Goal: Task Accomplishment & Management: Manage account settings

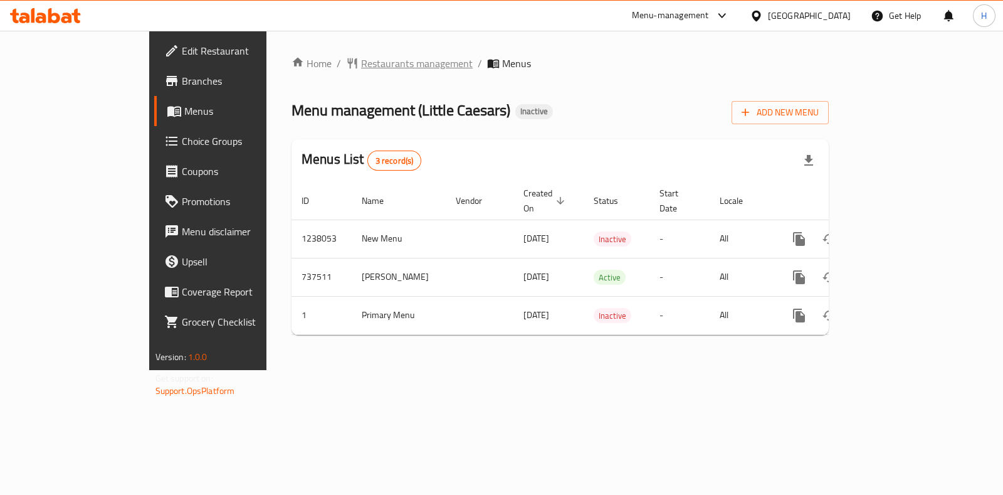
click at [361, 56] on span "Restaurants management" at bounding box center [417, 63] width 112 height 15
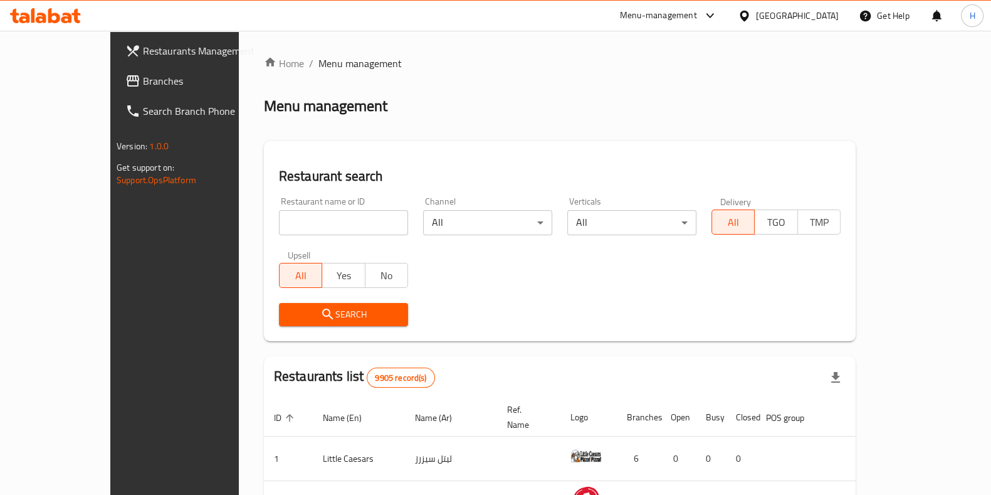
click at [271, 239] on div "Restaurant name or ID Restaurant name or ID" at bounding box center [343, 215] width 144 height 53
click at [279, 233] on input "search" at bounding box center [343, 222] width 129 height 25
paste input "TATAMI"
type input "TATAMI"
click button "Search" at bounding box center [343, 314] width 129 height 23
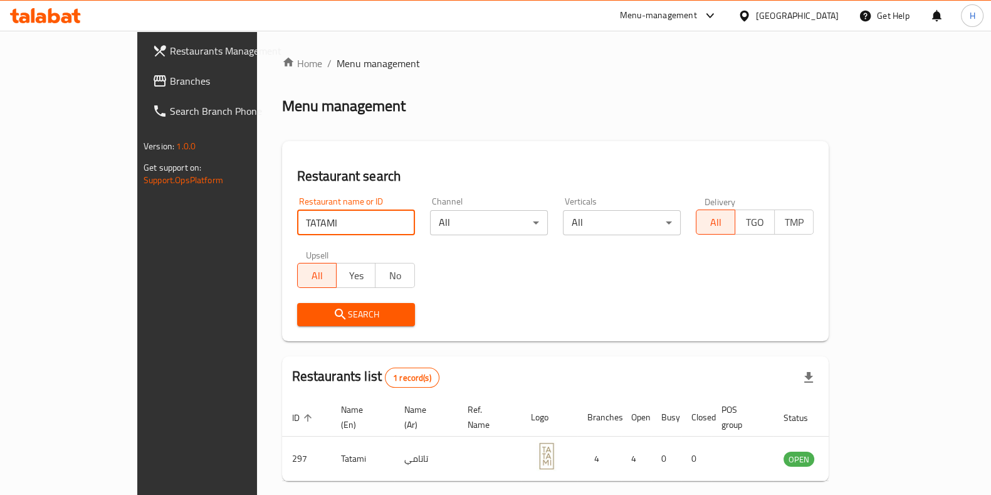
scroll to position [39, 0]
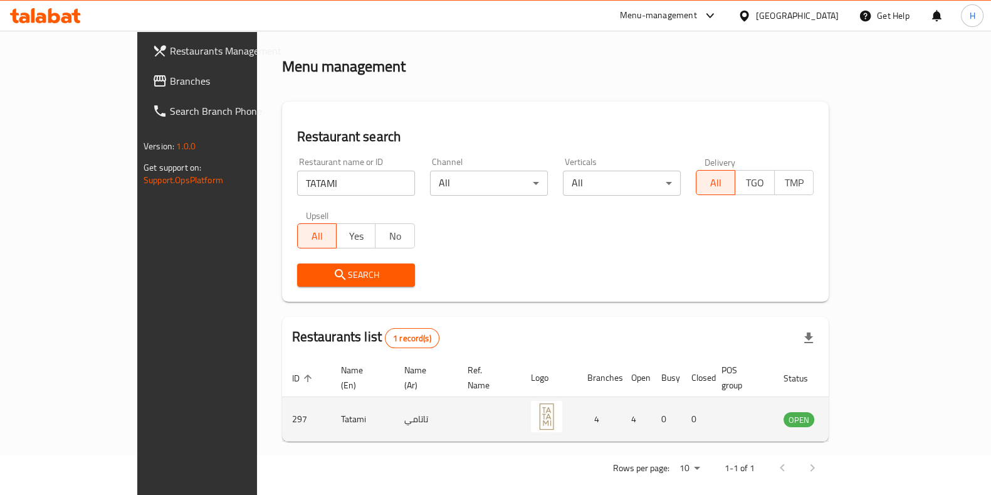
click at [331, 404] on td "Tatami" at bounding box center [362, 419] width 63 height 45
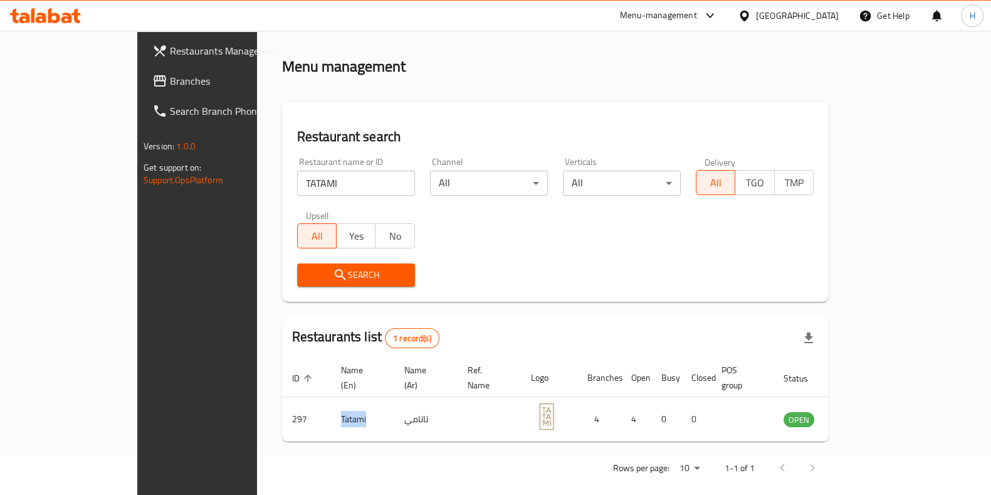
copy td "Tatami"
click at [695, 14] on div "Menu-management" at bounding box center [658, 15] width 77 height 15
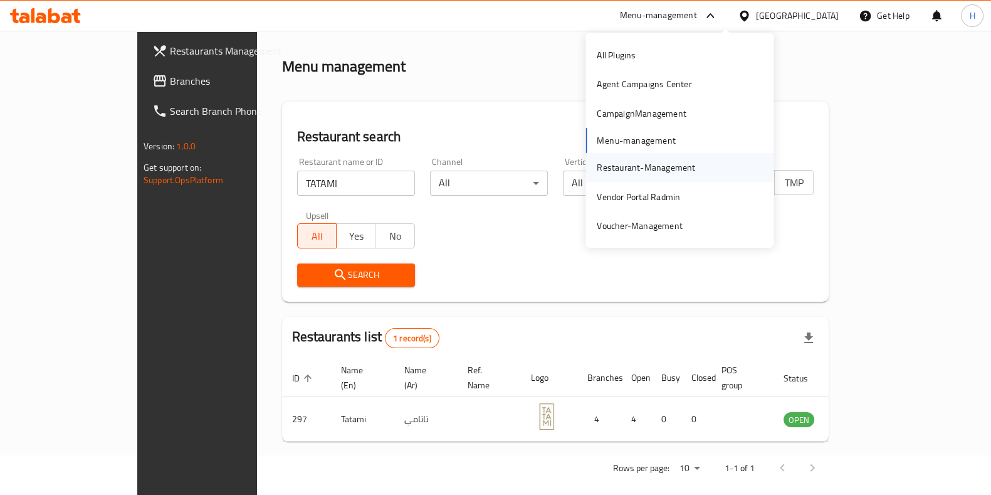
click at [651, 172] on div "Restaurant-Management" at bounding box center [646, 167] width 98 height 14
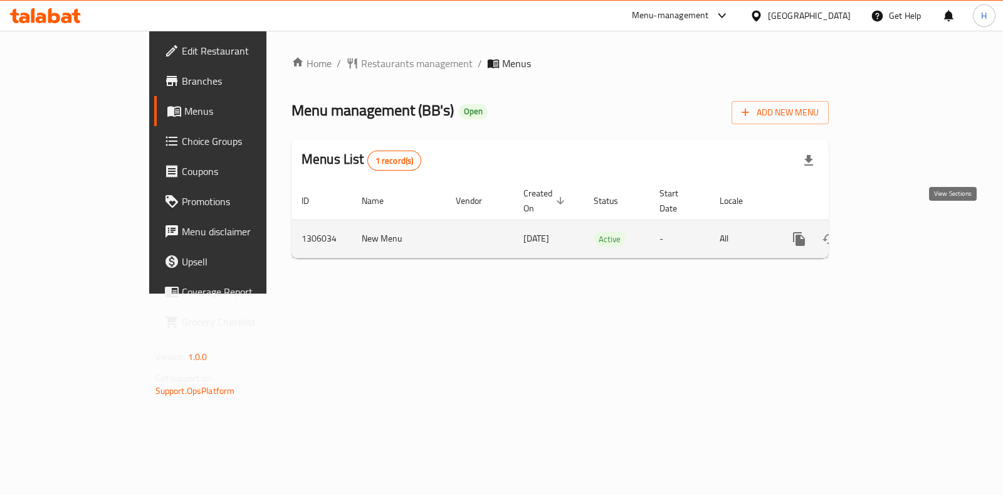
click at [897, 231] on icon "enhanced table" at bounding box center [889, 238] width 15 height 15
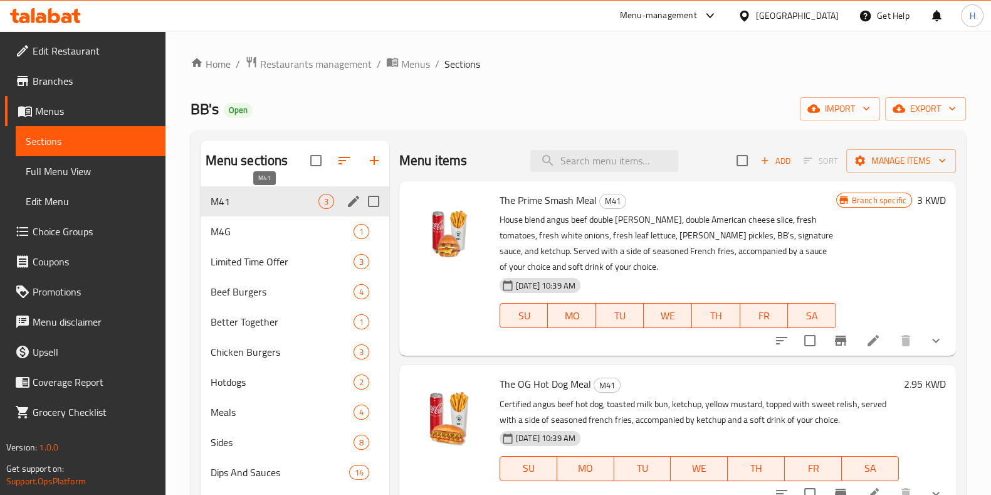
click at [266, 198] on span "M41" at bounding box center [265, 201] width 108 height 15
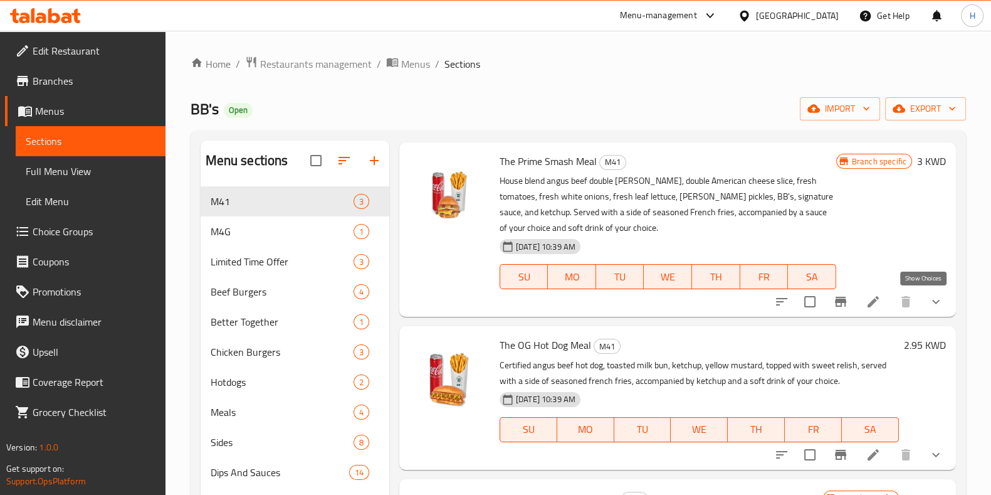
click at [928, 305] on icon "show more" at bounding box center [935, 301] width 15 height 15
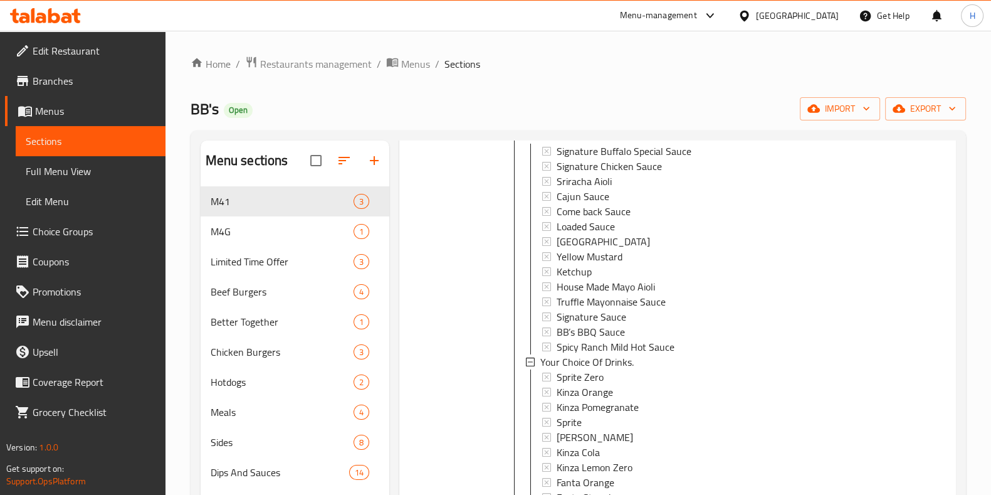
scroll to position [350, 0]
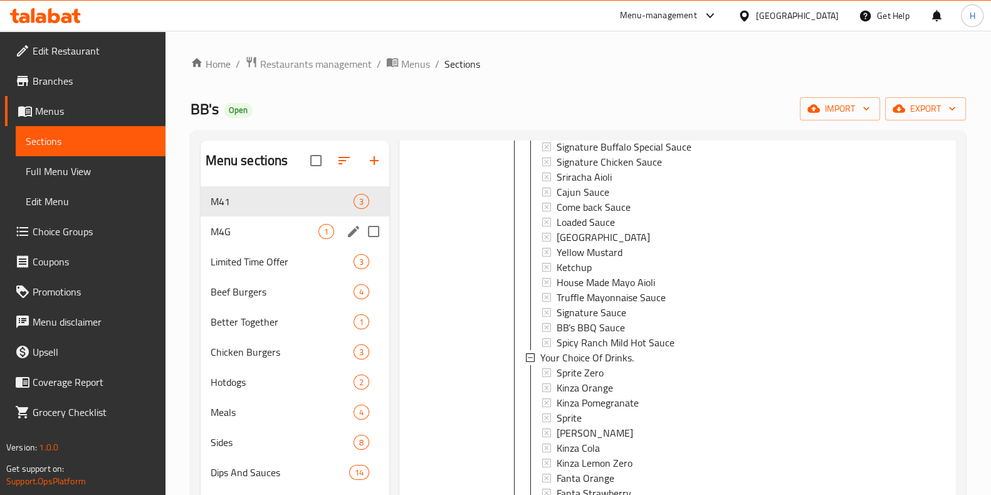
click at [243, 233] on span "M4G" at bounding box center [265, 231] width 108 height 15
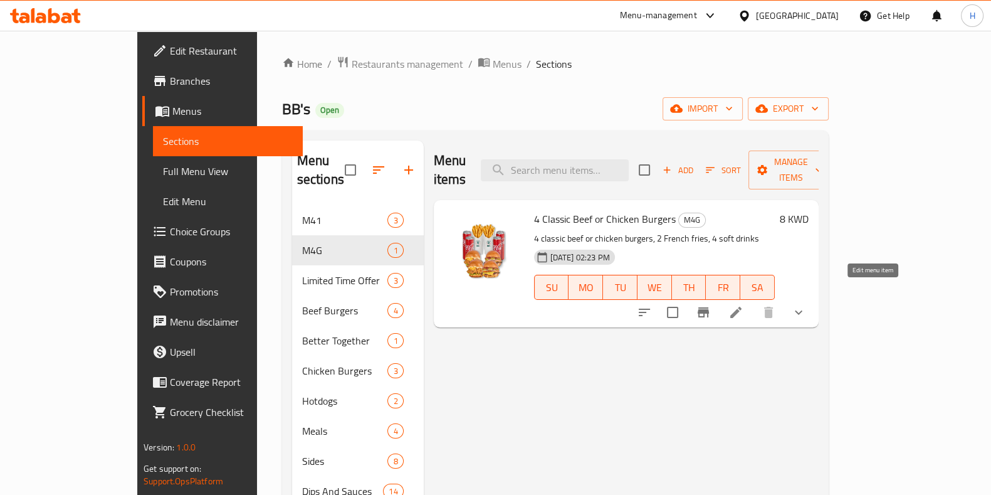
click at [744, 305] on icon at bounding box center [735, 312] width 15 height 15
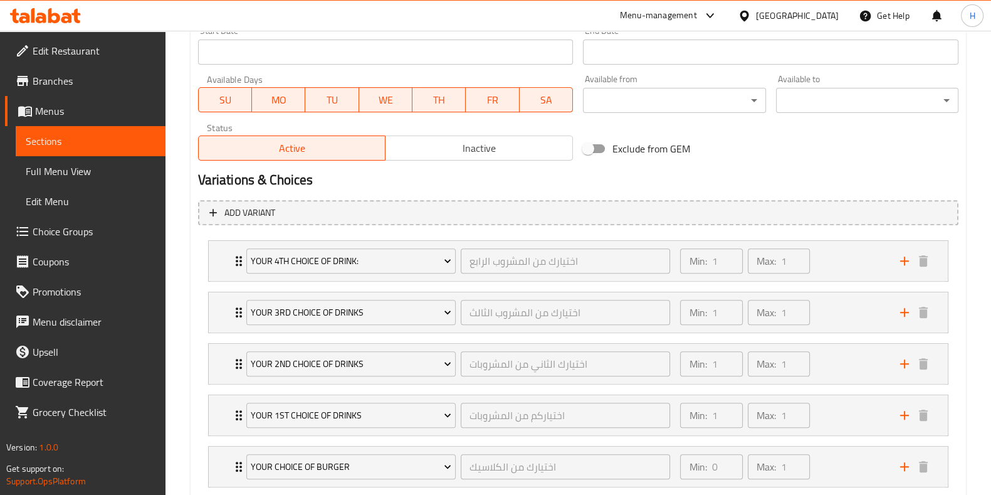
scroll to position [634, 0]
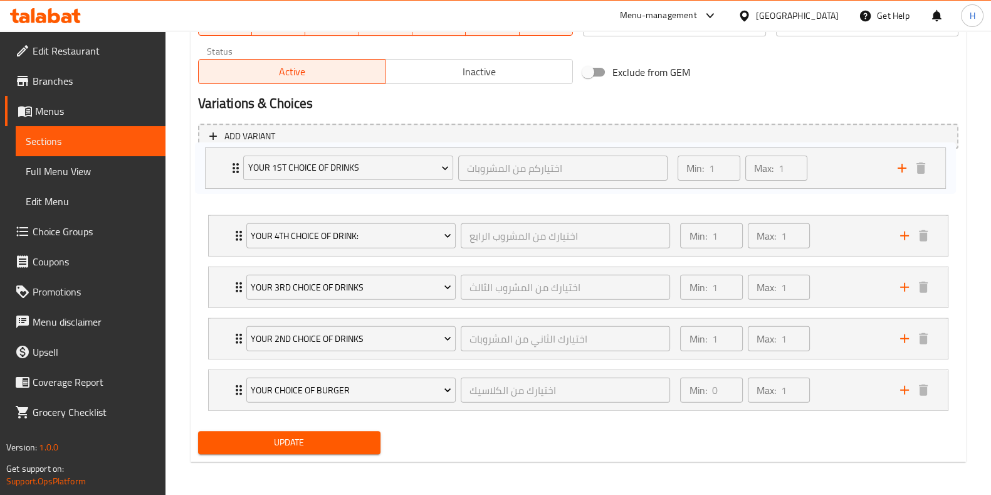
drag, startPoint x: 238, startPoint y: 335, endPoint x: 239, endPoint y: 169, distance: 166.1
click at [239, 169] on div "Your 4th Choice Of Drink: اختيارك من المشروب الرابع ​ Min: 1 ​ Max: 1 ​ Sprite …" at bounding box center [578, 287] width 760 height 257
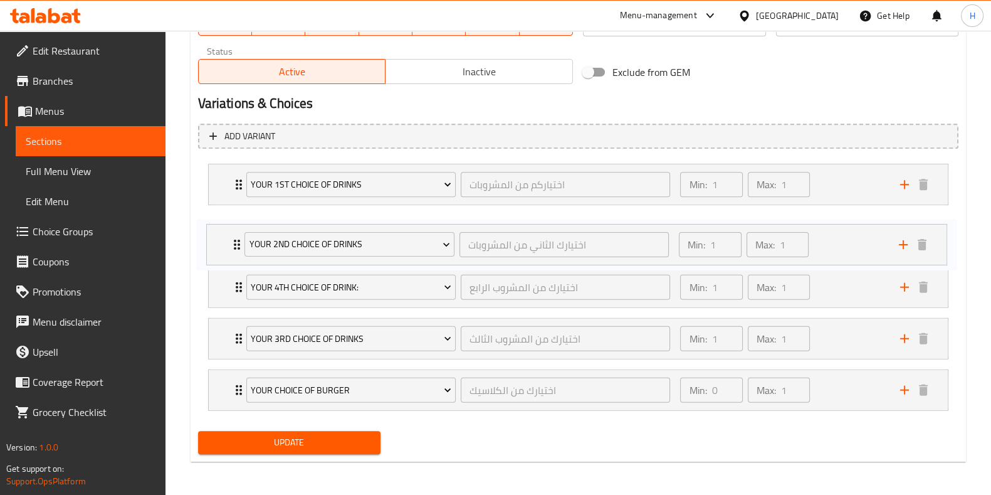
drag, startPoint x: 233, startPoint y: 334, endPoint x: 233, endPoint y: 224, distance: 109.7
click at [233, 224] on div "Your 1st Choice Of Drinks اختياركم من المشروبات ​ Min: 1 ​ Max: 1 ​ Fanta Orang…" at bounding box center [578, 287] width 760 height 257
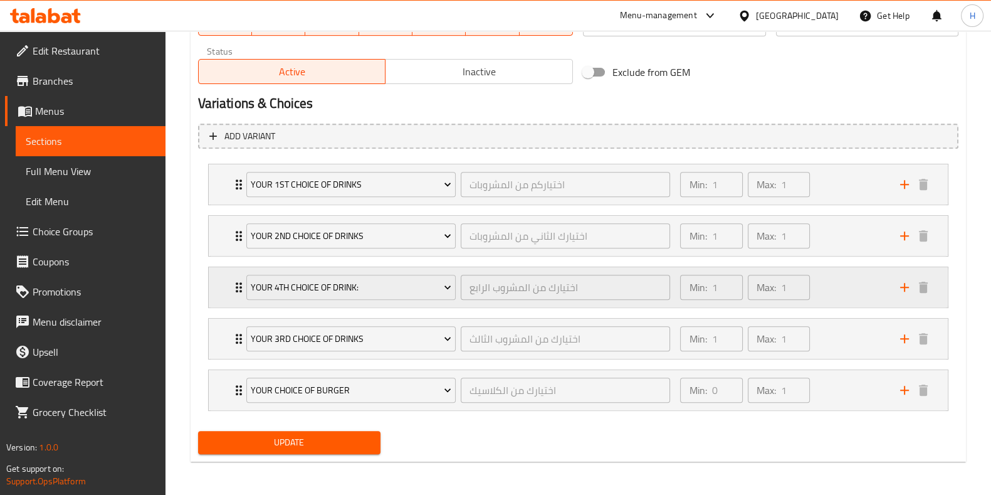
drag, startPoint x: 238, startPoint y: 335, endPoint x: 239, endPoint y: 277, distance: 57.7
click at [239, 277] on div "Your 1st Choice Of Drinks اختياركم من المشروبات ​ Min: 1 ​ Max: 1 ​ Fanta Orang…" at bounding box center [578, 287] width 760 height 257
click at [287, 443] on span "Update" at bounding box center [289, 442] width 162 height 16
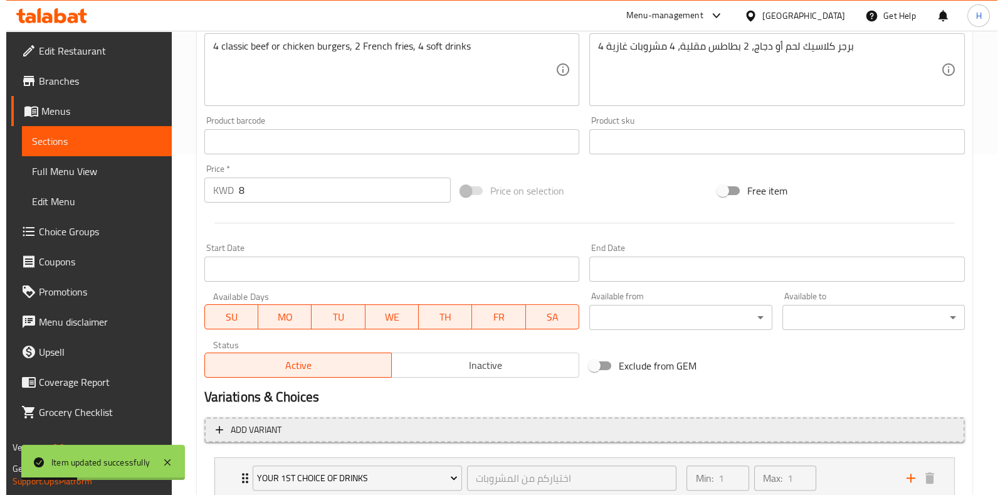
scroll to position [0, 0]
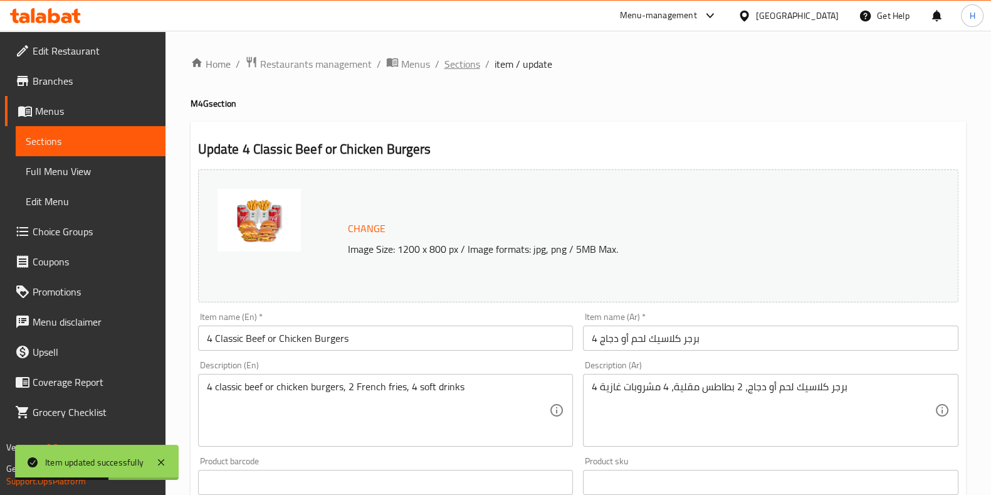
click at [465, 68] on span "Sections" at bounding box center [462, 63] width 36 height 15
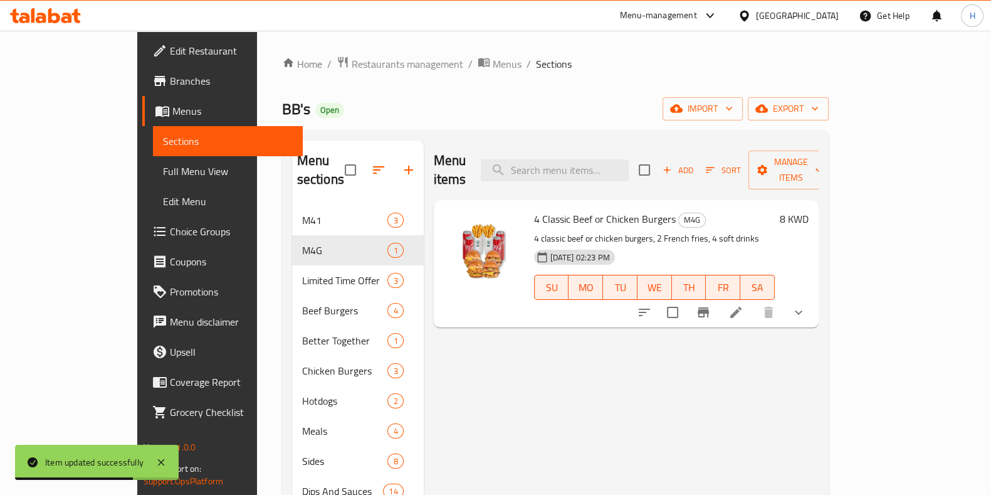
click at [754, 301] on li at bounding box center [735, 312] width 35 height 23
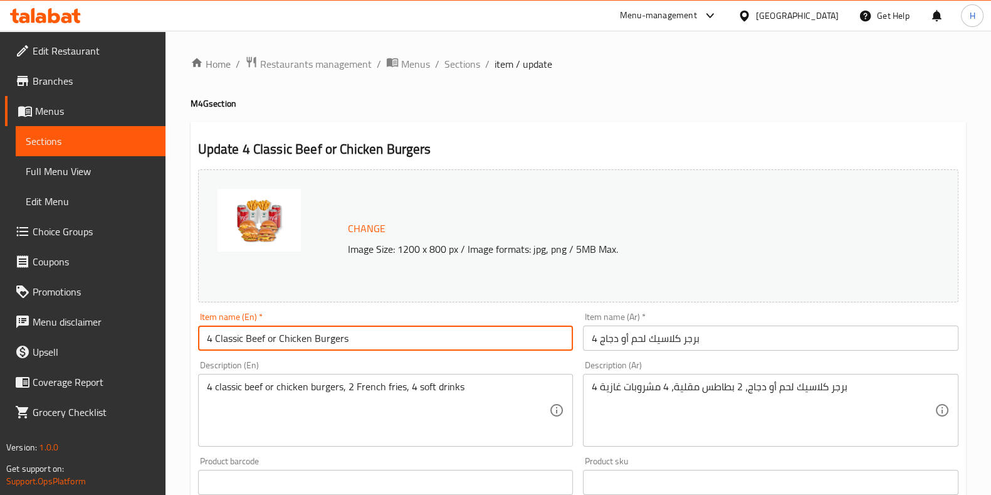
drag, startPoint x: 320, startPoint y: 334, endPoint x: 159, endPoint y: 321, distance: 162.2
paste input "Beef O"
type input "4 Beef Or Chicken Burgers"
click at [644, 339] on input "4 برجر كلاسيك لحم أو دجاج" at bounding box center [771, 337] width 376 height 25
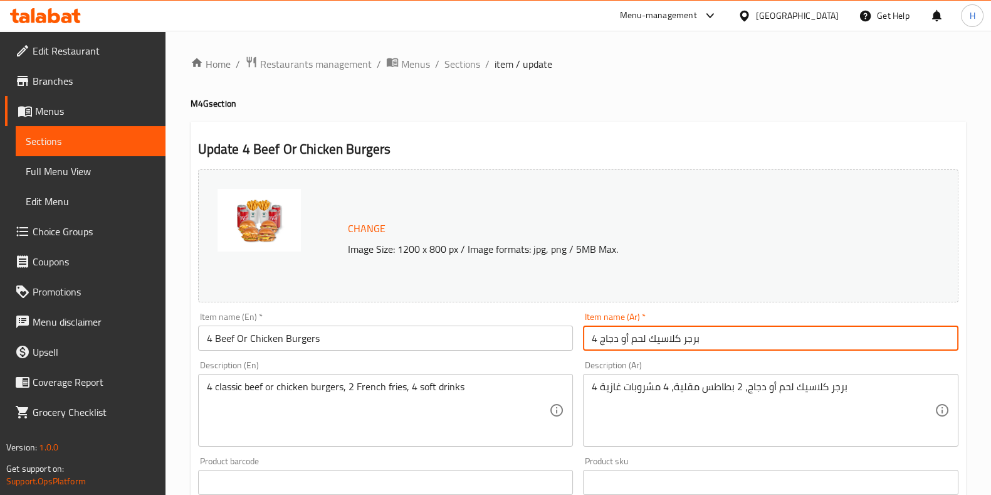
click at [644, 339] on input "4 برجر كلاسيك لحم أو دجاج" at bounding box center [771, 337] width 376 height 25
paste input "حم أو تشكن"
type input "4 برجر لحم أو تشكن"
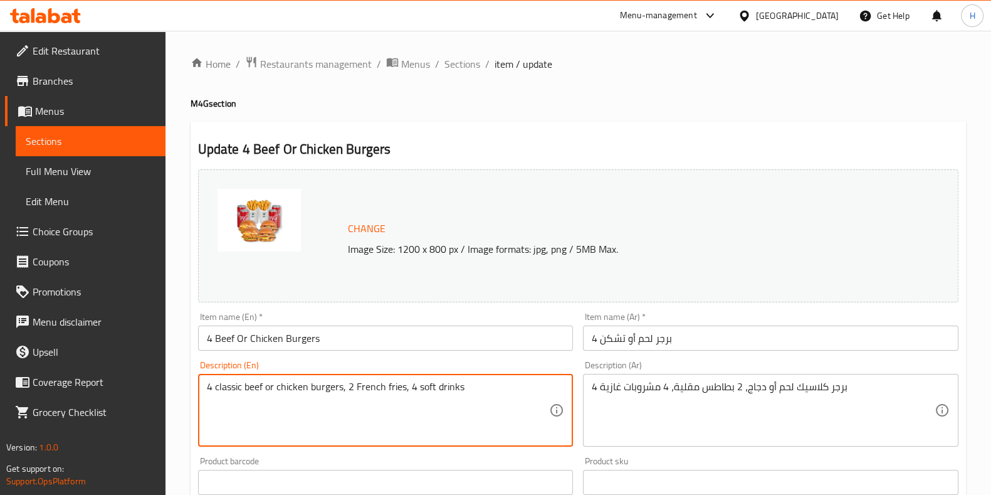
click at [392, 393] on textarea "4 classic beef or chicken burgers, 2 French fries, 4 soft drinks" at bounding box center [378, 411] width 343 height 60
type textarea "]"
click at [730, 390] on textarea "4 برجر كلاسيك لحم أو دجاج، 2 بطاطس مقلية، 4 مشروبات غازية" at bounding box center [763, 411] width 343 height 60
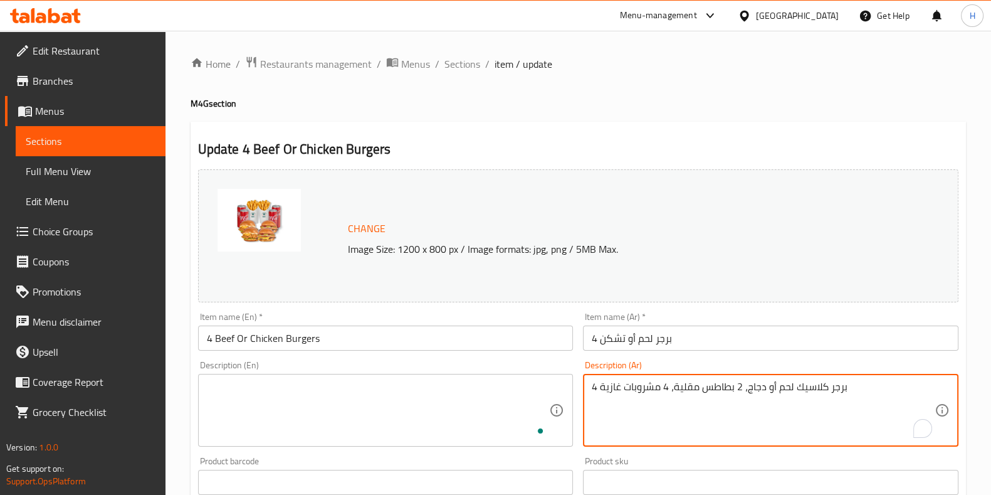
click at [730, 390] on textarea "4 برجر كلاسيك لحم أو دجاج، 2 بطاطس مقلية، 4 مشروبات غازية" at bounding box center [763, 411] width 343 height 60
type textarea "4 برجر كلاسيك لحم أو دجاج، 2 بطاطس مقلية، 4 مشروبات غازية"
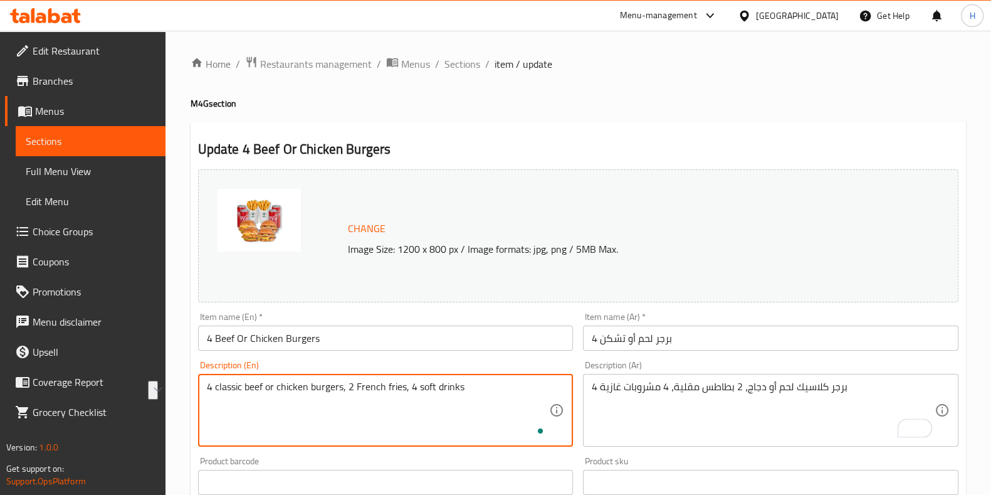
type textarea "4 classic beef or chicken burgers, 2 French fries, 4 soft drinks"
click at [465, 365] on div "Description (En) 4 classic beef or chicken burgers, 2 French fries, 4 soft drin…" at bounding box center [386, 403] width 376 height 86
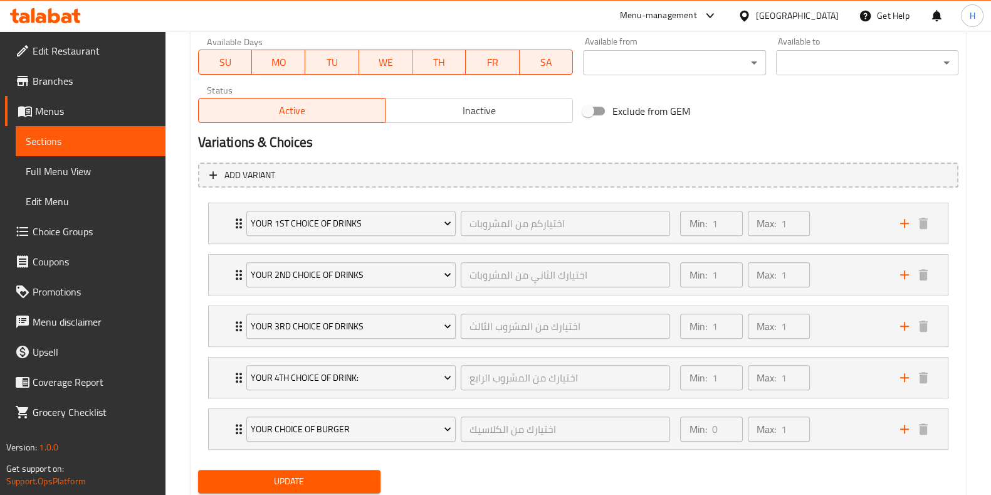
scroll to position [634, 0]
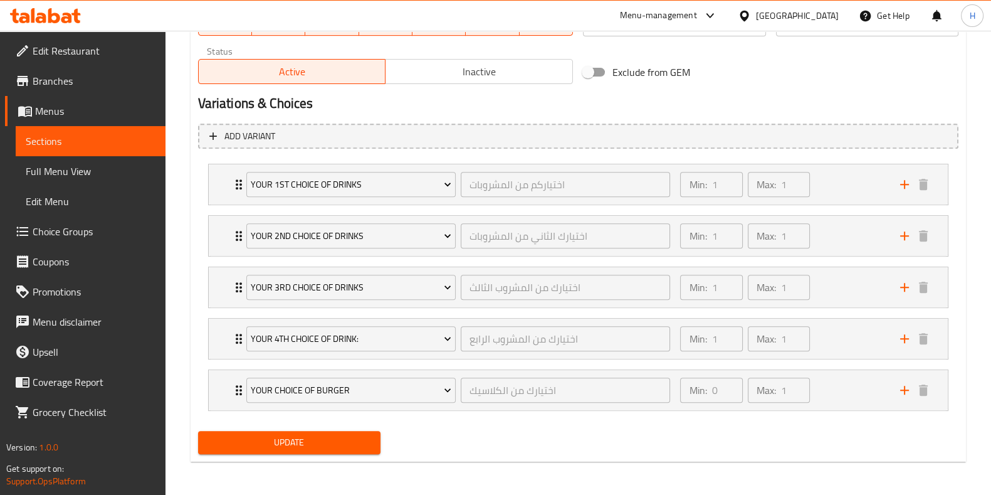
click at [325, 437] on span "Update" at bounding box center [289, 442] width 162 height 16
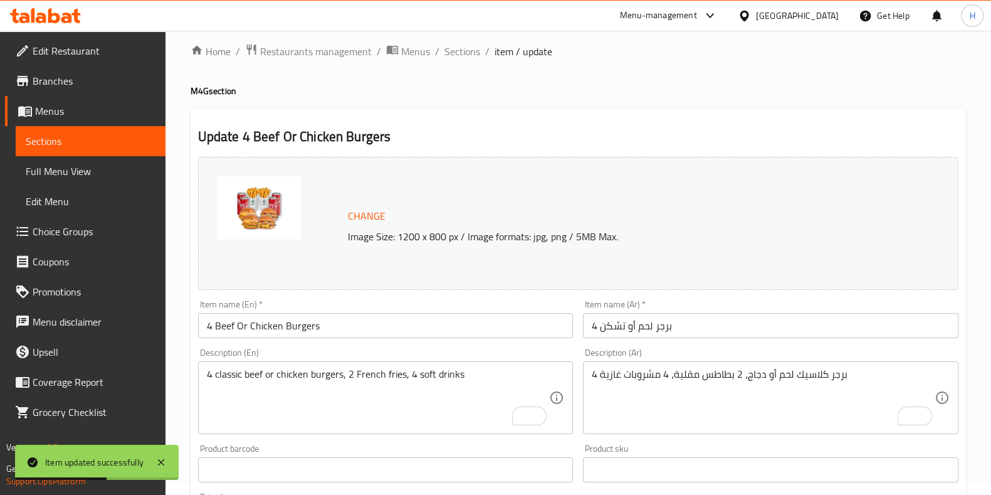
scroll to position [0, 0]
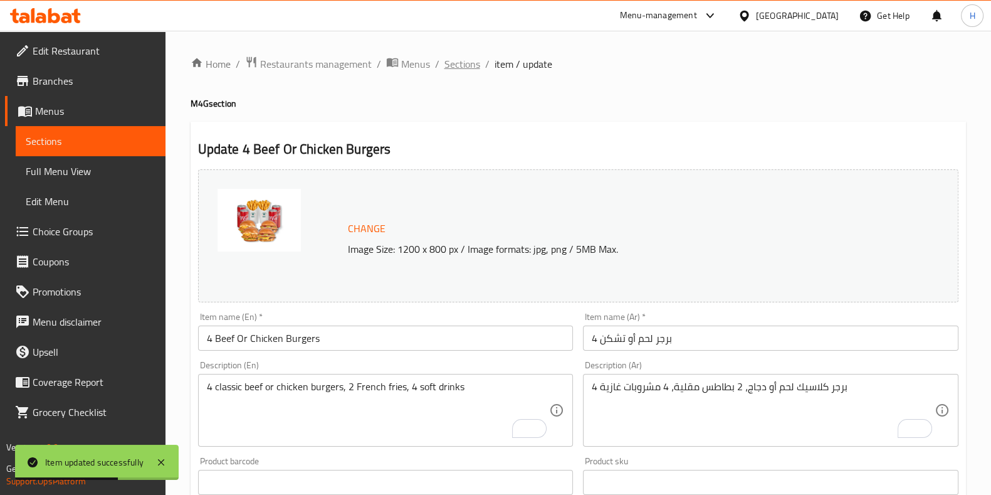
click at [470, 64] on span "Sections" at bounding box center [462, 63] width 36 height 15
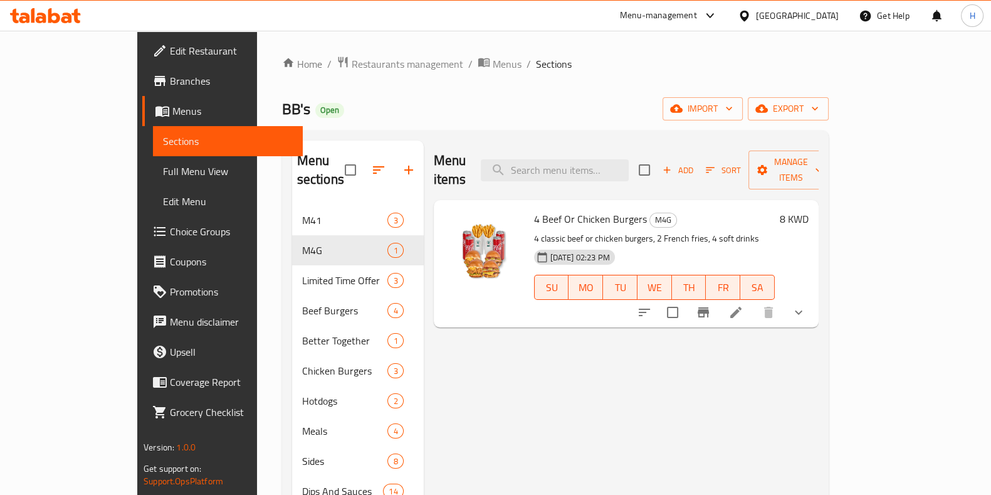
click at [744, 305] on icon at bounding box center [735, 312] width 15 height 15
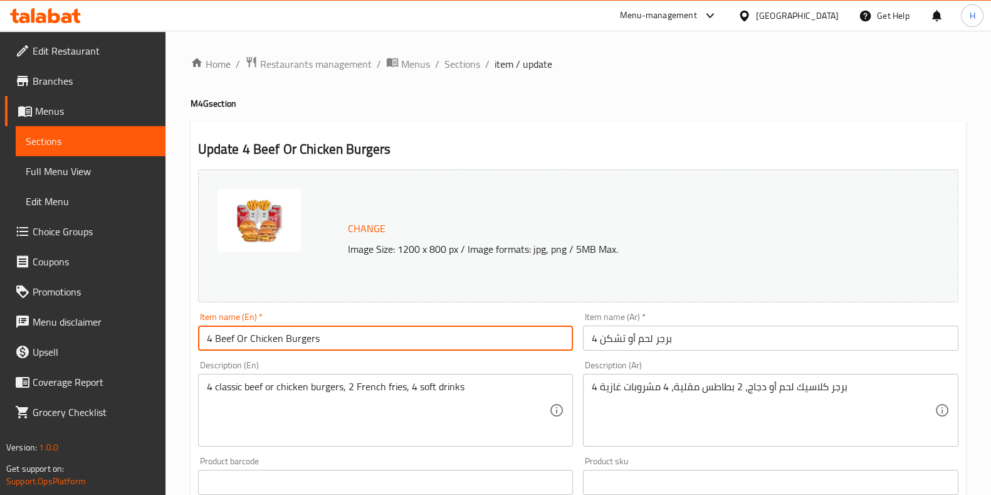
drag, startPoint x: 345, startPoint y: 344, endPoint x: 169, endPoint y: 339, distance: 176.2
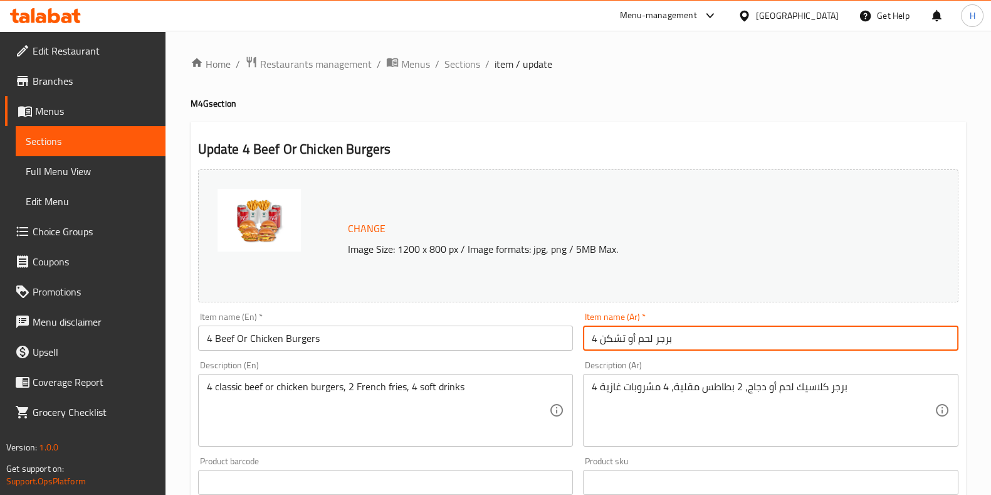
click at [630, 340] on input "4 برجر لحم أو تشكن" at bounding box center [771, 337] width 376 height 25
click at [578, 143] on h2 "Update 4 Beef Or Chicken Burgers" at bounding box center [578, 149] width 760 height 19
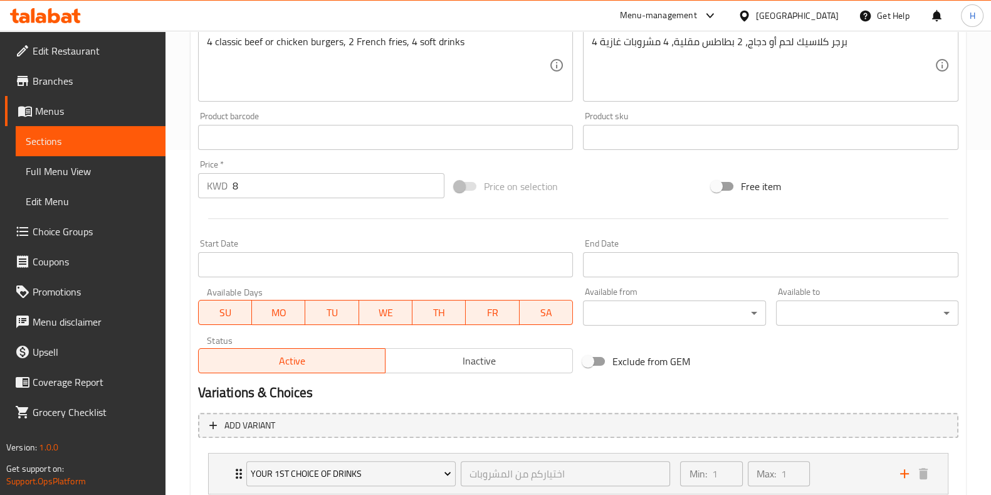
scroll to position [634, 0]
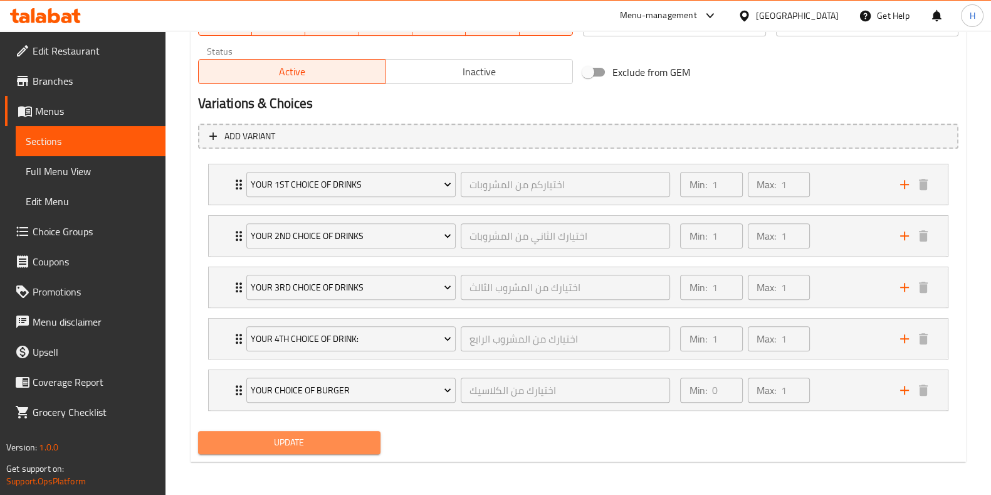
click at [332, 441] on span "Update" at bounding box center [289, 442] width 162 height 16
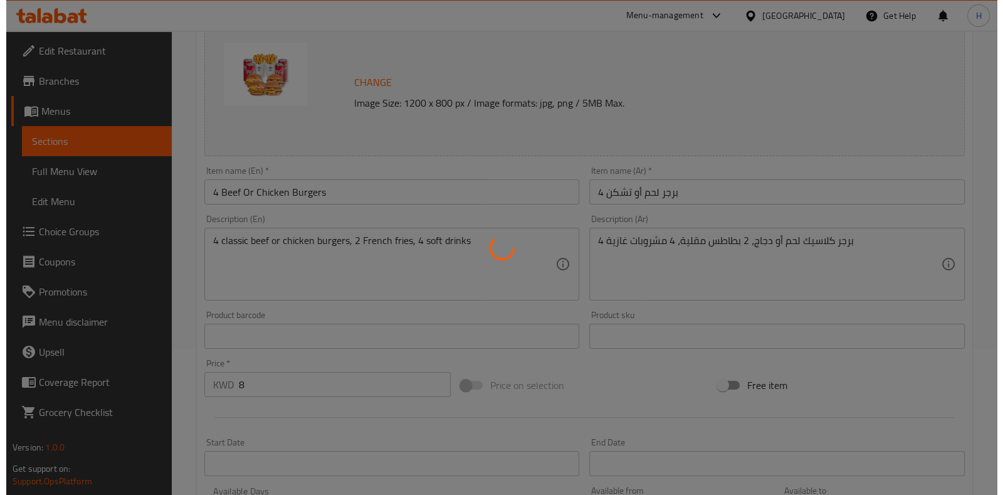
scroll to position [0, 0]
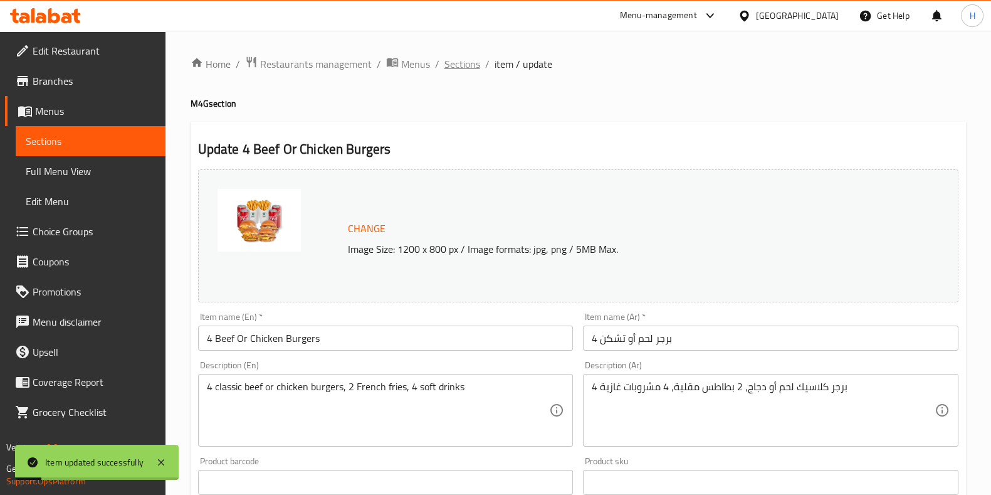
click at [461, 61] on span "Sections" at bounding box center [462, 63] width 36 height 15
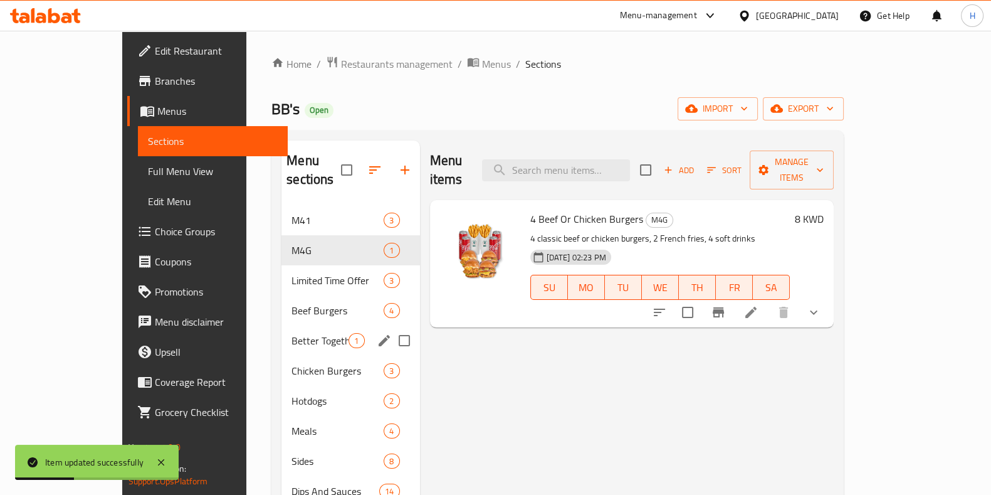
click at [292, 333] on span "Better Together" at bounding box center [320, 340] width 57 height 15
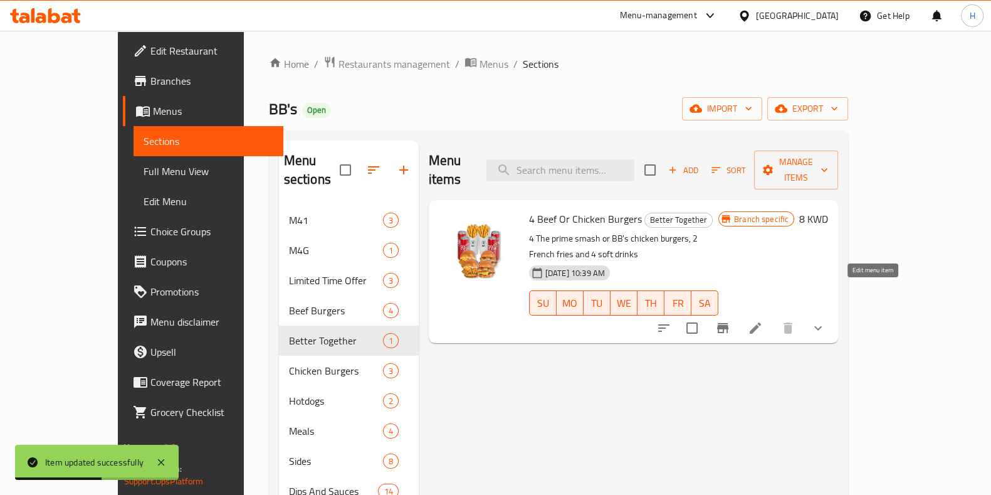
click at [763, 320] on icon at bounding box center [755, 327] width 15 height 15
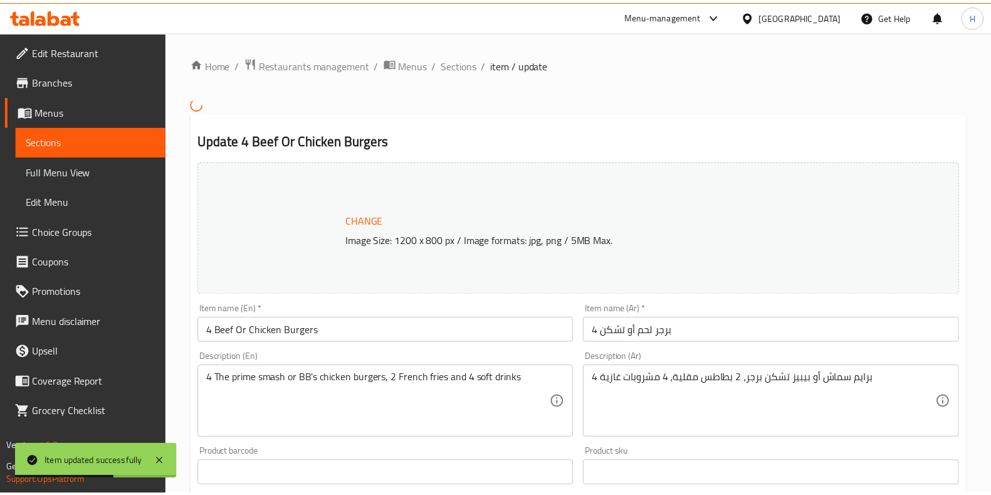
scroll to position [1, 0]
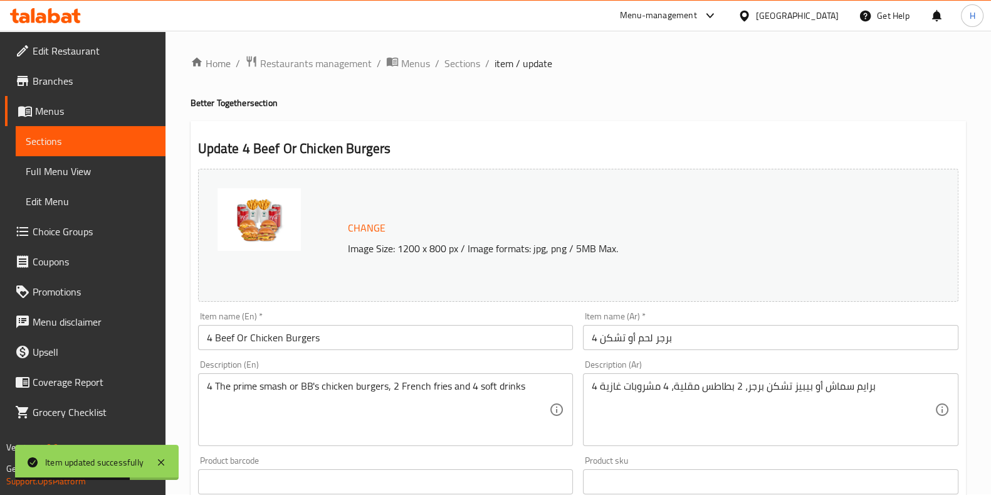
click at [251, 330] on input "4 Beef Or Chicken Burgers" at bounding box center [386, 337] width 376 height 25
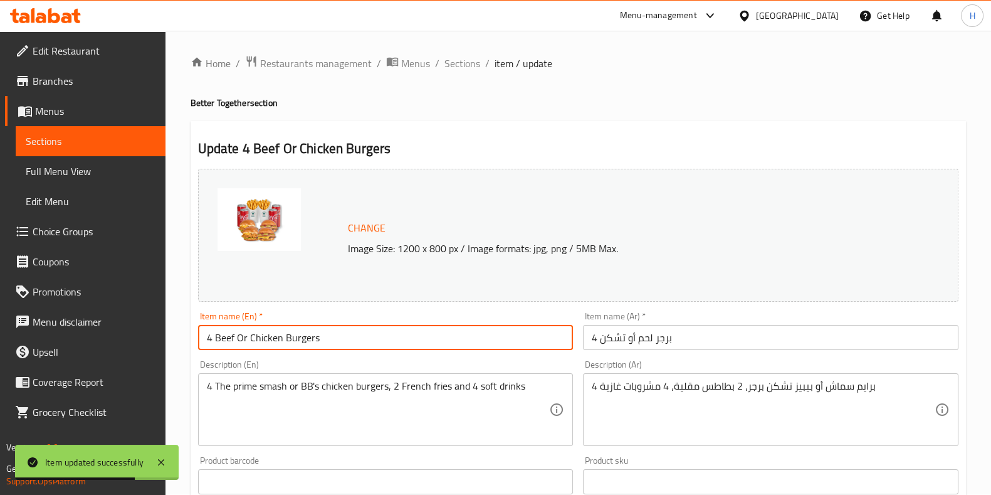
click at [251, 330] on input "4 Beef Or Chicken Burgers" at bounding box center [386, 337] width 376 height 25
click at [457, 64] on span "Sections" at bounding box center [462, 63] width 36 height 15
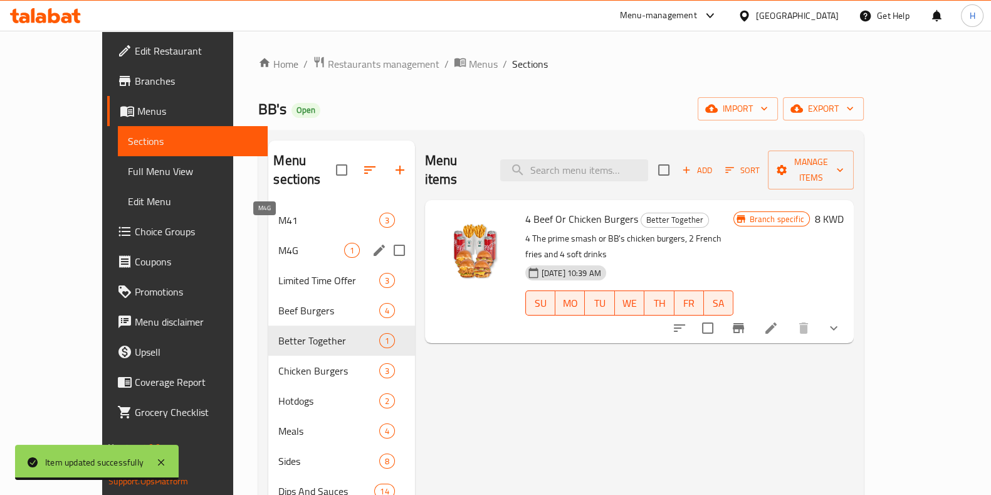
click at [278, 243] on span "M4G" at bounding box center [310, 250] width 65 height 15
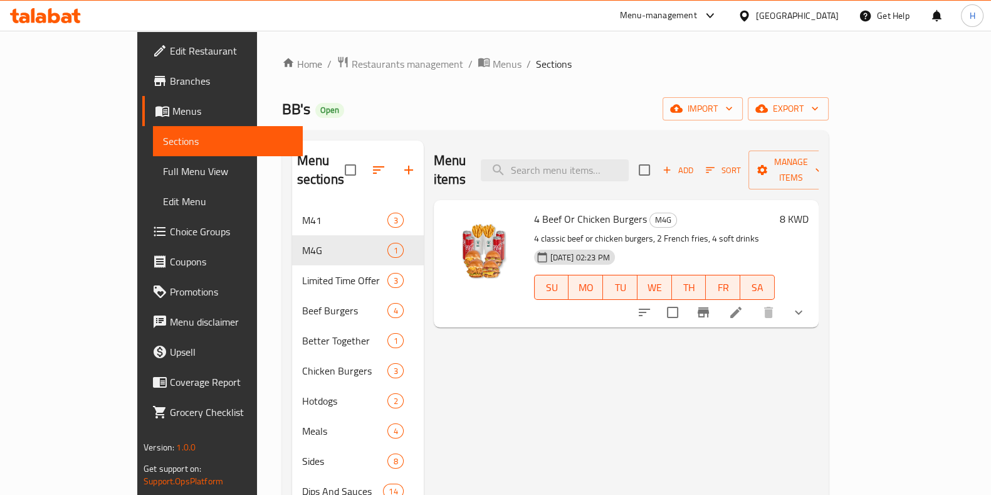
click at [754, 302] on li at bounding box center [735, 312] width 35 height 23
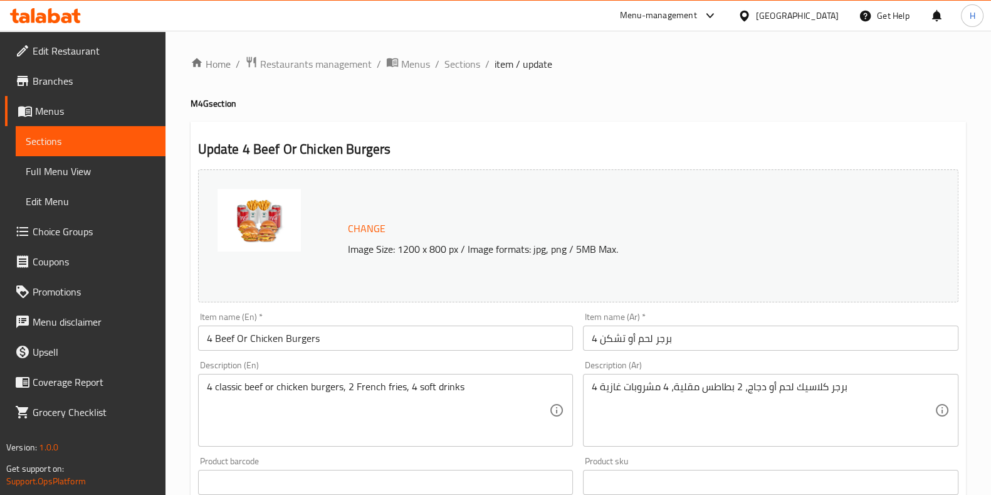
click at [295, 344] on input "4 Beef Or Chicken Burgers" at bounding box center [386, 337] width 376 height 25
drag, startPoint x: 295, startPoint y: 344, endPoint x: 307, endPoint y: 351, distance: 14.3
click at [307, 351] on div "Item name (En)   * 4 Beef Or Chicken Burgers Item name (En) *" at bounding box center [386, 331] width 386 height 48
click at [628, 340] on input "4 برجر لحم أو تشكن" at bounding box center [771, 337] width 376 height 25
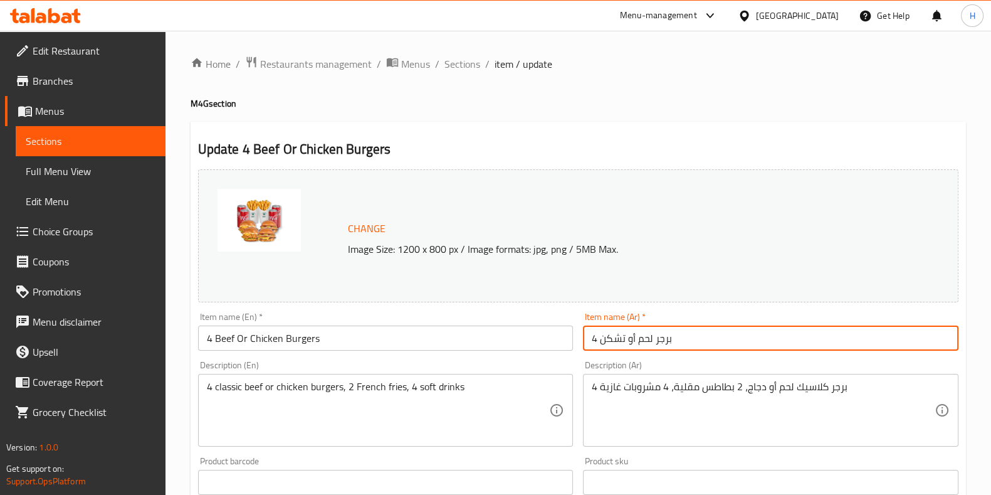
click at [628, 340] on input "4 برجر لحم أو تشكن" at bounding box center [771, 337] width 376 height 25
click at [610, 145] on h2 "Update 4 Beef Or Chicken Burgers" at bounding box center [578, 149] width 760 height 19
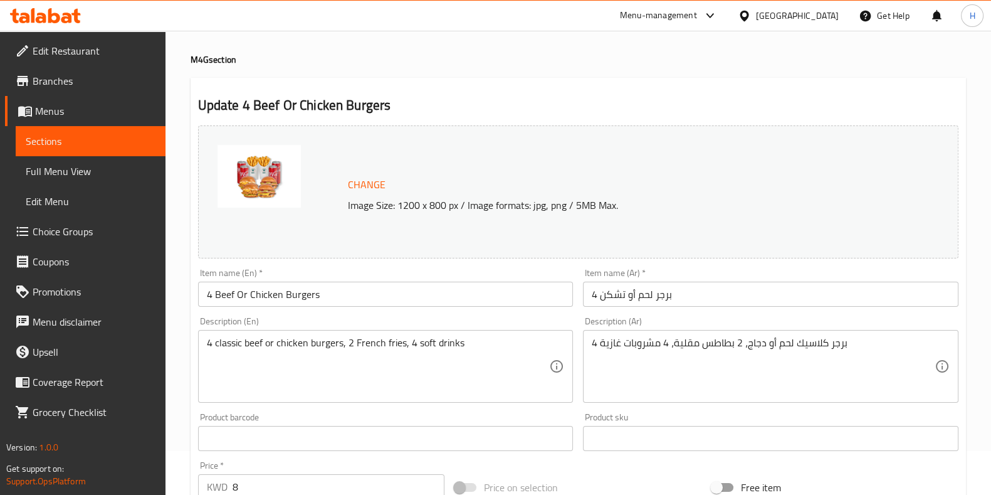
scroll to position [48, 0]
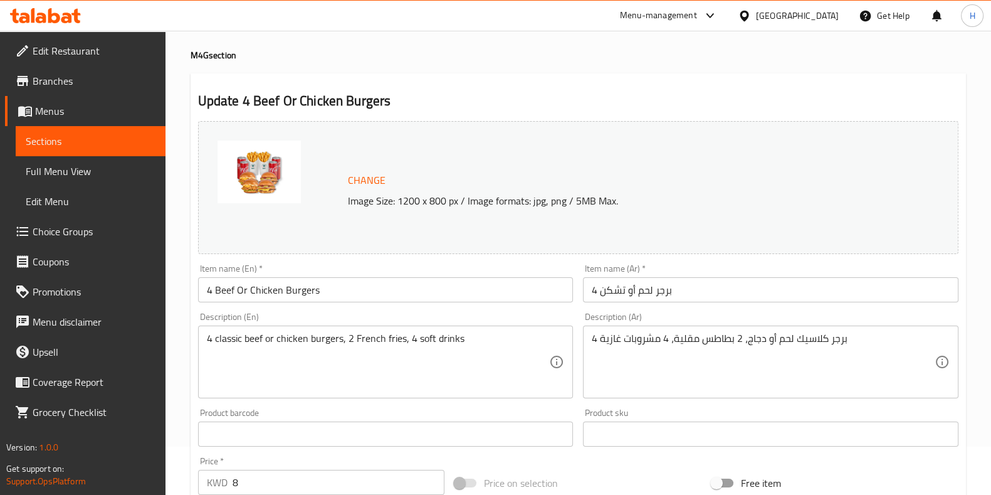
click at [652, 255] on div "Change Image Size: 1200 x 800 px / Image formats: jpg, png / 5MB Max." at bounding box center [578, 187] width 770 height 143
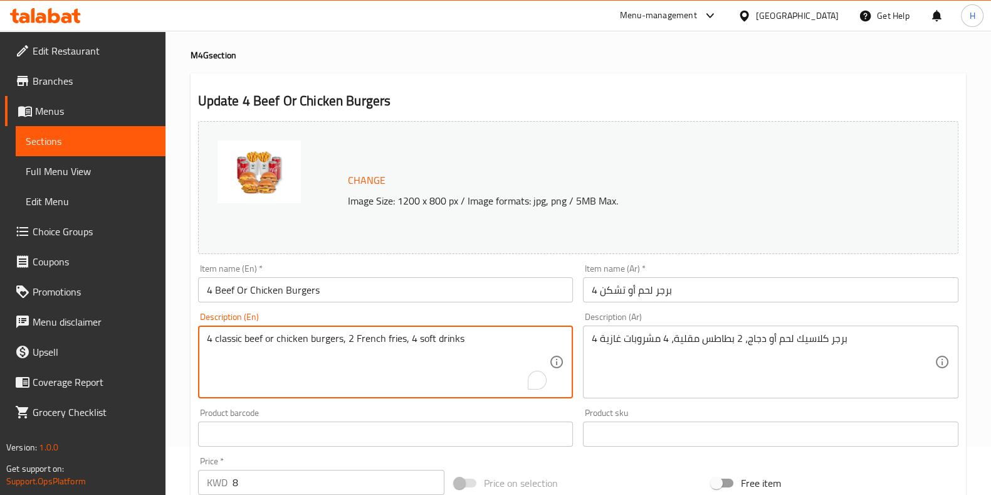
click at [415, 337] on textarea "4 classic beef or chicken burgers, 2 French fries, 4 soft drinks" at bounding box center [378, 362] width 343 height 60
paste textarea "The prime smash or BB's chicken burgers, 2 French fries and"
type textarea "4 The prime smash or BB's chicken burgers, 2 French fries and 4 soft drinks"
click at [688, 329] on div "4 برجر كلاسيك لحم أو دجاج، 2 بطاطس مقلية، 4 مشروبات غازية Description (Ar)" at bounding box center [771, 361] width 376 height 73
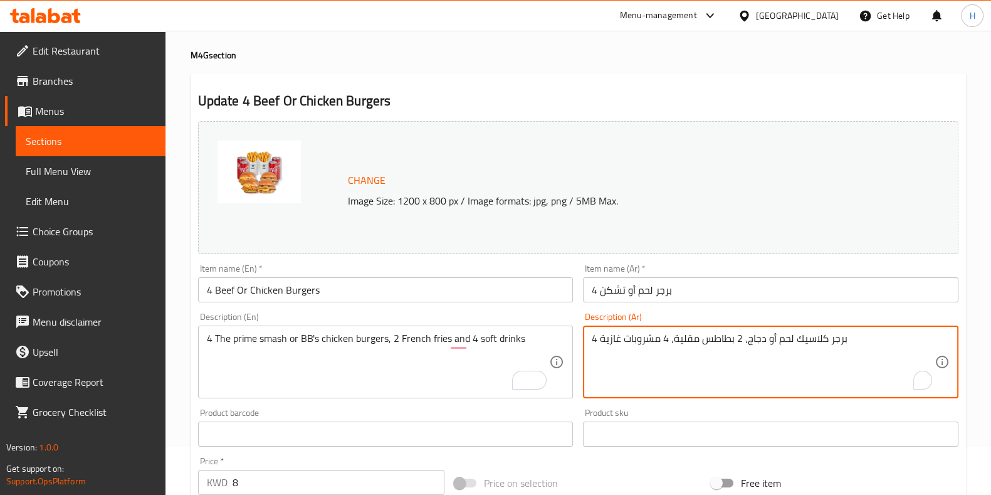
click at [688, 329] on div "4 برجر كلاسيك لحم أو دجاج، 2 بطاطس مقلية، 4 مشروبات غازية Description (Ar)" at bounding box center [771, 361] width 376 height 73
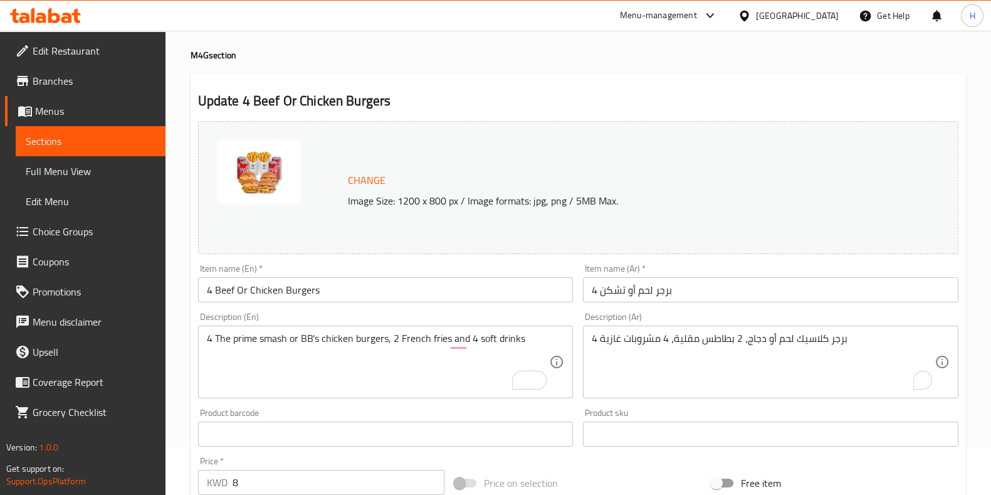
click at [688, 329] on div "4 برجر كلاسيك لحم أو دجاج، 2 بطاطس مقلية، 4 مشروبات غازية Description (Ar)" at bounding box center [771, 361] width 376 height 73
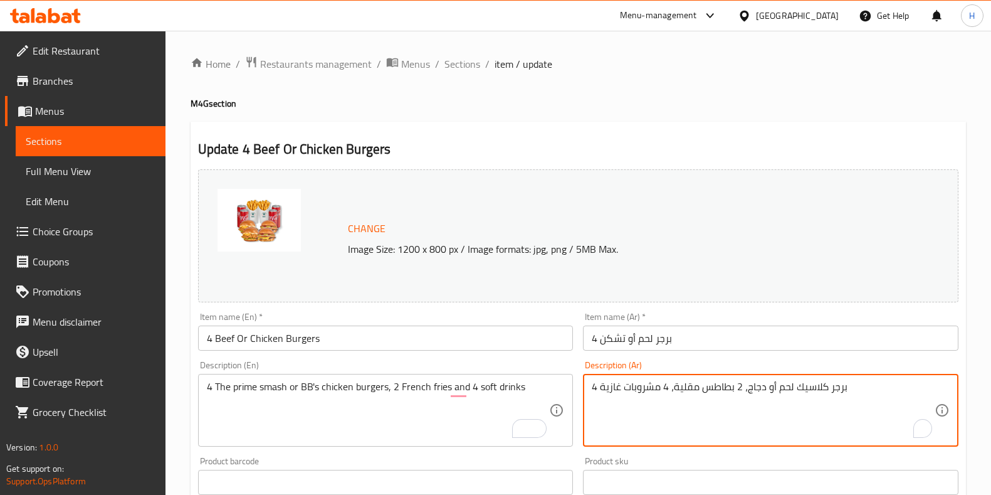
click at [695, 381] on textarea "4 برجر كلاسيك لحم أو دجاج، 2 بطاطس مقلية، 4 مشروبات غازية" at bounding box center [763, 411] width 343 height 60
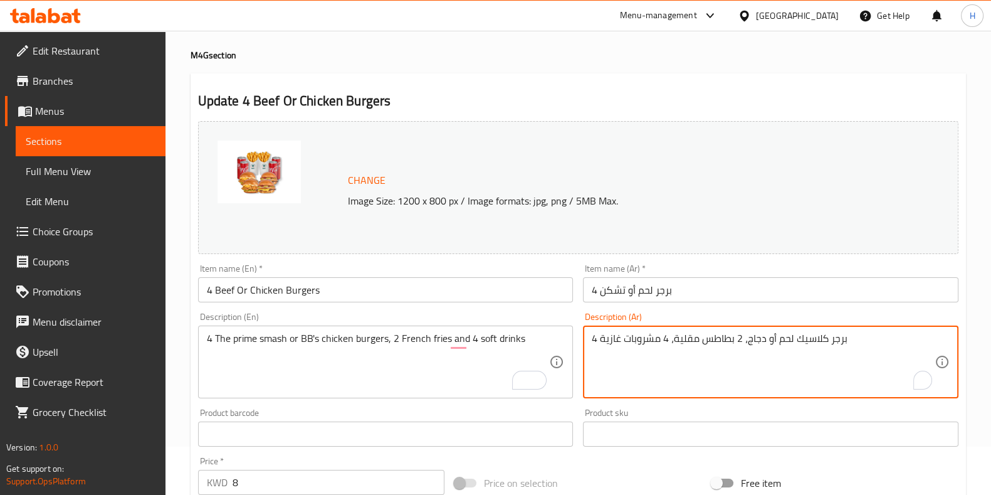
scroll to position [48, 0]
click at [695, 349] on textarea "4 برجر كلاسيك لحم أو دجاج، 2 بطاطس مقلية، 4 مشروبات غازية" at bounding box center [763, 362] width 343 height 60
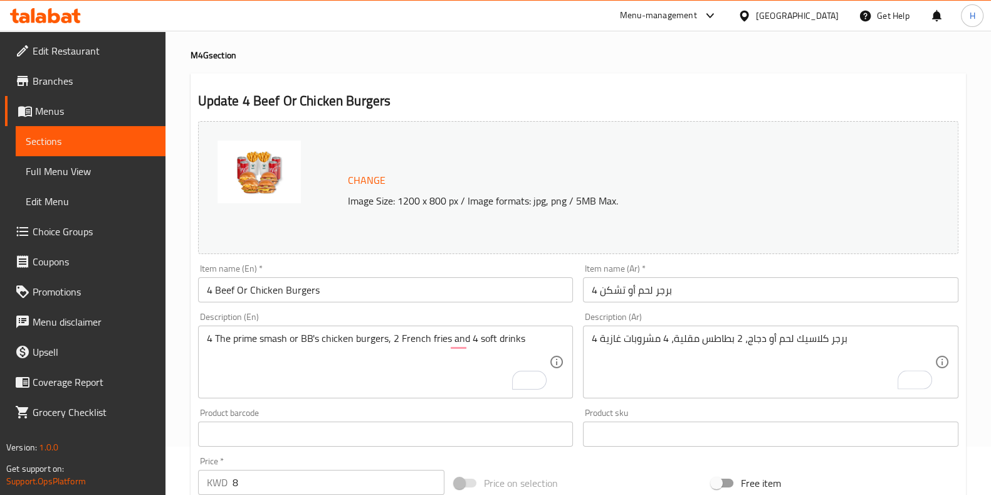
click at [688, 329] on div "4 برجر كلاسيك لحم أو دجاج، 2 بطاطس مقلية، 4 مشروبات غازية Description (Ar)" at bounding box center [771, 361] width 376 height 73
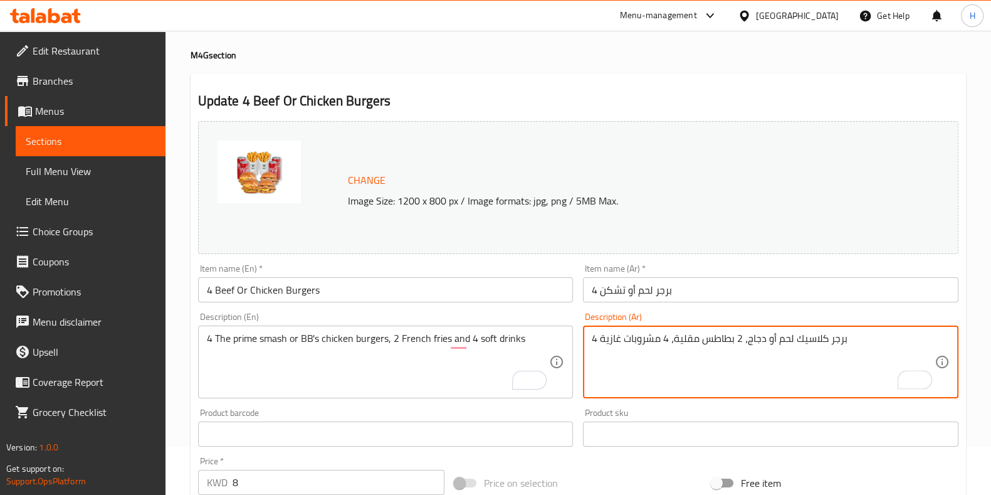
click at [683, 335] on textarea "4 برجر كلاسيك لحم أو دجاج، 2 بطاطس مقلية، 4 مشروبات غازية" at bounding box center [763, 362] width 343 height 60
paste textarea "يم سماش أو بيبيز تشكن برجر، 2 بطاطس مقلية، 4 مشروبات غازية"
type textarea "4 برايم سماش أو بيبيز تشكن برجر، 2 بطاطس مقلية، 4 مشروبات غازية"
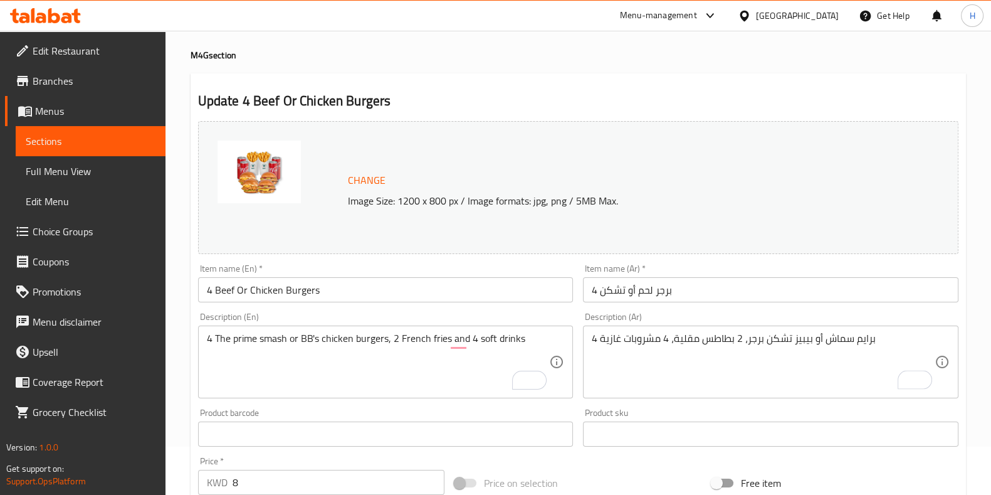
click at [633, 405] on div "Product sku Product sku" at bounding box center [771, 427] width 386 height 48
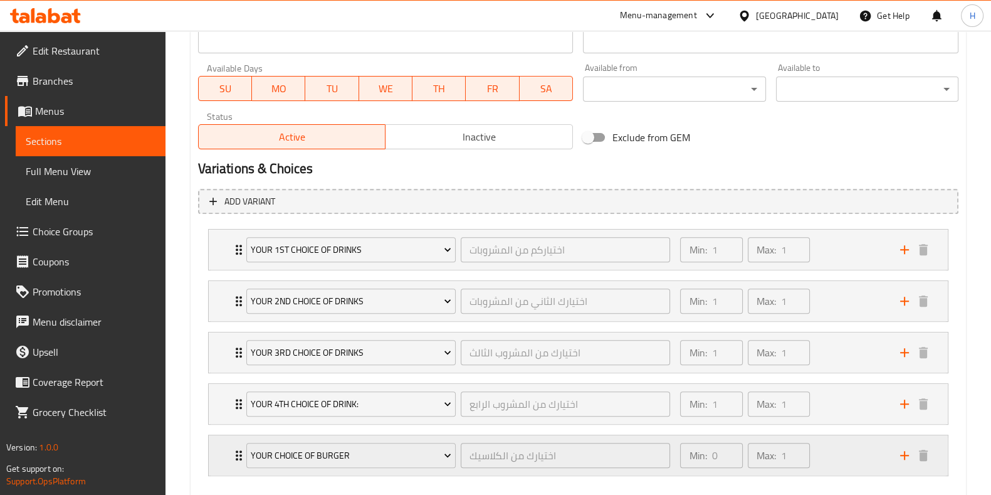
scroll to position [598, 0]
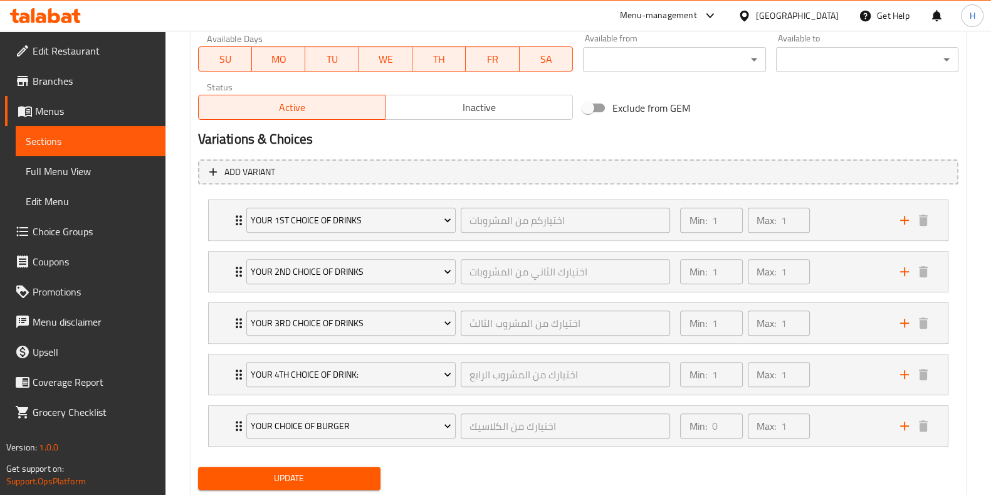
click at [349, 462] on div "Update" at bounding box center [289, 477] width 192 height 33
click at [317, 476] on span "Update" at bounding box center [289, 478] width 162 height 16
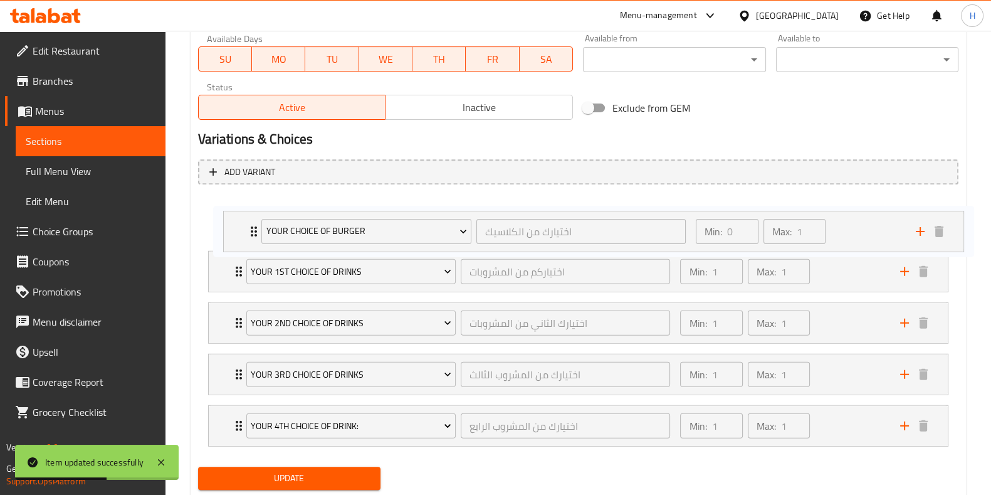
scroll to position [599, 0]
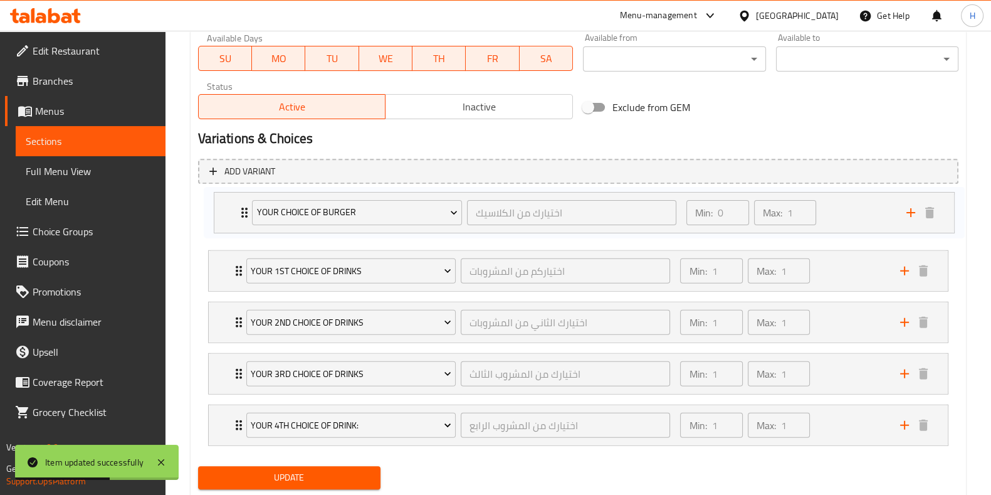
drag, startPoint x: 234, startPoint y: 423, endPoint x: 239, endPoint y: 209, distance: 213.8
click at [239, 209] on div "Your 1st Choice Of Drinks اختياركم من المشروبات ​ Min: 1 ​ Max: 1 ​ Fanta Orang…" at bounding box center [578, 322] width 760 height 257
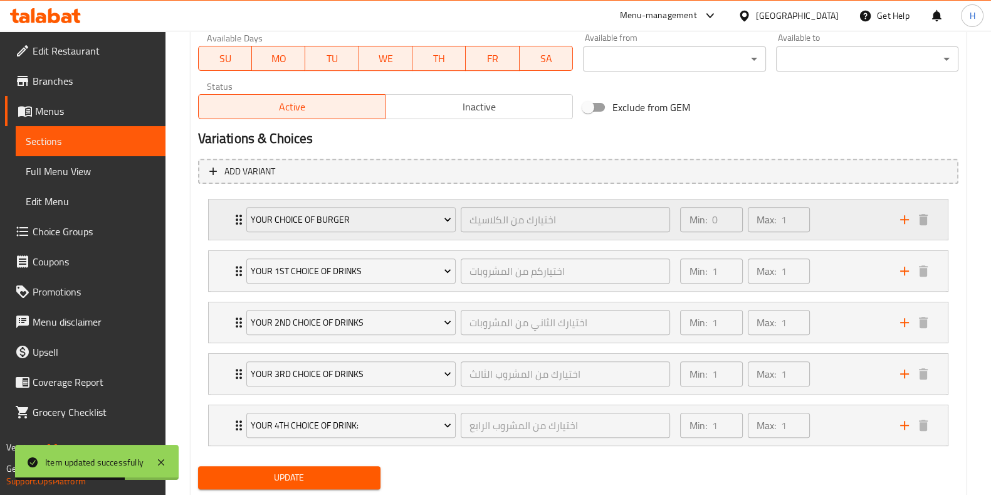
click at [834, 216] on div "Min: 0 ​ Max: 1 ​" at bounding box center [782, 219] width 219 height 40
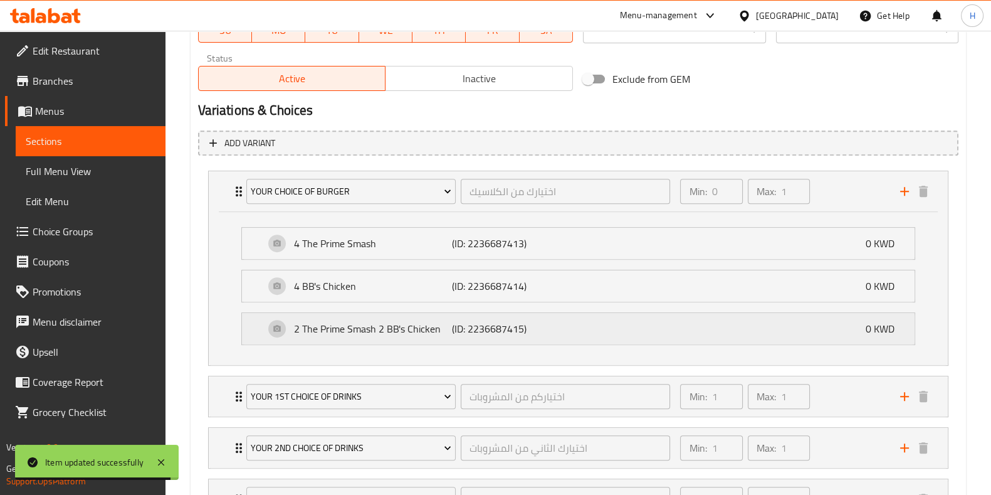
scroll to position [787, 0]
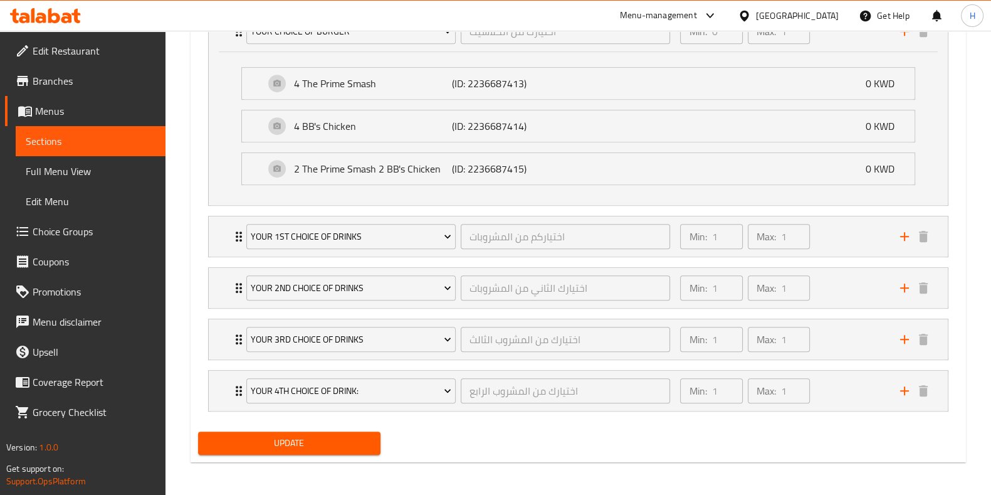
click at [304, 426] on div "Update" at bounding box center [289, 442] width 192 height 33
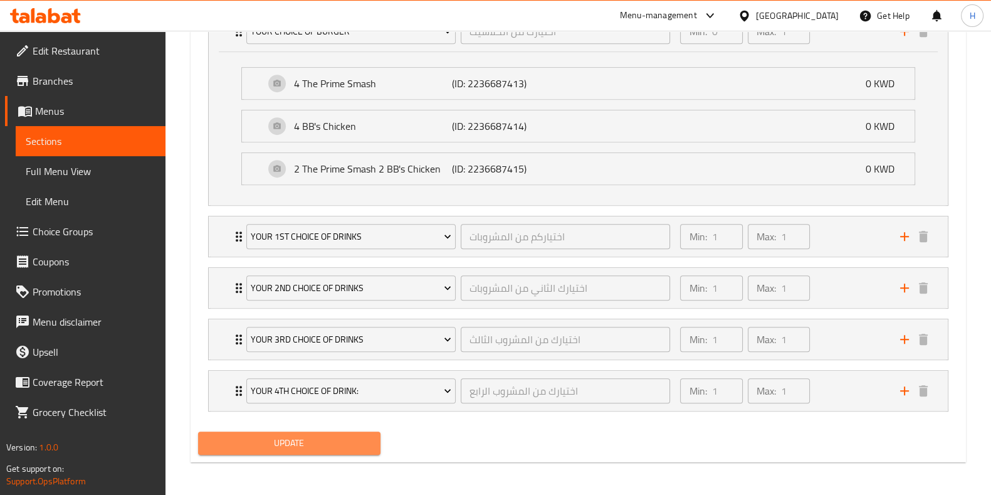
click at [292, 444] on span "Update" at bounding box center [289, 443] width 162 height 16
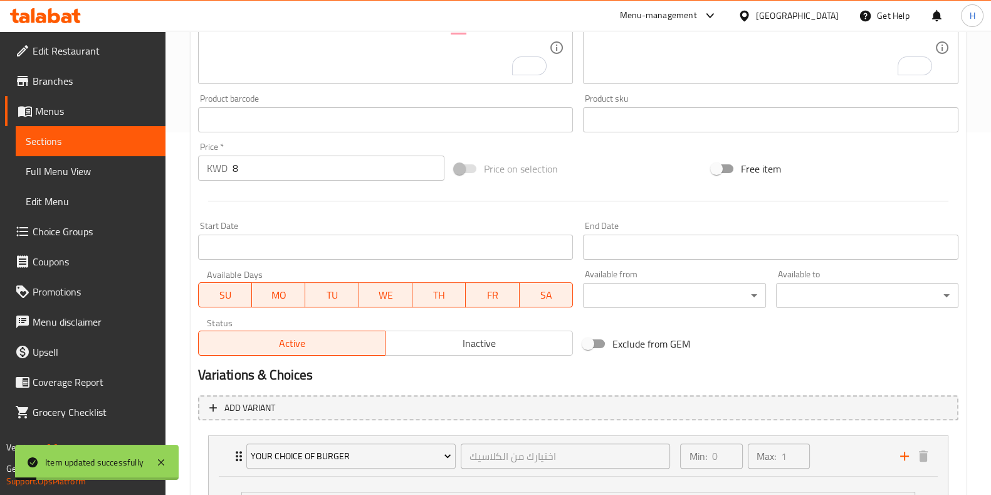
scroll to position [0, 0]
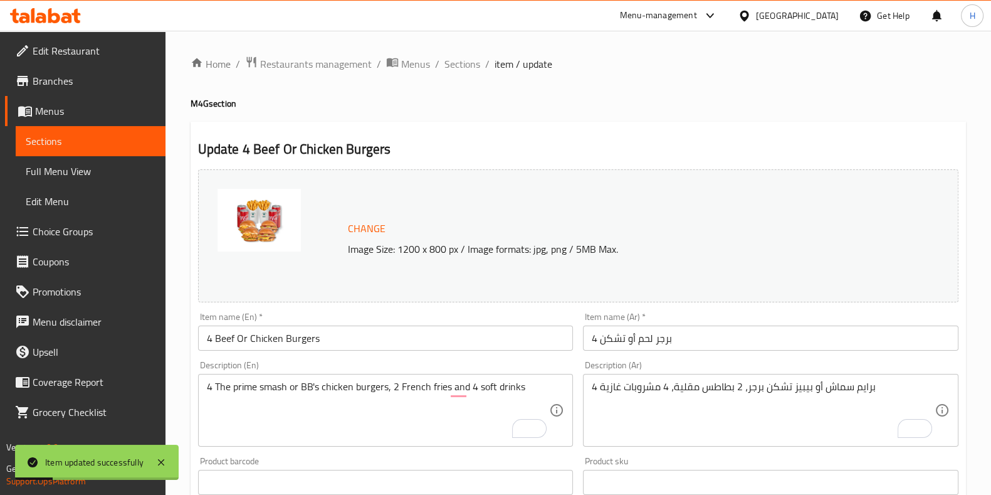
click at [479, 63] on ol "Home / Restaurants management / Menus / Sections / item / update" at bounding box center [578, 64] width 775 height 16
click at [458, 65] on span "Sections" at bounding box center [462, 63] width 36 height 15
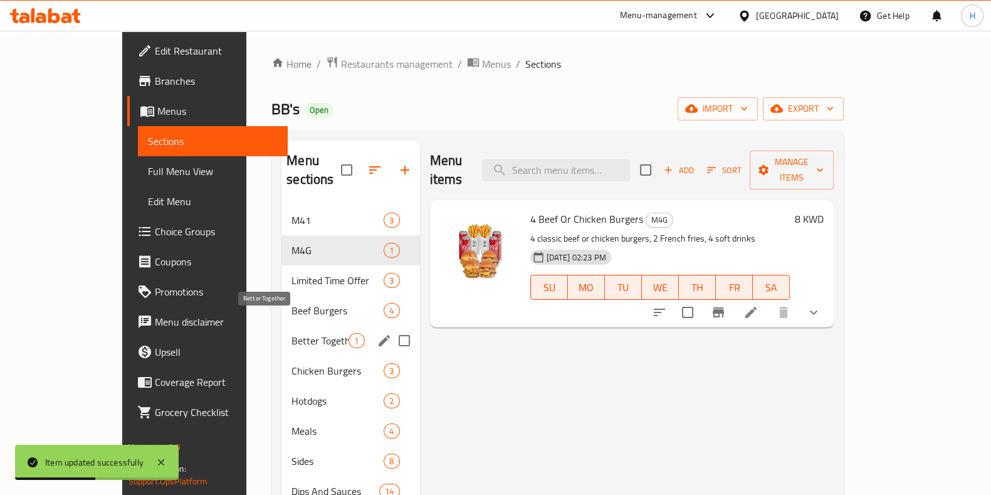
click at [292, 333] on span "Better Together" at bounding box center [320, 340] width 57 height 15
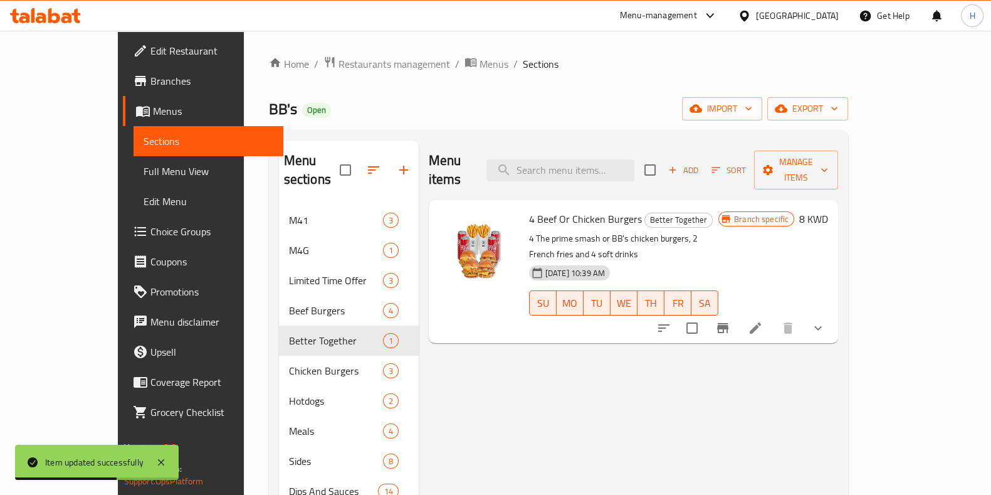
click at [763, 320] on icon at bounding box center [755, 327] width 15 height 15
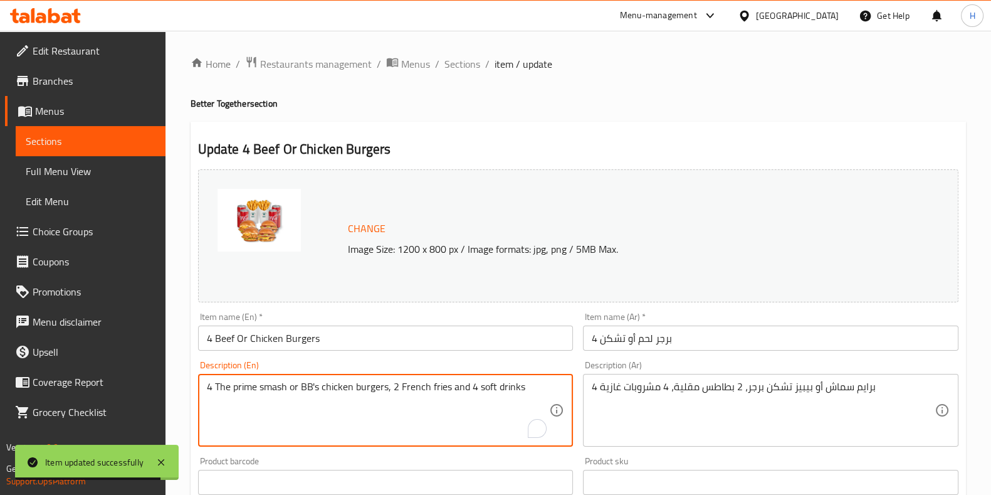
click at [295, 396] on textarea "4 The prime smash or BB's chicken burgers, 2 French fries and 4 soft drinks" at bounding box center [378, 411] width 343 height 60
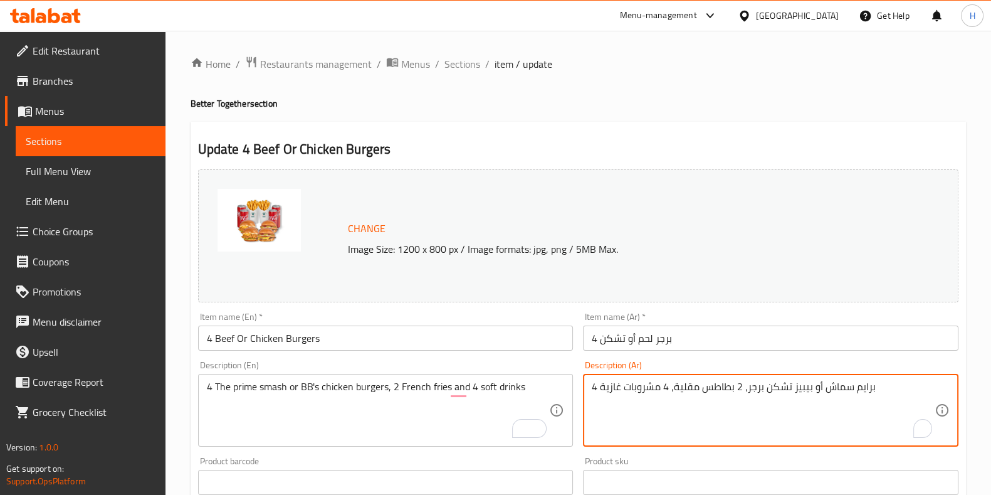
click at [706, 385] on textarea "4 برايم سماش أو بيبيز تشكن برجر، 2 بطاطس مقلية، 4 مشروبات غازية" at bounding box center [763, 411] width 343 height 60
paste textarea "To enrich screen reader interactions, please activate Accessibility in Grammarl…"
click at [682, 423] on textarea "4 برايم سماش أو بيبيز تشكن برجر، 2 بطاطس مقلية، 4 مشروبات غازية" at bounding box center [763, 411] width 343 height 60
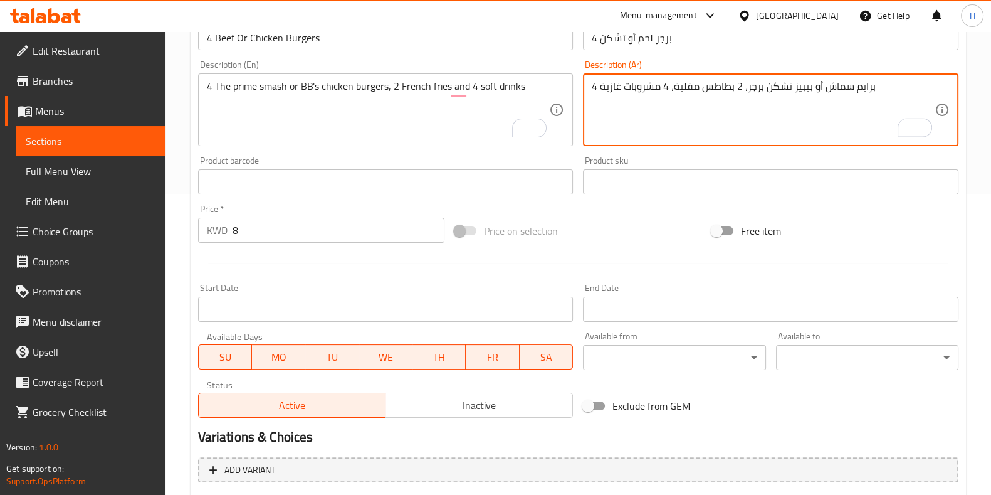
scroll to position [361, 0]
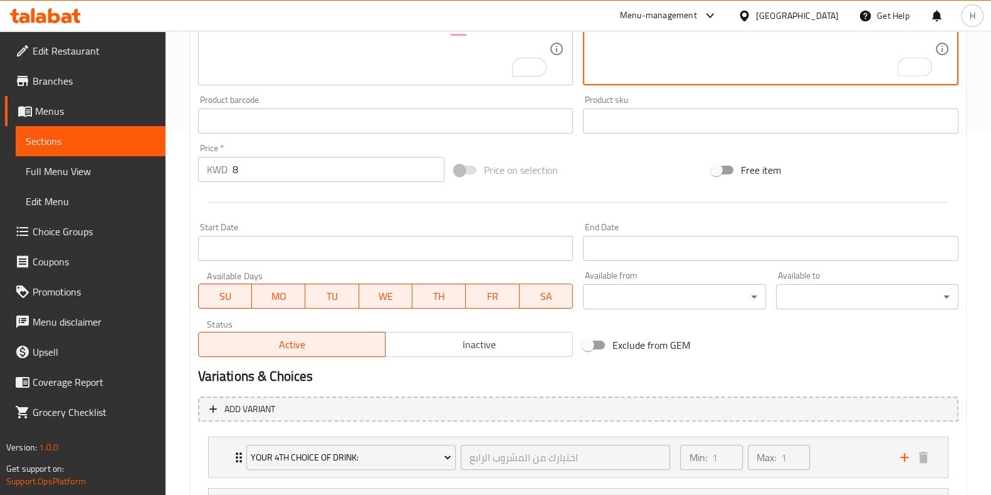
type textarea "4 برايم سماش أو بيبيز تشكن برجر، 2 بطاطس مقلية، 4 مشروبات غازية"
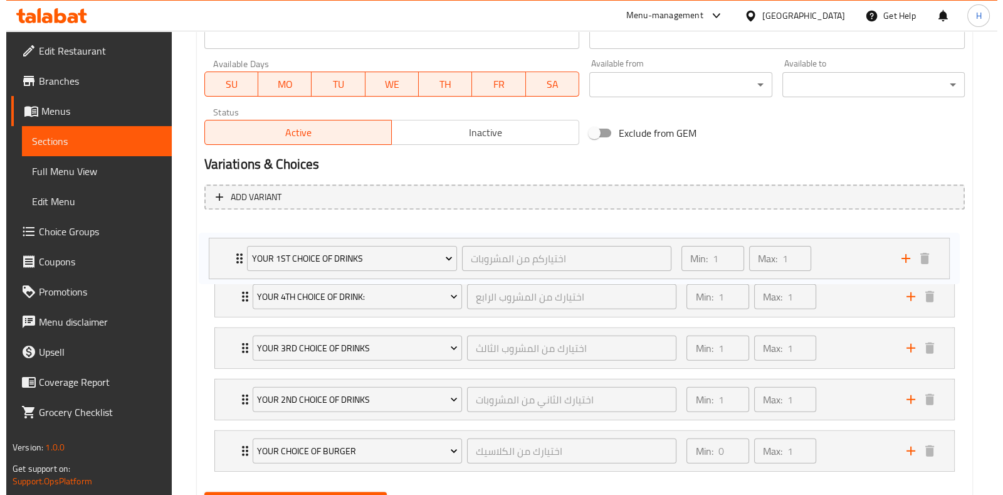
scroll to position [573, 0]
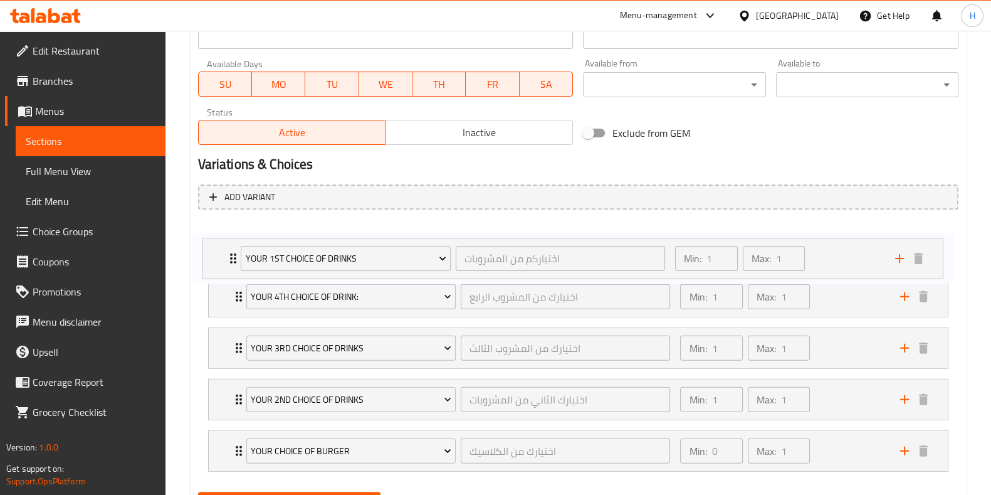
drag, startPoint x: 238, startPoint y: 397, endPoint x: 236, endPoint y: 256, distance: 140.5
click at [236, 256] on div "Your 4th Choice Of Drink: اختيارك من المشروب الرابع ​ Min: 1 ​ Max: 1 ​ Sprite …" at bounding box center [578, 347] width 760 height 257
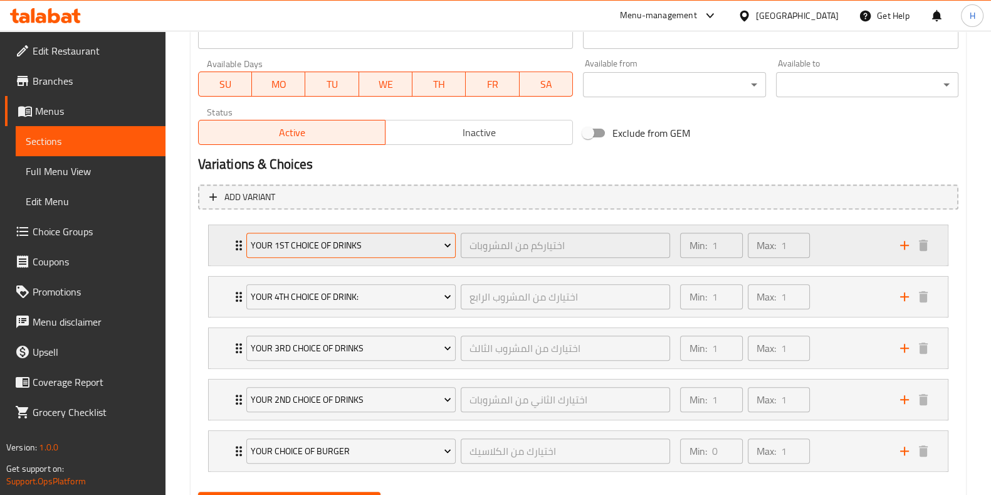
click at [298, 246] on span "Your 1st Choice Of Drinks" at bounding box center [351, 246] width 201 height 16
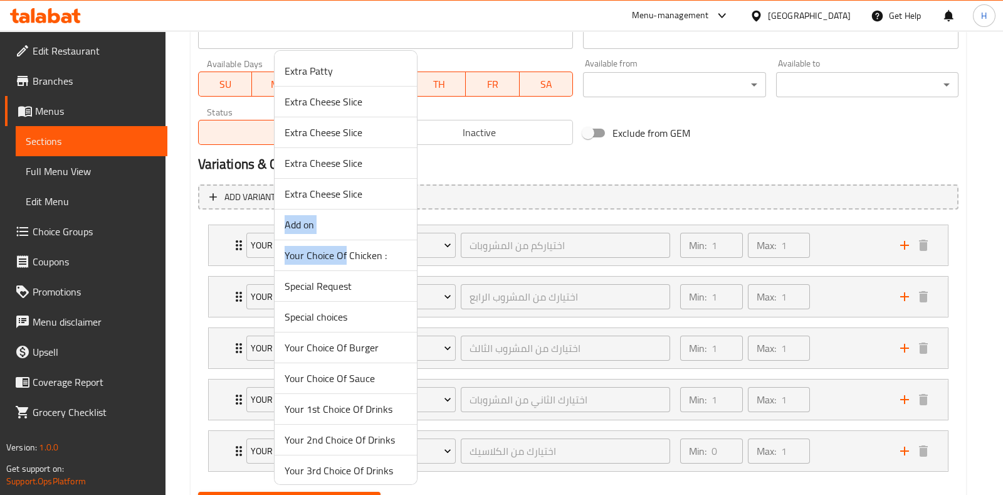
click at [334, 260] on ul "Extra Patty Extra Cheese Slice Extra Cheese Slice Extra Cheese Slice Extra Chee…" at bounding box center [346, 301] width 142 height 491
click at [468, 210] on div at bounding box center [501, 247] width 1003 height 495
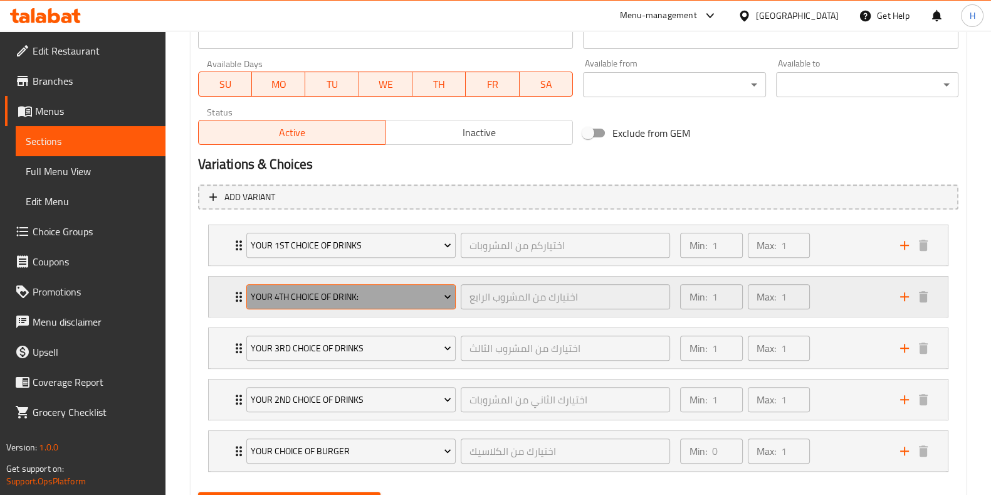
click at [318, 293] on span "Your 4th Choice Of Drink:" at bounding box center [351, 297] width 201 height 16
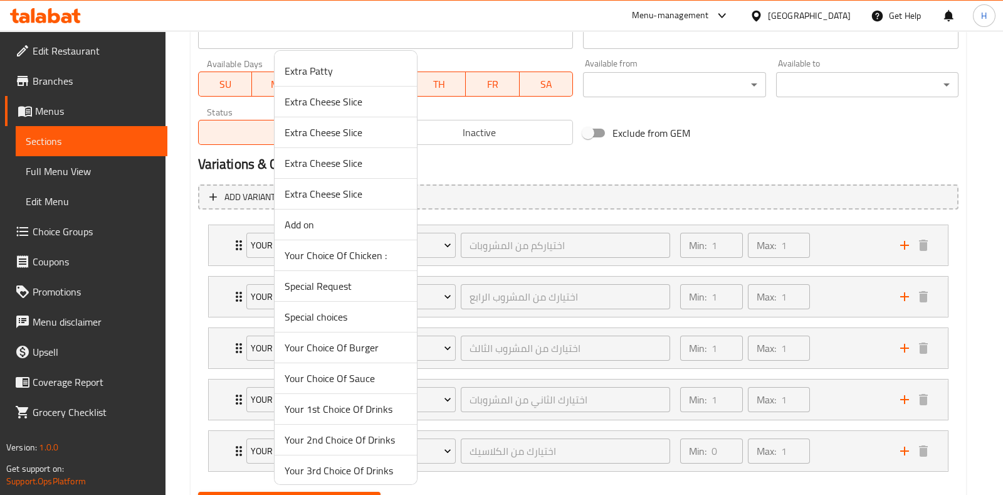
click at [300, 444] on span "Your 2nd Choice Of Drinks" at bounding box center [346, 439] width 122 height 15
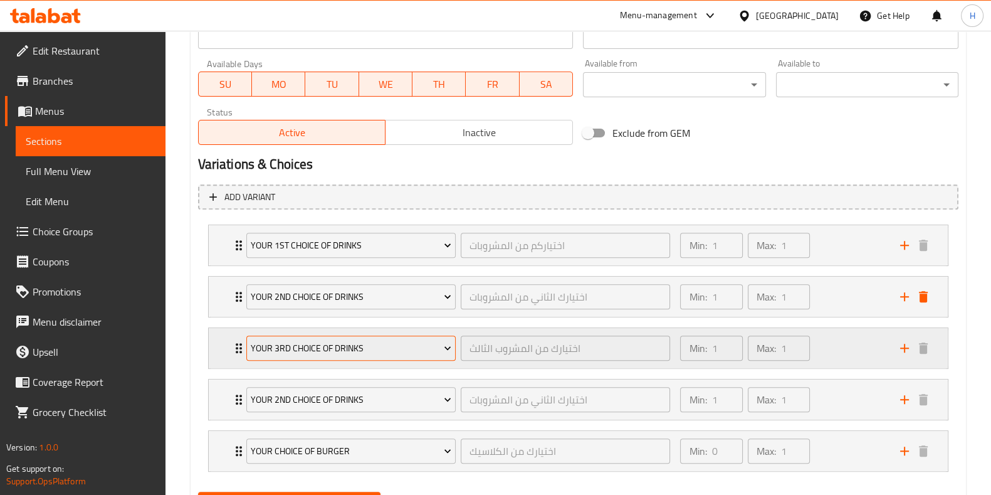
click at [313, 345] on span "Your 3rd Choice Of Drinks" at bounding box center [351, 348] width 201 height 16
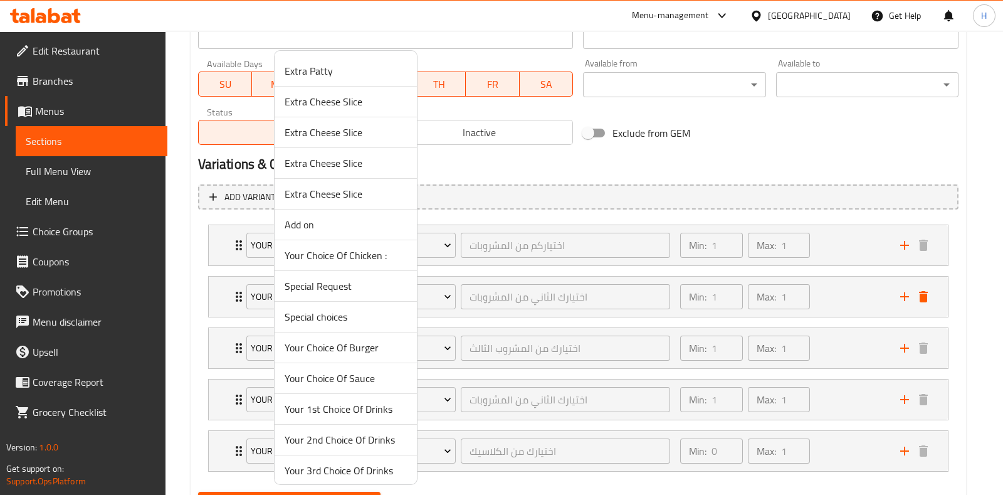
click at [454, 354] on div at bounding box center [501, 247] width 1003 height 495
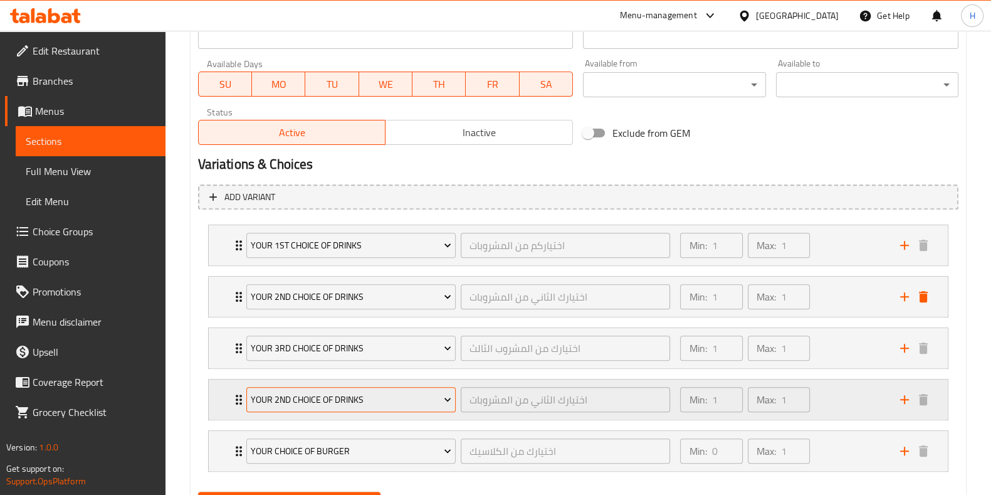
click at [370, 402] on span "Your 2nd Choice Of Drinks" at bounding box center [351, 400] width 201 height 16
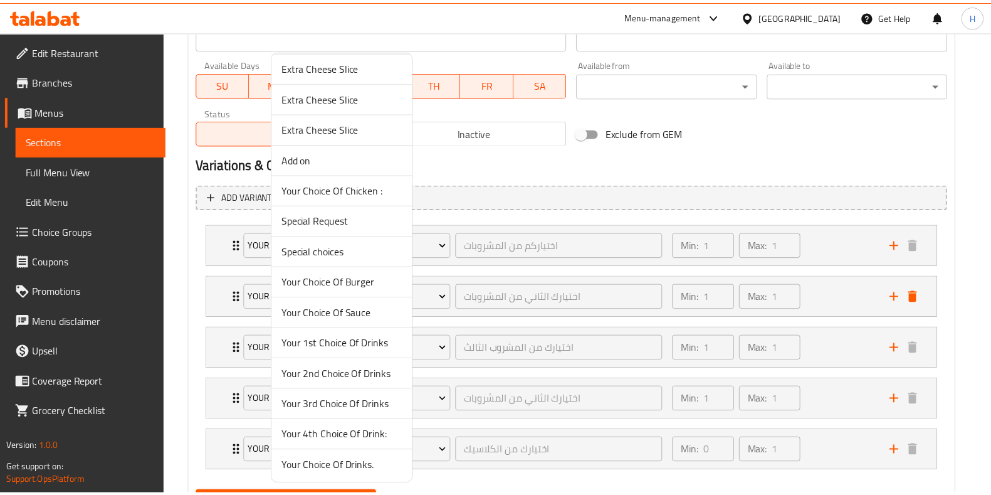
scroll to position [59, 0]
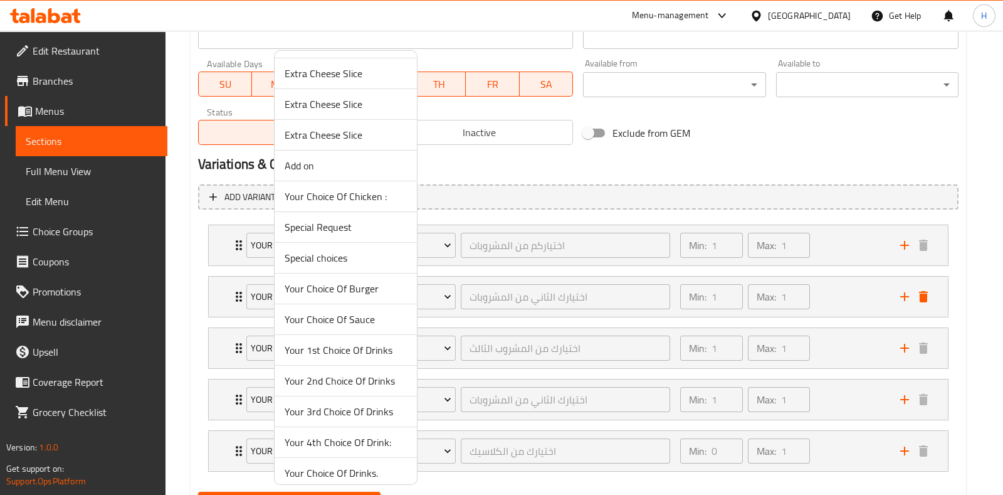
click at [345, 436] on span "Your 4th Choice Of Drink:" at bounding box center [346, 441] width 122 height 15
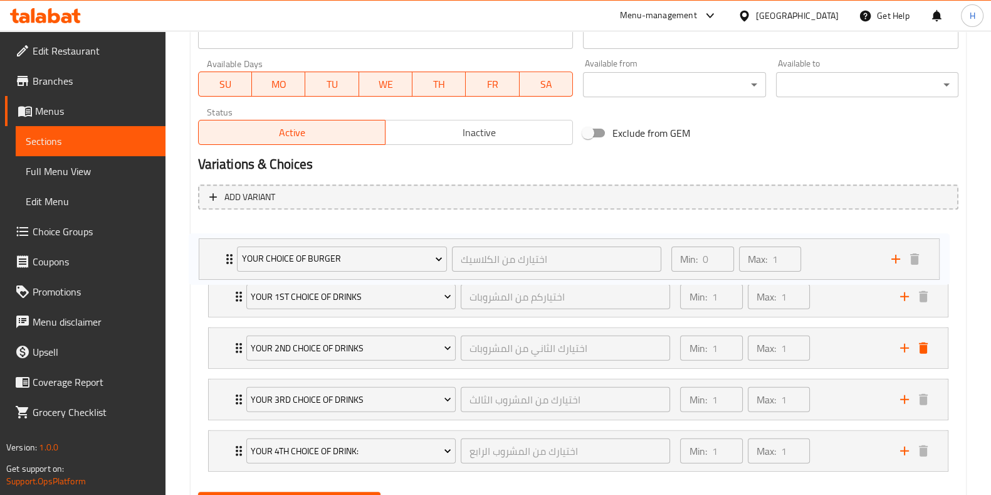
scroll to position [574, 0]
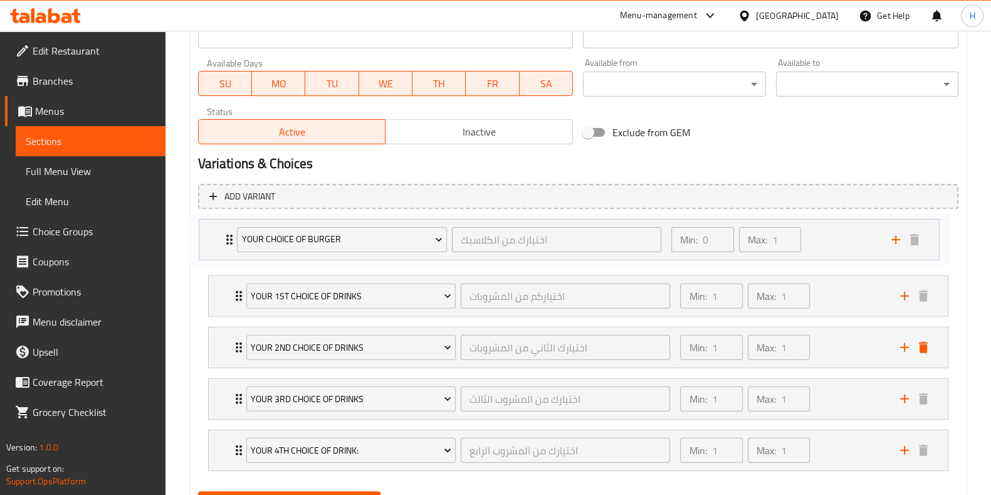
drag, startPoint x: 241, startPoint y: 450, endPoint x: 232, endPoint y: 234, distance: 215.2
click at [232, 234] on div "Your 1st Choice Of Drinks اختياركم من المشروبات ​ Min: 1 ​ Max: 1 ​ Fanta Orang…" at bounding box center [578, 347] width 760 height 257
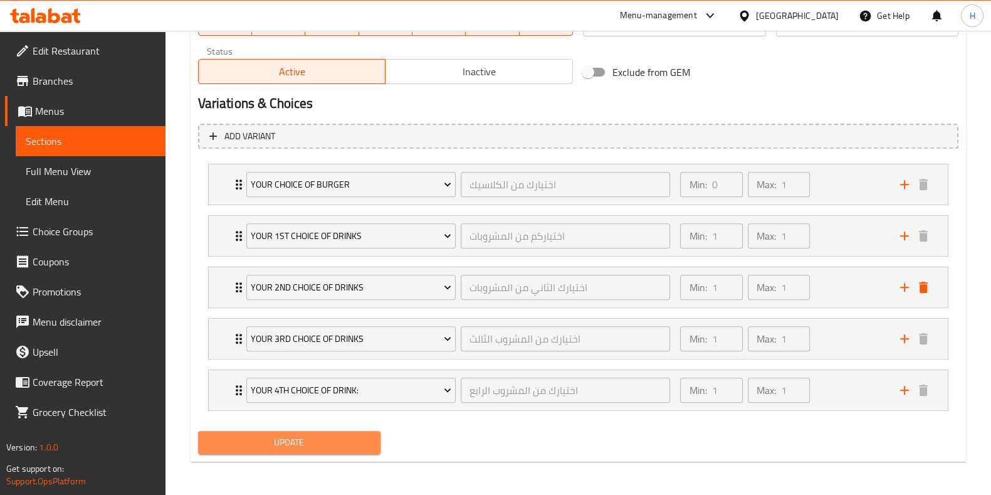
click at [313, 448] on span "Update" at bounding box center [289, 442] width 162 height 16
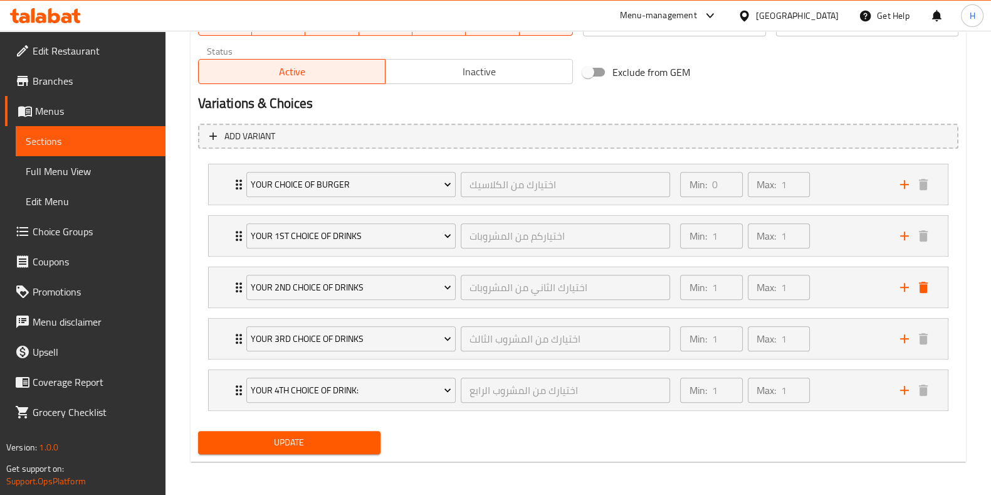
click at [313, 448] on span "Update" at bounding box center [289, 442] width 162 height 16
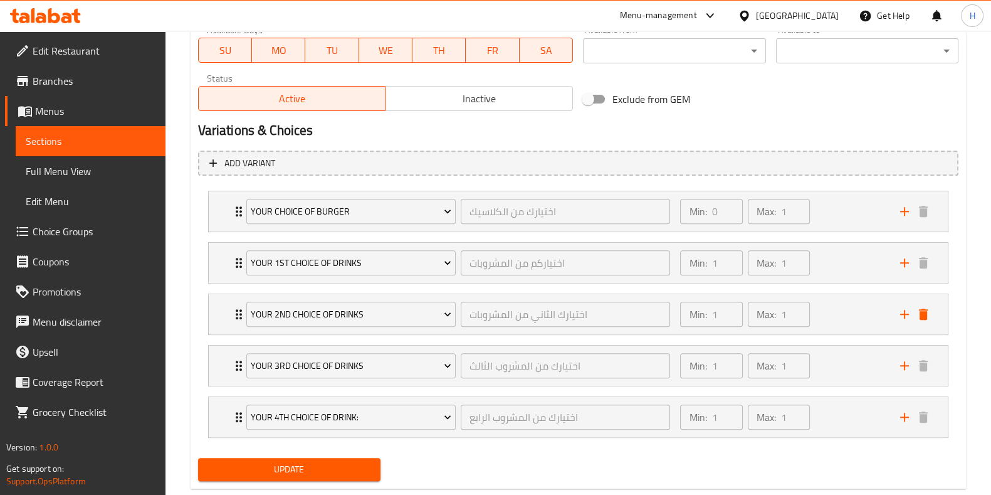
scroll to position [606, 0]
click at [325, 467] on span "Update" at bounding box center [289, 471] width 162 height 16
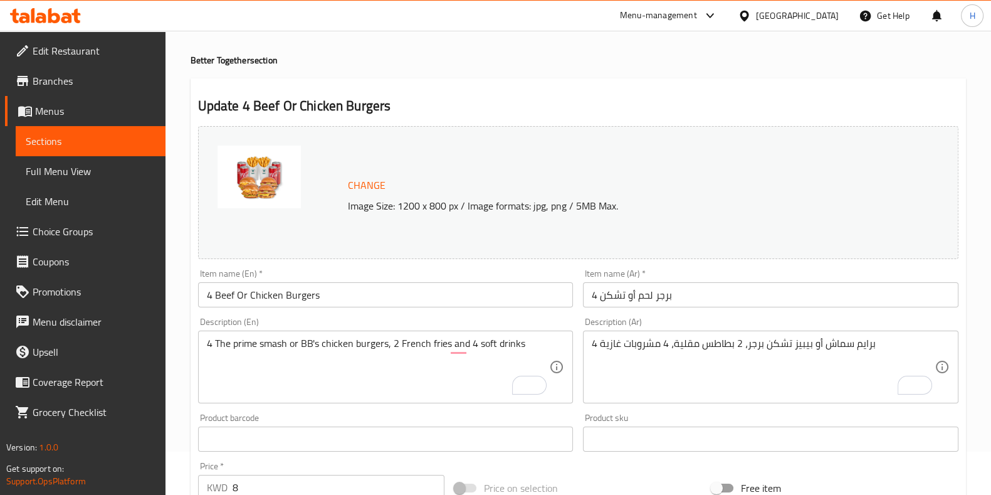
scroll to position [0, 0]
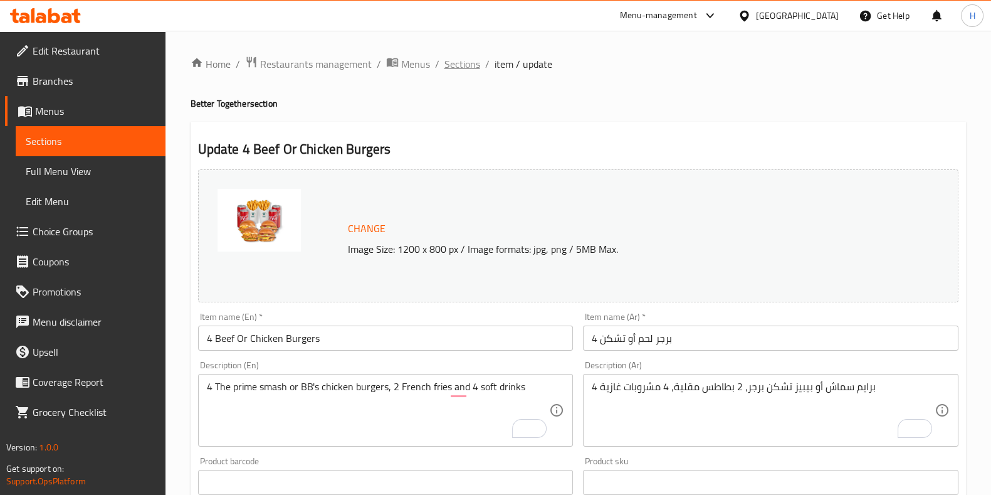
click at [470, 68] on span "Sections" at bounding box center [462, 63] width 36 height 15
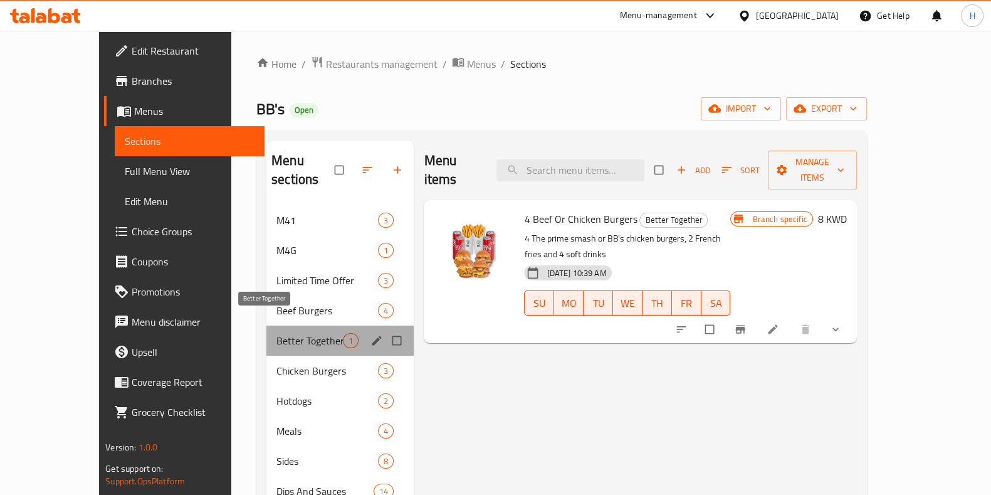
click at [276, 333] on span "Better Together" at bounding box center [309, 340] width 66 height 15
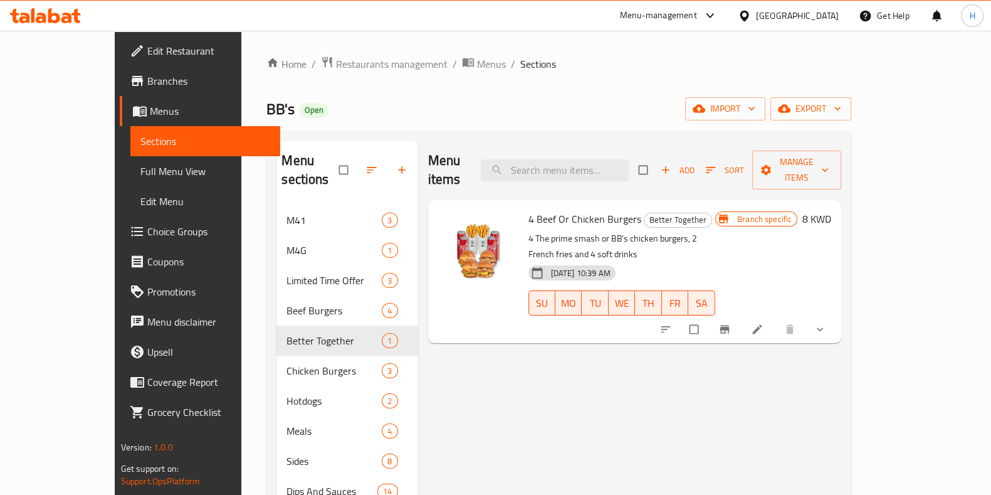
click at [836, 315] on div at bounding box center [744, 329] width 184 height 28
click at [764, 323] on icon at bounding box center [757, 329] width 13 height 13
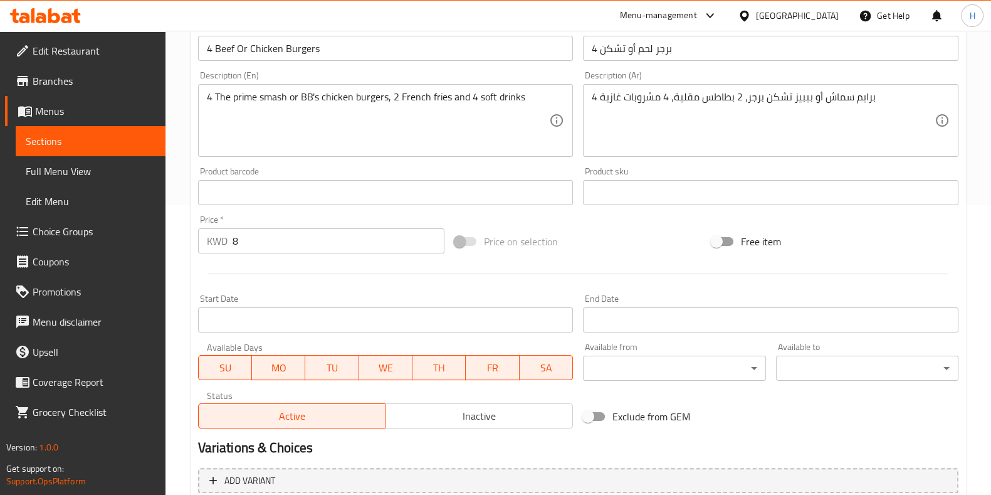
scroll to position [289, 0]
drag, startPoint x: 535, startPoint y: 282, endPoint x: 382, endPoint y: 334, distance: 161.4
click at [382, 334] on div "Start Date Start Date" at bounding box center [386, 314] width 386 height 48
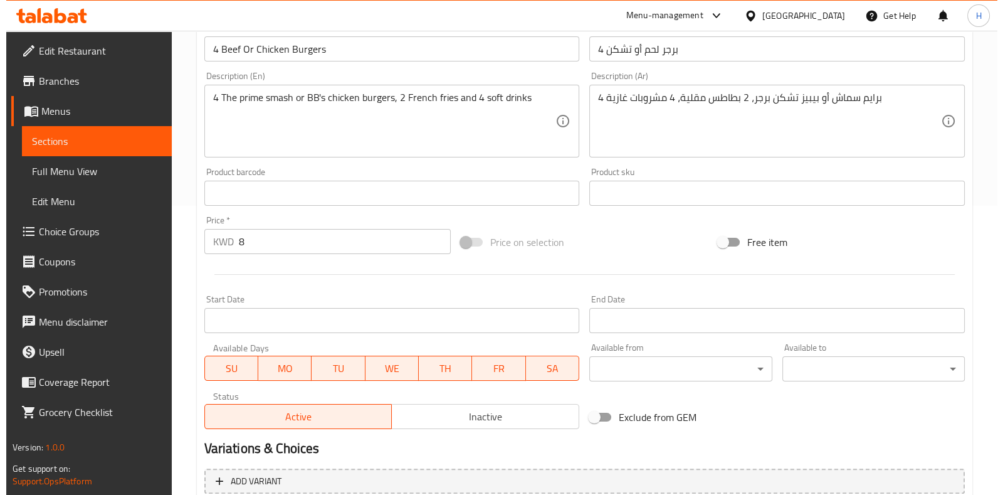
scroll to position [528, 0]
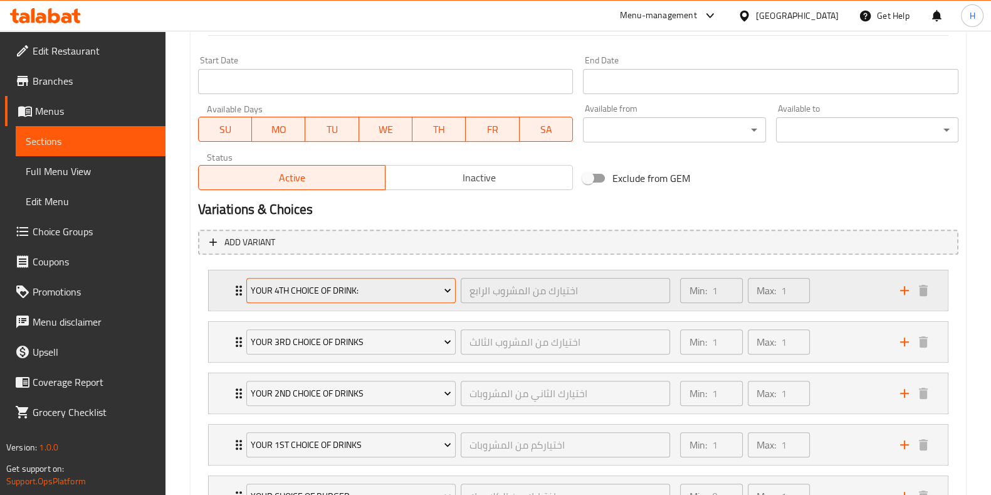
click at [317, 293] on span "Your 4th Choice Of Drink:" at bounding box center [351, 291] width 201 height 16
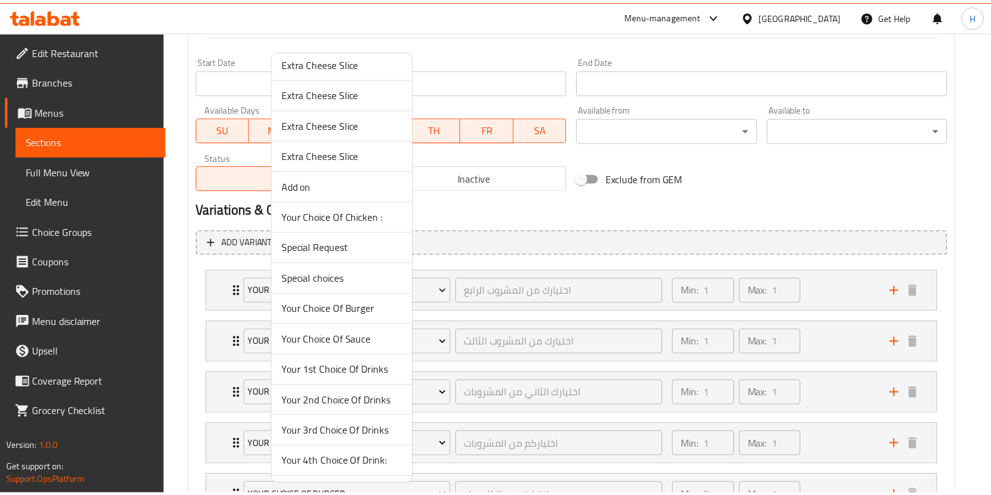
scroll to position [65, 0]
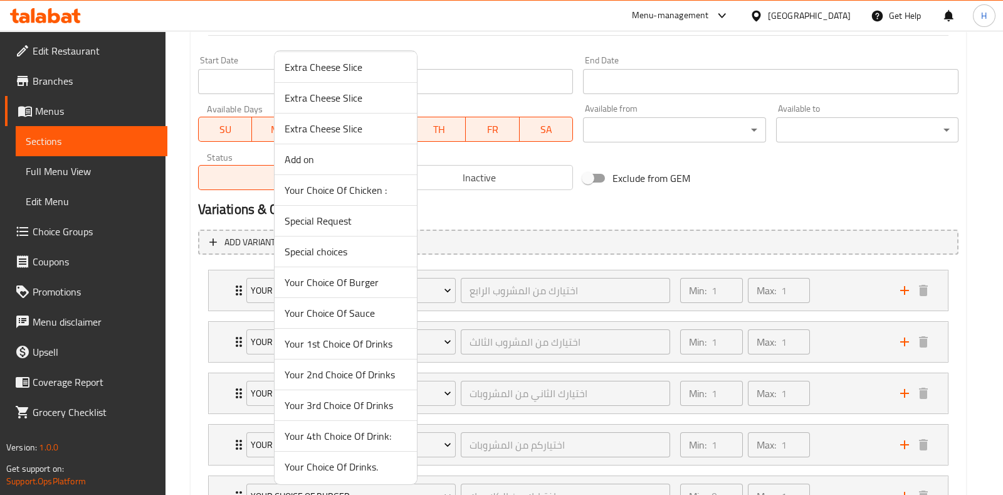
click at [353, 347] on span "Your 1st Choice Of Drinks" at bounding box center [346, 343] width 122 height 15
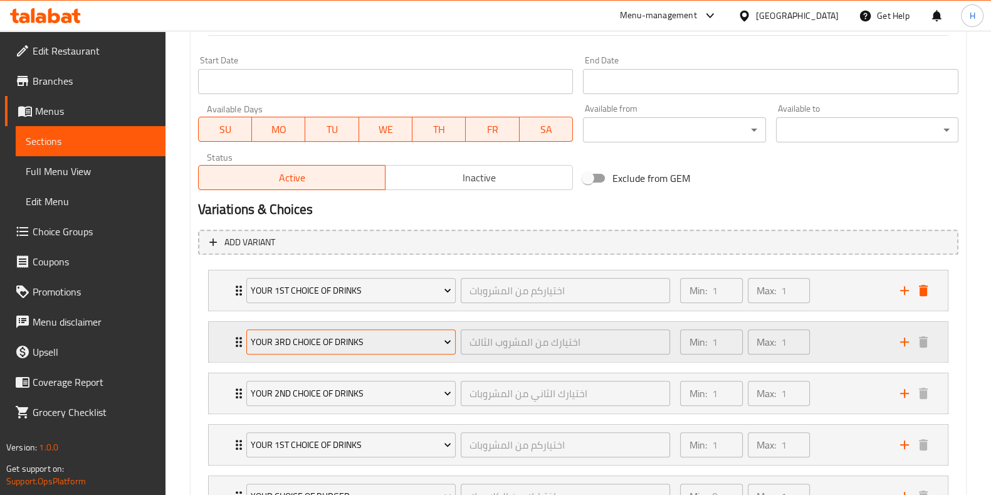
click at [312, 335] on span "Your 3rd Choice Of Drinks" at bounding box center [351, 342] width 201 height 16
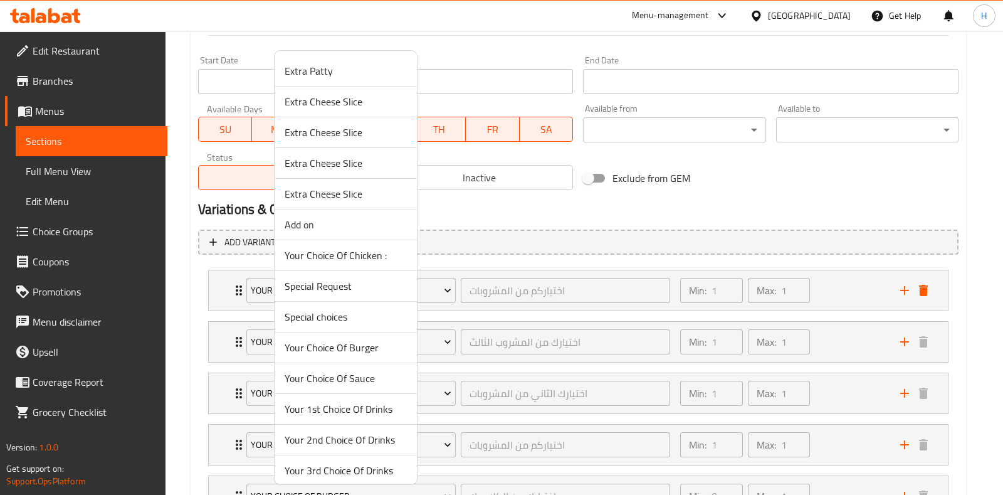
click at [313, 443] on span "Your 2nd Choice Of Drinks" at bounding box center [346, 439] width 122 height 15
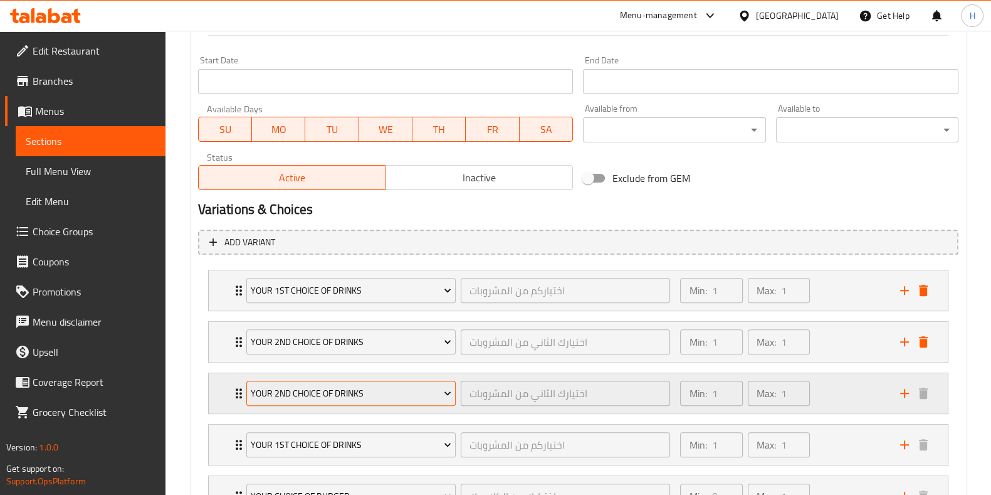
click at [329, 390] on span "Your 2nd Choice Of Drinks" at bounding box center [351, 394] width 201 height 16
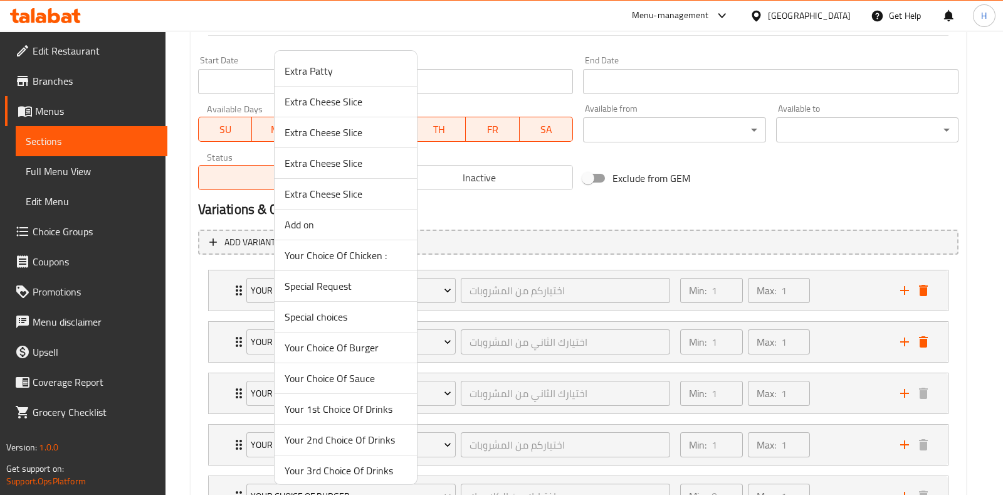
click at [328, 467] on span "Your 3rd Choice Of Drinks" at bounding box center [346, 470] width 122 height 15
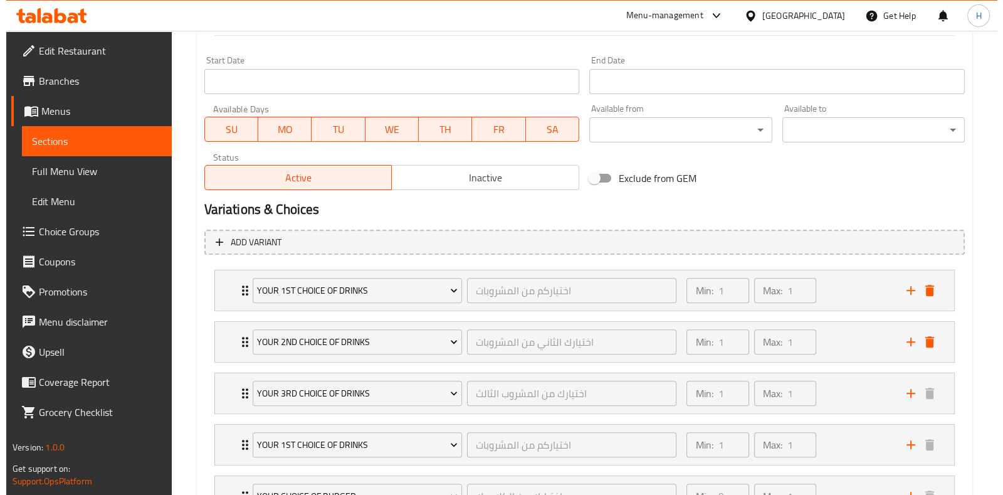
scroll to position [612, 0]
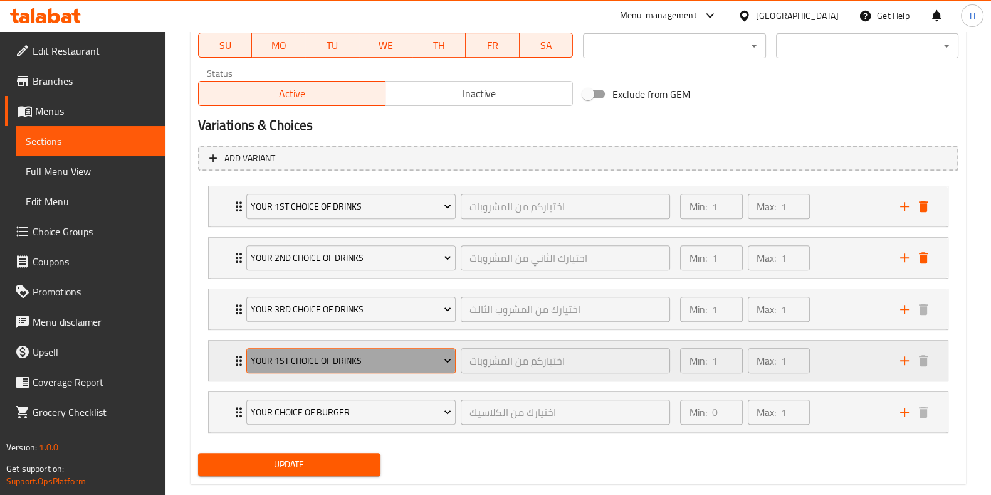
click at [300, 353] on span "Your 1st Choice Of Drinks" at bounding box center [351, 361] width 201 height 16
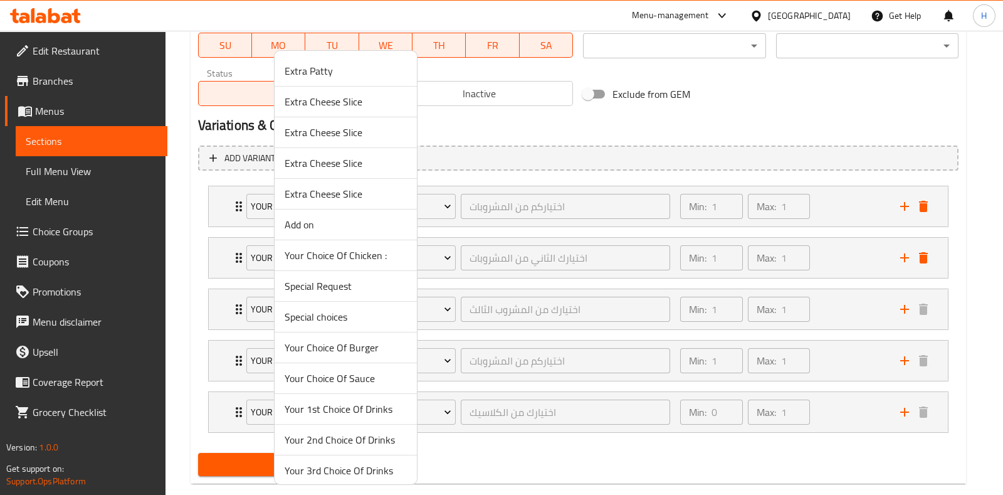
scroll to position [54, 0]
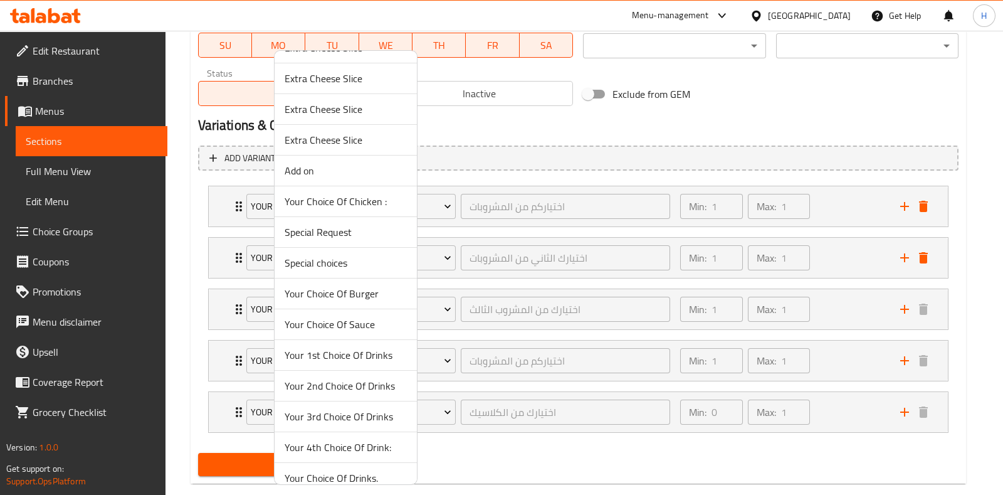
click at [310, 444] on span "Your 4th Choice Of Drink:" at bounding box center [346, 446] width 122 height 15
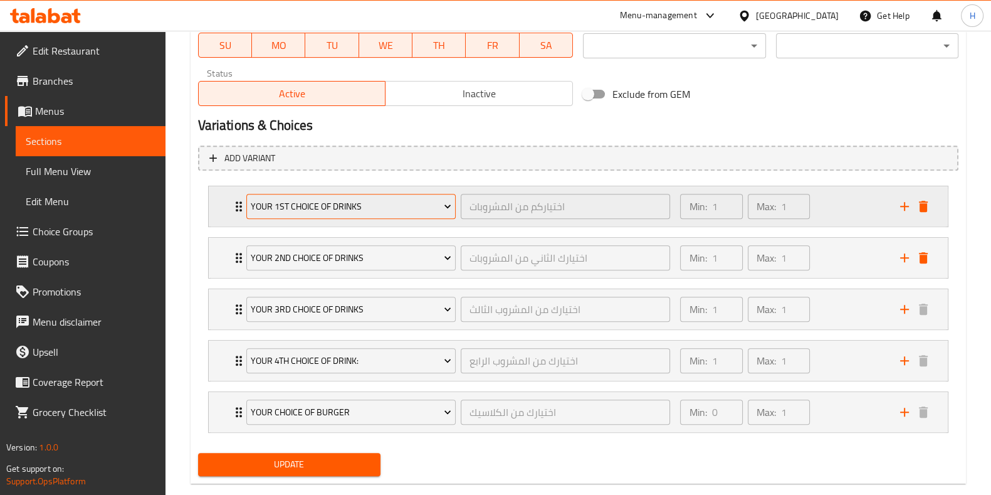
click at [361, 206] on span "Your 1st Choice Of Drinks" at bounding box center [351, 207] width 201 height 16
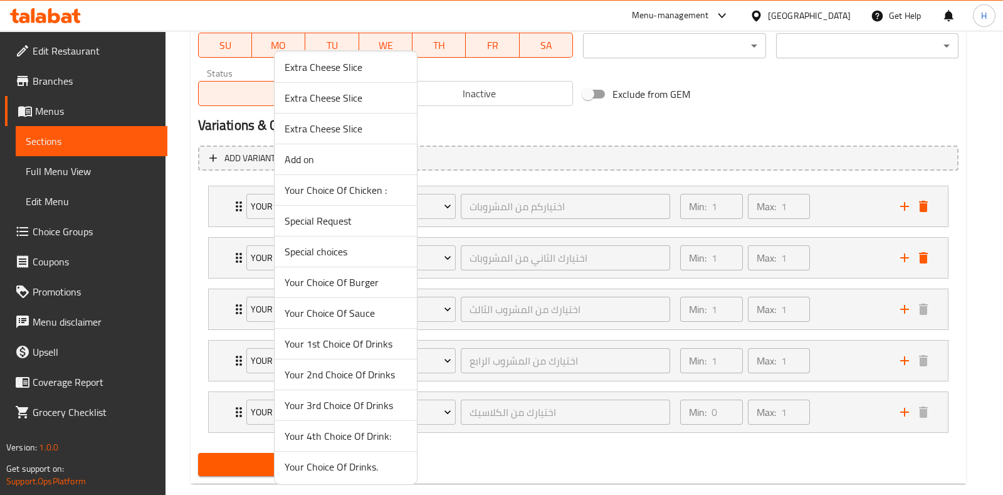
scroll to position [0, 0]
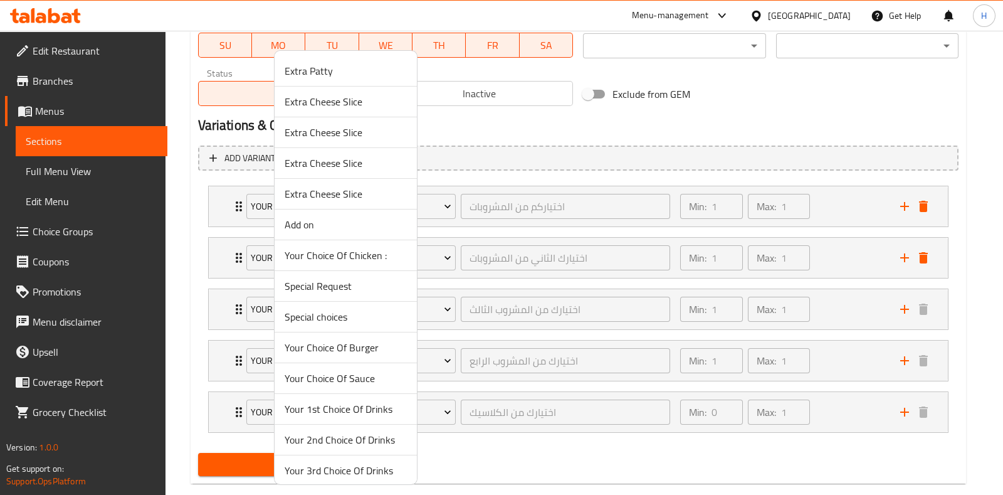
click at [368, 343] on span "Your Choice Of Burger" at bounding box center [346, 347] width 122 height 15
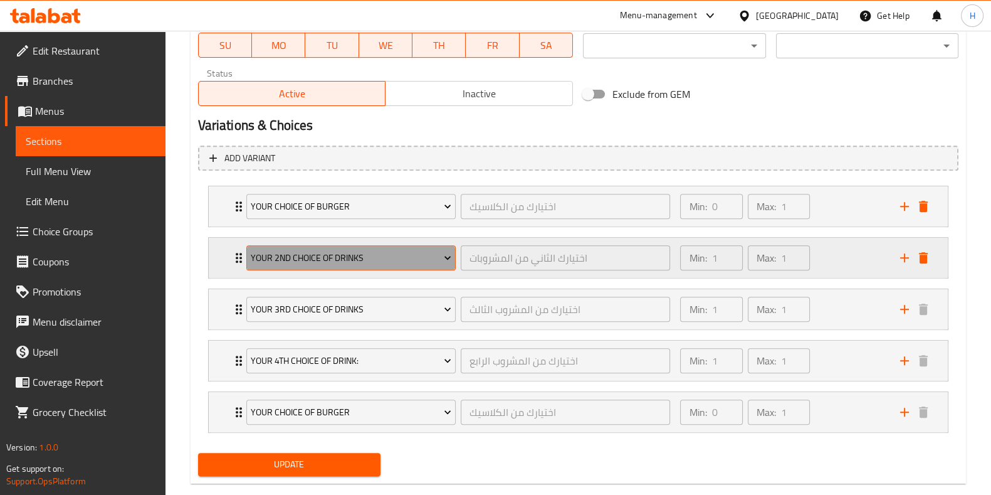
click at [298, 266] on button "Your 2nd Choice Of Drinks" at bounding box center [350, 257] width 209 height 25
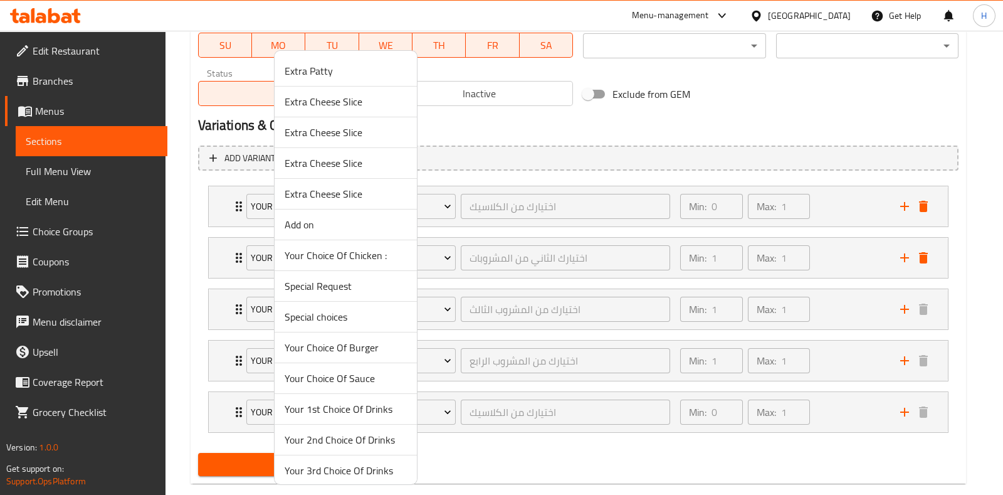
scroll to position [65, 0]
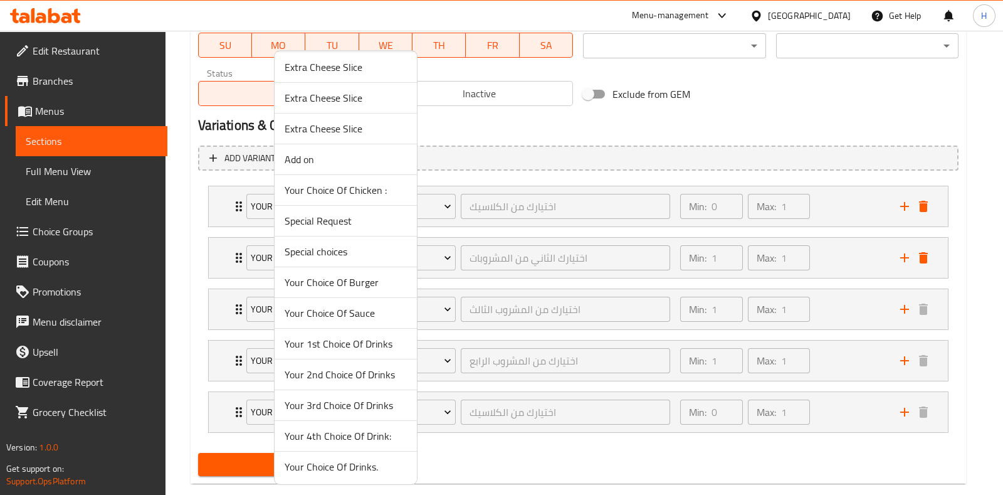
click at [339, 337] on span "Your 1st Choice Of Drinks" at bounding box center [346, 343] width 122 height 15
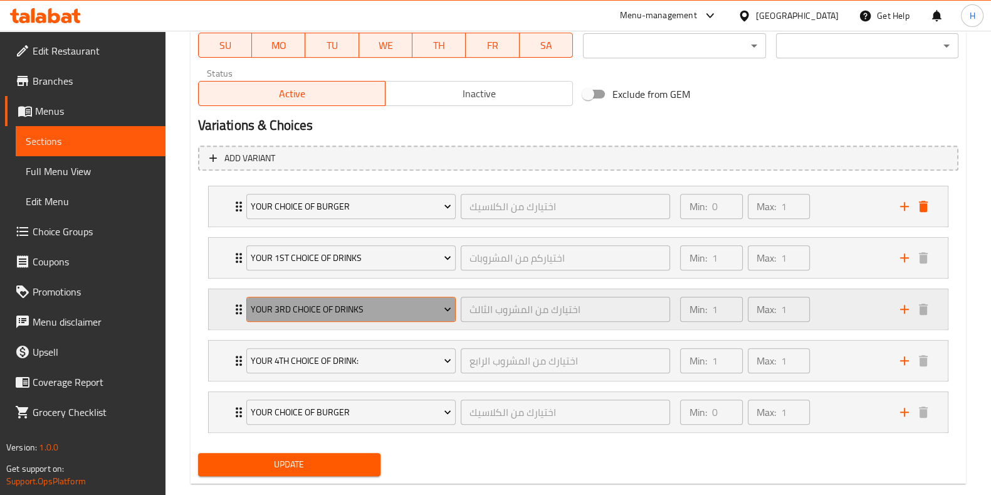
click at [296, 302] on span "Your 3rd Choice Of Drinks" at bounding box center [351, 310] width 201 height 16
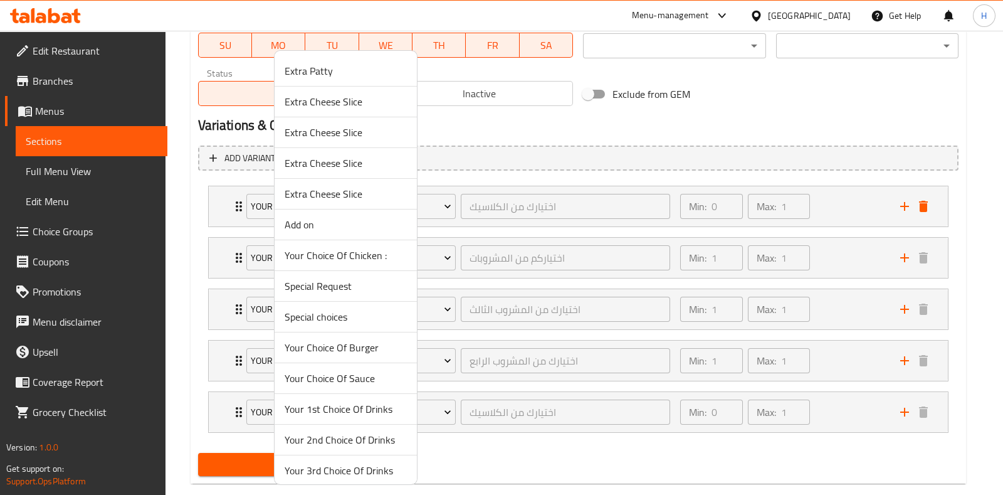
click at [332, 432] on span "Your 2nd Choice Of Drinks" at bounding box center [346, 439] width 122 height 15
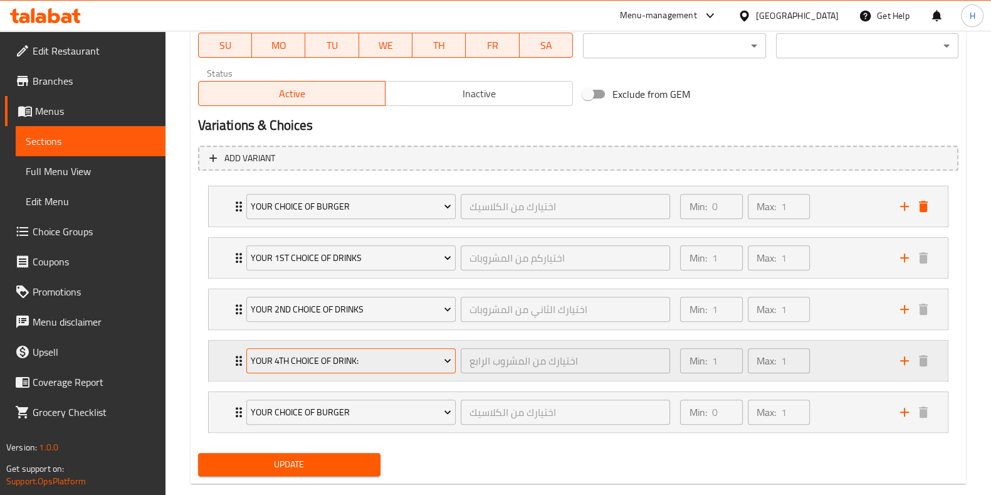
click at [298, 364] on span "Your 4th Choice Of Drink:" at bounding box center [351, 361] width 201 height 16
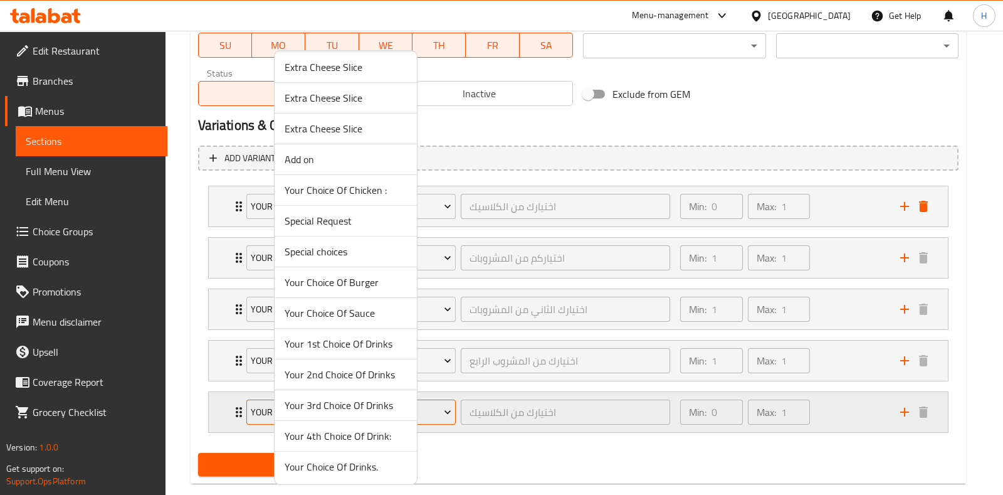
click at [304, 397] on span "Your 3rd Choice Of Drinks" at bounding box center [346, 404] width 122 height 15
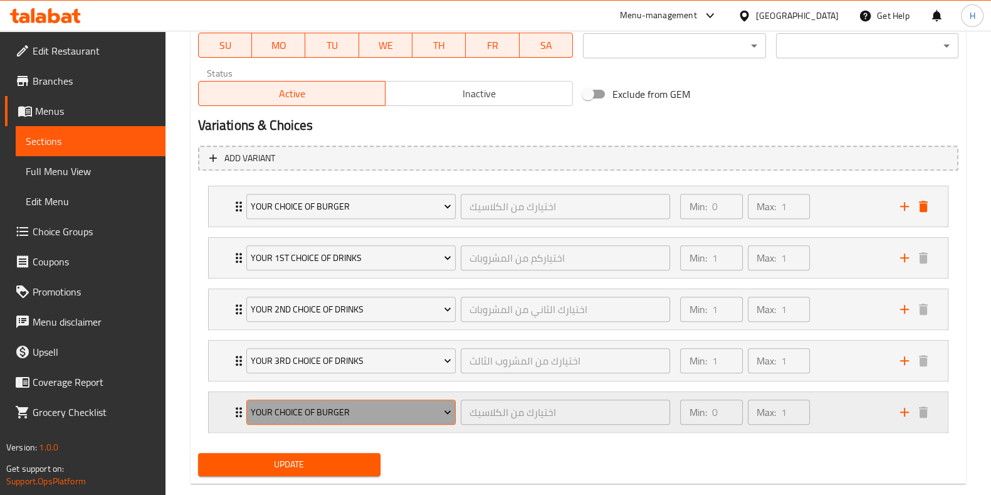
click at [307, 413] on span "Your Choice Of Burger" at bounding box center [351, 412] width 201 height 16
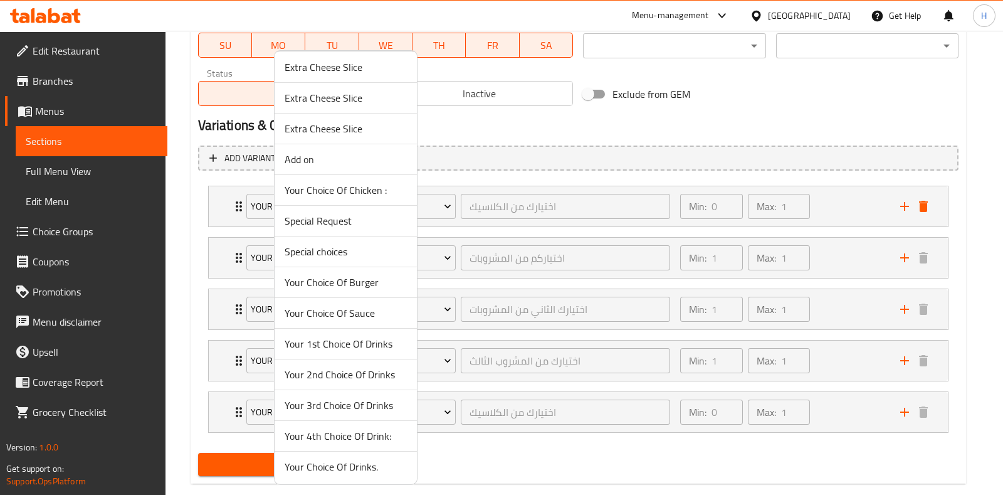
click at [317, 433] on span "Your 4th Choice Of Drink:" at bounding box center [346, 435] width 122 height 15
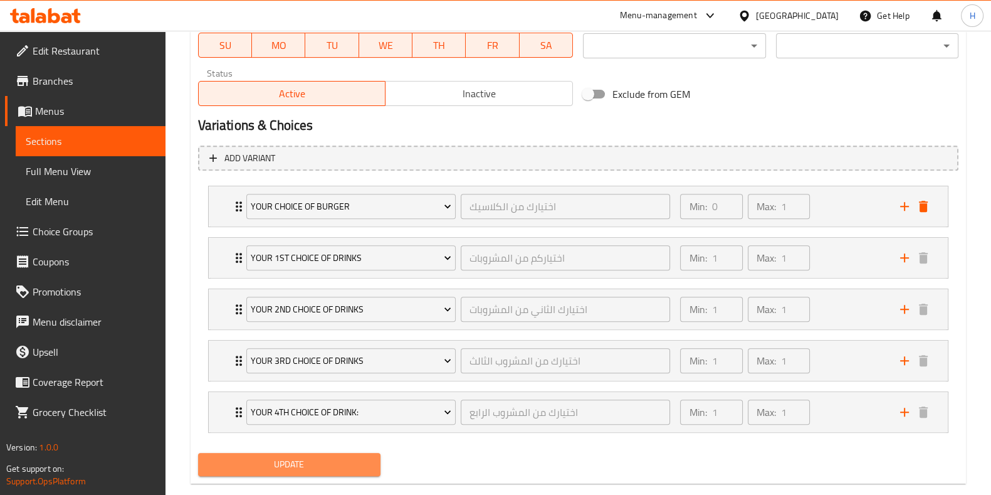
click at [305, 465] on span "Update" at bounding box center [289, 464] width 162 height 16
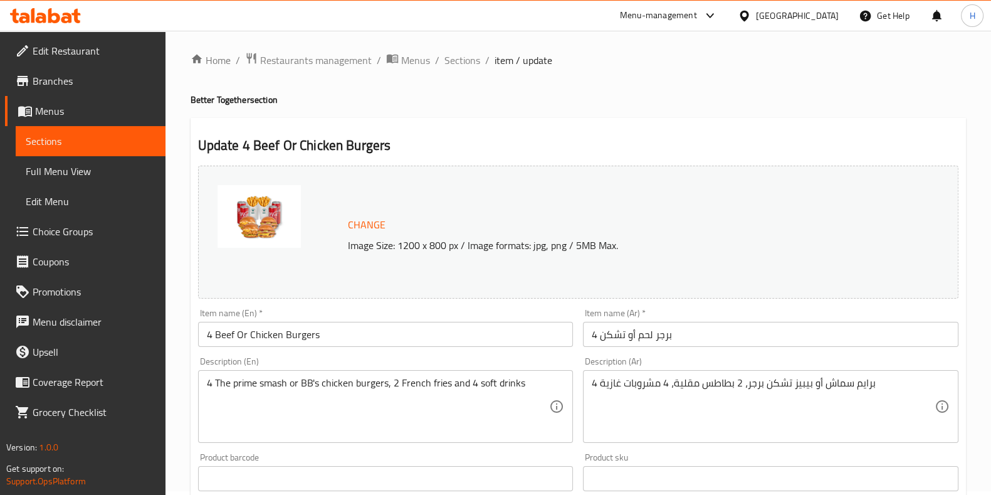
scroll to position [0, 0]
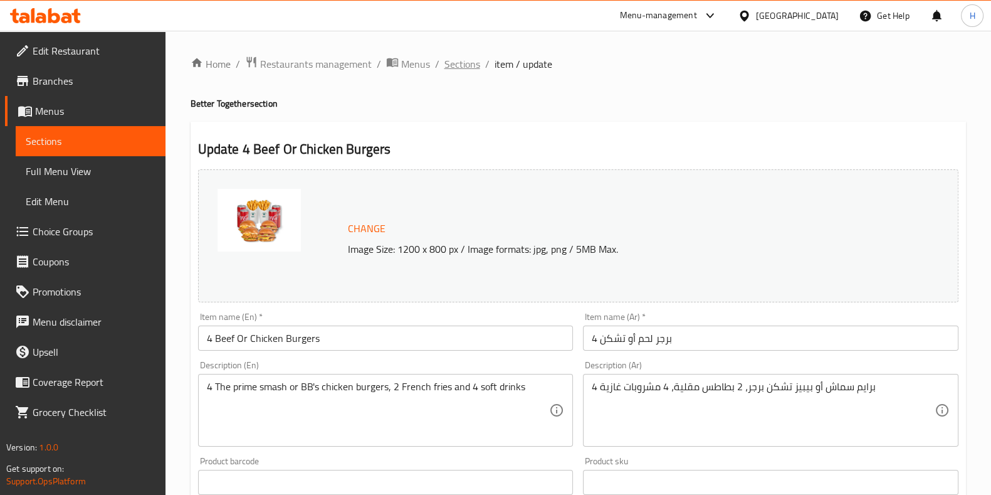
click at [468, 68] on span "Sections" at bounding box center [462, 63] width 36 height 15
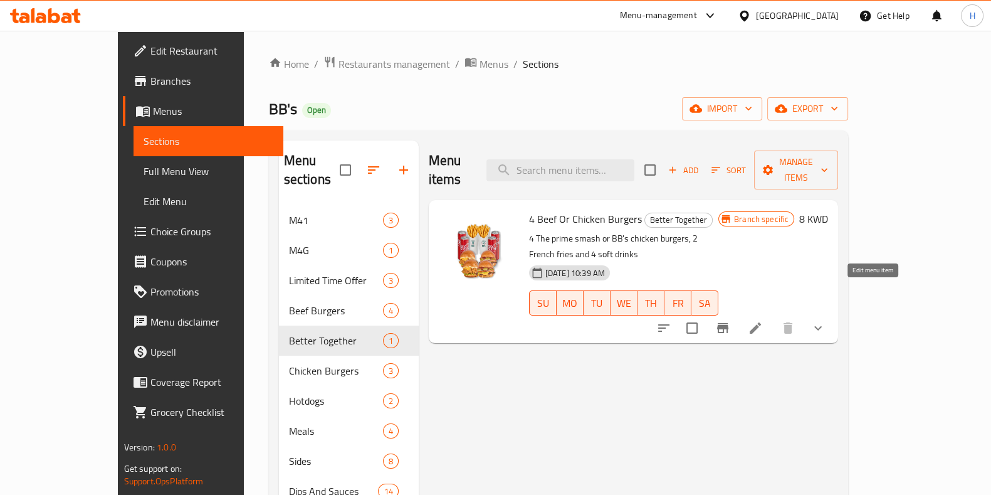
click at [761, 322] on icon at bounding box center [755, 327] width 11 height 11
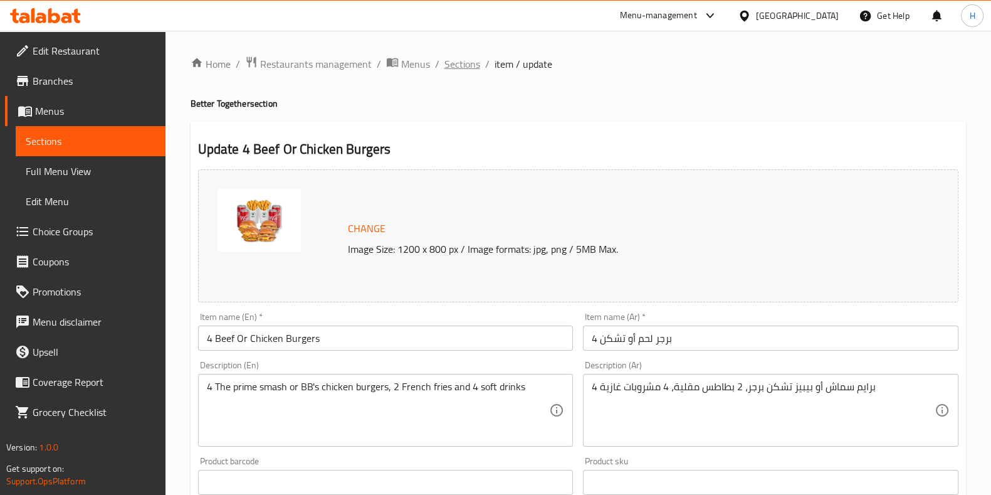
click at [448, 67] on span "Sections" at bounding box center [462, 63] width 36 height 15
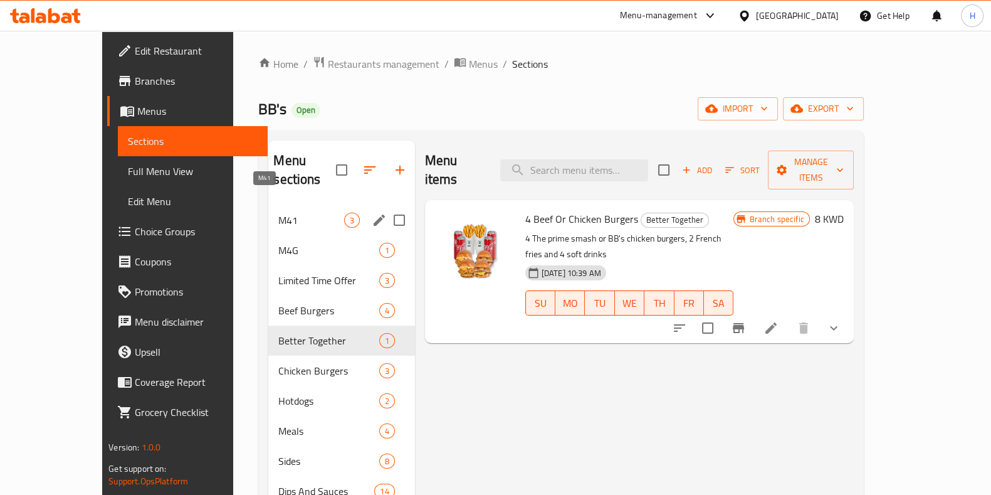
click at [278, 213] on span "M41" at bounding box center [310, 220] width 65 height 15
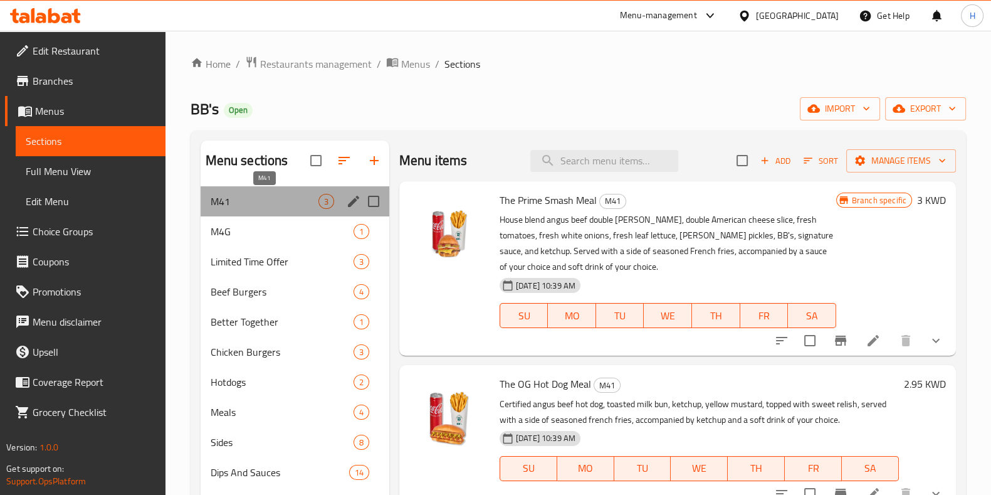
drag, startPoint x: 236, startPoint y: 203, endPoint x: 420, endPoint y: 326, distance: 221.5
click at [420, 326] on div "Menu sections M41 3 M4G 1 Limited Time Offer 3 Beef Burgers 4 Better Together 1…" at bounding box center [578, 387] width 755 height 495
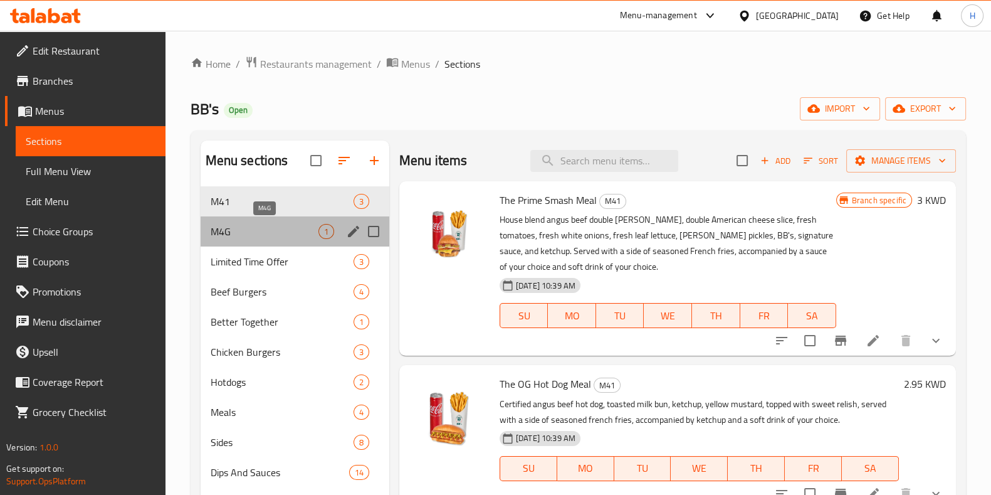
click at [295, 233] on span "M4G" at bounding box center [265, 231] width 108 height 15
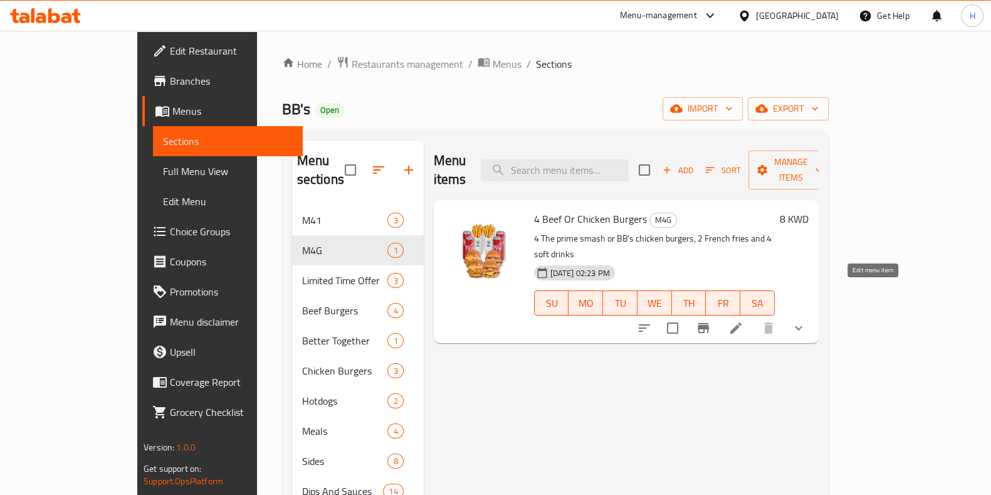
click at [744, 320] on icon at bounding box center [735, 327] width 15 height 15
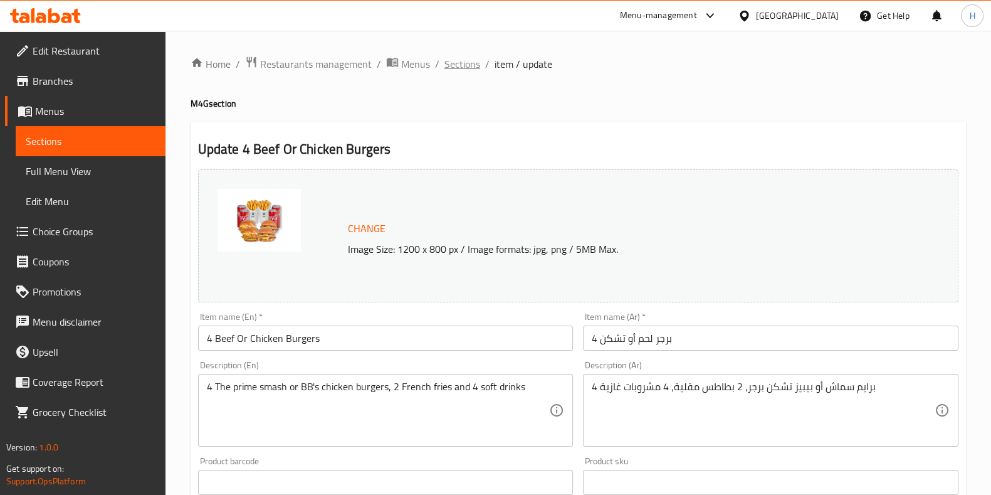
click at [470, 67] on span "Sections" at bounding box center [462, 63] width 36 height 15
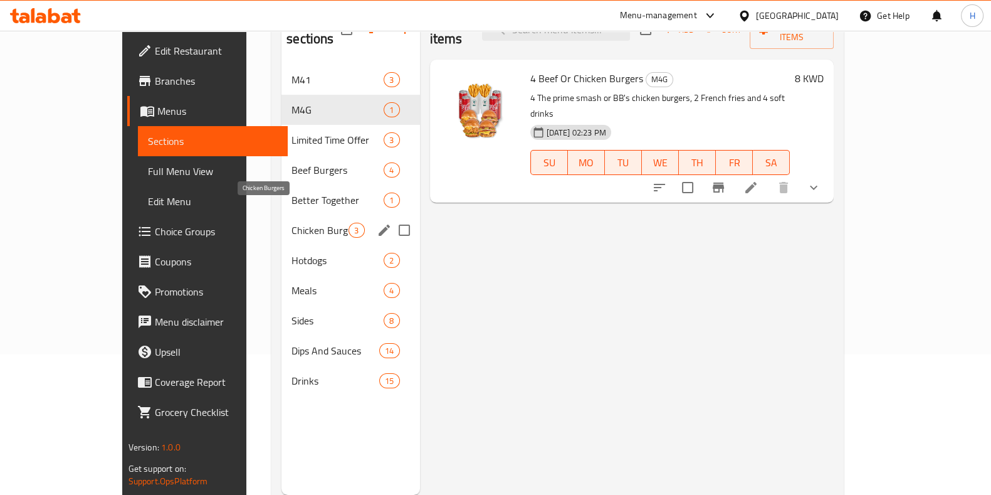
scroll to position [134, 0]
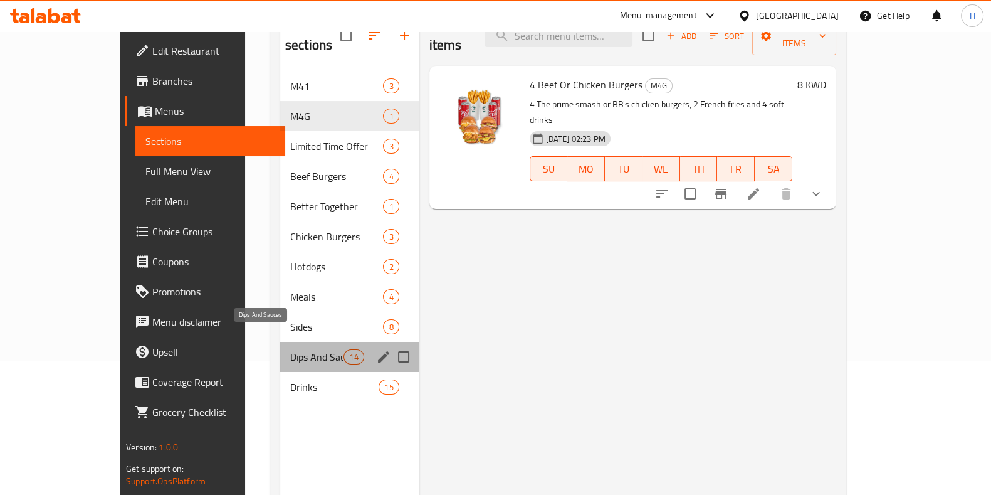
click at [290, 349] on span "Dips And Sauces" at bounding box center [316, 356] width 53 height 15
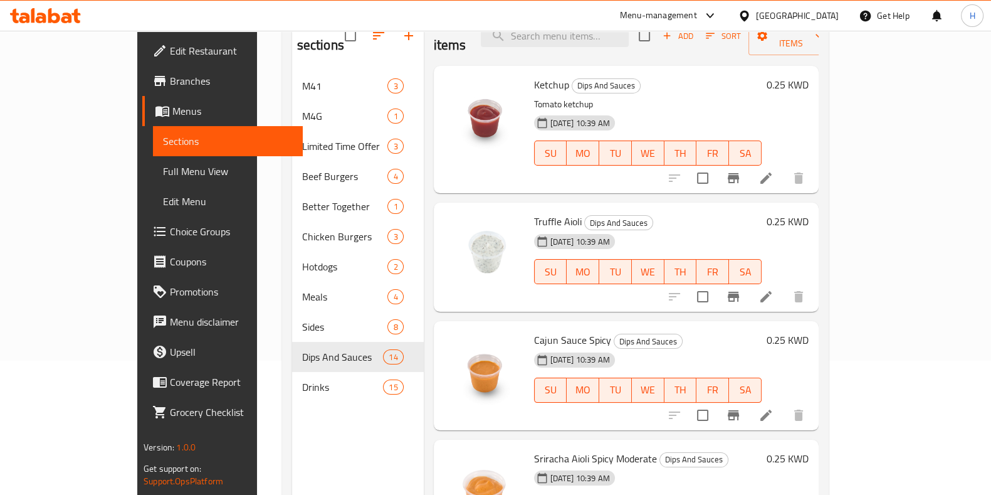
scroll to position [85, 0]
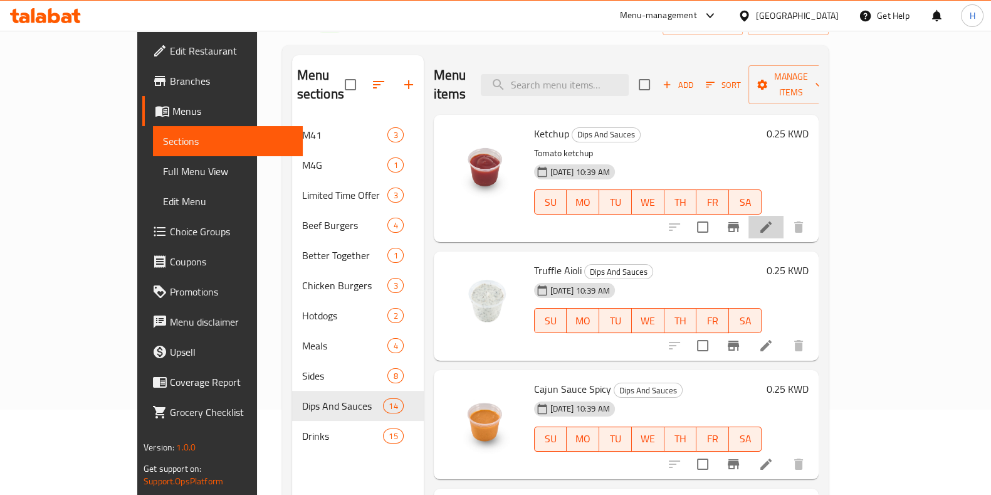
click at [784, 216] on li at bounding box center [766, 227] width 35 height 23
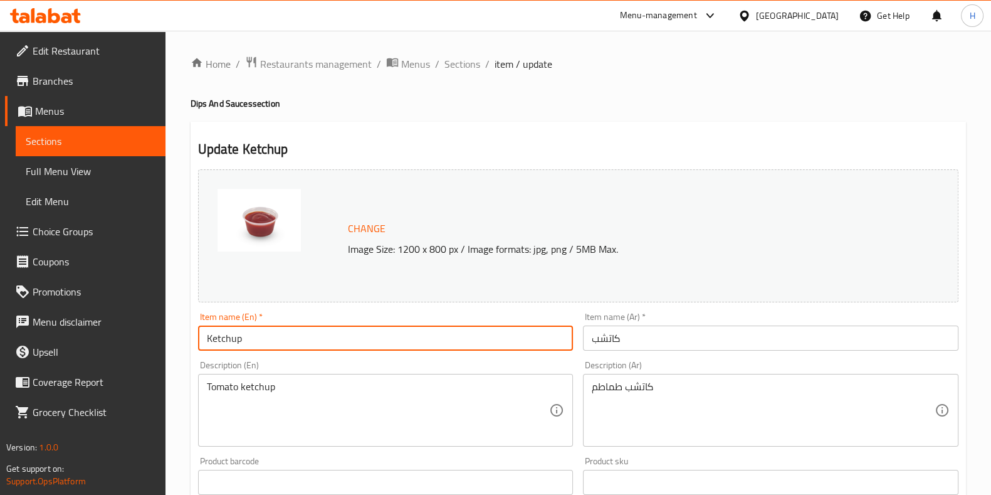
drag, startPoint x: 281, startPoint y: 347, endPoint x: 167, endPoint y: 351, distance: 113.5
click at [167, 351] on div "Home / Restaurants management / Menus / Sections / item / update Dips And Sauce…" at bounding box center [579, 467] width 826 height 873
click at [604, 340] on input "كاتشب" at bounding box center [771, 337] width 376 height 25
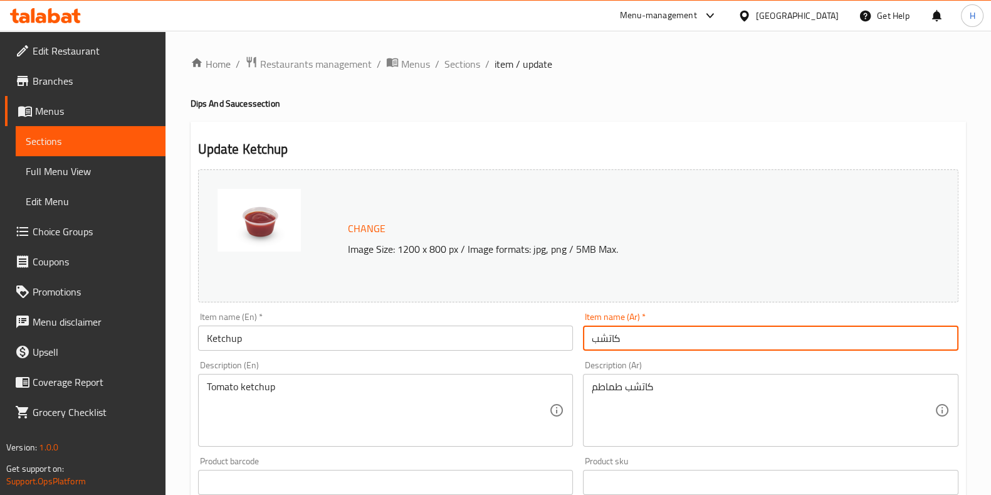
click at [604, 340] on input "كاتشب" at bounding box center [771, 337] width 376 height 25
paste input "text"
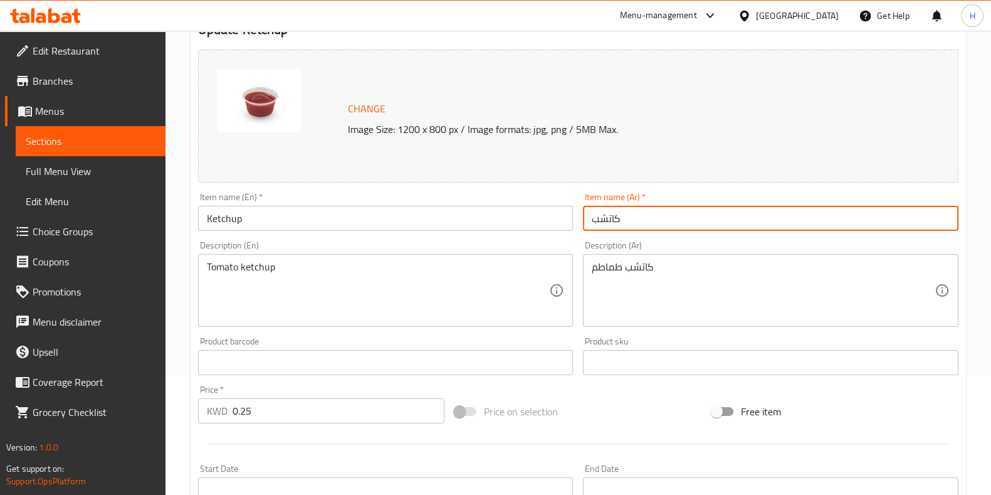
scroll to position [408, 0]
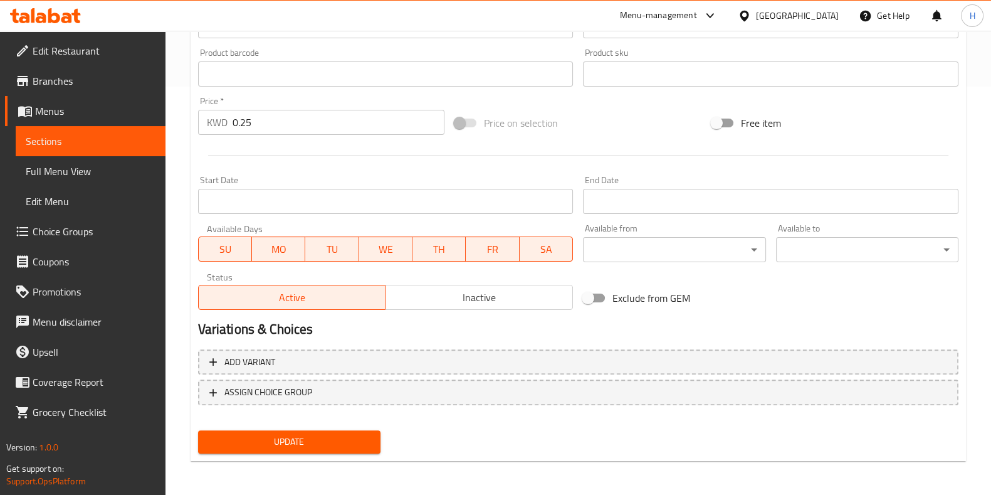
type input "كاتشب"
click at [302, 434] on span "Update" at bounding box center [289, 442] width 162 height 16
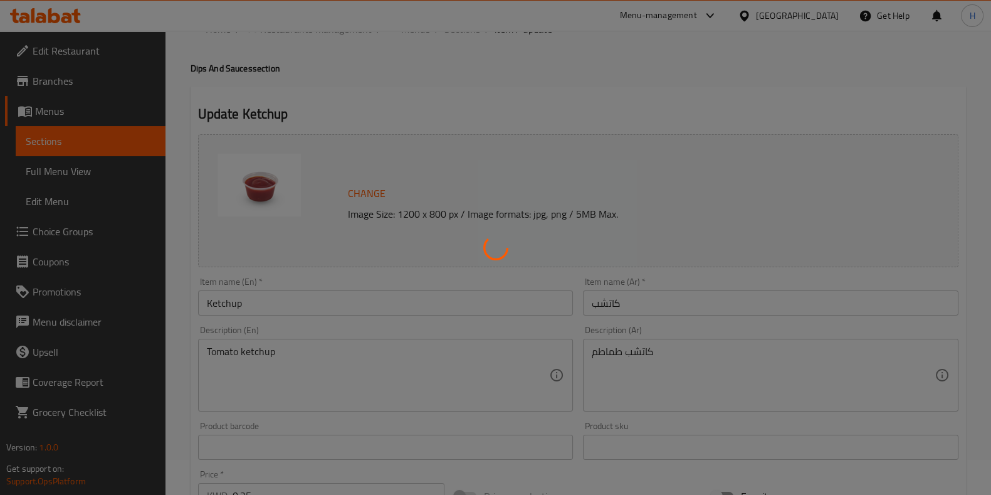
scroll to position [0, 0]
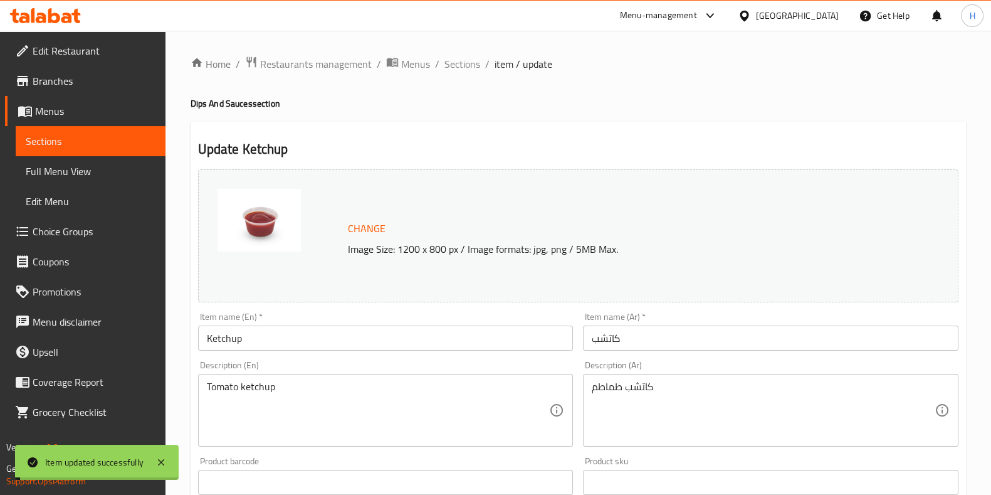
drag, startPoint x: 459, startPoint y: 68, endPoint x: 502, endPoint y: 128, distance: 73.2
click at [459, 68] on span "Sections" at bounding box center [462, 63] width 36 height 15
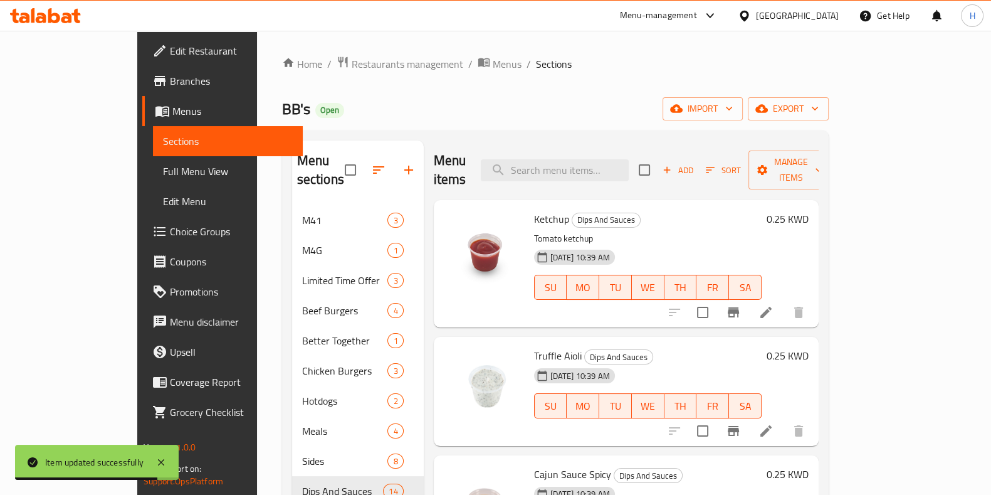
click at [716, 164] on icon "button" at bounding box center [710, 169] width 11 height 11
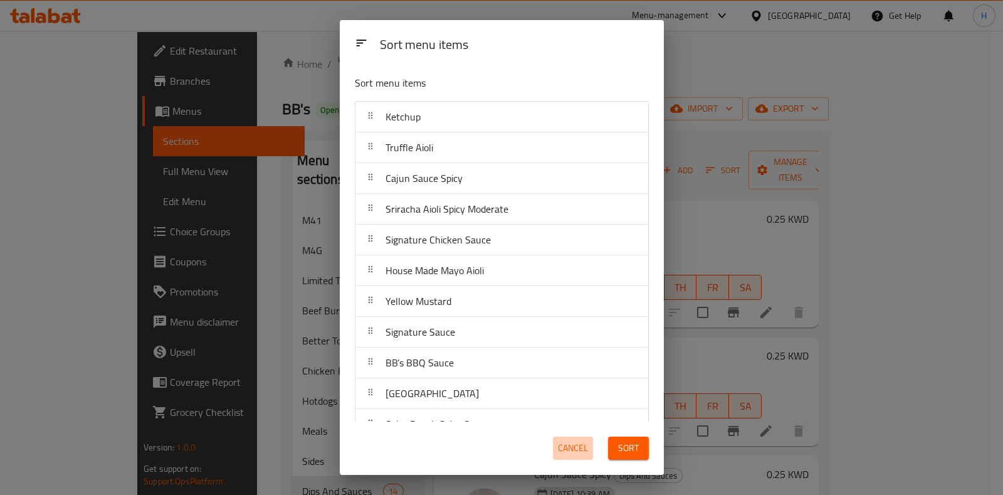
click at [574, 450] on span "Cancel" at bounding box center [573, 448] width 30 height 16
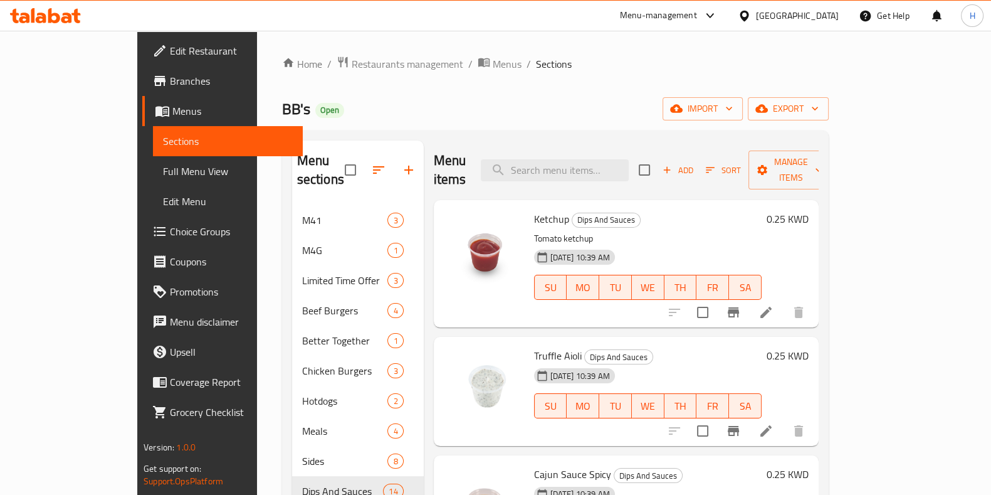
scroll to position [65, 0]
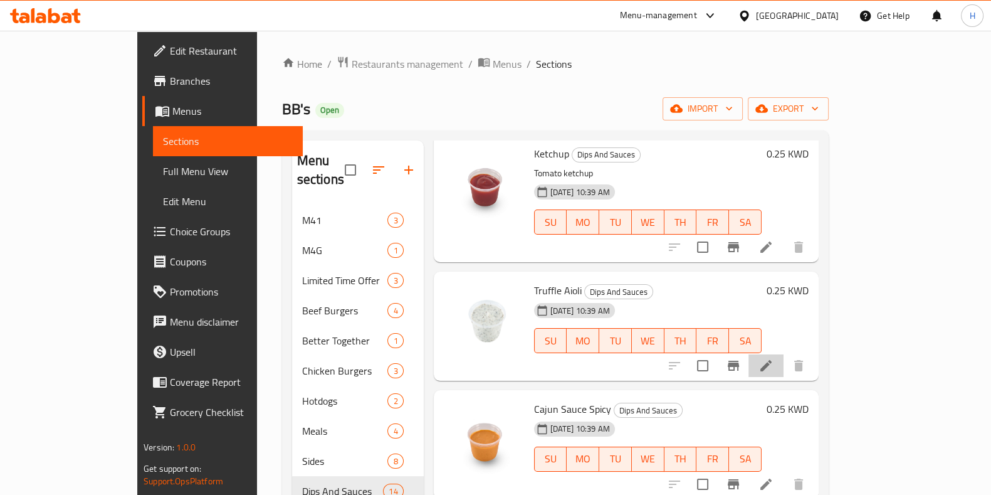
click at [784, 354] on li at bounding box center [766, 365] width 35 height 23
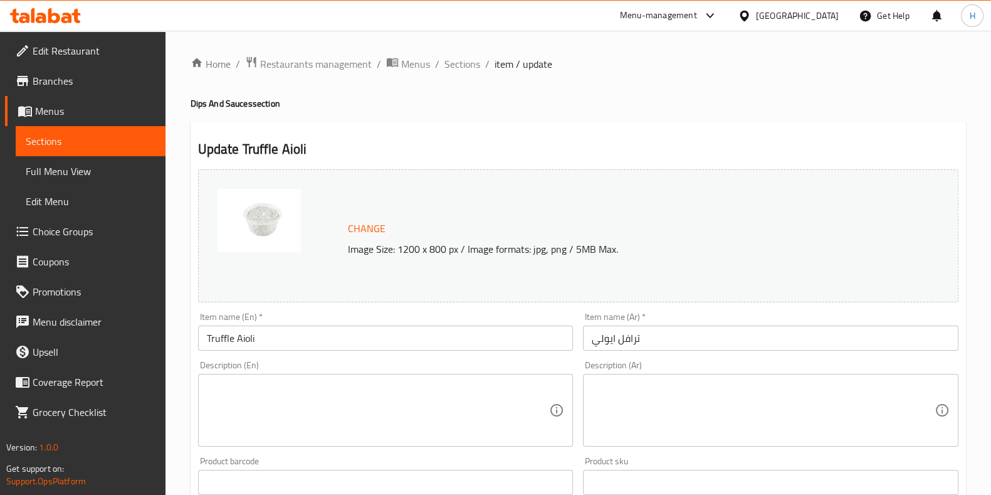
click at [599, 330] on input "ترافل ايولي" at bounding box center [771, 337] width 376 height 25
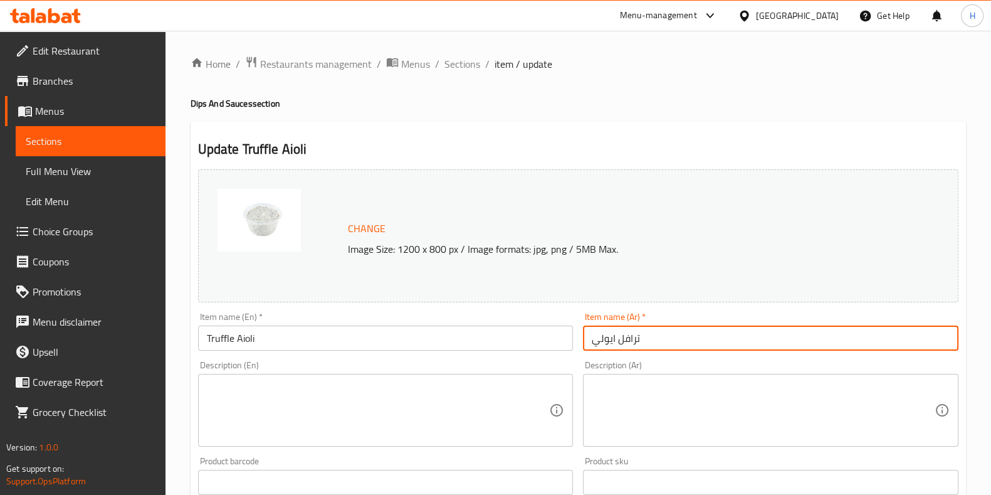
click at [599, 330] on input "ترافل ايولي" at bounding box center [771, 337] width 376 height 25
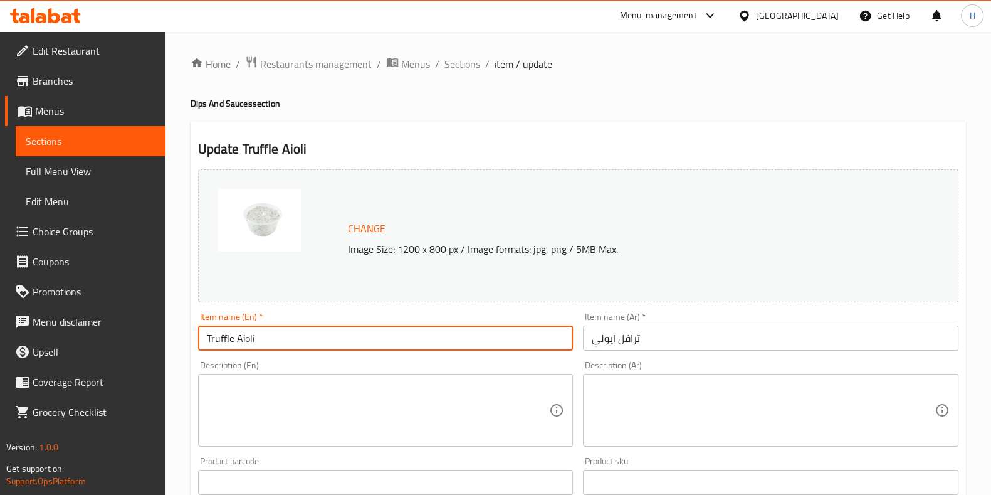
drag, startPoint x: 323, startPoint y: 343, endPoint x: 182, endPoint y: 341, distance: 141.7
click at [182, 341] on div "Home / Restaurants management / Menus / Sections / item / update Dips And Sauce…" at bounding box center [579, 467] width 826 height 873
click at [302, 359] on div "Description (En) Description (En)" at bounding box center [386, 403] width 386 height 96
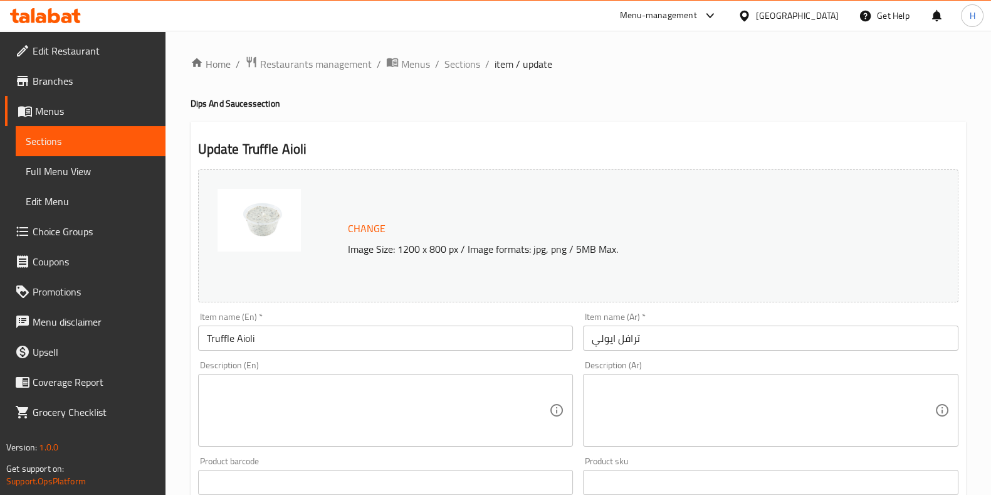
scroll to position [363, 0]
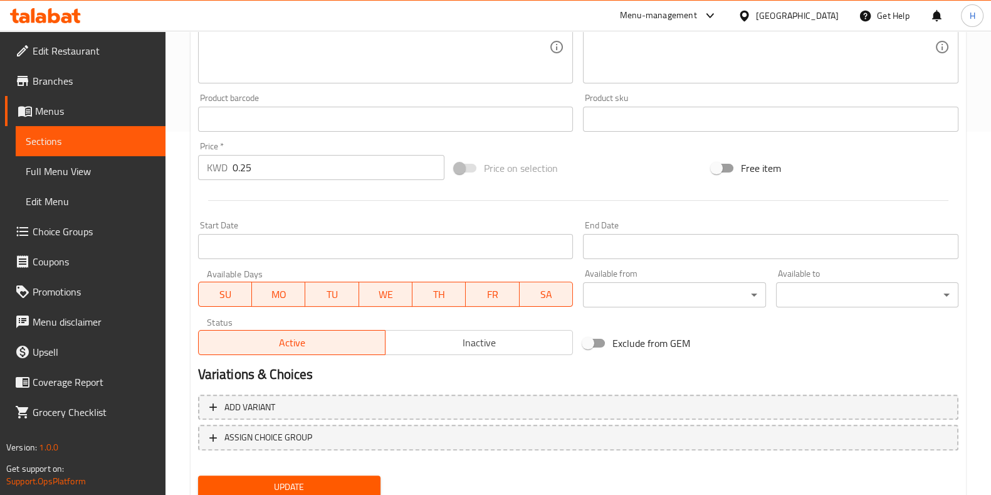
click at [312, 475] on button "Update" at bounding box center [289, 486] width 182 height 23
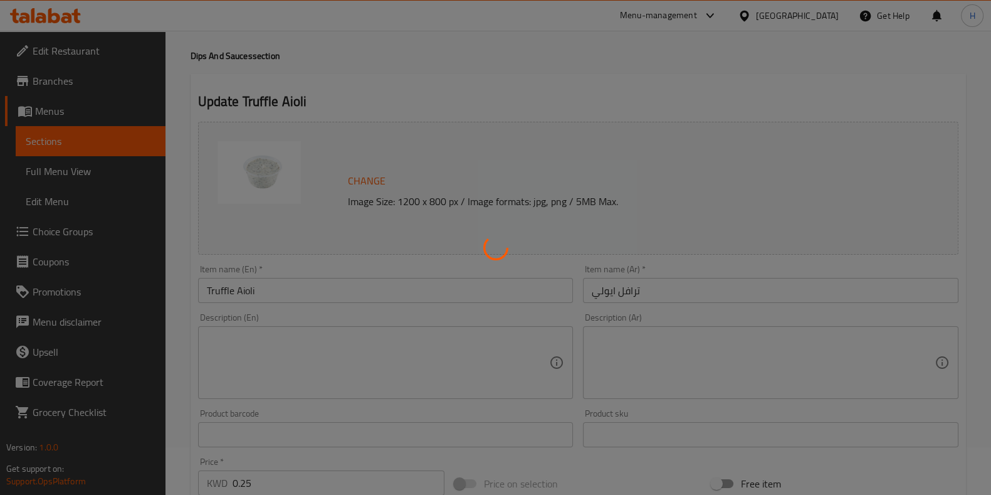
scroll to position [0, 0]
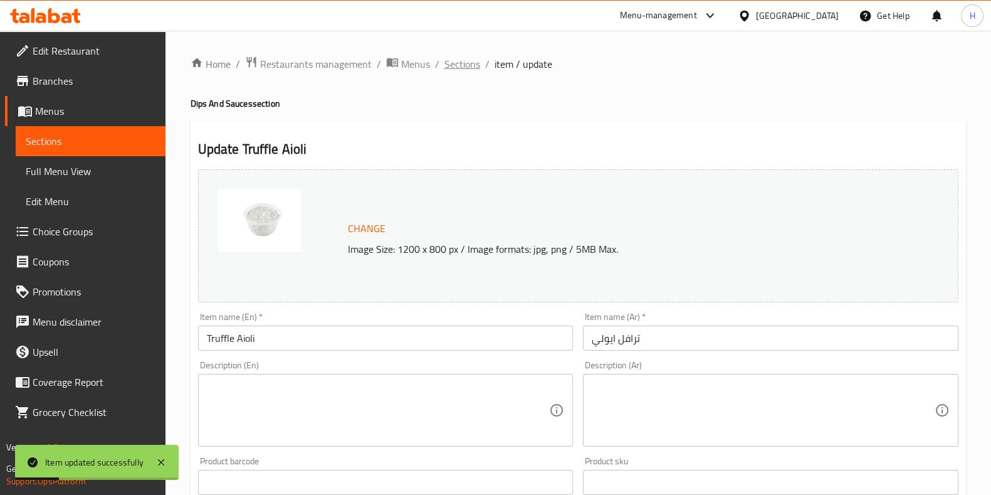
click at [468, 69] on span "Sections" at bounding box center [462, 63] width 36 height 15
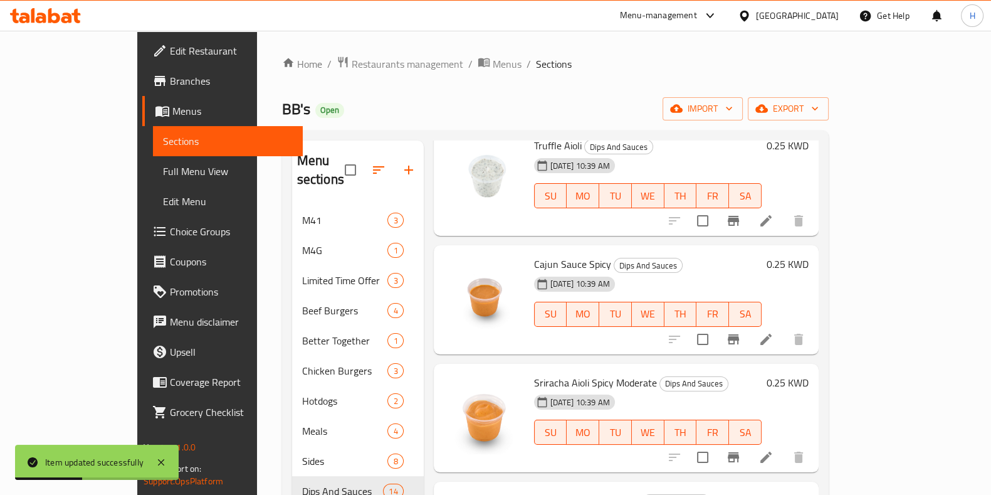
scroll to position [211, 0]
click at [774, 331] on icon at bounding box center [766, 338] width 15 height 15
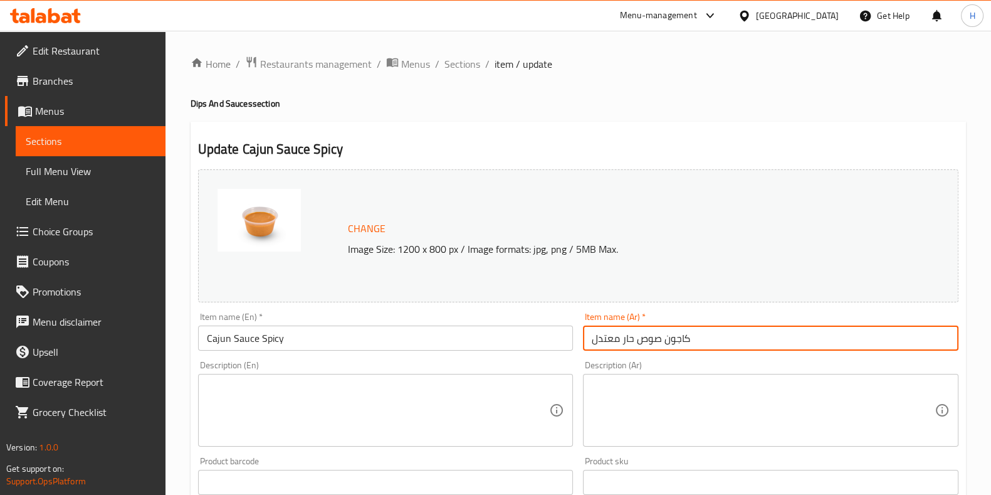
drag, startPoint x: 707, startPoint y: 343, endPoint x: 542, endPoint y: 332, distance: 165.3
click at [542, 332] on div "Change Image Size: 1200 x 800 px / Image formats: jpg, png / 5MB Max. Item name…" at bounding box center [578, 443] width 770 height 559
paste input "text"
type input "كاجون صوص"
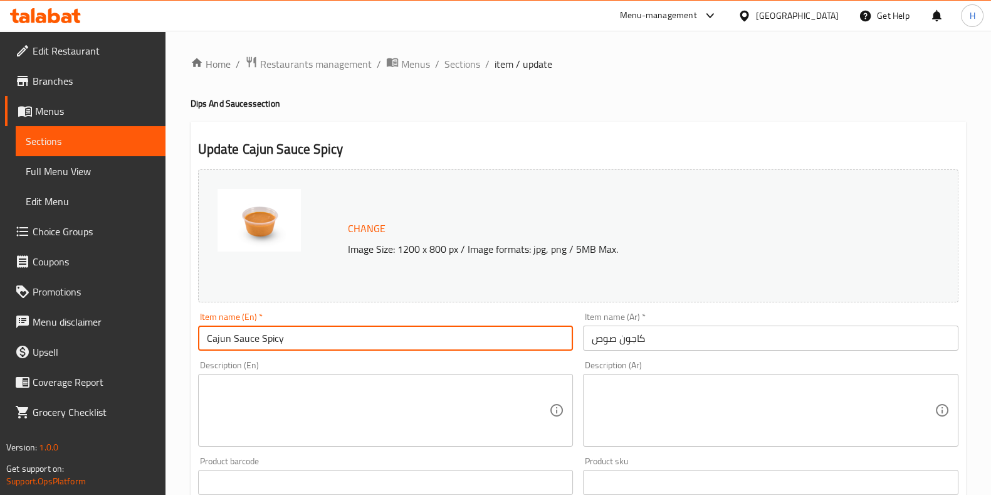
drag, startPoint x: 297, startPoint y: 339, endPoint x: 145, endPoint y: 343, distance: 151.8
click at [145, 343] on div "Edit Restaurant Branches Menus Sections Full Menu View Edit Menu Choice Groups …" at bounding box center [495, 467] width 991 height 873
paste input "text"
type input "Cajun Sauce"
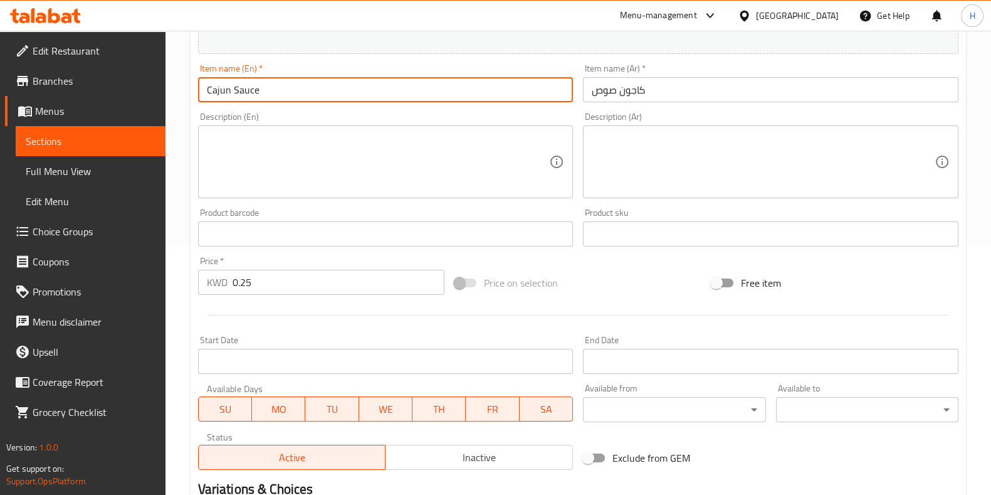
scroll to position [408, 0]
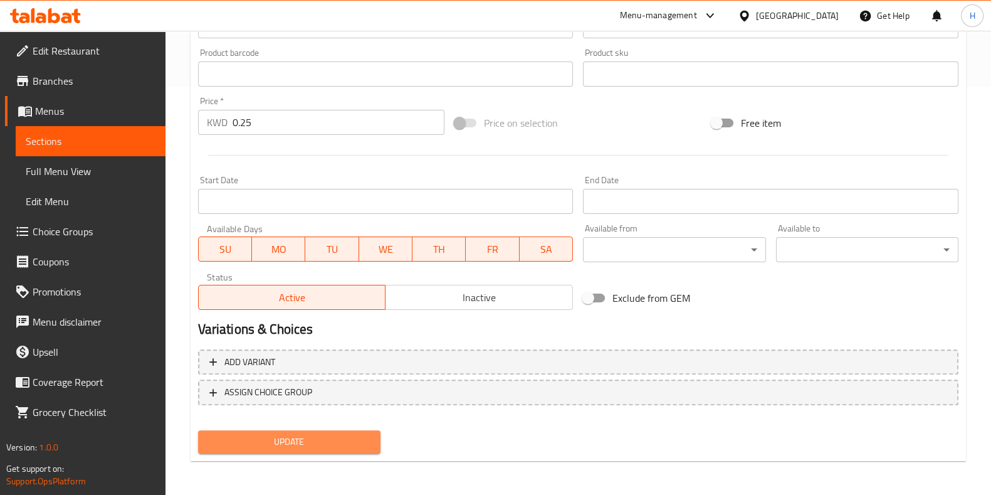
click at [324, 448] on span "Update" at bounding box center [289, 442] width 162 height 16
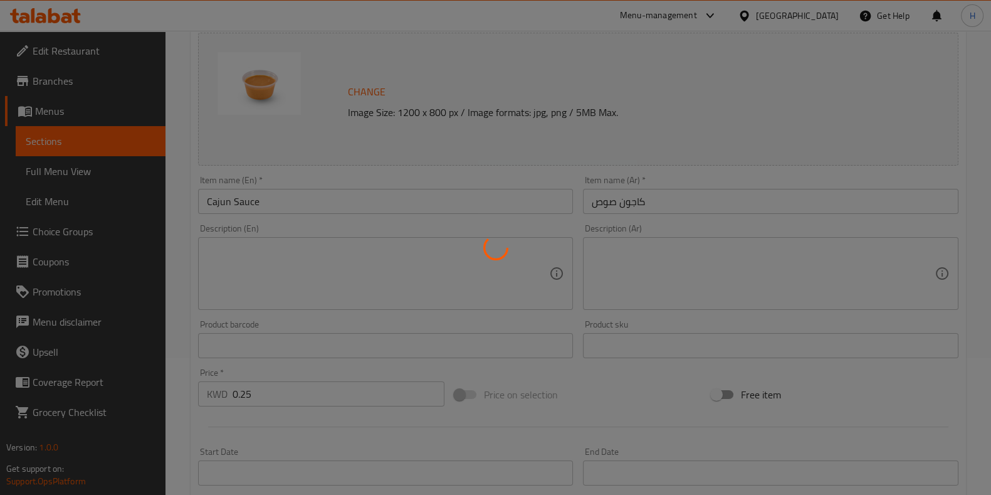
scroll to position [0, 0]
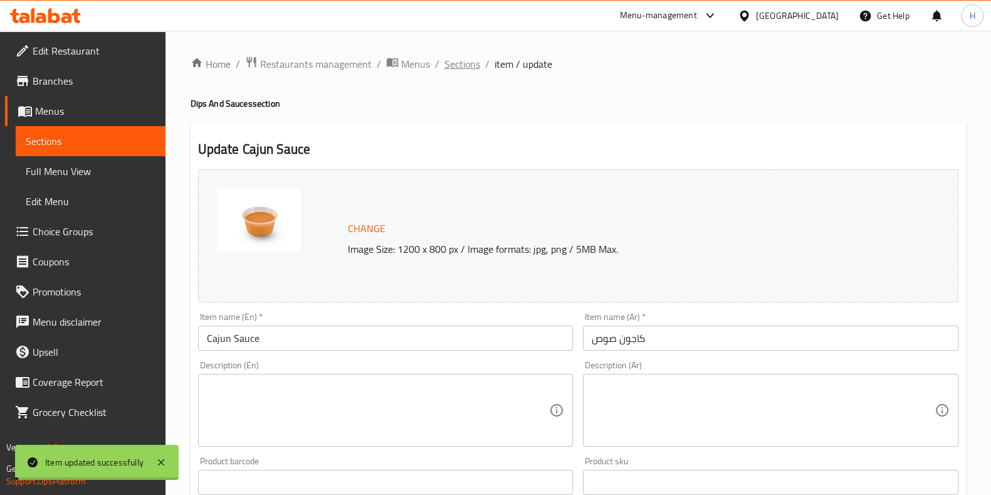
click at [462, 64] on div "Home / Restaurants management / Menus / Sections / item / update Dips And Sauce…" at bounding box center [578, 467] width 775 height 823
click at [462, 64] on span "Sections" at bounding box center [462, 63] width 36 height 15
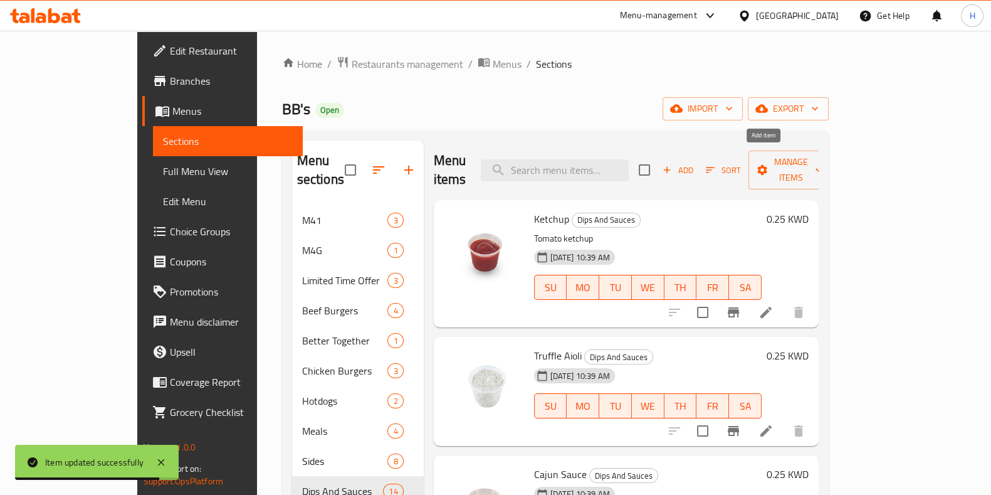
click at [695, 163] on span "Add" at bounding box center [678, 170] width 34 height 14
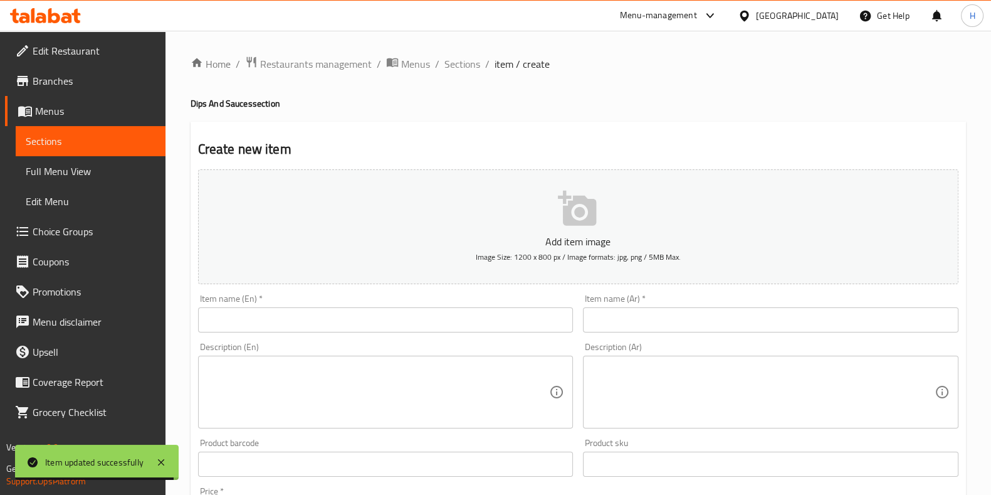
click at [473, 301] on div "Item name (En)   * Item name (En) *" at bounding box center [386, 313] width 376 height 38
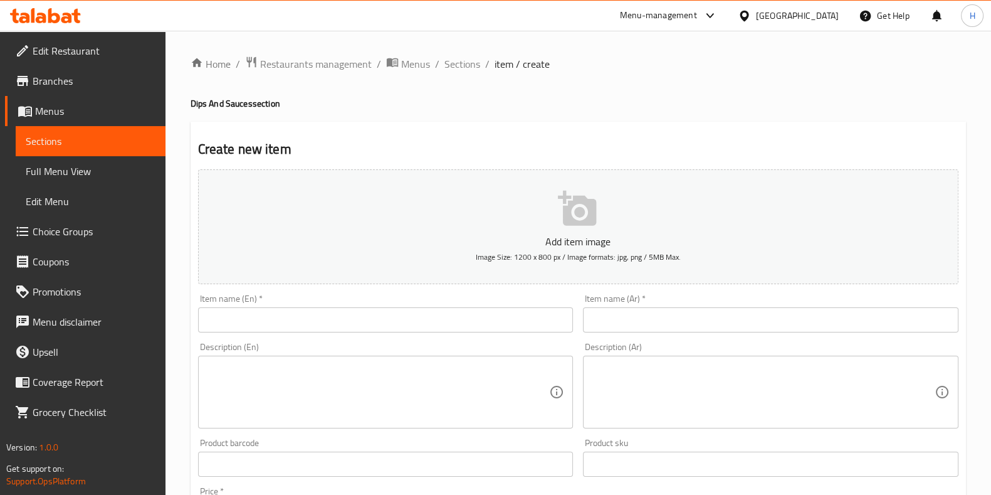
click at [444, 320] on input "text" at bounding box center [386, 319] width 376 height 25
paste input "House-made [PERSON_NAME]"
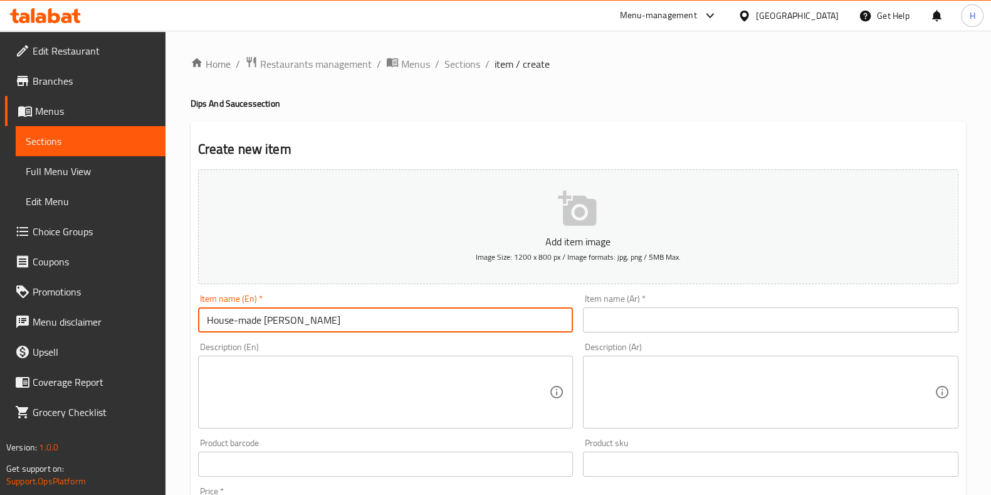
type input "House-made [PERSON_NAME]"
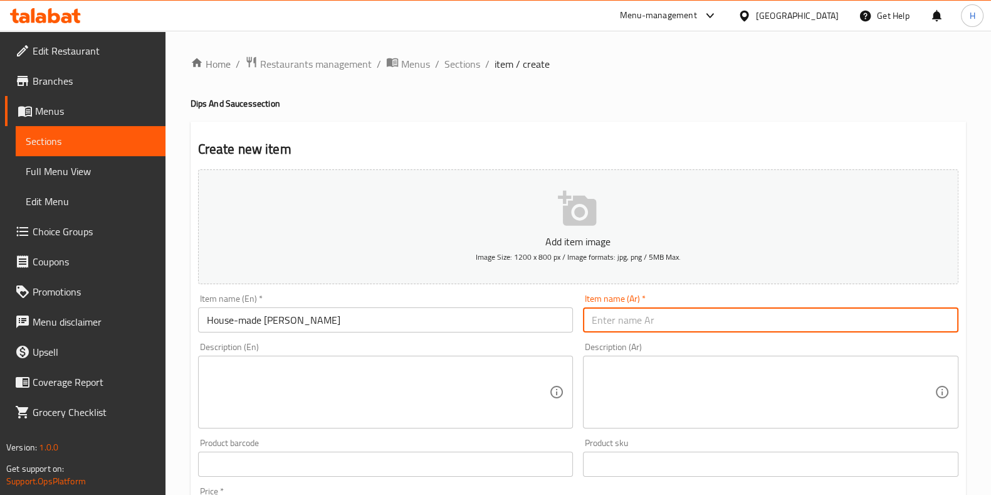
click at [686, 319] on input "text" at bounding box center [771, 319] width 376 height 25
paste input "[PERSON_NAME]"
type input "[PERSON_NAME]"
click at [525, 341] on div "Description (En) Description (En)" at bounding box center [386, 385] width 386 height 96
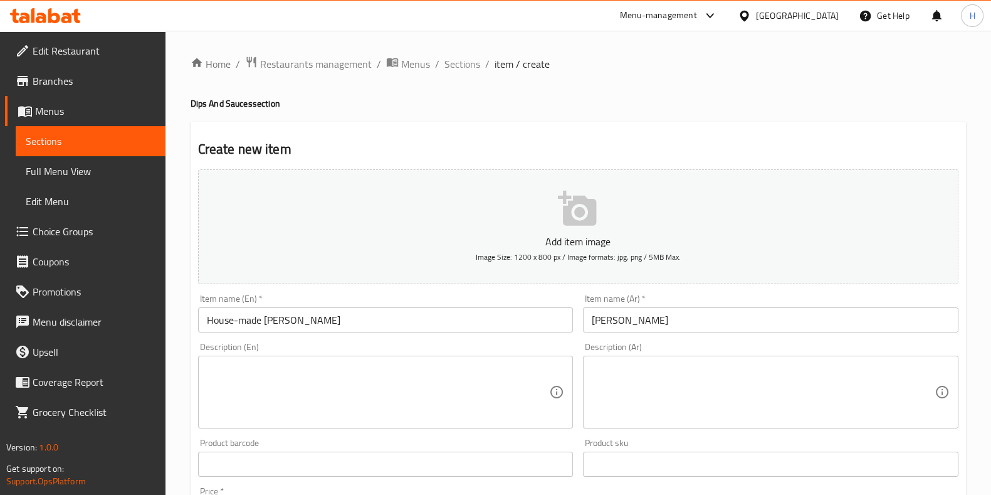
scroll to position [164, 0]
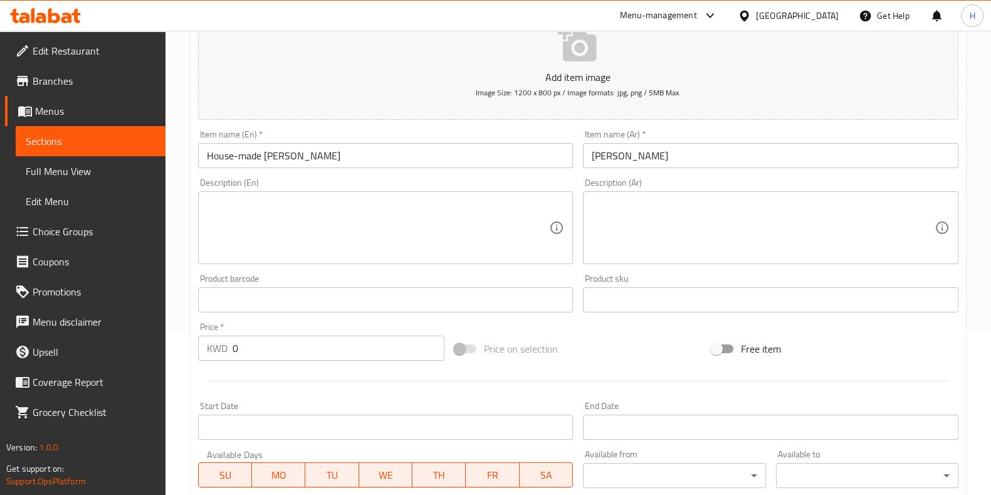
click at [313, 347] on input "0" at bounding box center [339, 347] width 213 height 25
click at [319, 359] on input "0.250" at bounding box center [339, 347] width 213 height 25
type input "0.250"
click at [320, 367] on div at bounding box center [578, 380] width 770 height 31
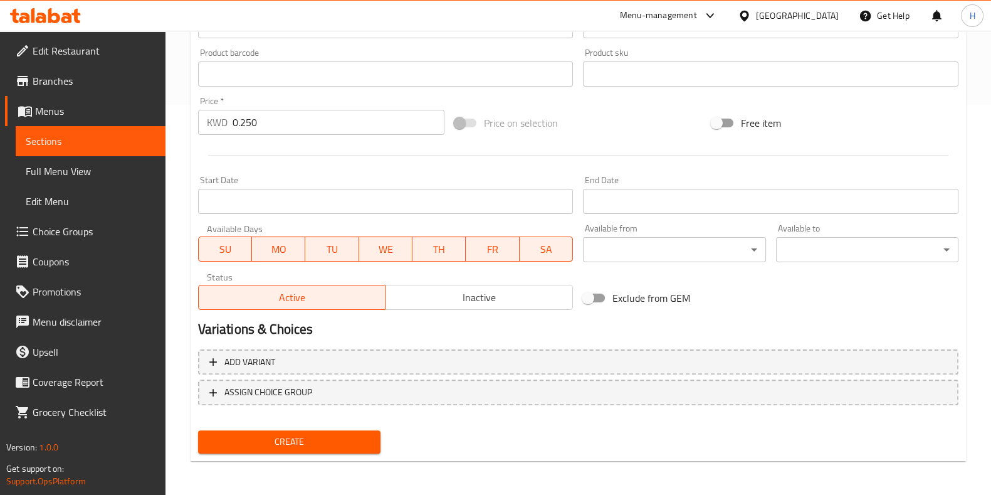
click at [318, 438] on span "Create" at bounding box center [289, 442] width 162 height 16
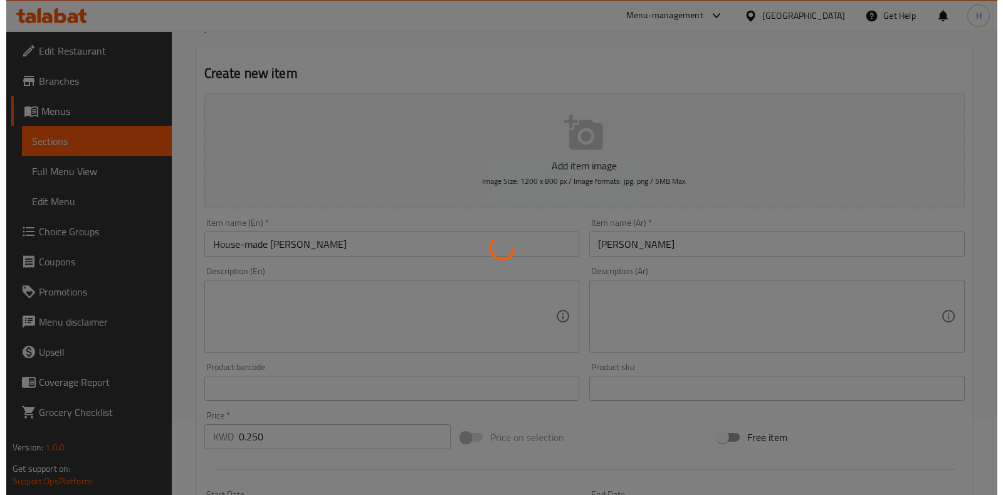
scroll to position [0, 0]
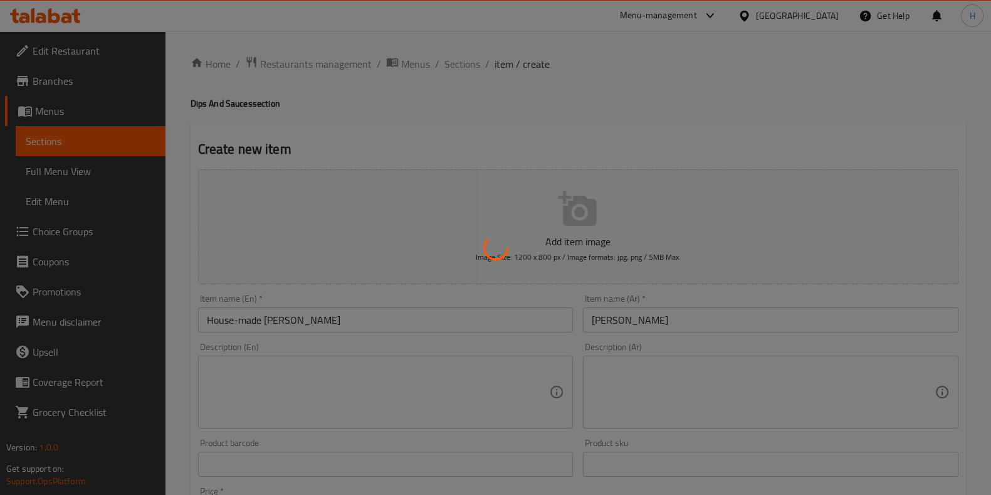
type input "0"
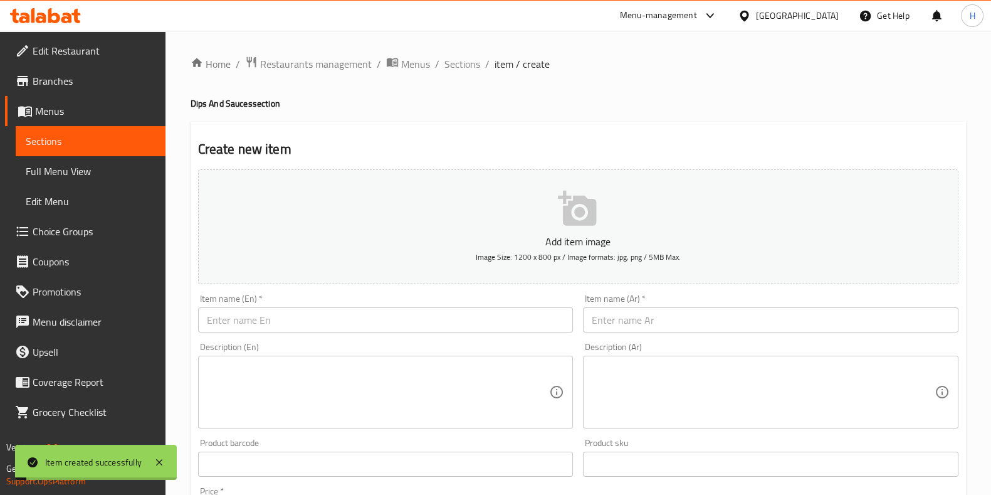
click at [710, 92] on div "Home / Restaurants management / Menus / Sections / item / create Dips And Sauce…" at bounding box center [578, 458] width 775 height 805
click at [469, 58] on span "Sections" at bounding box center [462, 63] width 36 height 15
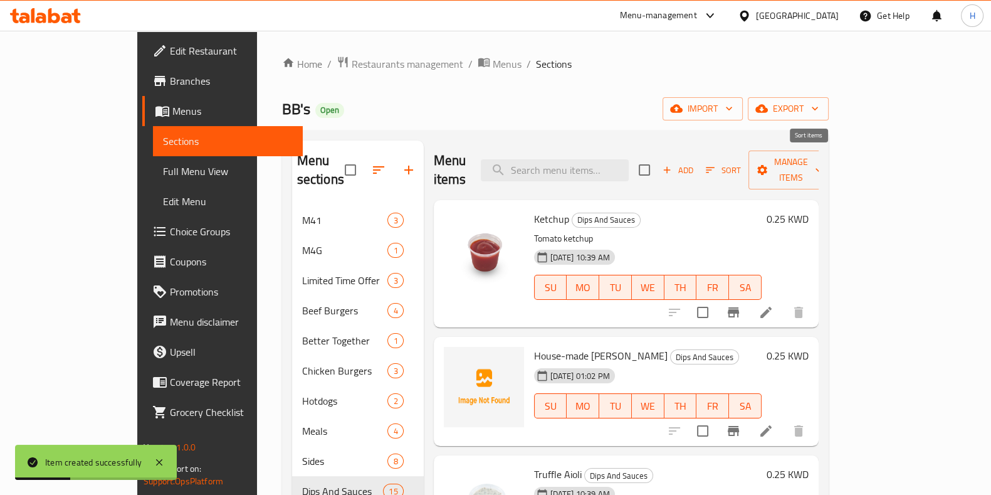
click at [715, 167] on icon "button" at bounding box center [711, 170] width 9 height 6
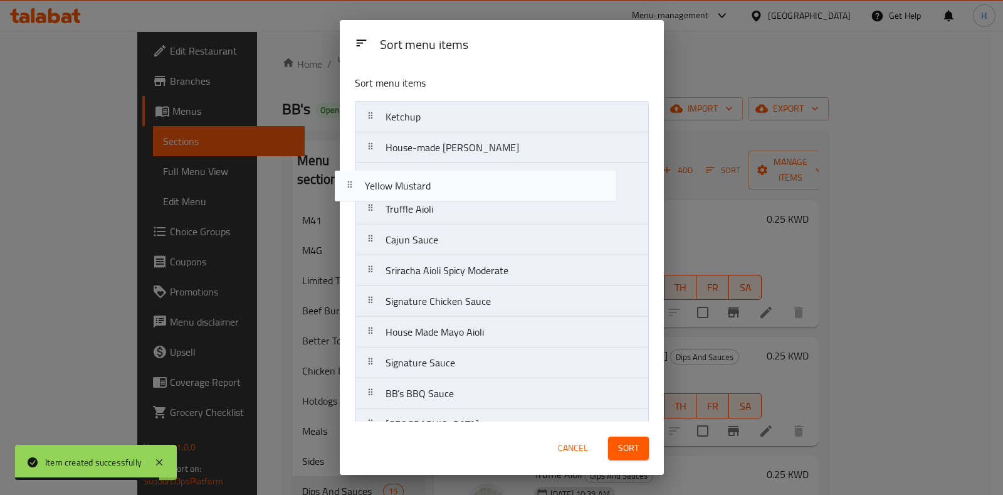
drag, startPoint x: 471, startPoint y: 337, endPoint x: 455, endPoint y: 189, distance: 149.4
click at [455, 189] on nav "Ketchup House-made Mayo Aioli Truffle Aioli Cajun Sauce Sriracha Aioli Spicy Mo…" at bounding box center [502, 332] width 294 height 462
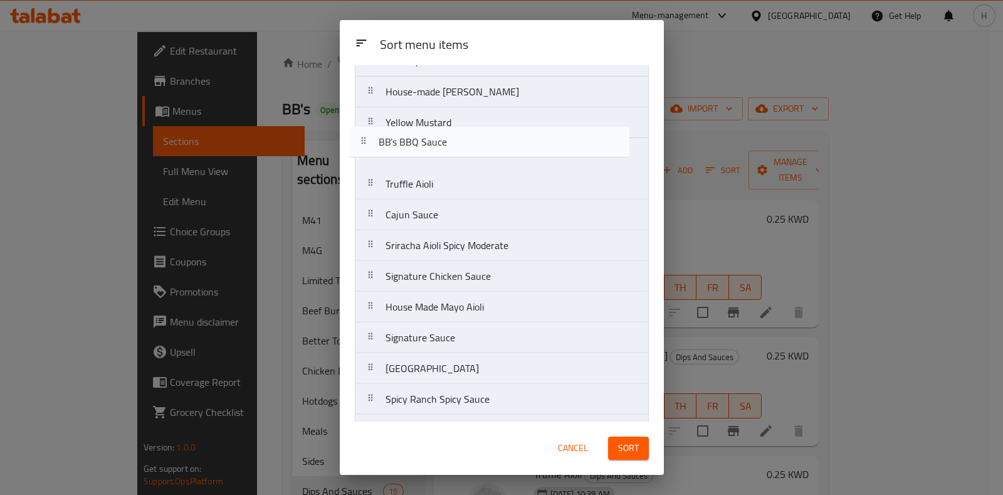
scroll to position [54, 0]
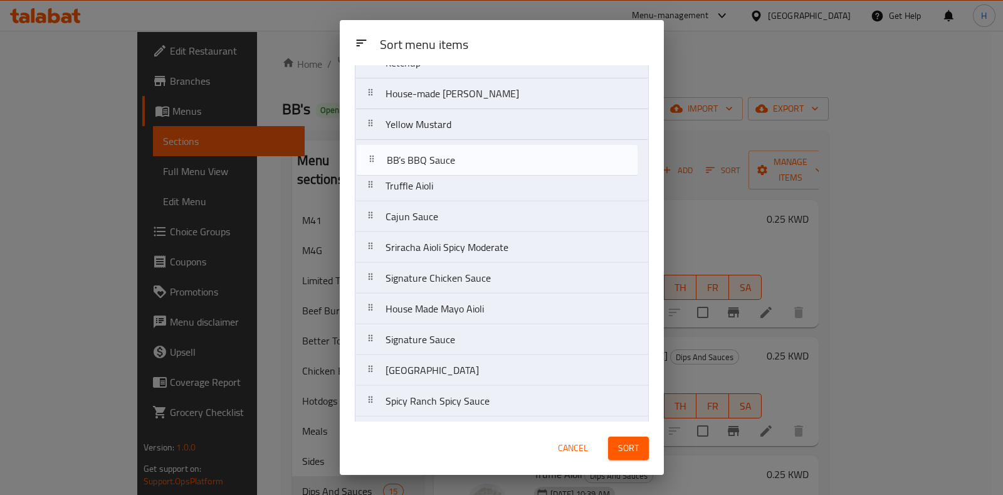
drag, startPoint x: 467, startPoint y: 310, endPoint x: 469, endPoint y: 152, distance: 157.4
click at [469, 152] on nav "Ketchup House-made Mayo Aioli Yellow Mustard Truffle Aioli Cajun Sauce Sriracha…" at bounding box center [502, 278] width 294 height 462
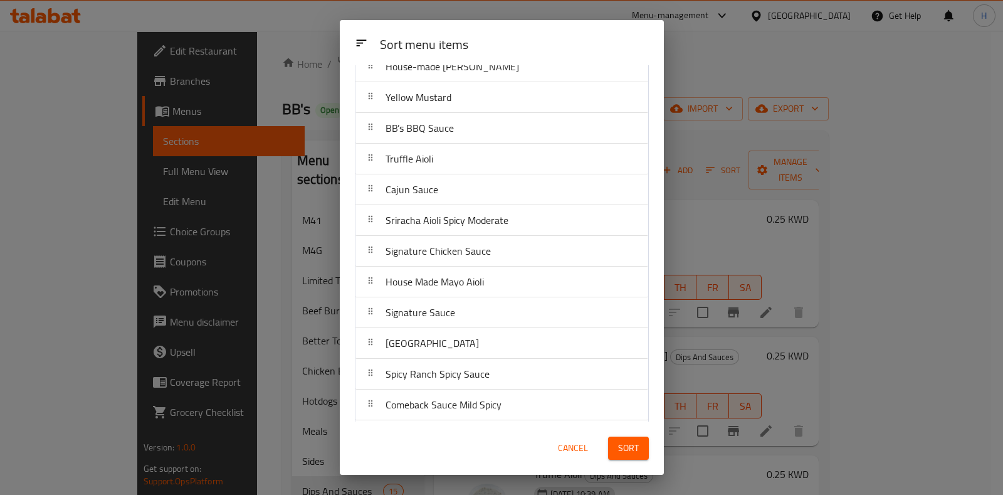
scroll to position [111, 0]
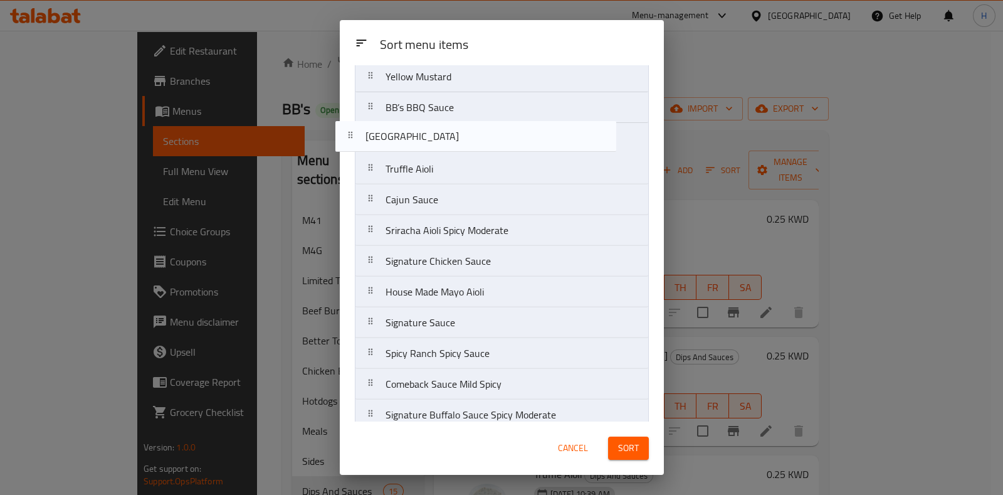
drag, startPoint x: 475, startPoint y: 309, endPoint x: 453, endPoint y: 117, distance: 193.1
click at [453, 117] on nav "Ketchup House-made Mayo Aioli Yellow Mustard BB’s BBQ Sauce Truffle Aioli Cajun…" at bounding box center [502, 230] width 294 height 462
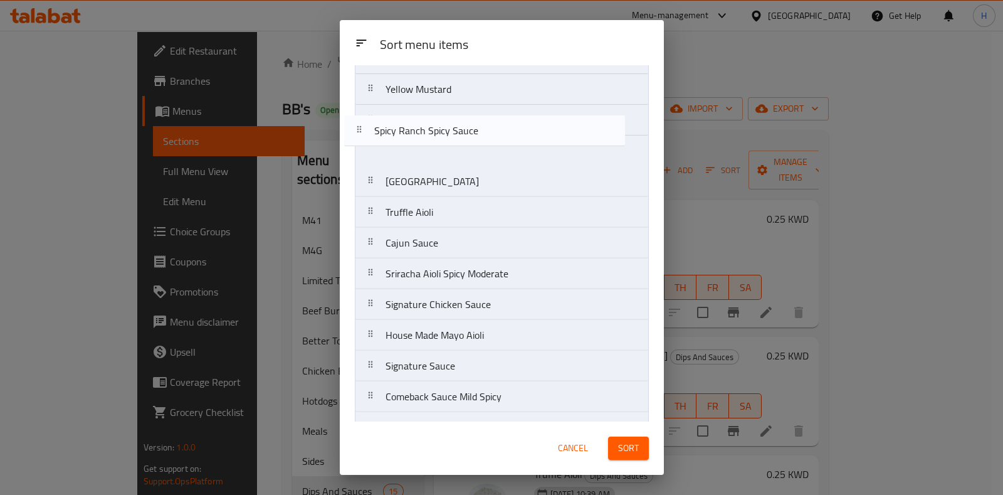
scroll to position [87, 0]
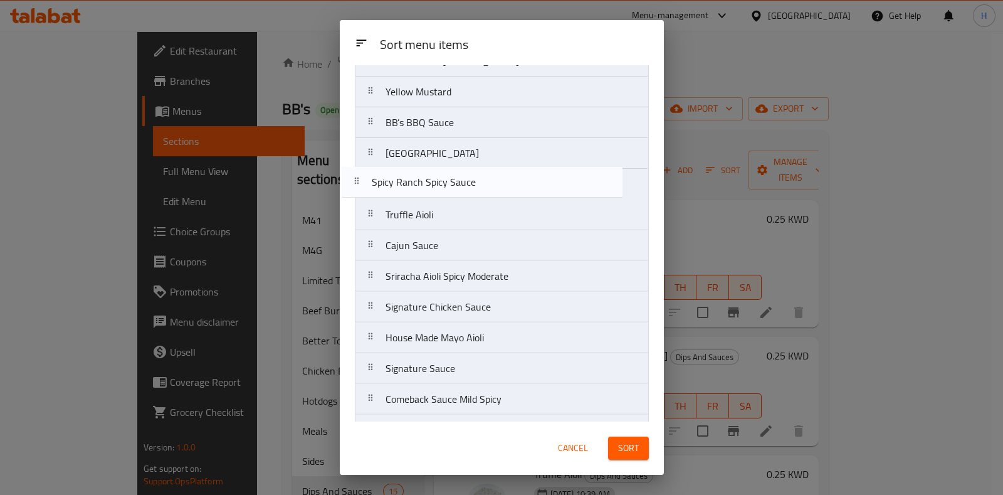
drag, startPoint x: 468, startPoint y: 312, endPoint x: 453, endPoint y: 164, distance: 148.0
click at [453, 164] on nav "Ketchup House-made Mayo Aioli Yellow Mustard BB’s BBQ Sauce Farmhouse Ranch Tru…" at bounding box center [502, 245] width 294 height 462
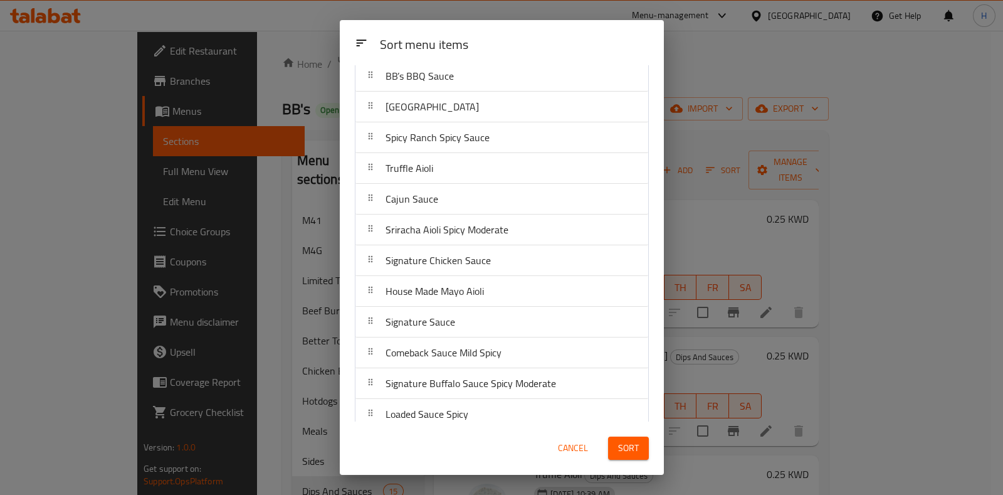
scroll to position [144, 0]
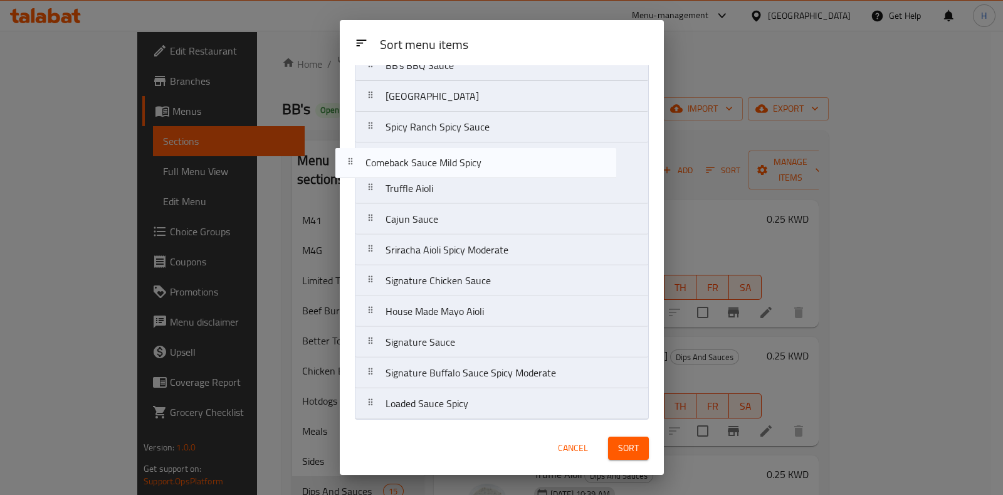
drag, startPoint x: 494, startPoint y: 349, endPoint x: 475, endPoint y: 161, distance: 189.1
click at [475, 161] on nav "Ketchup House-made Mayo Aioli Yellow Mustard BB’s BBQ Sauce Farmhouse Ranch Spi…" at bounding box center [502, 188] width 294 height 462
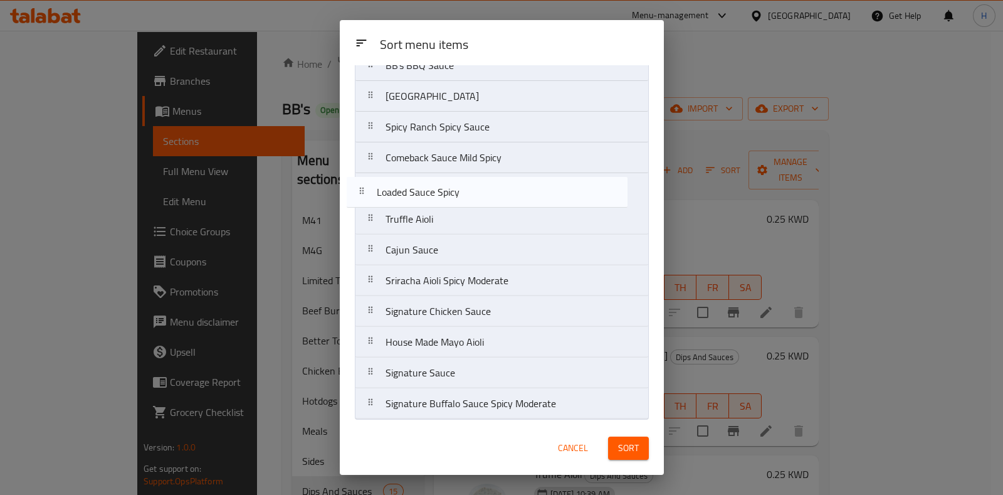
drag, startPoint x: 466, startPoint y: 396, endPoint x: 456, endPoint y: 171, distance: 225.3
click at [456, 171] on nav "Ketchup House-made Mayo Aioli Yellow Mustard BB’s BBQ Sauce Farmhouse Ranch Spi…" at bounding box center [502, 188] width 294 height 462
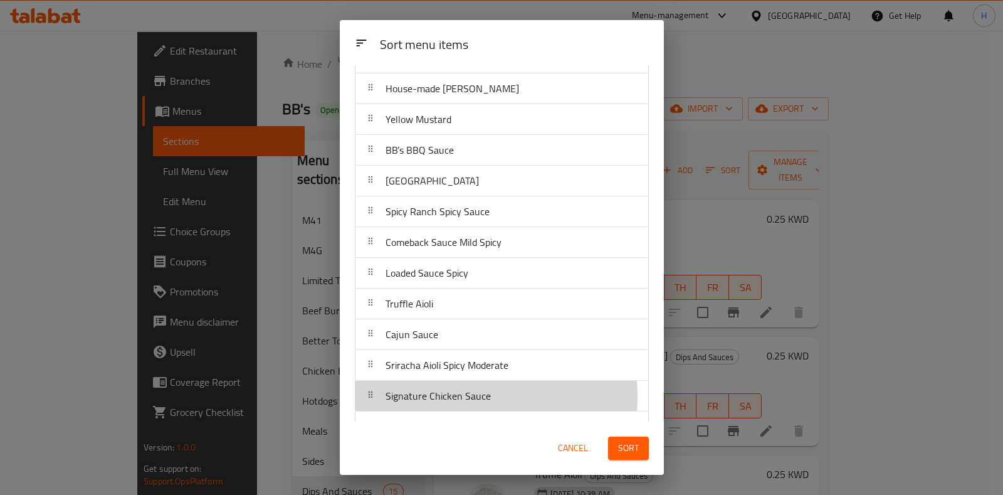
scroll to position [61, 0]
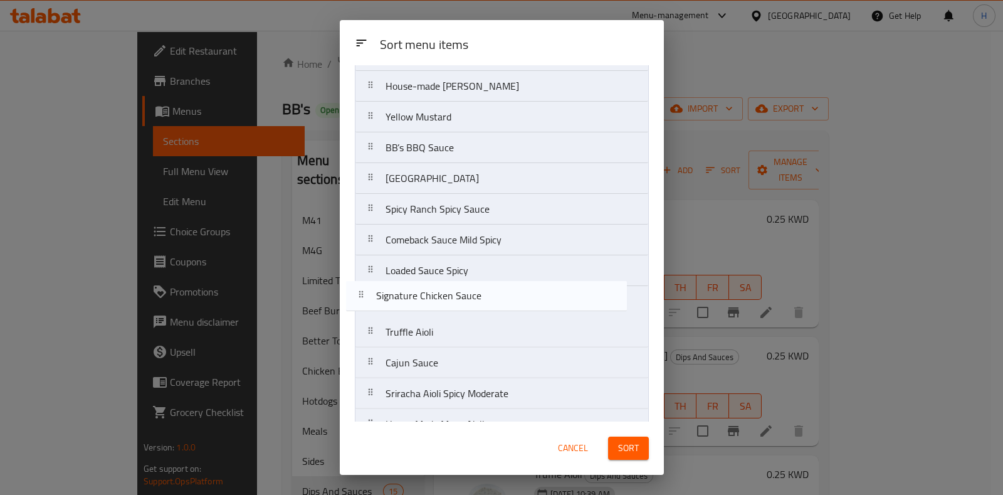
drag, startPoint x: 429, startPoint y: 396, endPoint x: 421, endPoint y: 294, distance: 101.9
click at [421, 294] on nav "Ketchup House-made Mayo Aioli Yellow Mustard BB’s BBQ Sauce Farmhouse Ranch Spi…" at bounding box center [502, 270] width 294 height 462
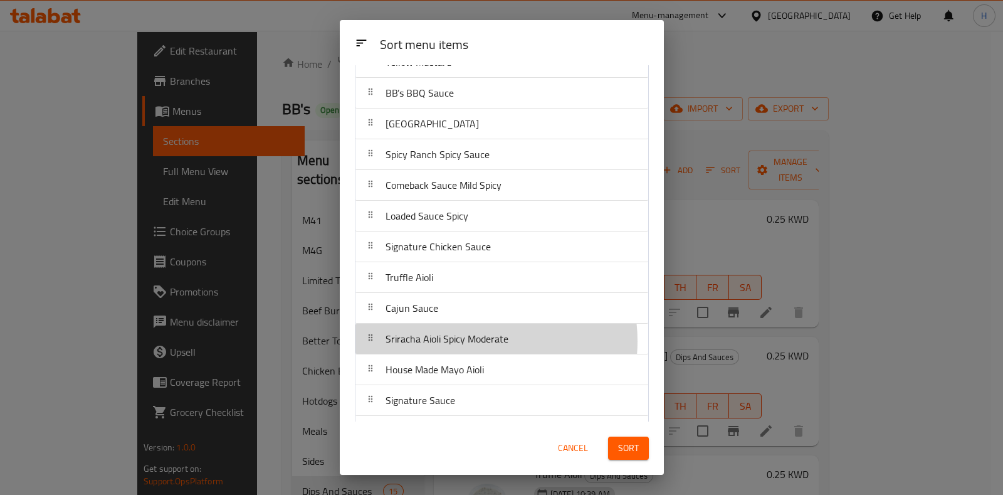
scroll to position [117, 0]
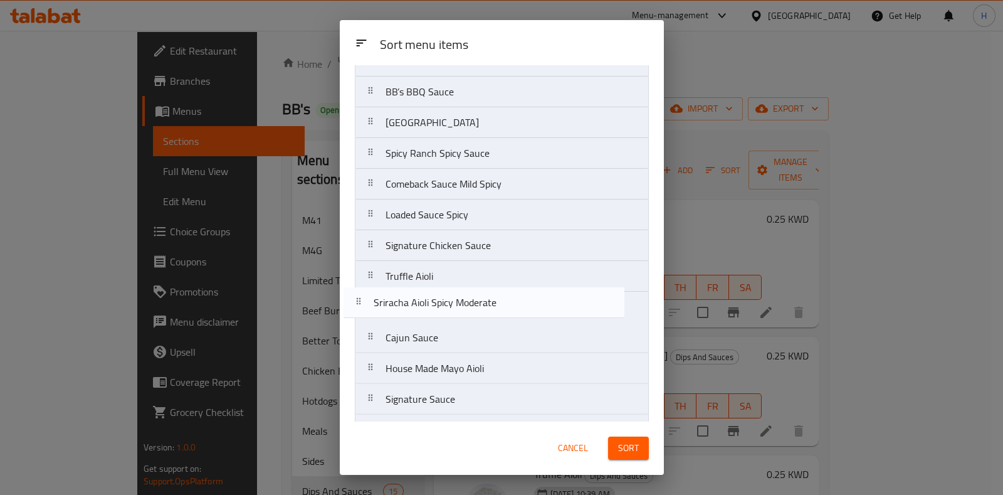
drag, startPoint x: 475, startPoint y: 339, endPoint x: 462, endPoint y: 297, distance: 43.2
click at [462, 297] on nav "Ketchup House-made Mayo Aioli Yellow Mustard BB’s BBQ Sauce Farmhouse Ranch Spi…" at bounding box center [502, 215] width 294 height 462
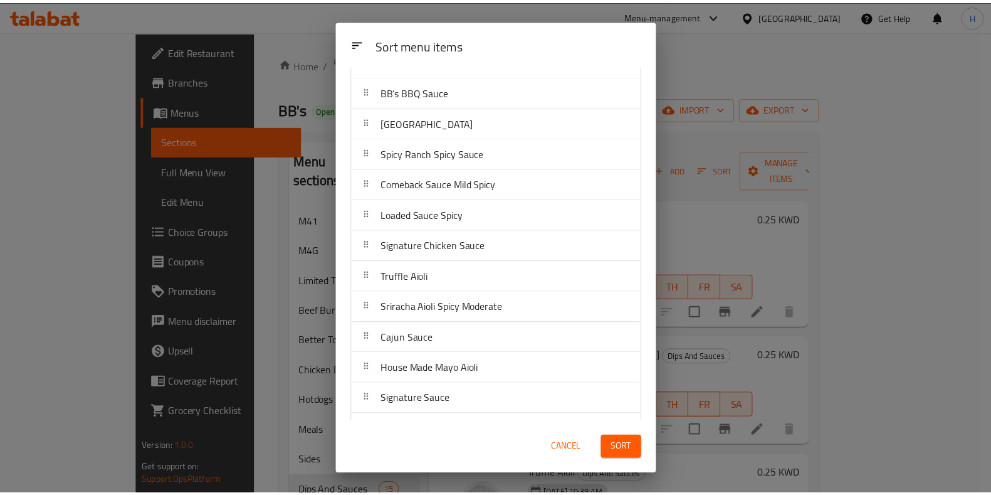
scroll to position [144, 0]
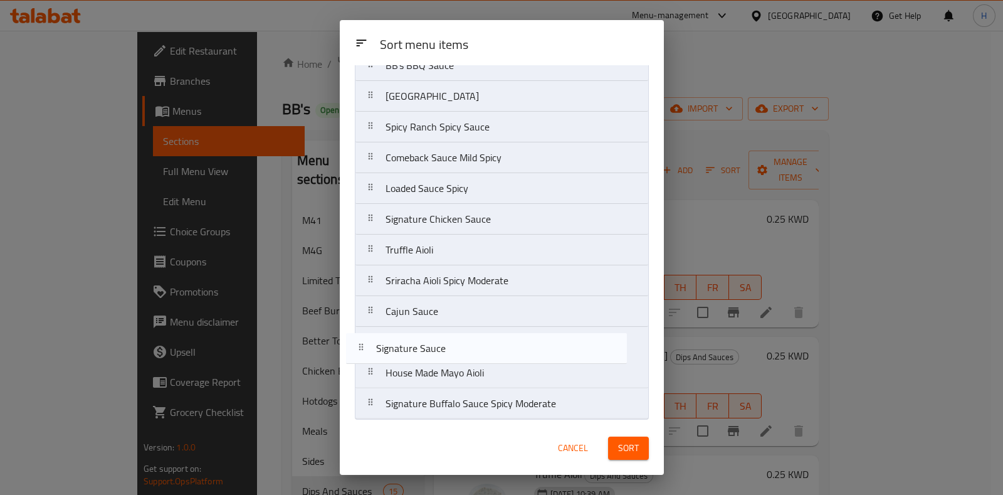
drag, startPoint x: 467, startPoint y: 374, endPoint x: 456, endPoint y: 338, distance: 38.1
click at [456, 338] on nav "Ketchup House-made Mayo Aioli Yellow Mustard BB’s BBQ Sauce Farmhouse Ranch Spi…" at bounding box center [502, 188] width 294 height 462
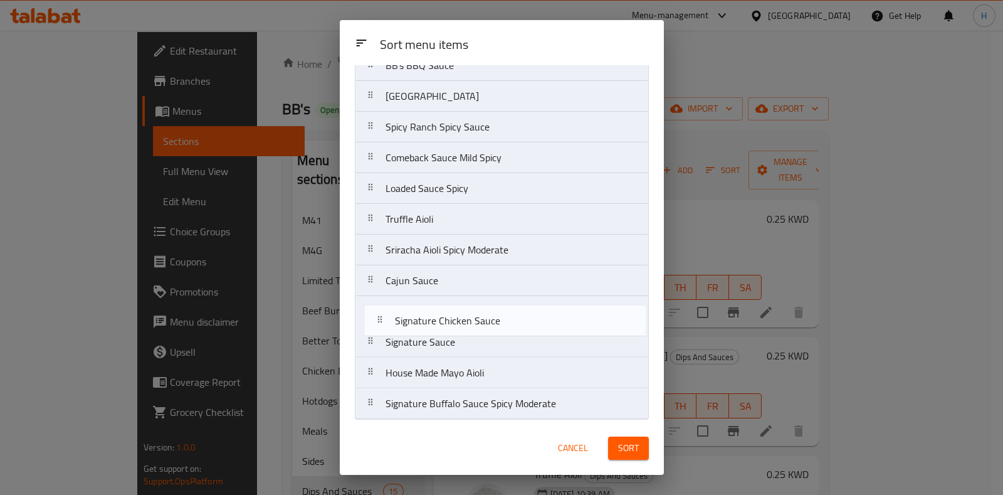
drag, startPoint x: 460, startPoint y: 223, endPoint x: 470, endPoint y: 334, distance: 111.4
click at [470, 334] on nav "Ketchup House-made Mayo Aioli Yellow Mustard BB’s BBQ Sauce Farmhouse Ranch Spi…" at bounding box center [502, 188] width 294 height 462
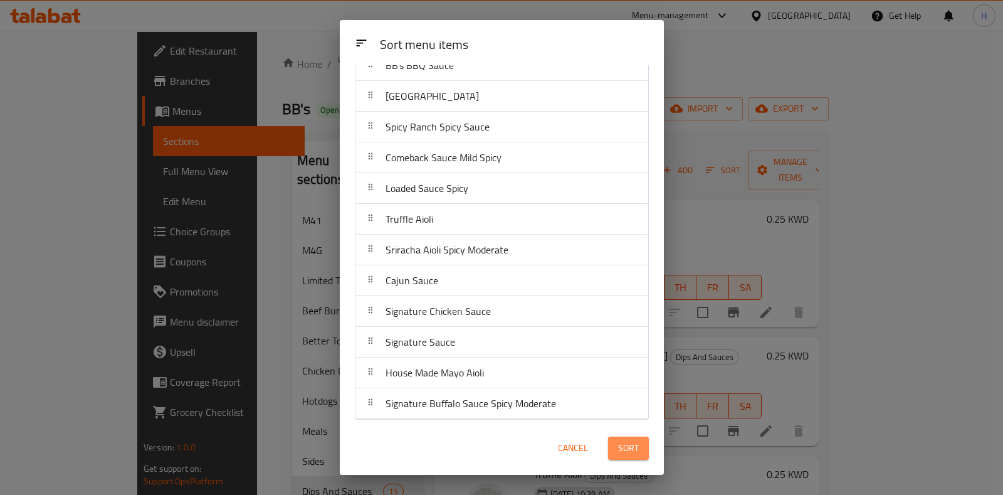
click at [639, 447] on button "Sort" at bounding box center [628, 447] width 41 height 23
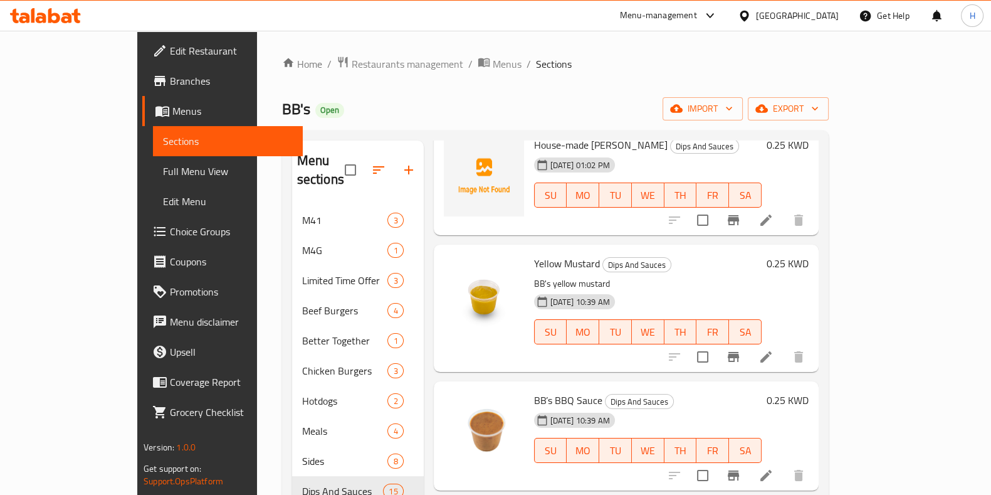
scroll to position [211, 0]
click at [772, 469] on icon at bounding box center [765, 474] width 11 height 11
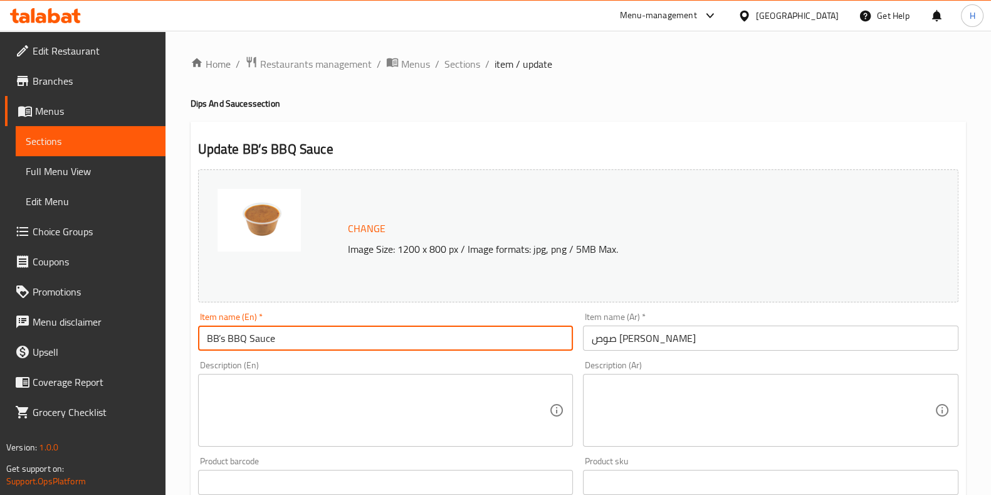
click at [251, 336] on input "BB’s BBQ Sauce" at bounding box center [386, 337] width 376 height 25
paste input "Q Baco.n Jam s"
type input "BBQ Baco.n Jam sauce"
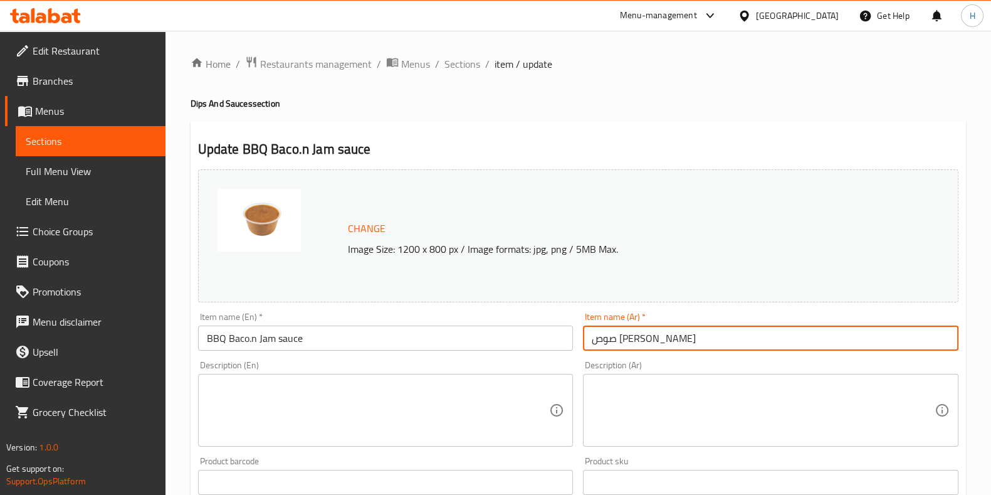
paste input "يبيز باربيكيو صوص"
drag, startPoint x: 638, startPoint y: 342, endPoint x: 564, endPoint y: 344, distance: 74.0
click at [564, 344] on div "Change Image Size: 1200 x 800 px / Image formats: jpg, png / 5MB Max. Item name…" at bounding box center [578, 443] width 770 height 559
type input "[PERSON_NAME] صوص"
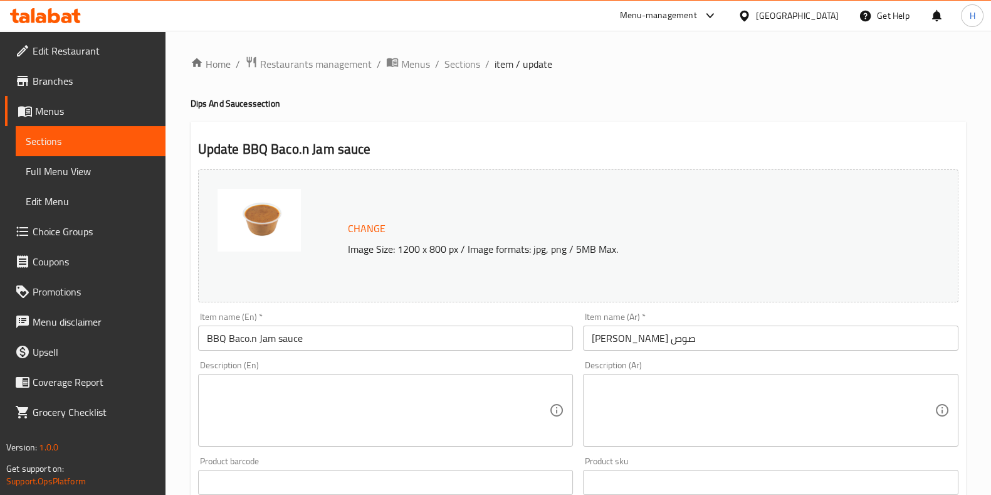
click at [686, 365] on div "Description (Ar) Description (Ar)" at bounding box center [771, 403] width 376 height 86
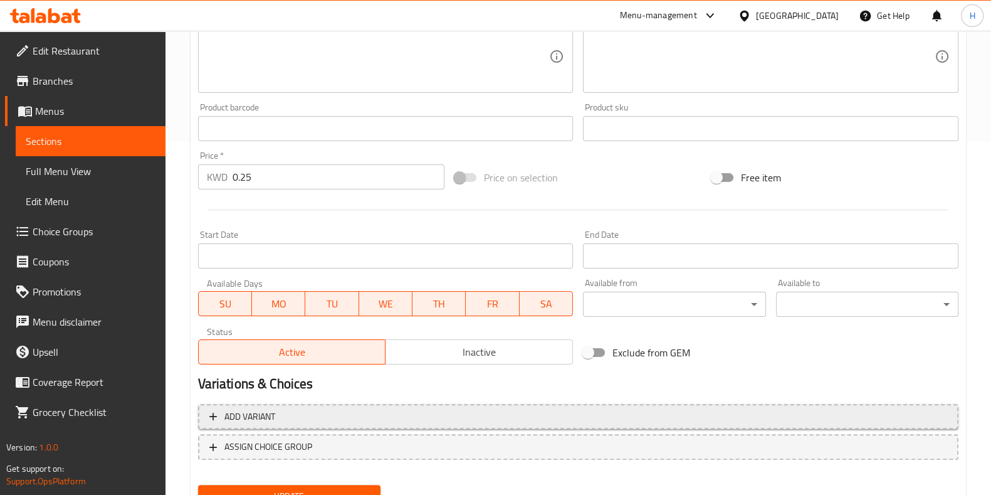
scroll to position [408, 0]
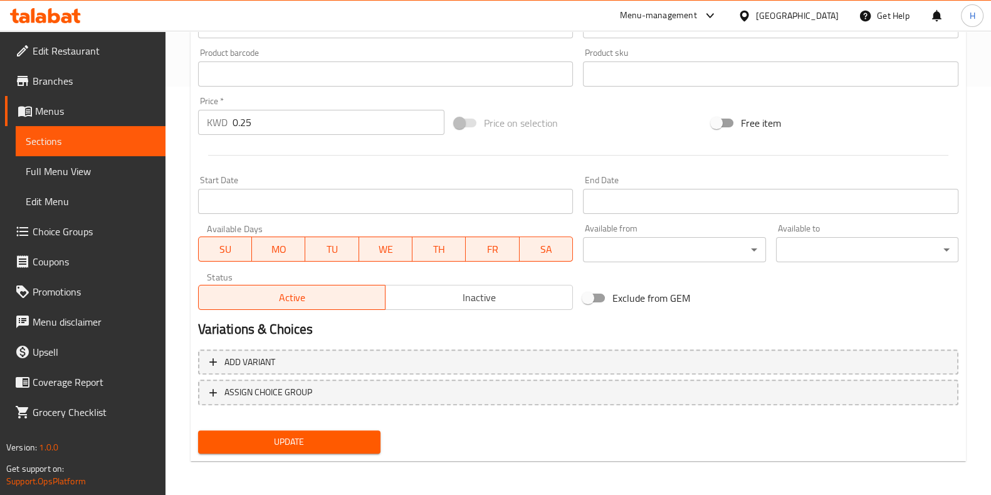
click at [343, 440] on span "Update" at bounding box center [289, 442] width 162 height 16
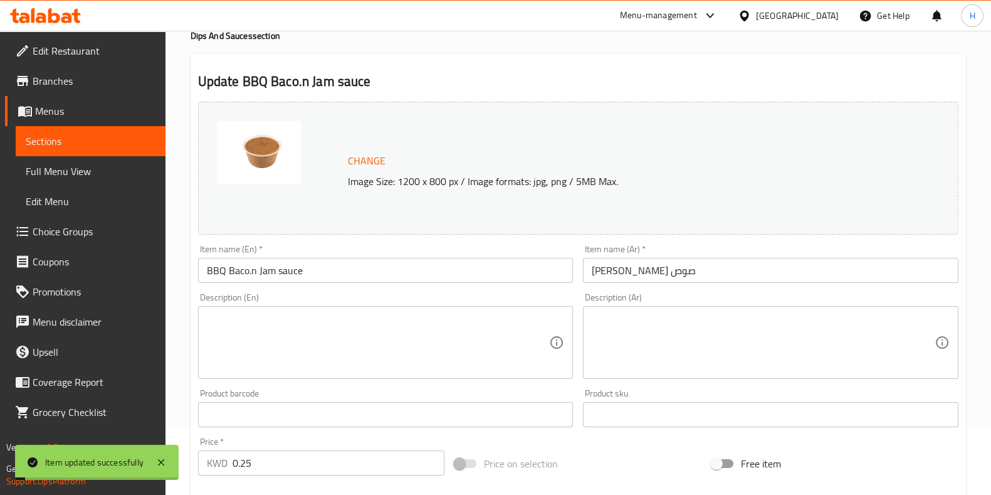
scroll to position [0, 0]
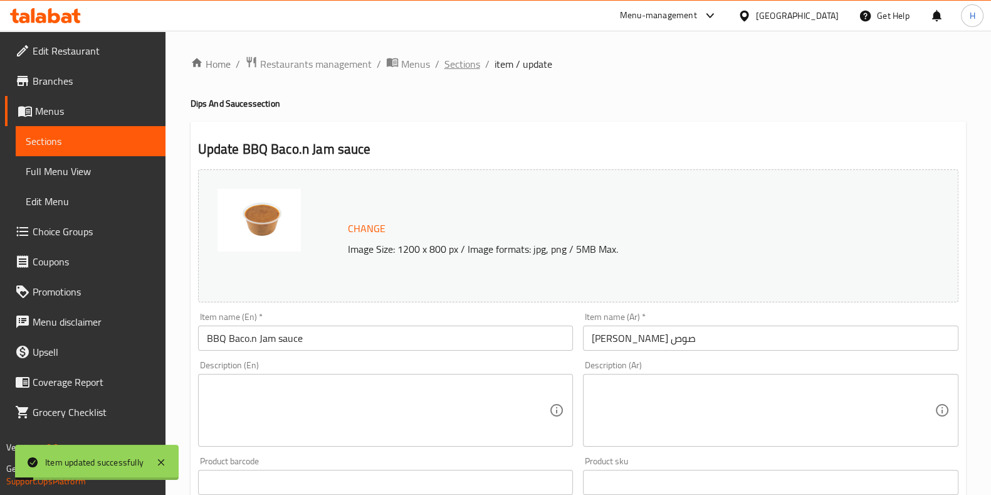
click at [461, 66] on span "Sections" at bounding box center [462, 63] width 36 height 15
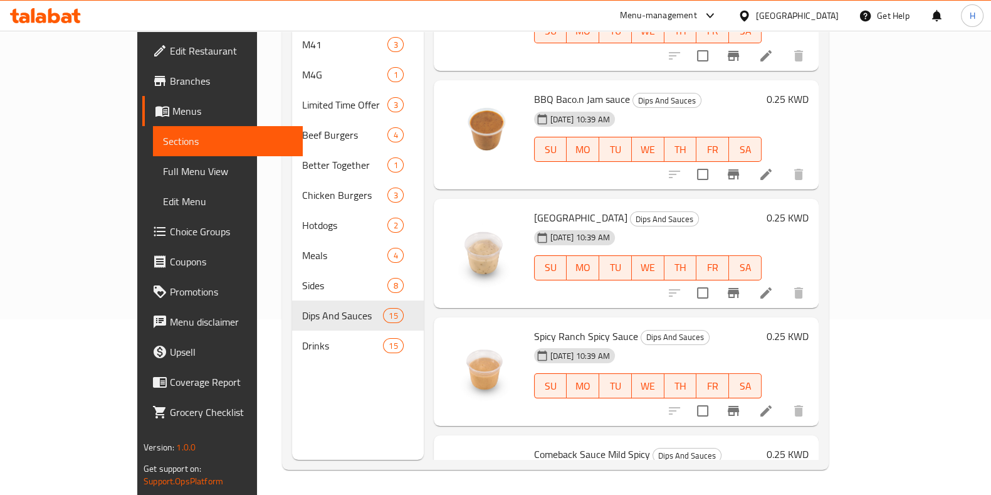
scroll to position [357, 0]
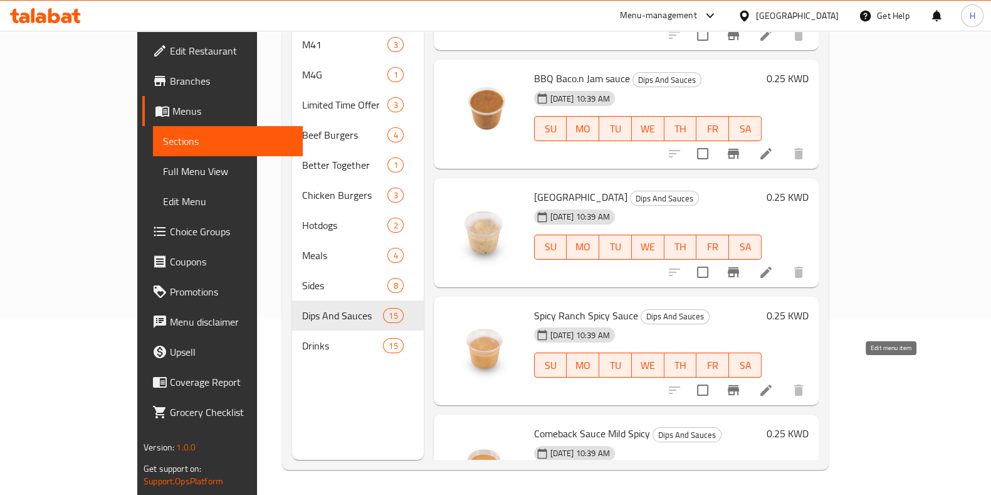
click at [774, 382] on icon at bounding box center [766, 389] width 15 height 15
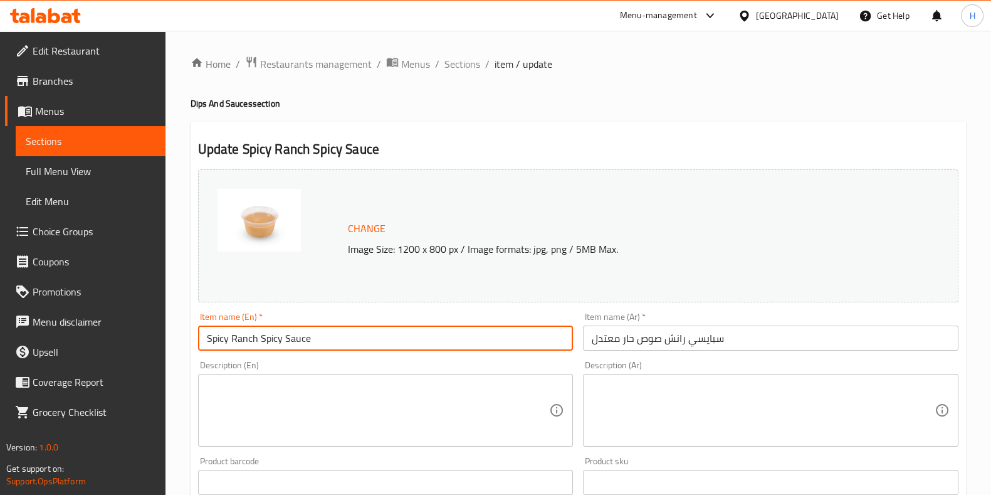
drag, startPoint x: 289, startPoint y: 341, endPoint x: 381, endPoint y: 330, distance: 92.8
click at [381, 330] on input "Spicy Ranch Spicy Sauce" at bounding box center [386, 337] width 376 height 25
type input "Spicy Ranch"
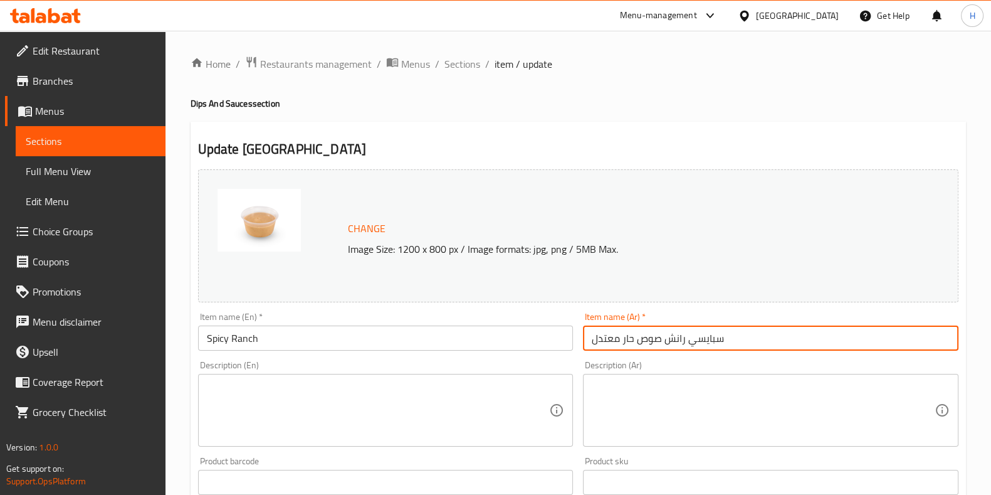
click at [639, 342] on input "سبايسي رانش صوص حار معتدل" at bounding box center [771, 337] width 376 height 25
paste input "text"
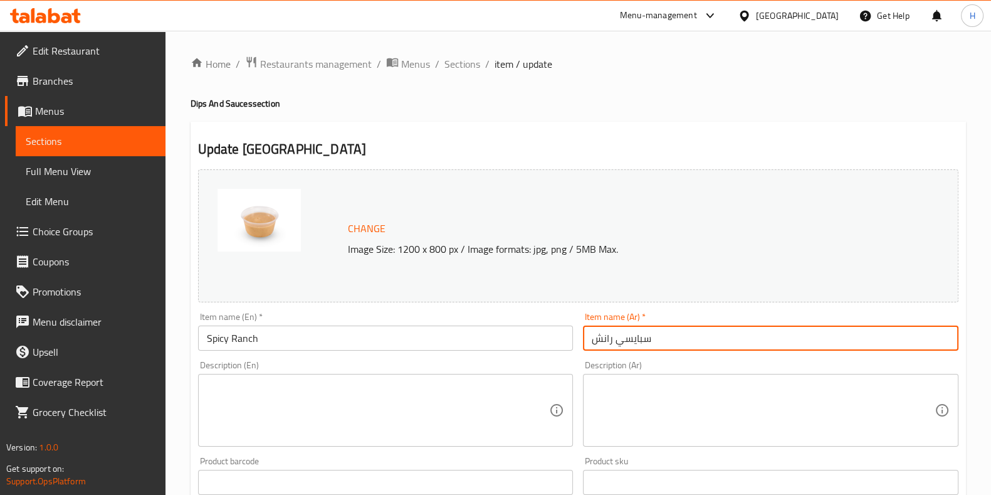
type input "سبايسي رانش"
click at [501, 371] on div "Description (En) Description (En)" at bounding box center [386, 403] width 376 height 86
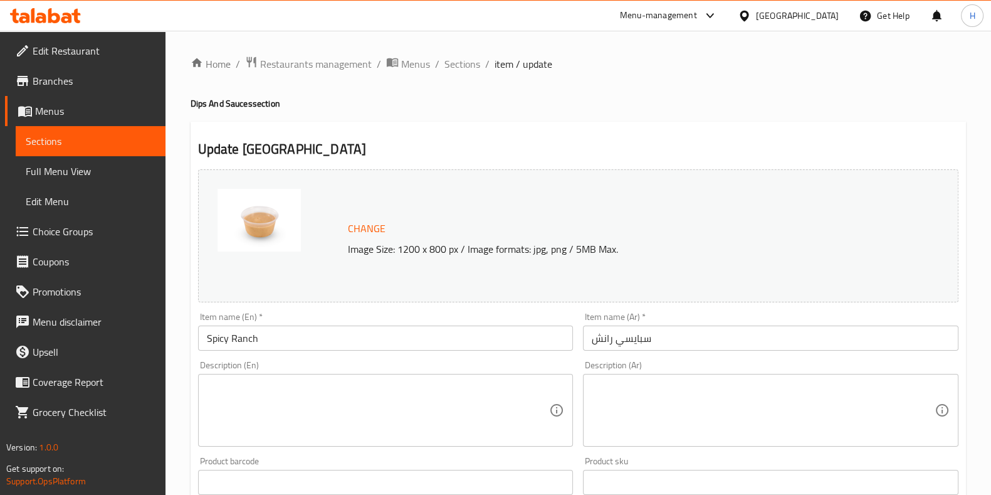
scroll to position [408, 0]
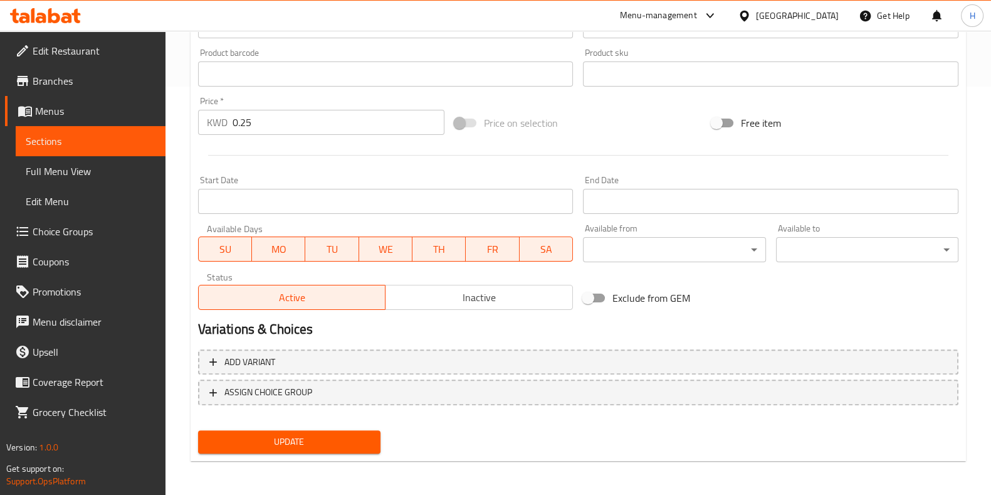
click at [359, 439] on span "Update" at bounding box center [289, 442] width 162 height 16
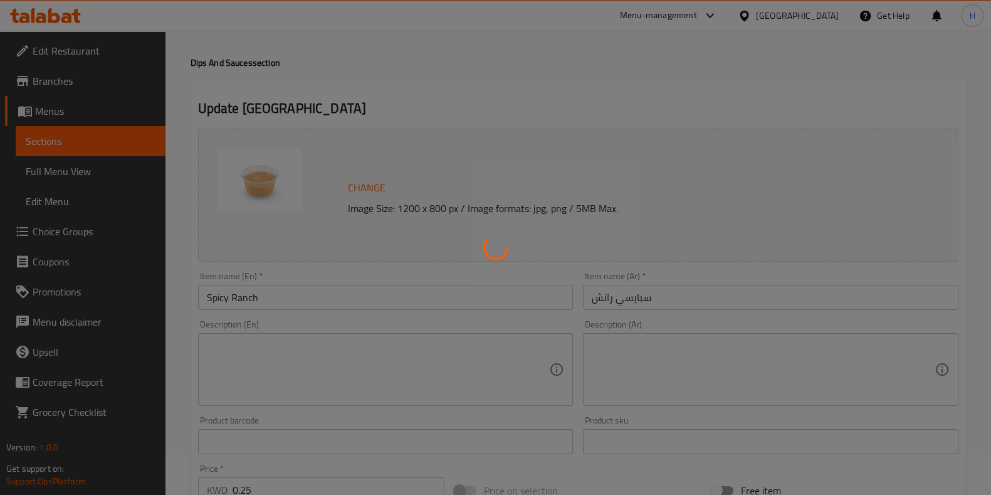
scroll to position [0, 0]
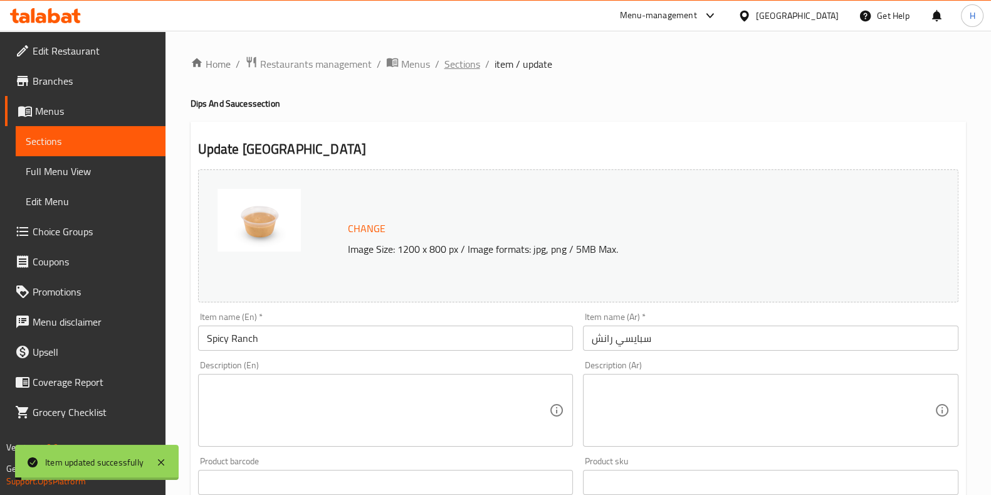
click at [463, 64] on span "Sections" at bounding box center [462, 63] width 36 height 15
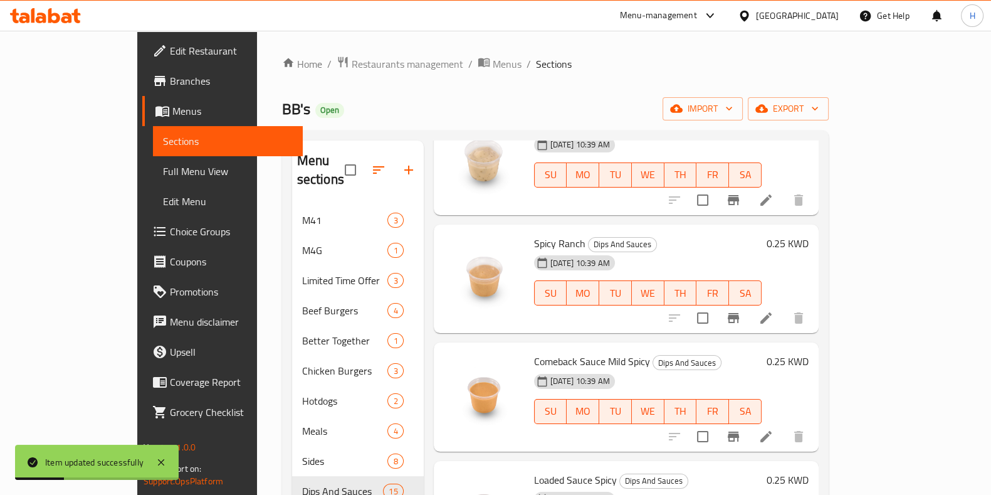
scroll to position [629, 0]
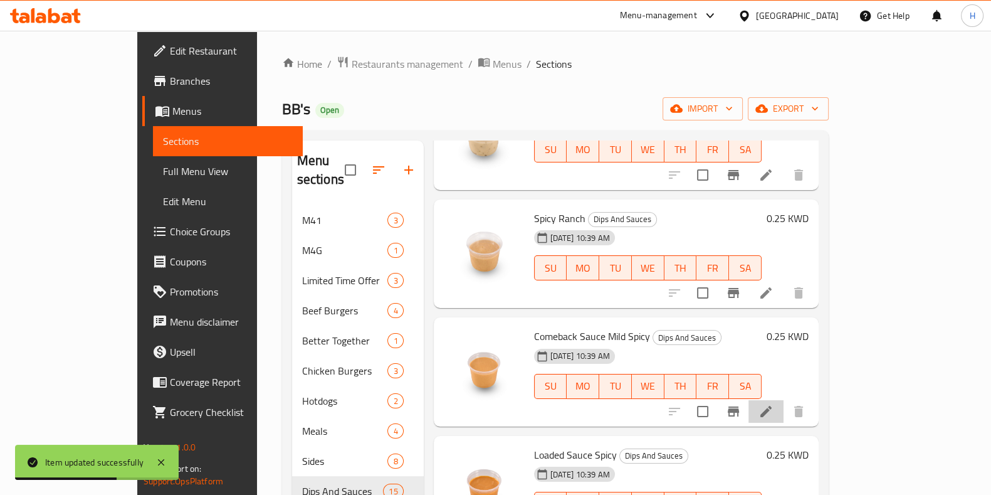
click at [784, 400] on li at bounding box center [766, 411] width 35 height 23
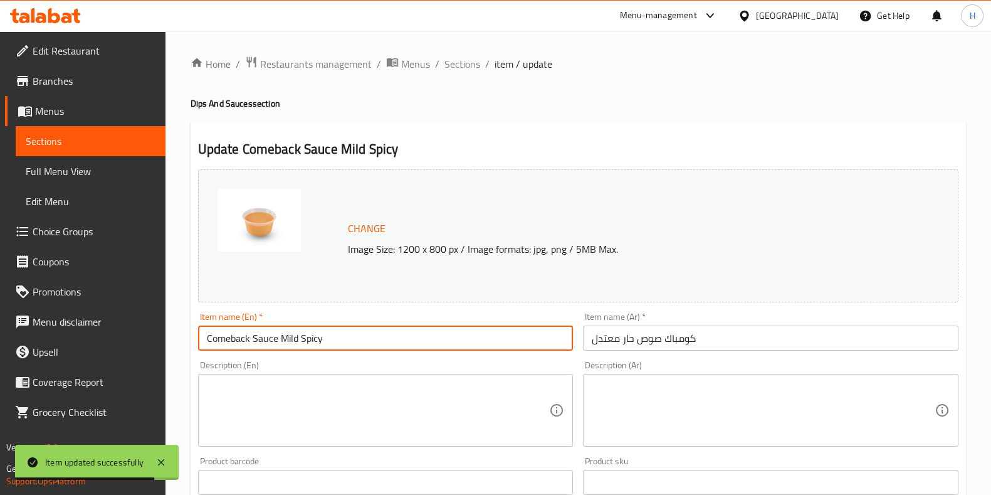
drag, startPoint x: 276, startPoint y: 340, endPoint x: 394, endPoint y: 343, distance: 117.9
click at [394, 343] on input "Comeback Sauce Mild Spicy" at bounding box center [386, 337] width 376 height 25
type input "Comeback Sauce"
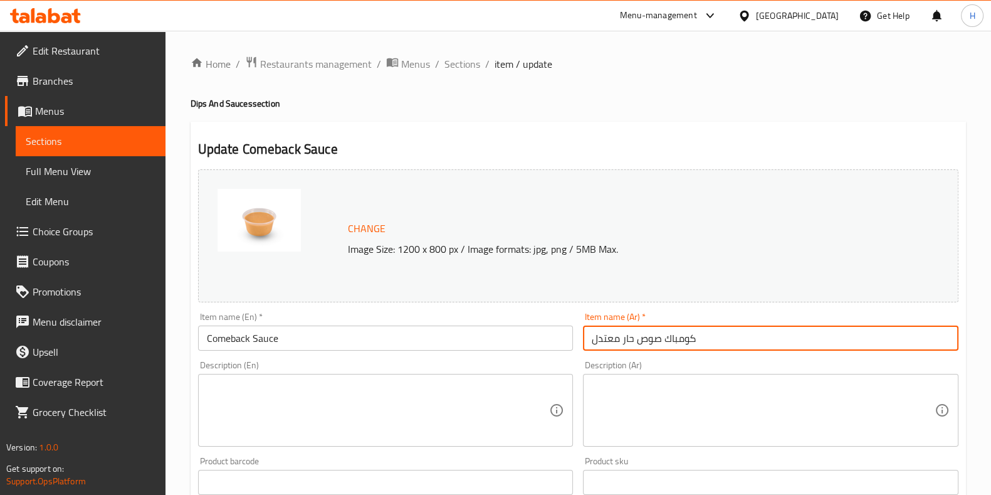
click at [686, 340] on input "كومباك صوص حار معتدل" at bounding box center [771, 337] width 376 height 25
paste input "text"
type input "كومباك صوص"
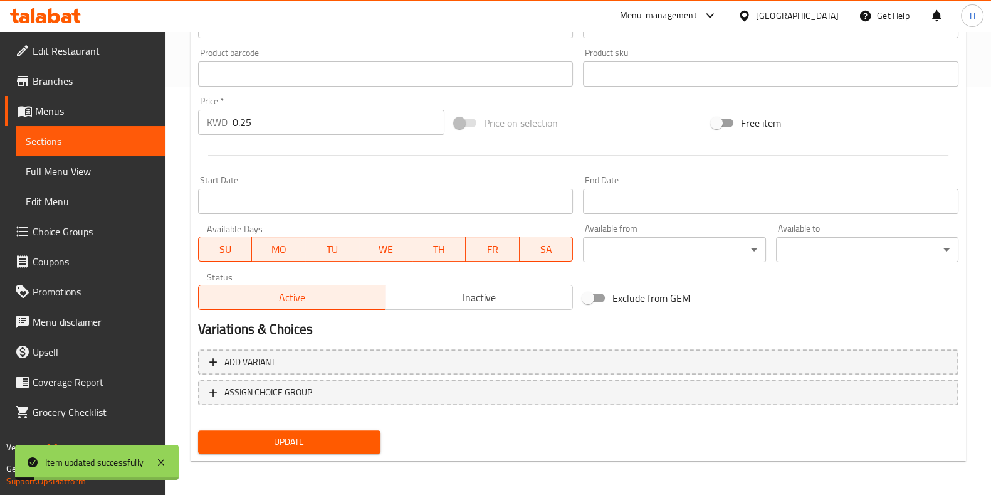
scroll to position [403, 0]
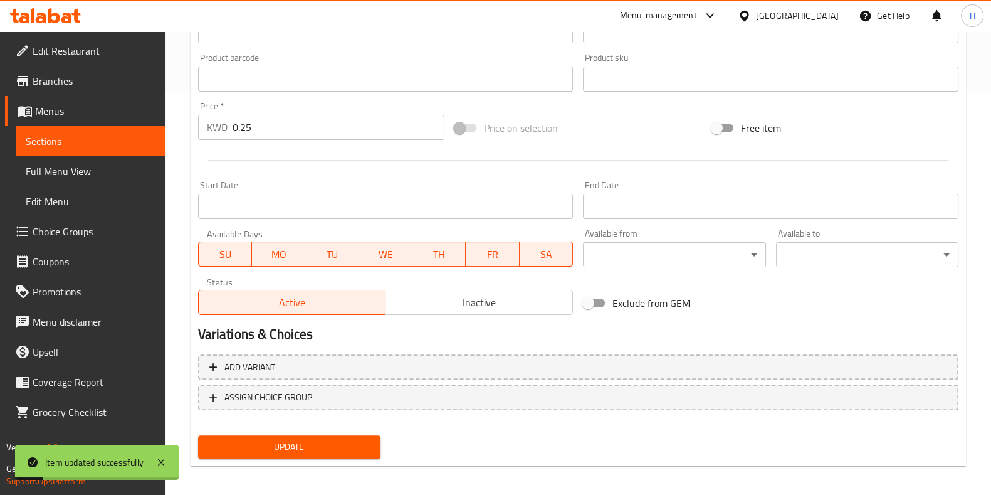
click at [332, 446] on span "Update" at bounding box center [289, 447] width 162 height 16
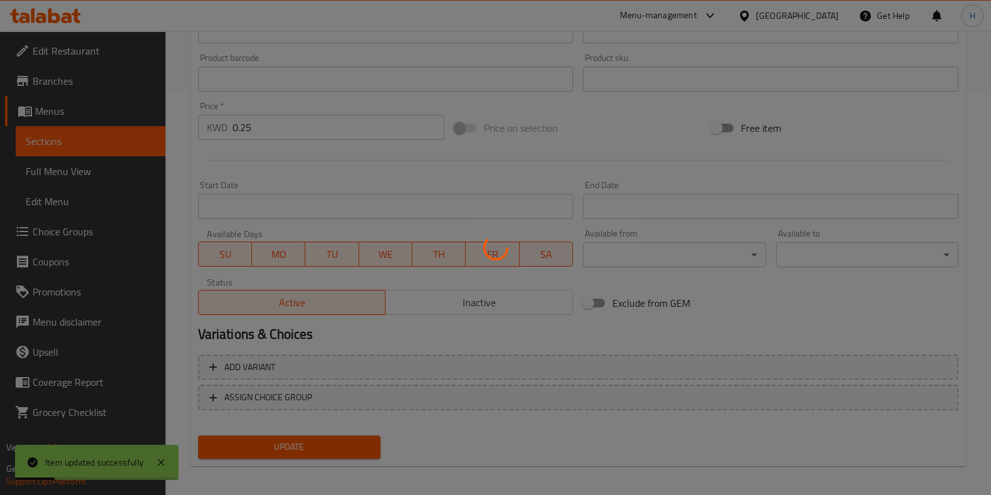
scroll to position [0, 0]
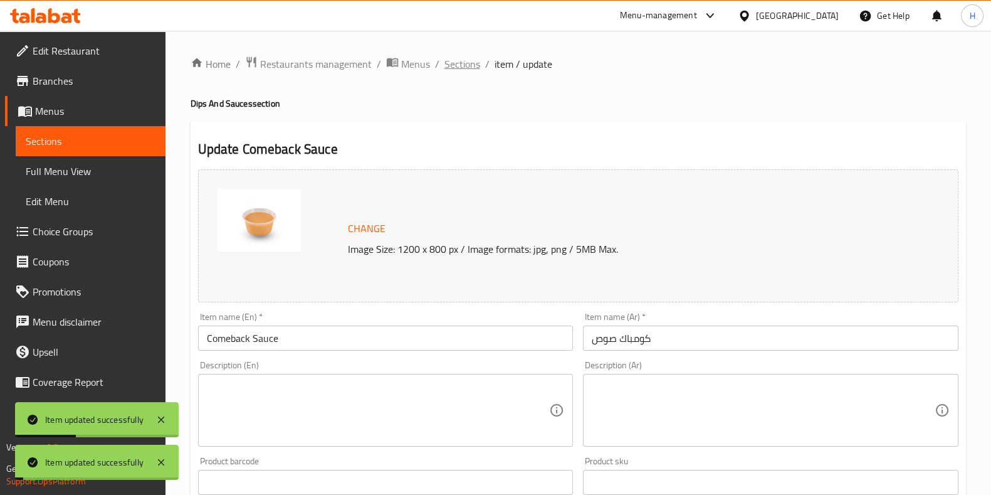
click at [456, 65] on span "Sections" at bounding box center [462, 63] width 36 height 15
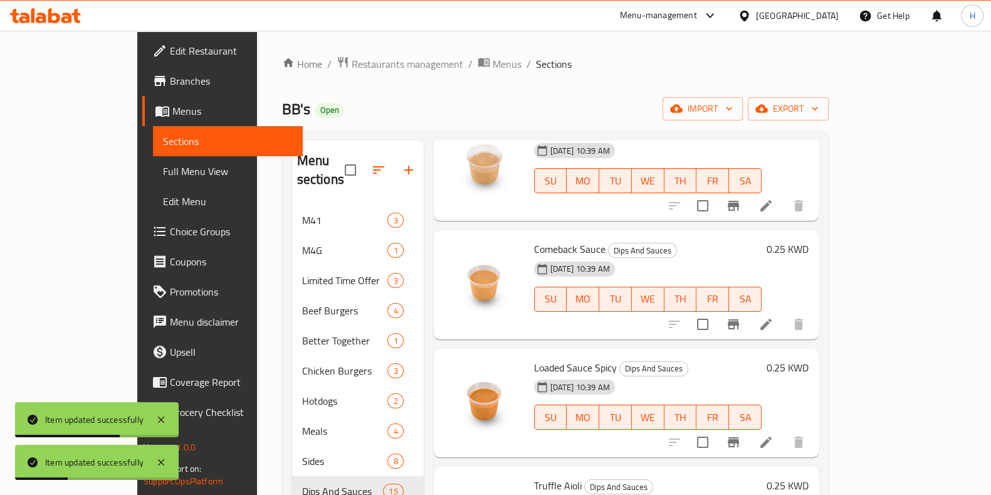
scroll to position [732, 0]
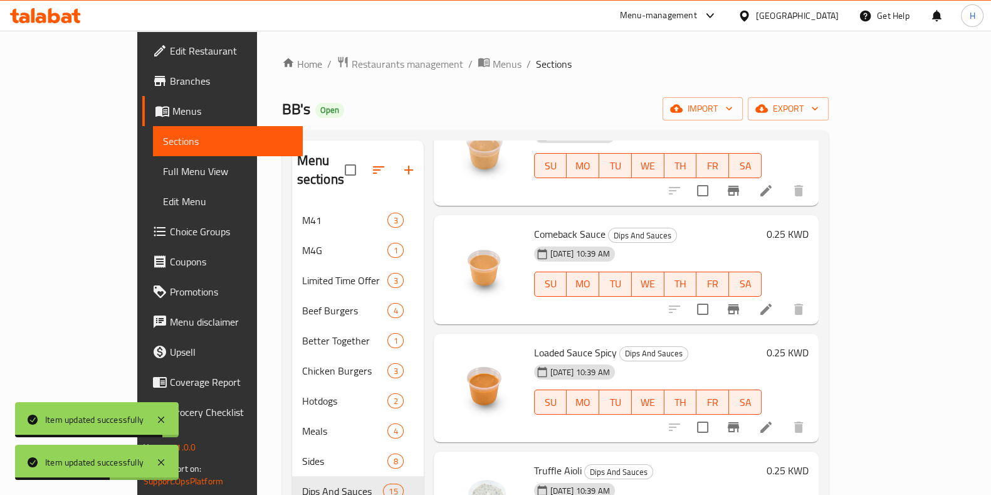
click at [774, 419] on icon at bounding box center [766, 426] width 15 height 15
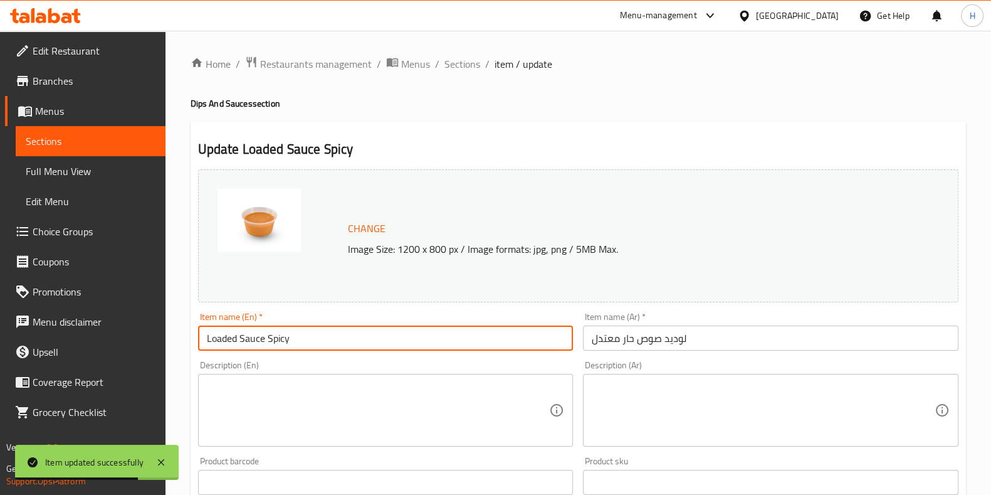
drag, startPoint x: 266, startPoint y: 338, endPoint x: 362, endPoint y: 338, distance: 95.9
click at [362, 338] on input "Loaded Sauce Spicy" at bounding box center [386, 337] width 376 height 25
type input "Loaded Sauce"
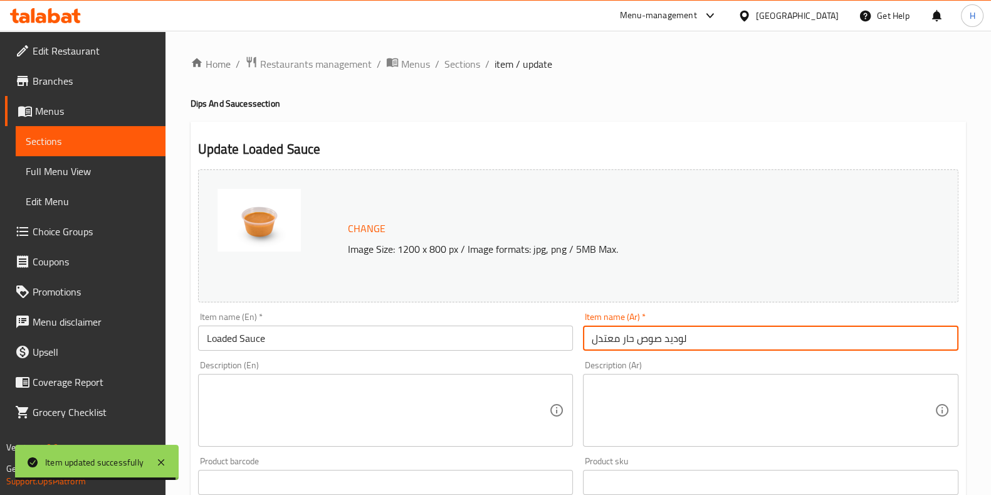
drag, startPoint x: 644, startPoint y: 346, endPoint x: 530, endPoint y: 352, distance: 114.3
click at [530, 352] on div "Change Image Size: 1200 x 800 px / Image formats: jpg, png / 5MB Max. Item name…" at bounding box center [578, 443] width 770 height 559
paste input "text"
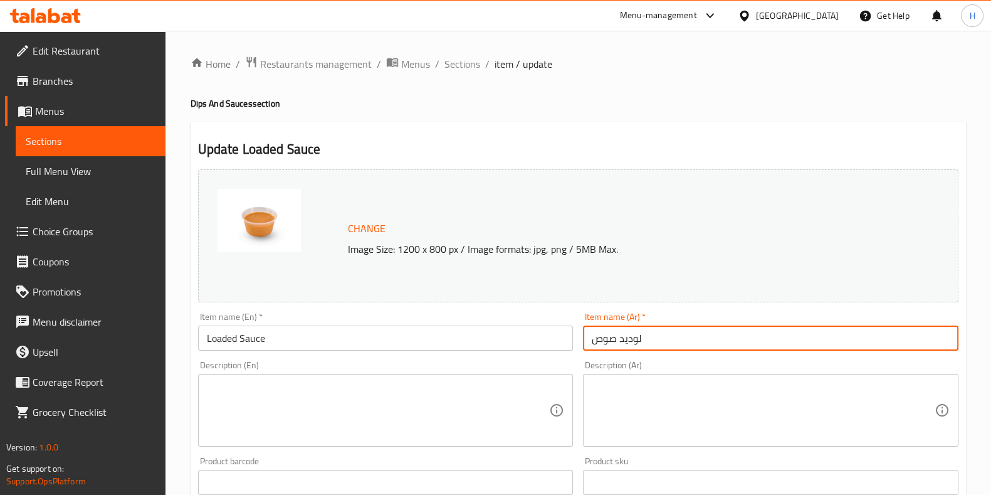
type input "لوديد صوص"
click at [559, 362] on div "Description (En) Description (En)" at bounding box center [386, 403] width 376 height 86
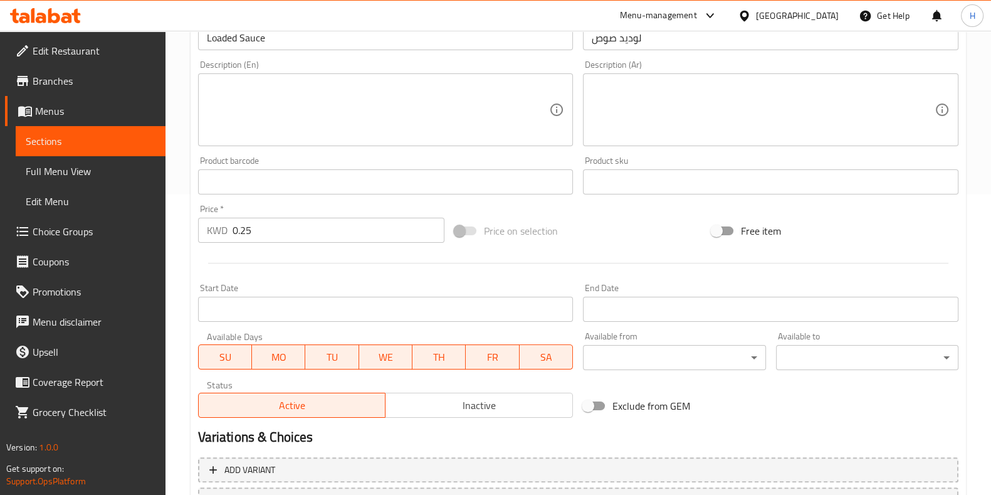
scroll to position [408, 0]
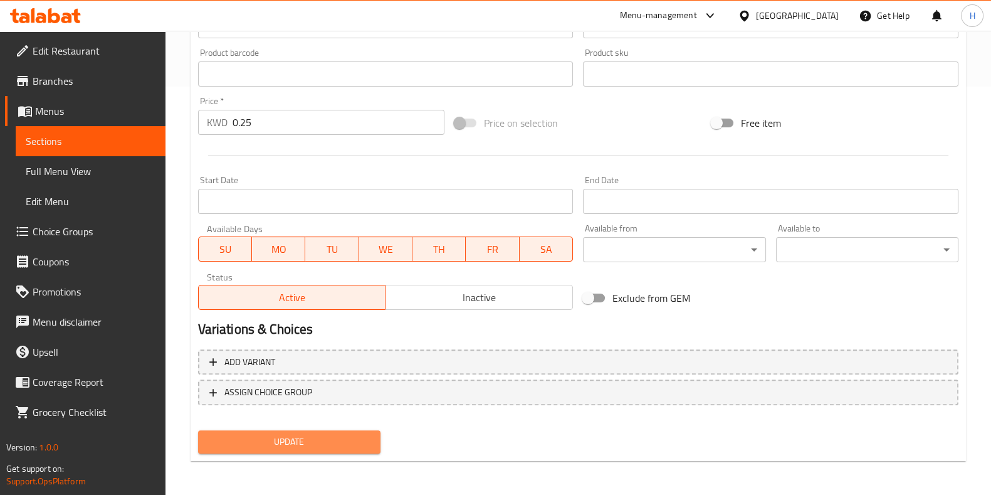
click at [292, 446] on span "Update" at bounding box center [289, 442] width 162 height 16
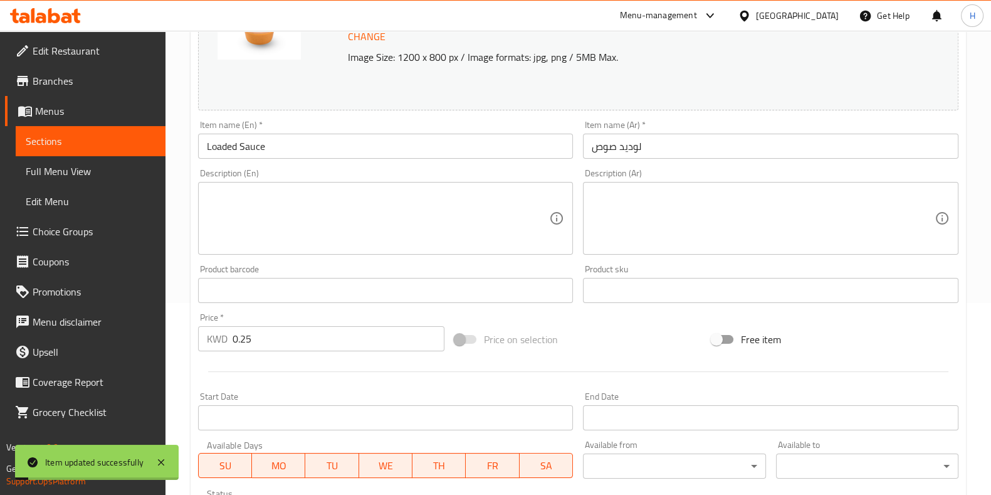
scroll to position [0, 0]
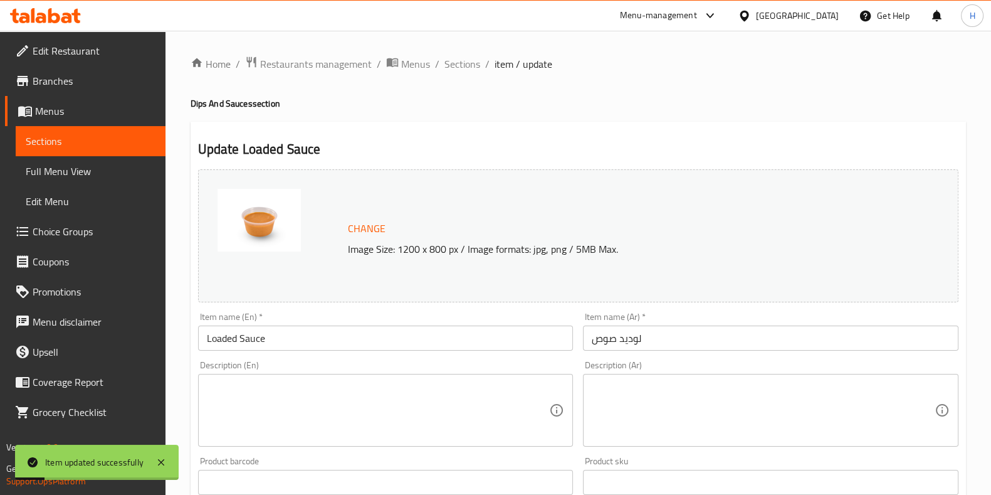
click at [468, 53] on div "Home / Restaurants management / Menus / Sections / item / update Dips And Sauce…" at bounding box center [579, 467] width 826 height 873
click at [464, 59] on span "Sections" at bounding box center [462, 63] width 36 height 15
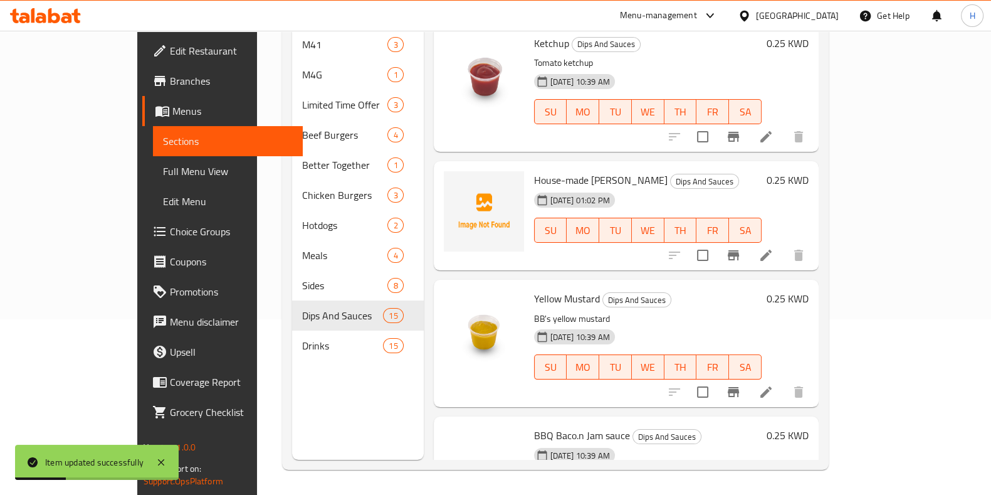
scroll to position [1347, 0]
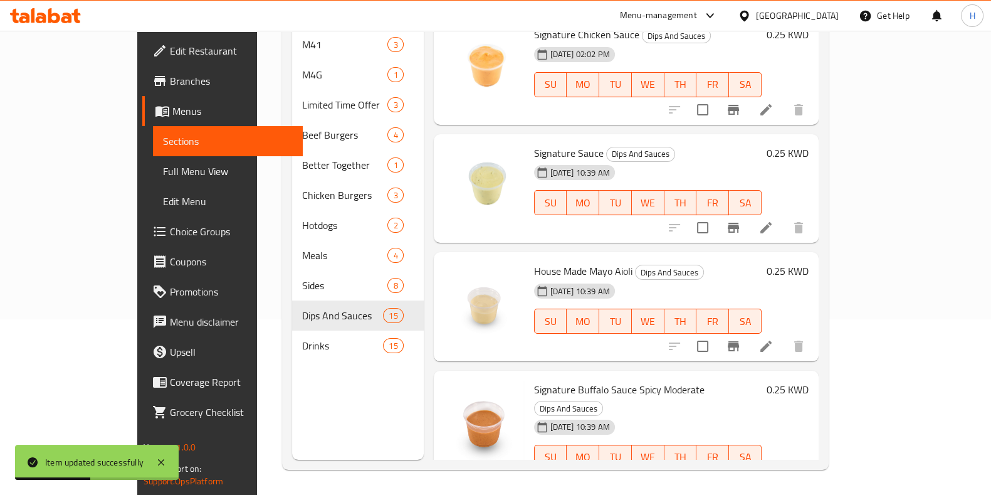
click at [774, 475] on icon at bounding box center [766, 482] width 15 height 15
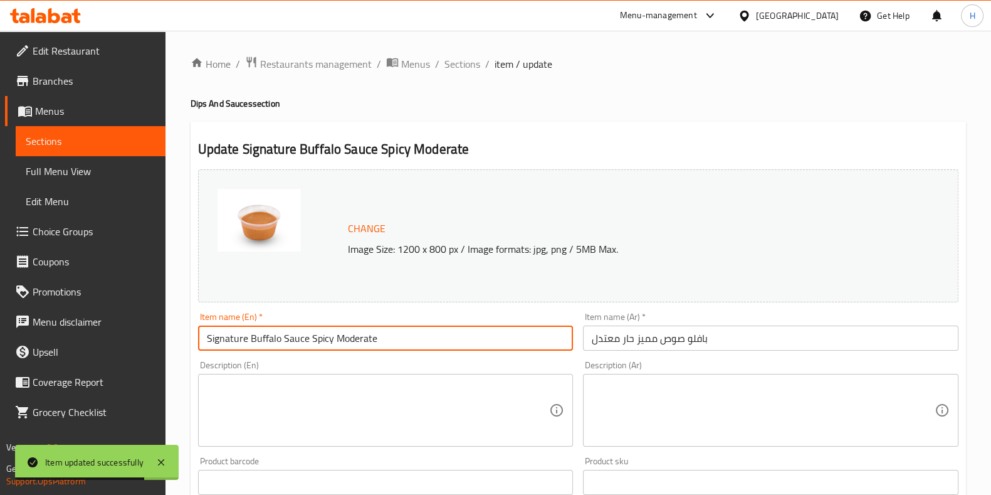
drag, startPoint x: 310, startPoint y: 341, endPoint x: 520, endPoint y: 330, distance: 210.3
click at [520, 330] on input "Signature Buffalo Sauce Spicy Moderate" at bounding box center [386, 337] width 376 height 25
type input "Signature Buffalo Sauce"
click at [648, 330] on input "بافلو صوص مميز حار معتدل" at bounding box center [771, 337] width 376 height 25
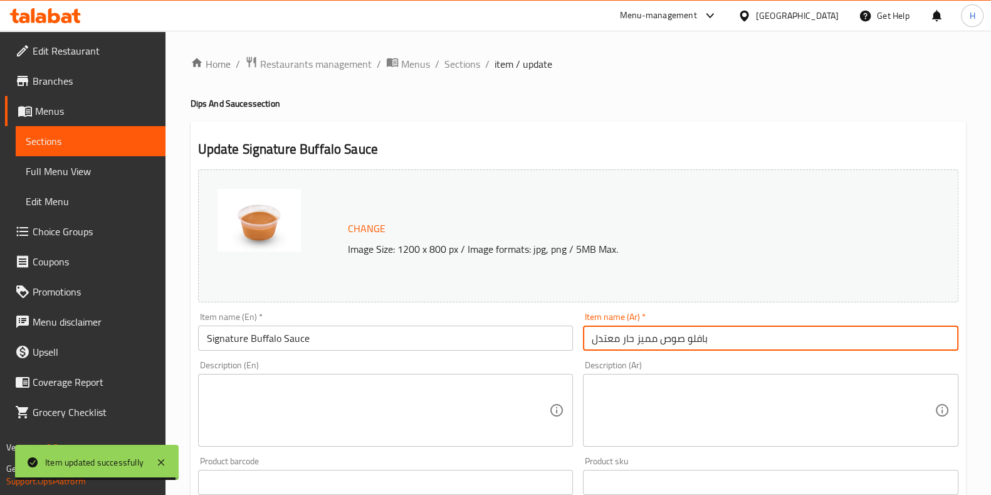
click at [648, 330] on input "بافلو صوص مميز حار معتدل" at bounding box center [771, 337] width 376 height 25
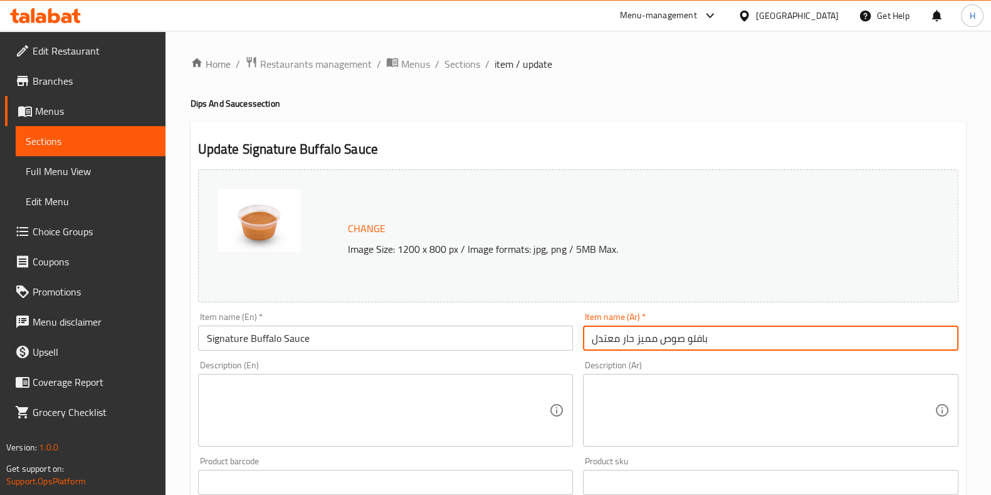
click at [648, 330] on input "بافلو صوص مميز حار معتدل" at bounding box center [771, 337] width 376 height 25
paste input "يجنتشر بافلو صوص"
type input "سيجنتشر بافلو صوص"
click at [661, 357] on div "Description (Ar) Description (Ar)" at bounding box center [771, 403] width 386 height 96
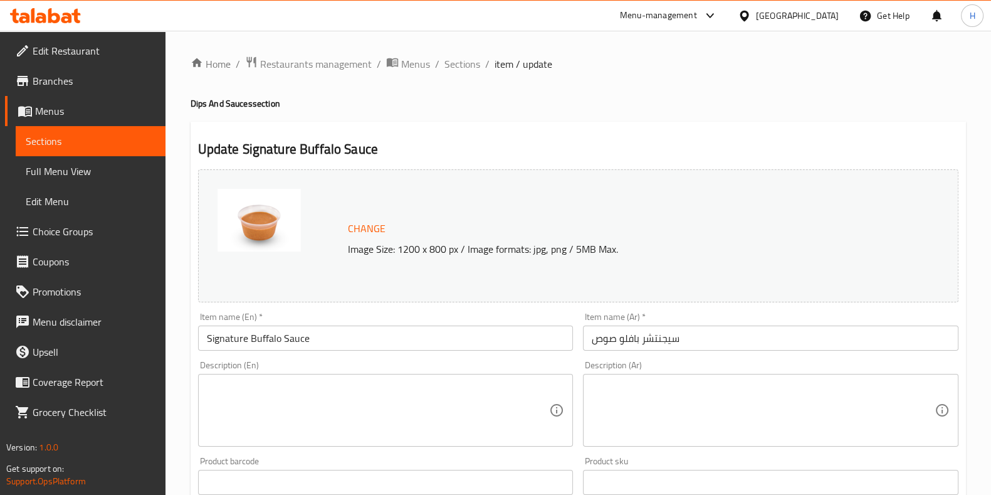
scroll to position [408, 0]
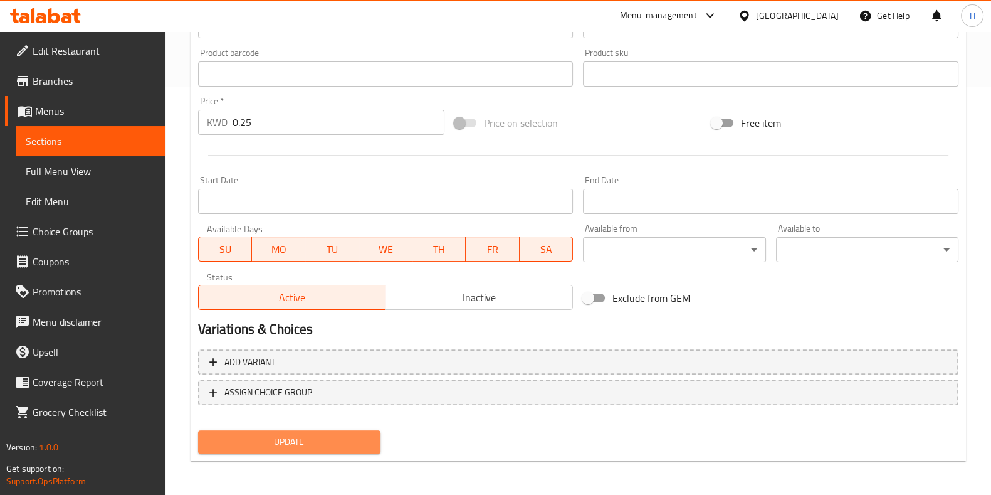
click at [349, 443] on span "Update" at bounding box center [289, 442] width 162 height 16
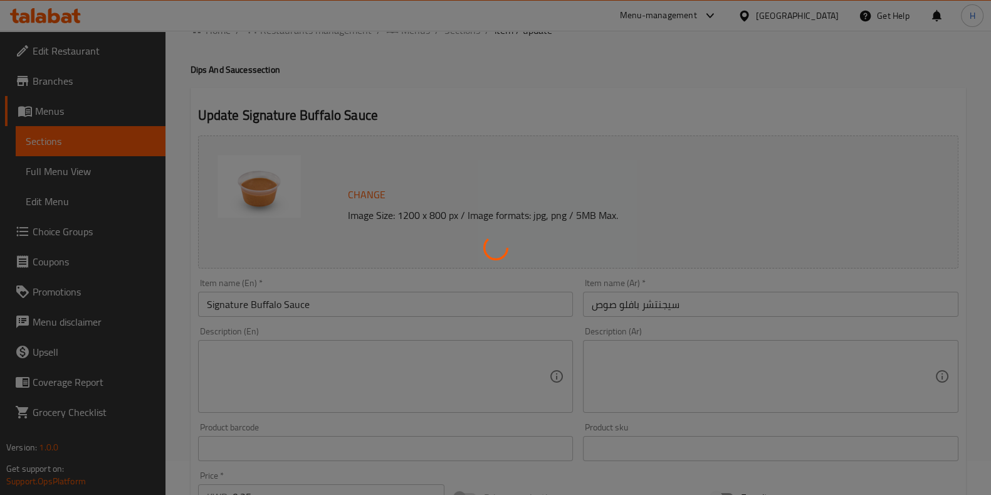
scroll to position [0, 0]
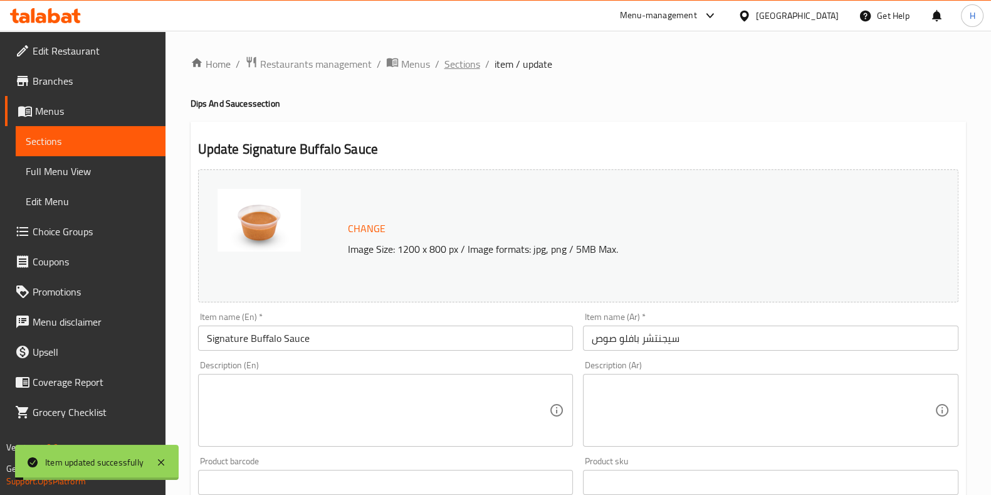
click at [454, 71] on span "Sections" at bounding box center [462, 63] width 36 height 15
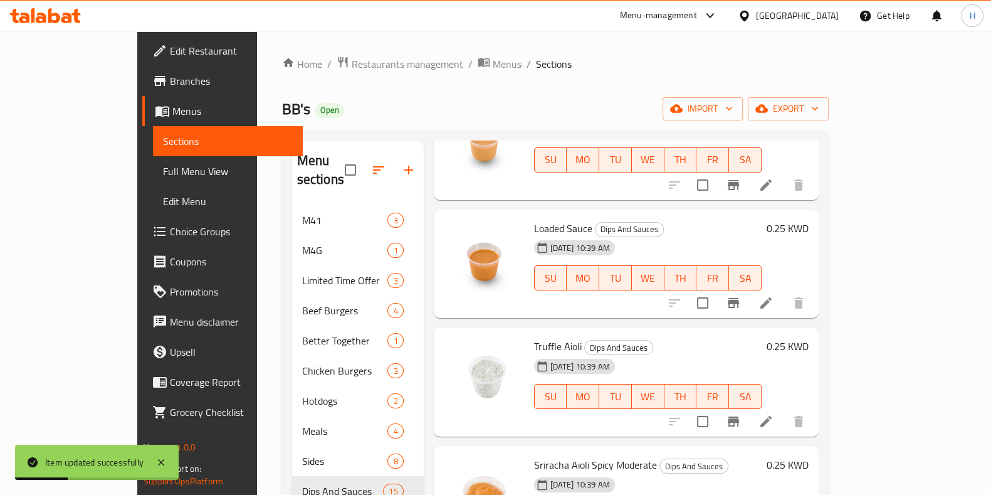
scroll to position [857, 0]
click at [774, 413] on icon at bounding box center [766, 420] width 15 height 15
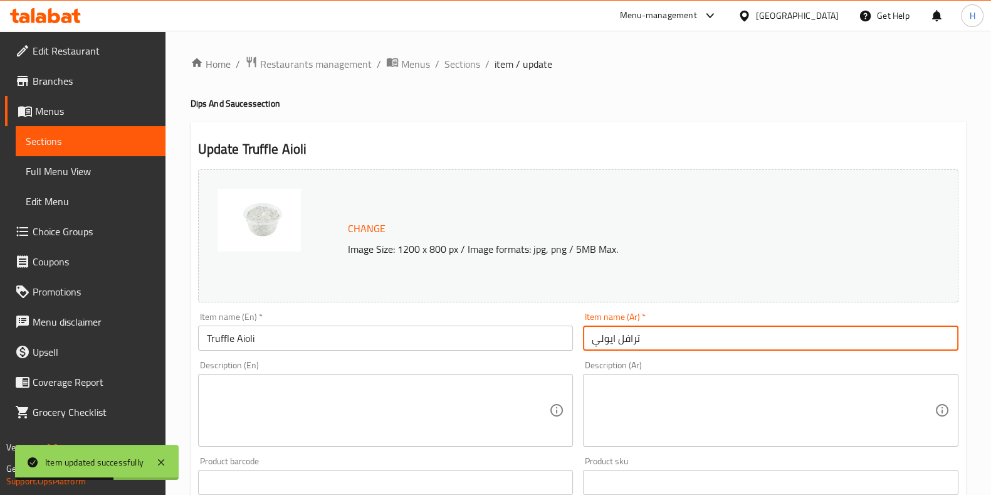
drag, startPoint x: 647, startPoint y: 334, endPoint x: 545, endPoint y: 339, distance: 102.3
click at [545, 339] on div "Change Image Size: 1200 x 800 px / Image formats: jpg, png / 5MB Max. Item name…" at bounding box center [578, 443] width 770 height 559
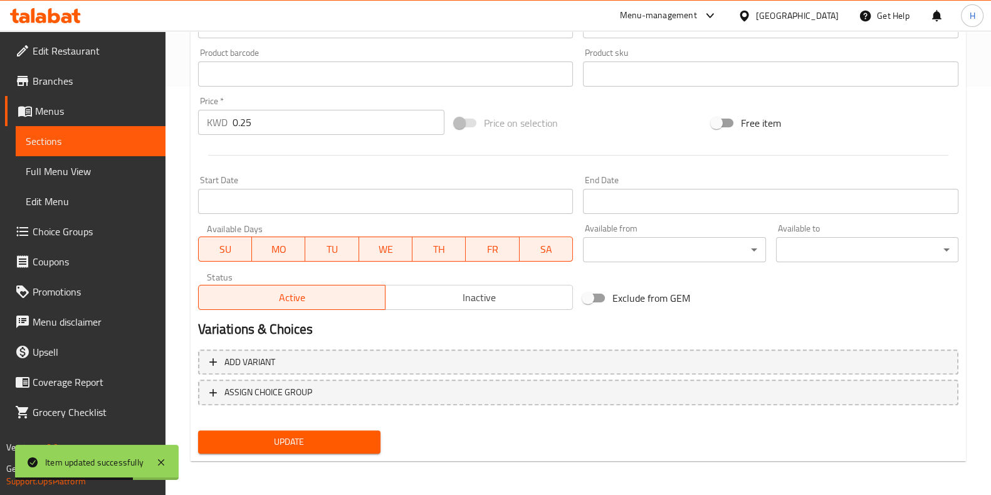
click at [357, 444] on span "Update" at bounding box center [289, 442] width 162 height 16
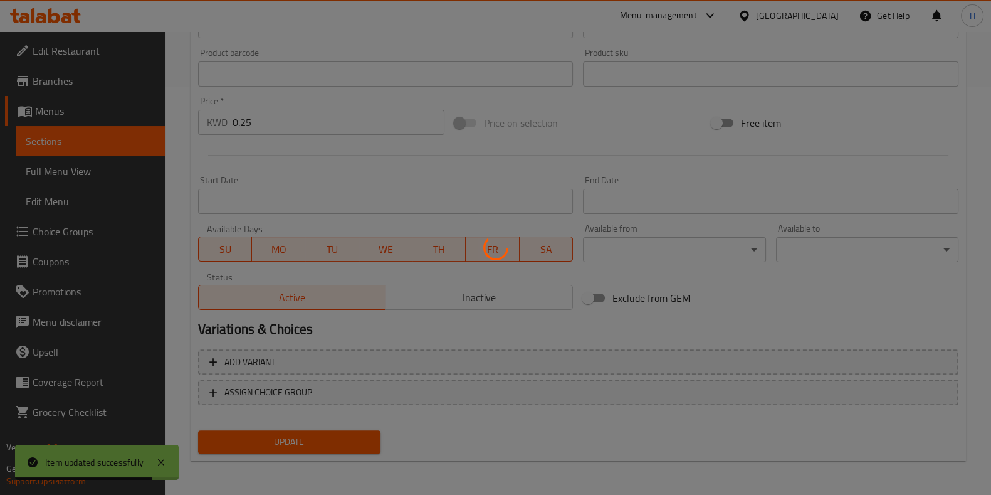
scroll to position [0, 0]
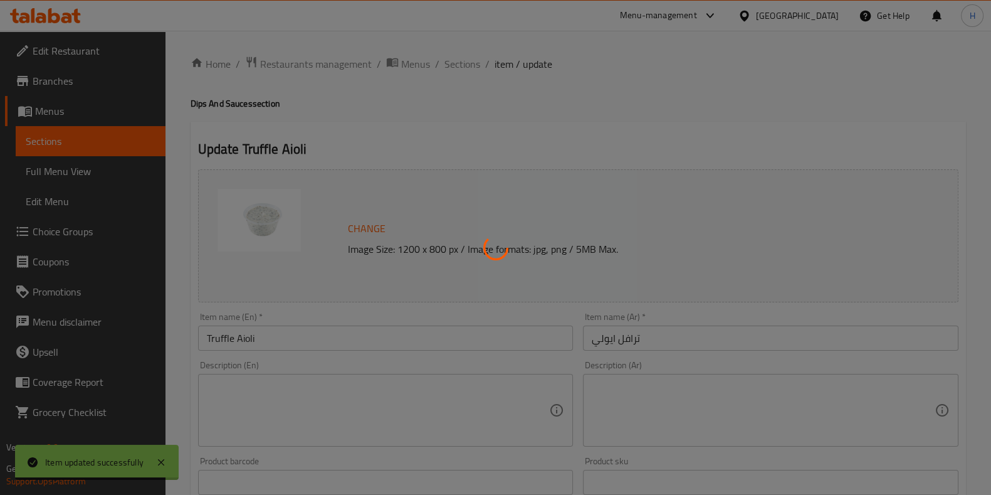
click at [468, 61] on div at bounding box center [495, 247] width 991 height 495
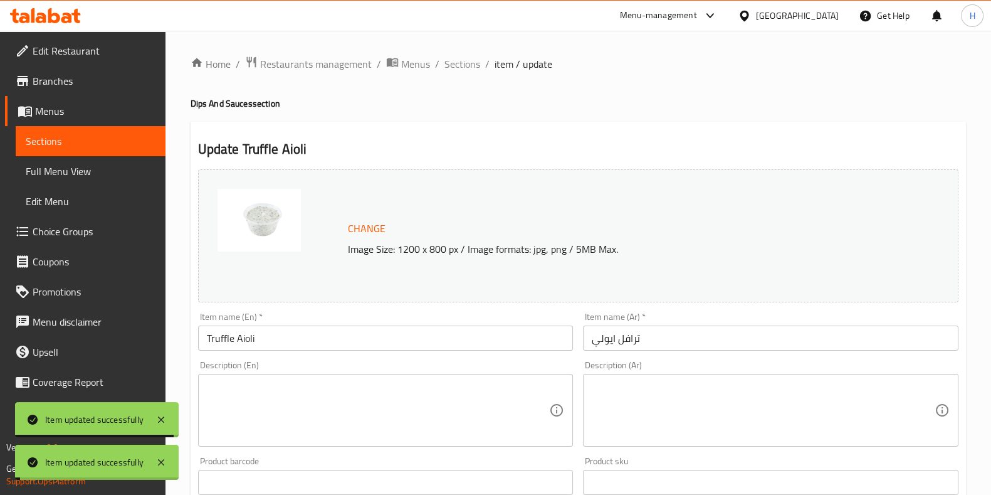
click at [468, 61] on span "Sections" at bounding box center [462, 63] width 36 height 15
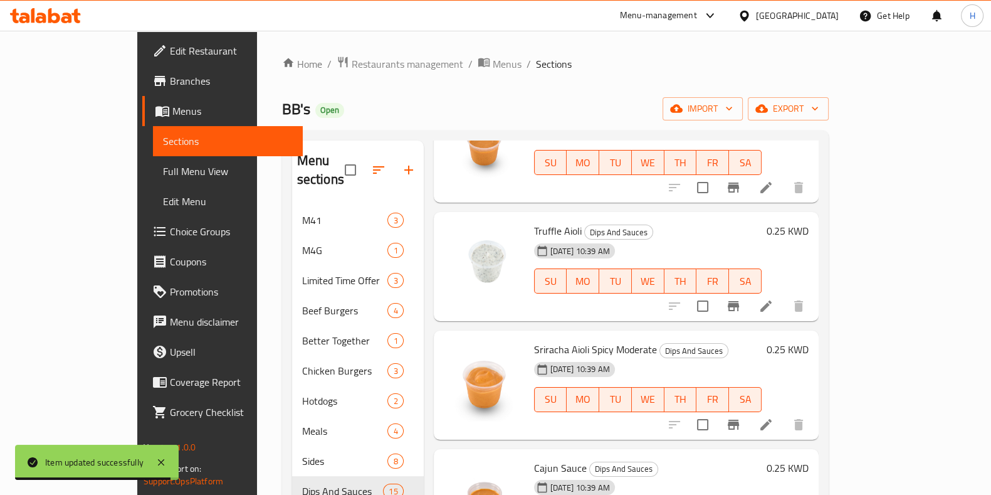
scroll to position [1075, 0]
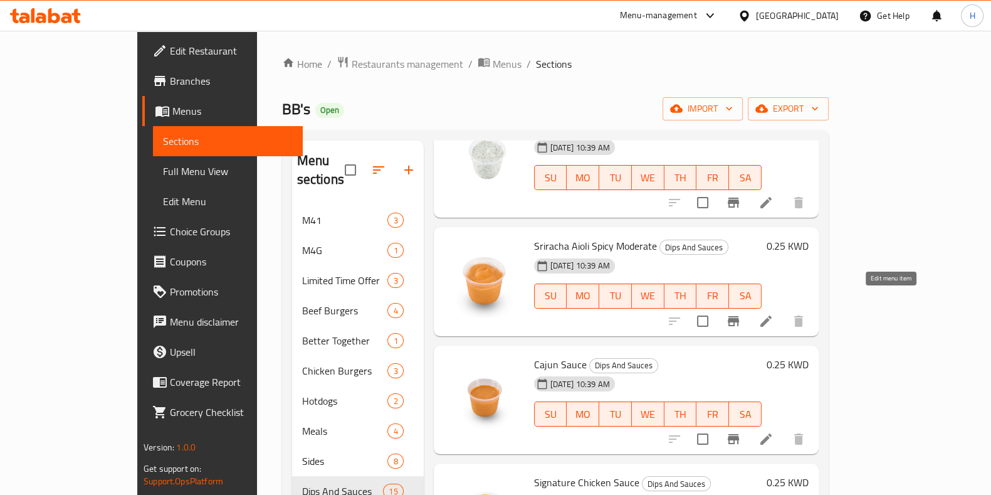
click at [772, 315] on icon at bounding box center [765, 320] width 11 height 11
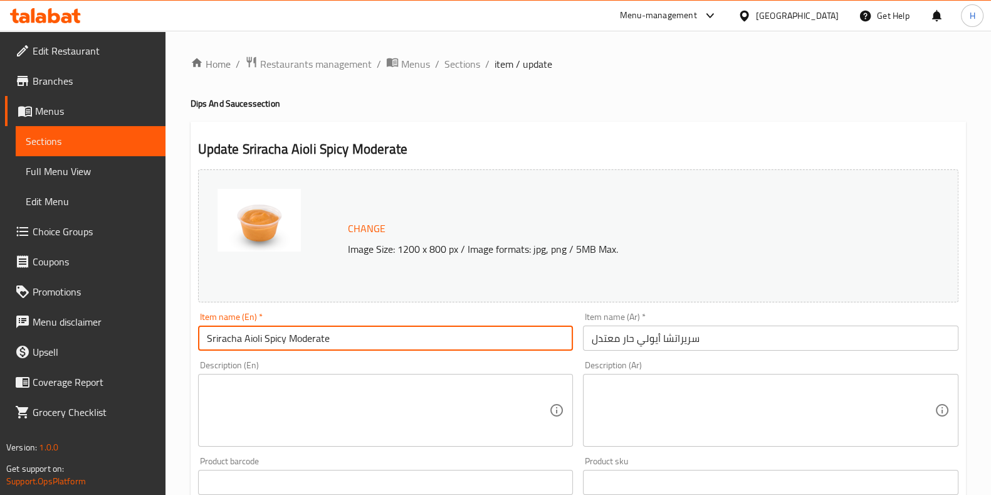
drag, startPoint x: 352, startPoint y: 339, endPoint x: 152, endPoint y: 365, distance: 201.7
click at [152, 365] on div "Edit Restaurant Branches Menus Sections Full Menu View Edit Menu Choice Groups …" at bounding box center [495, 467] width 991 height 873
paste input "iracha Aioli"
type input "[PERSON_NAME]"
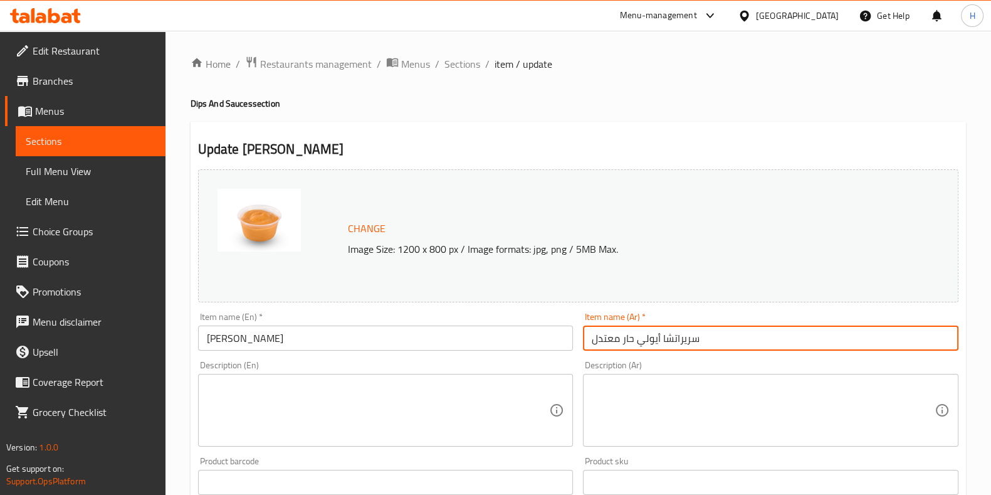
paste input "text"
drag, startPoint x: 661, startPoint y: 342, endPoint x: 549, endPoint y: 354, distance: 113.5
click at [549, 354] on div "Change Image Size: 1200 x 800 px / Image formats: jpg, png / 5MB Max. Item name…" at bounding box center [578, 443] width 770 height 559
type input "سريراتشا أيولي"
click at [550, 370] on div "Description (En) Description (En)" at bounding box center [386, 403] width 376 height 86
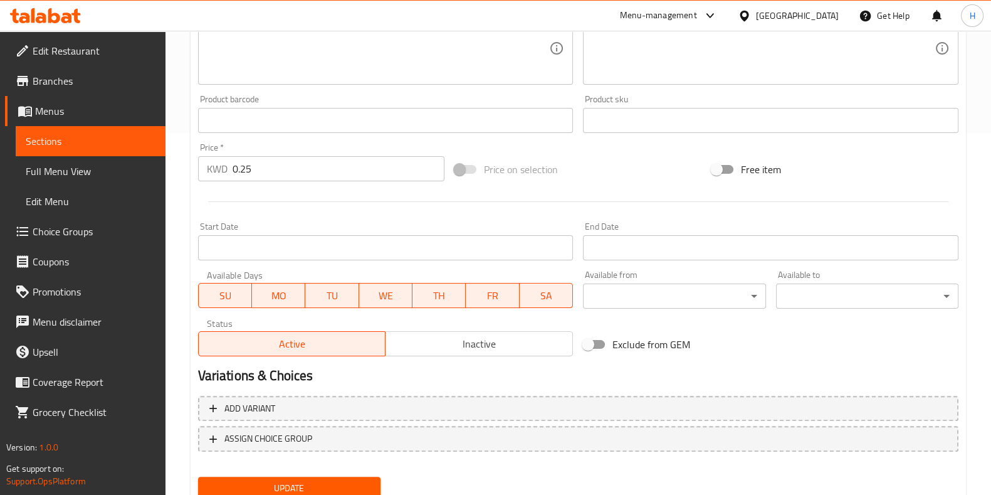
scroll to position [408, 0]
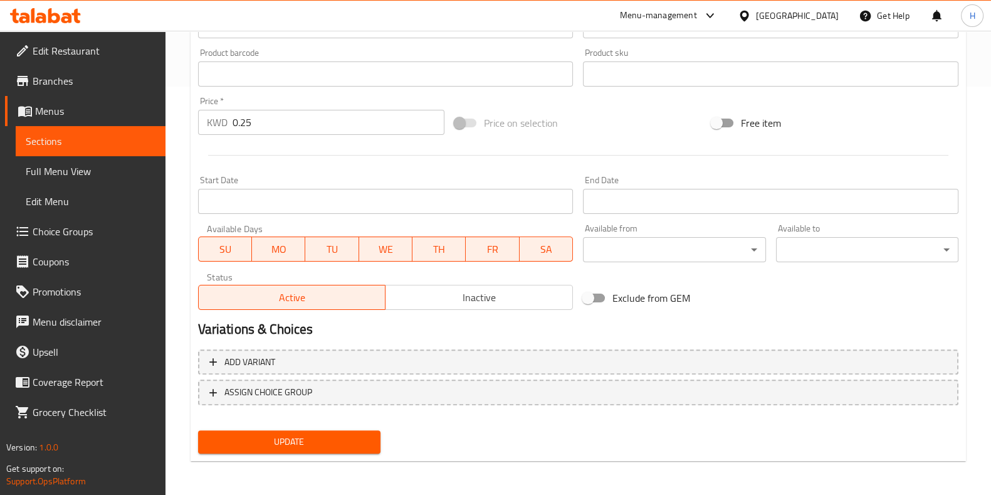
click at [330, 443] on span "Update" at bounding box center [289, 442] width 162 height 16
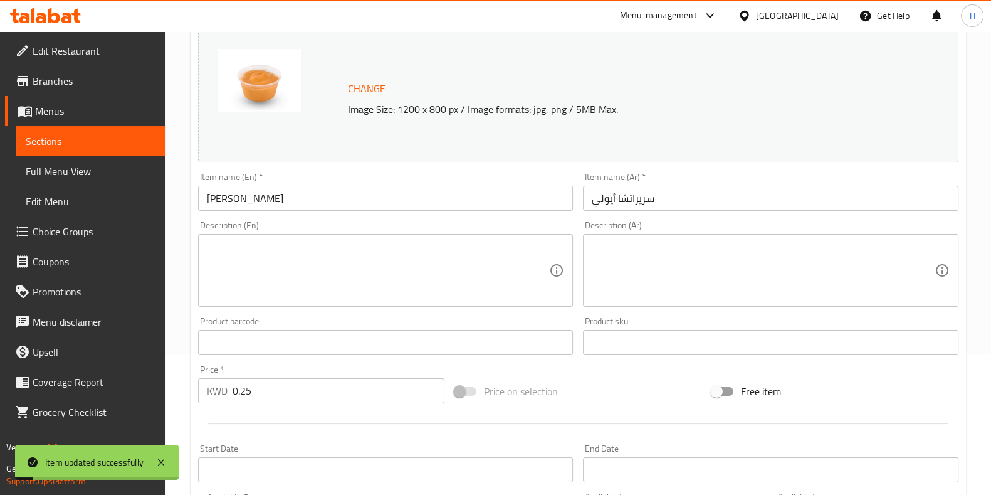
scroll to position [0, 0]
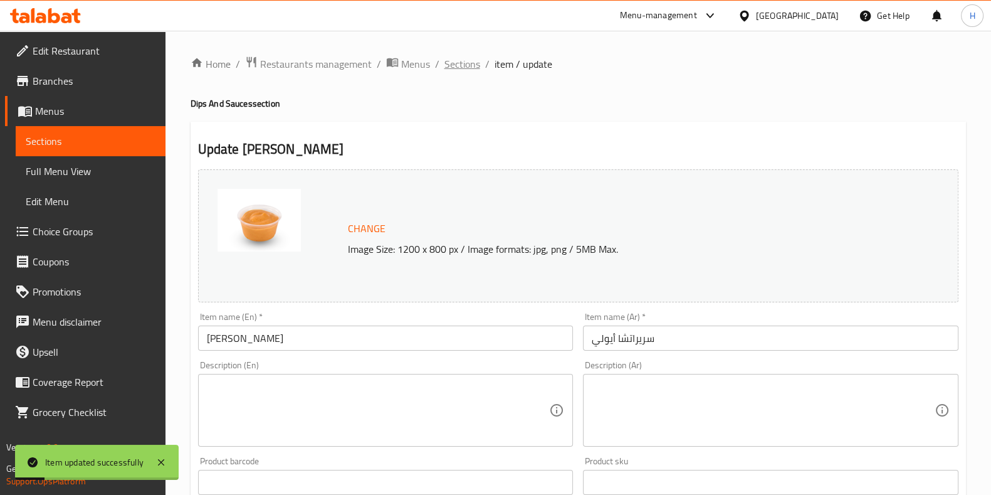
click at [454, 66] on span "Sections" at bounding box center [462, 63] width 36 height 15
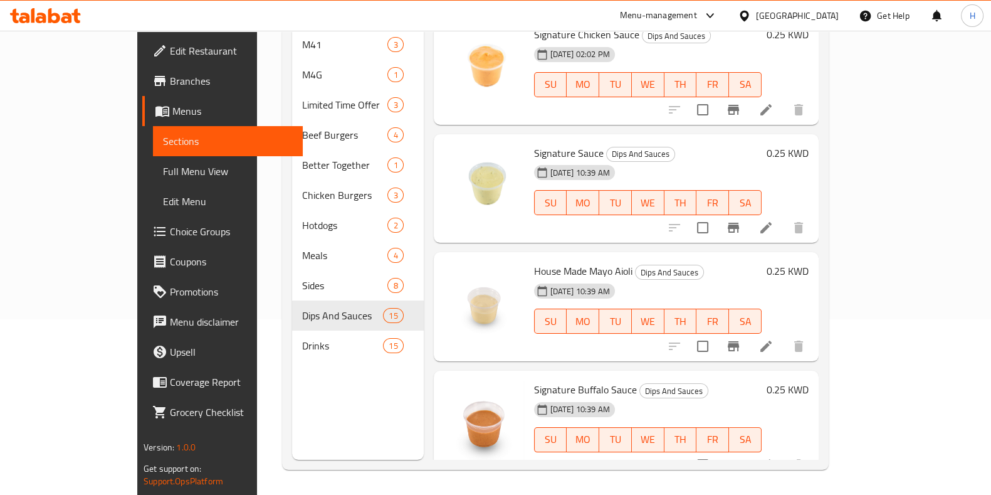
scroll to position [1265, 0]
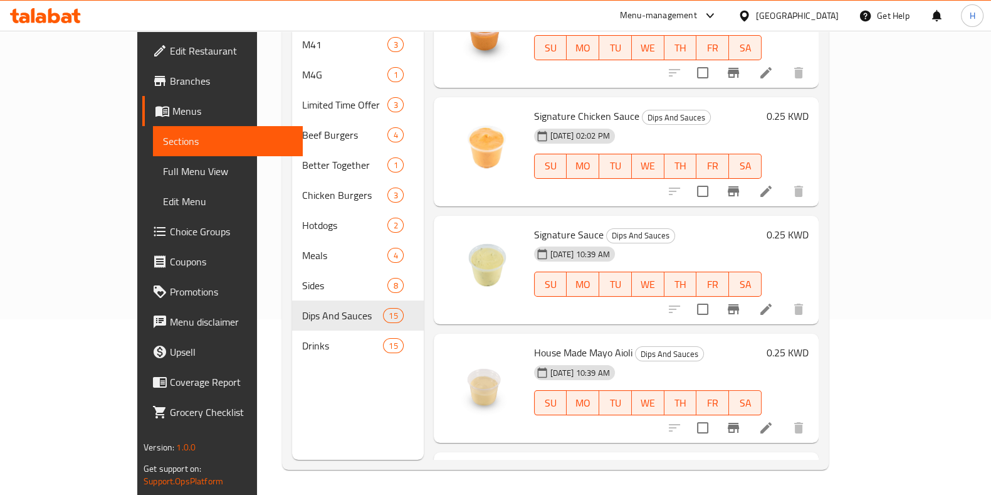
click at [774, 184] on icon at bounding box center [766, 191] width 15 height 15
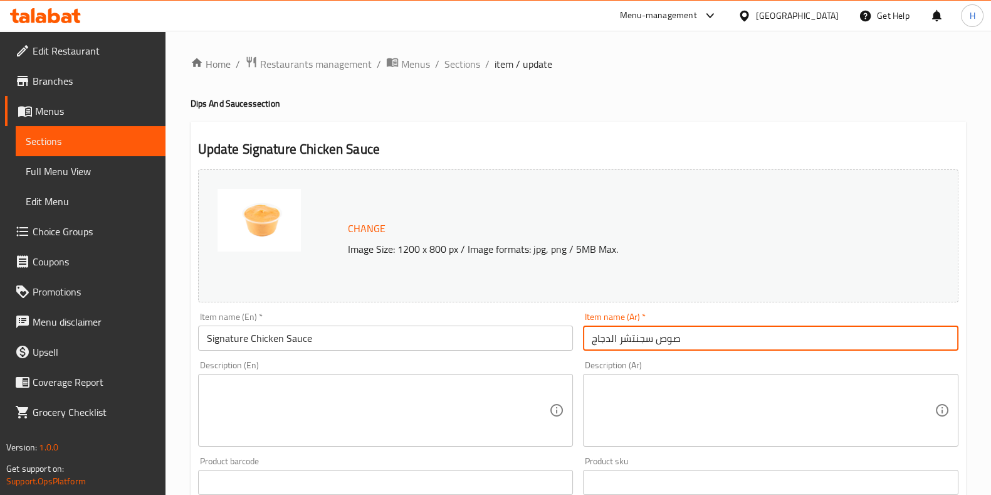
drag, startPoint x: 705, startPoint y: 334, endPoint x: 530, endPoint y: 341, distance: 175.7
click at [530, 341] on div "Change Image Size: 1200 x 800 px / Image formats: jpg, png / 5MB Max. Item name…" at bounding box center [578, 443] width 770 height 559
paste input "صة التشكن المميزة"
type input "صلصة التشكن المميزة"
click at [452, 367] on div "Description (En) Description (En)" at bounding box center [386, 403] width 376 height 86
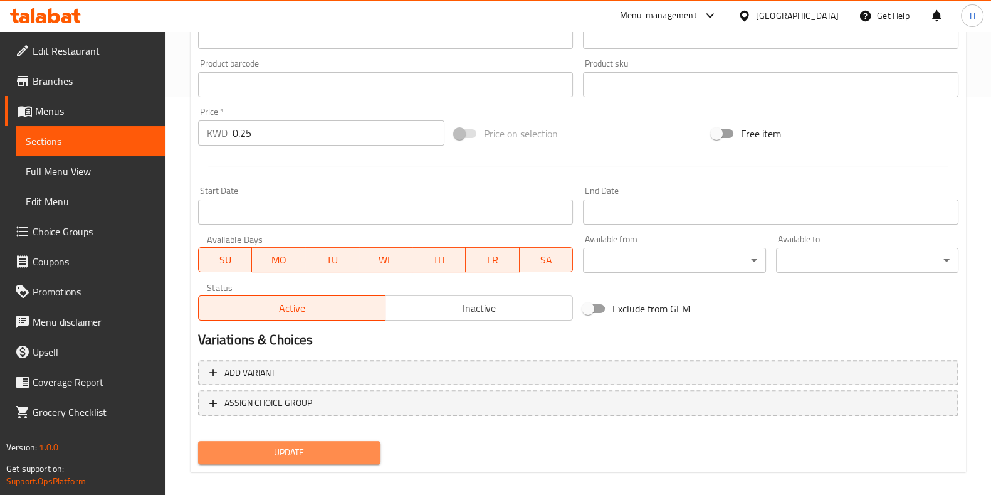
click at [317, 454] on span "Update" at bounding box center [289, 452] width 162 height 16
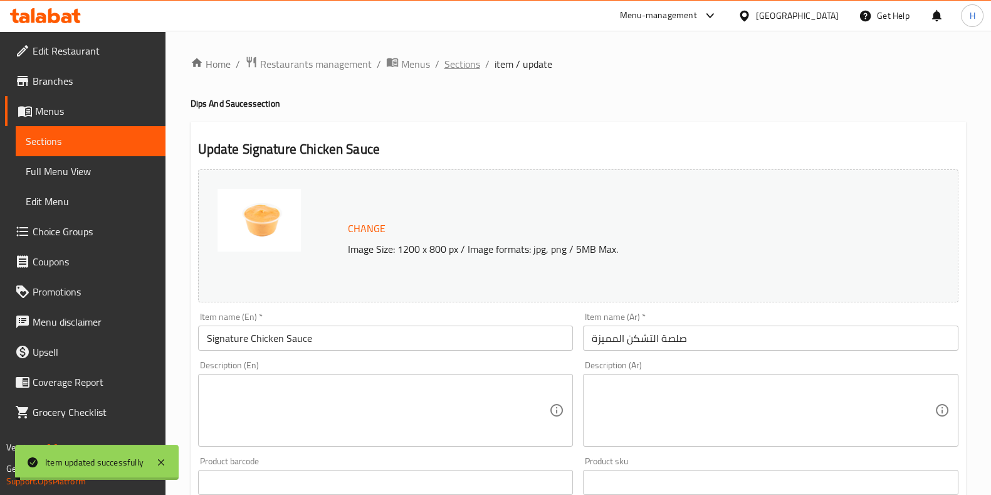
click at [456, 71] on span "Sections" at bounding box center [462, 63] width 36 height 15
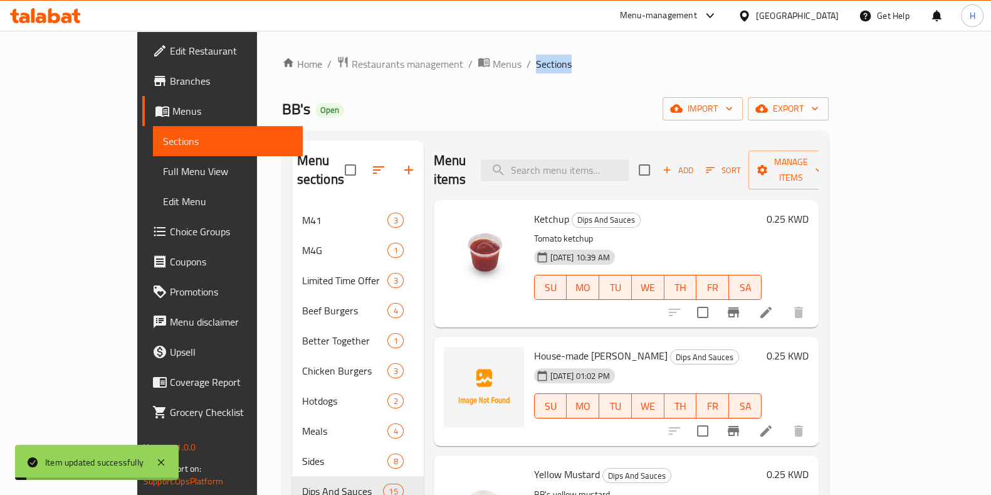
click at [536, 71] on span "Sections" at bounding box center [554, 63] width 36 height 15
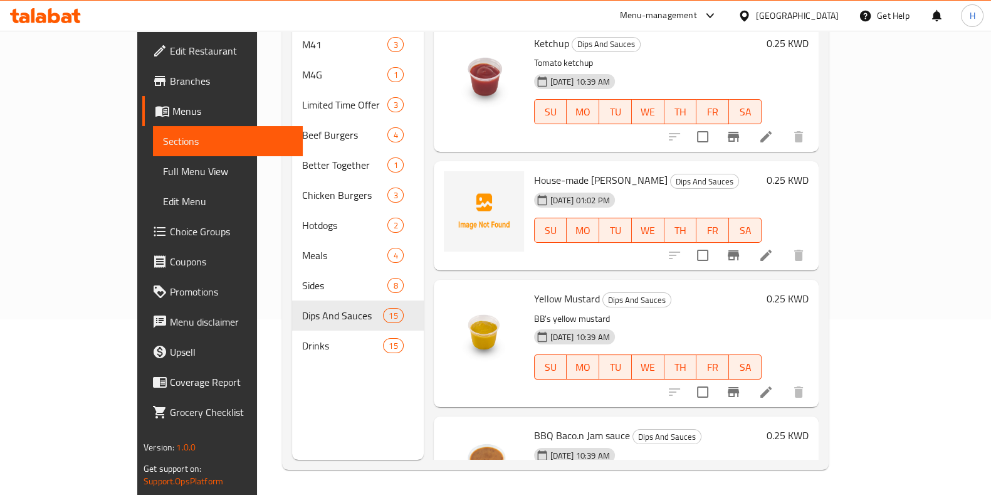
scroll to position [9, 0]
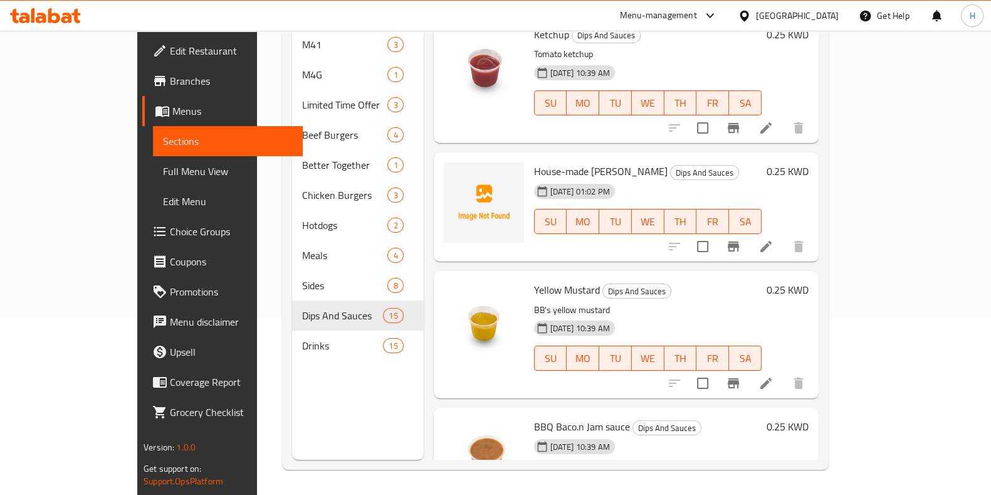
click at [540, 162] on span "House-made [PERSON_NAME]" at bounding box center [601, 171] width 134 height 19
copy h6 "House-made [PERSON_NAME]"
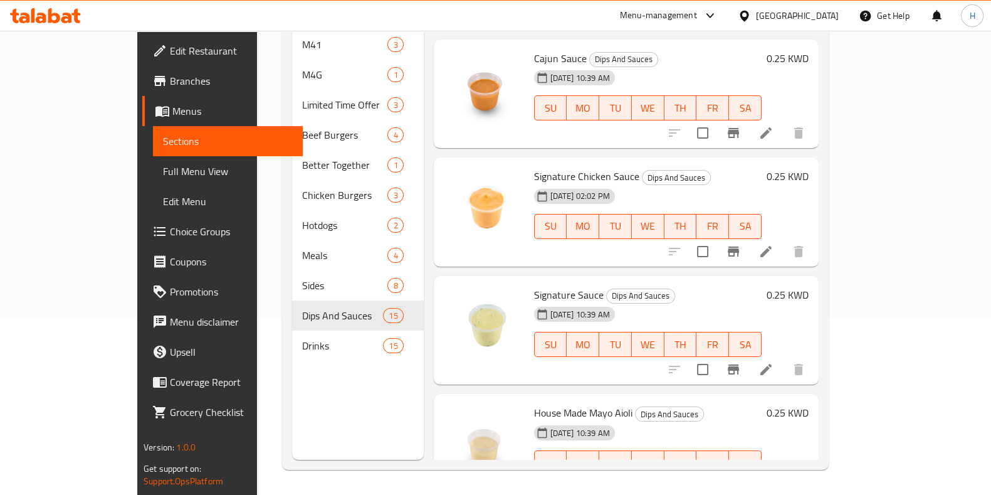
scroll to position [1347, 0]
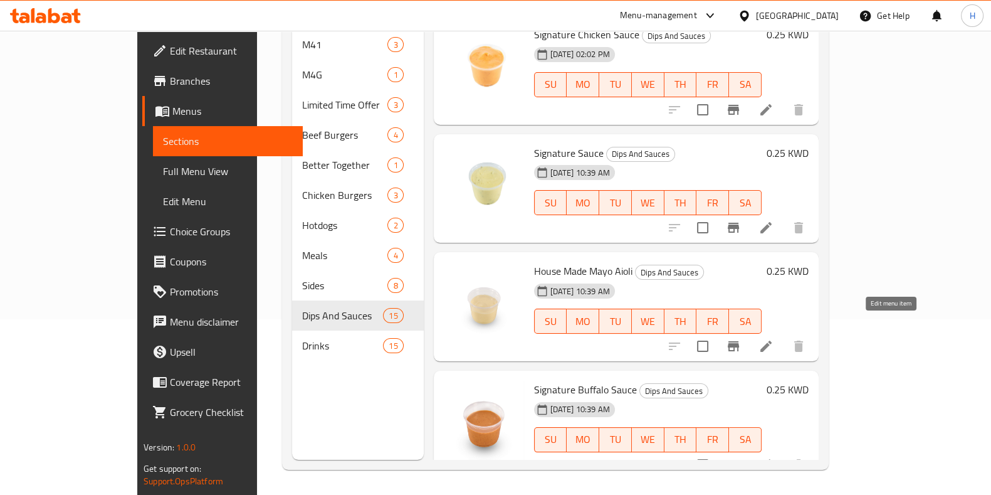
click at [772, 340] on icon at bounding box center [765, 345] width 11 height 11
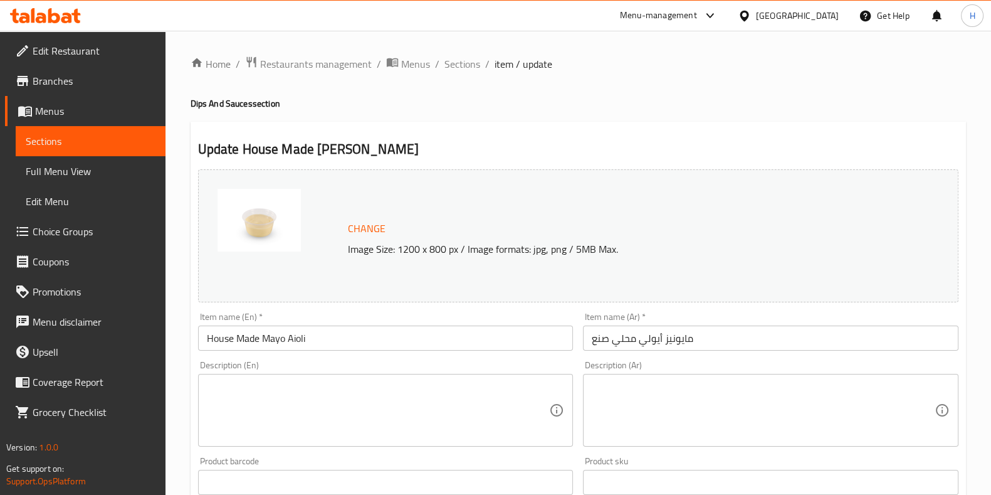
drag, startPoint x: 362, startPoint y: 324, endPoint x: 304, endPoint y: 342, distance: 60.9
click at [304, 342] on div "Item name (En)   * House Made Mayo Aioli Item name (En) *" at bounding box center [386, 331] width 376 height 38
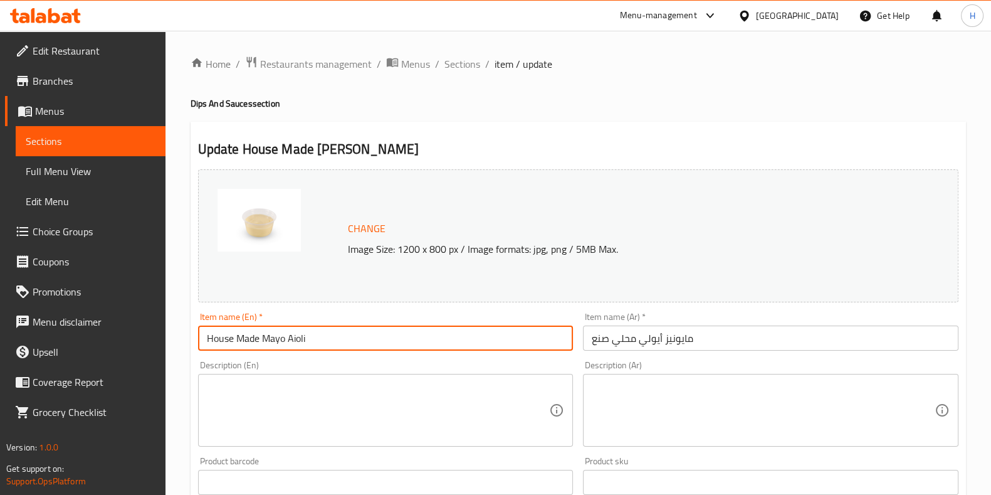
drag, startPoint x: 327, startPoint y: 349, endPoint x: 169, endPoint y: 355, distance: 157.5
click at [169, 355] on div "Home / Restaurants management / Menus / Sections / item / update Dips And Sauce…" at bounding box center [579, 467] width 826 height 873
paste input "-made Mayo Aioli"
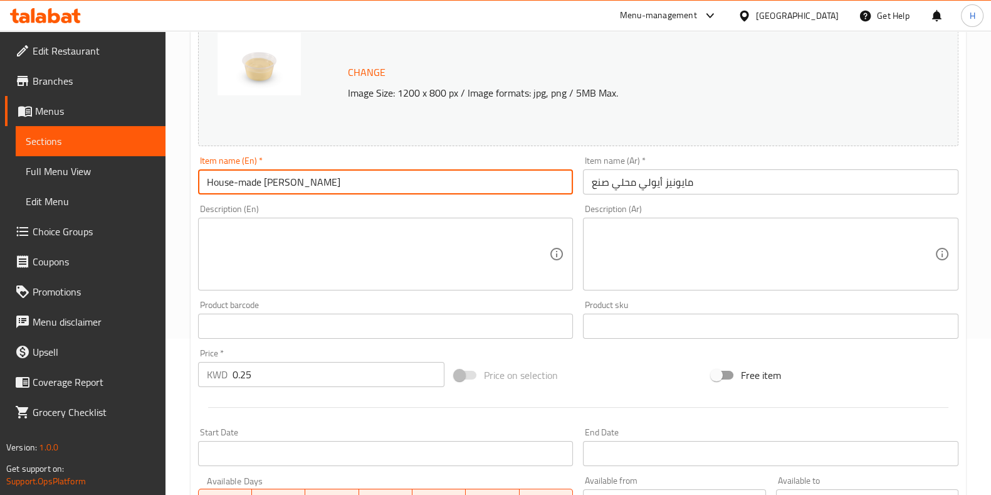
scroll to position [185, 0]
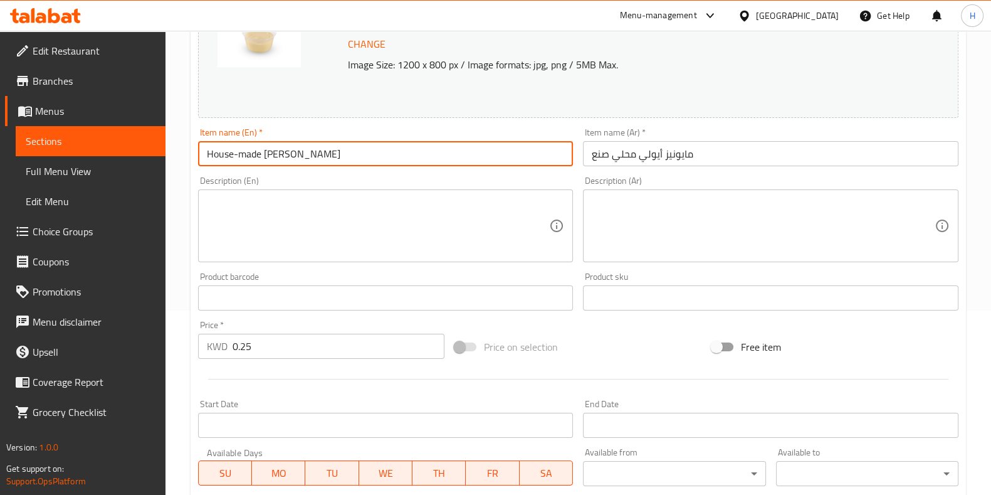
type input "House-made [PERSON_NAME]"
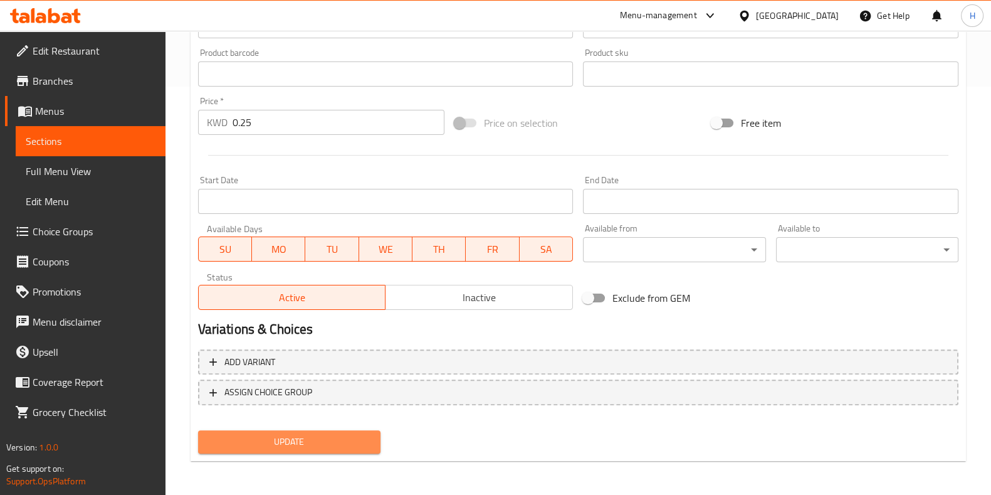
click at [322, 448] on button "Update" at bounding box center [289, 441] width 182 height 23
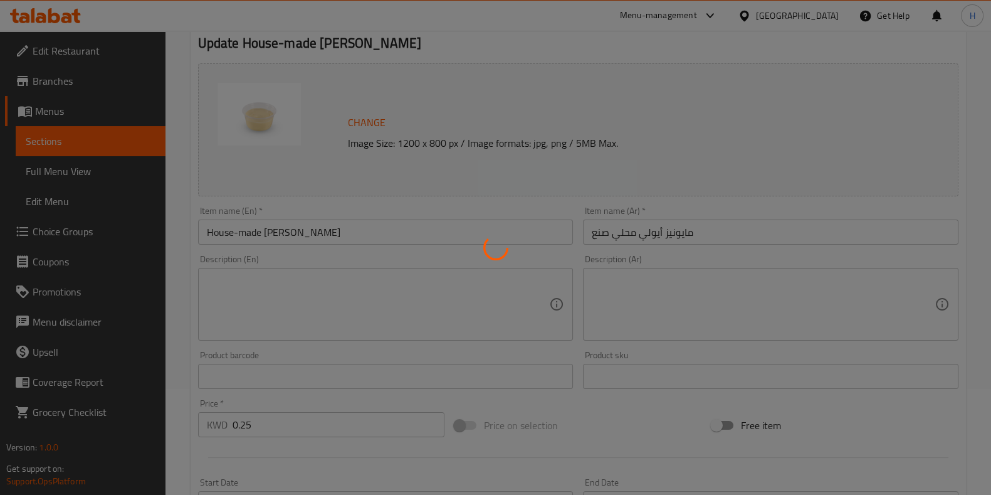
scroll to position [0, 0]
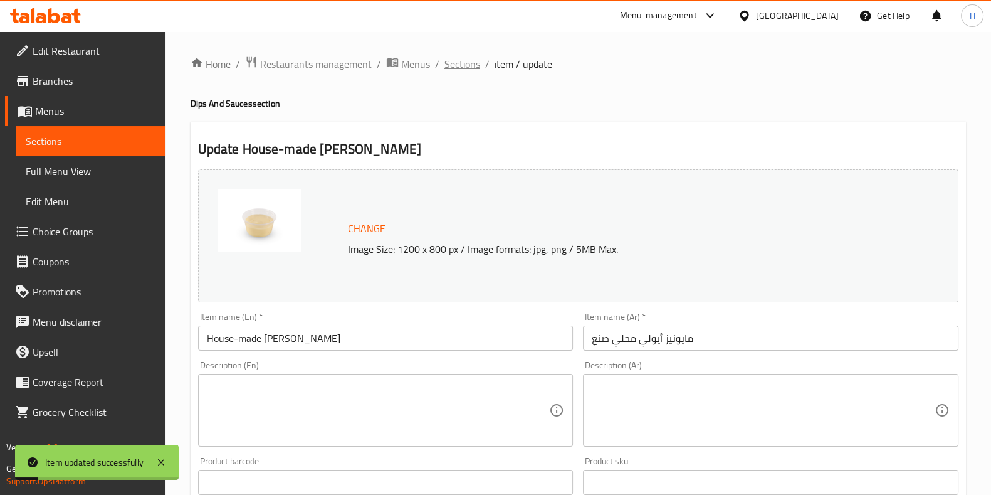
click at [463, 57] on span "Sections" at bounding box center [462, 63] width 36 height 15
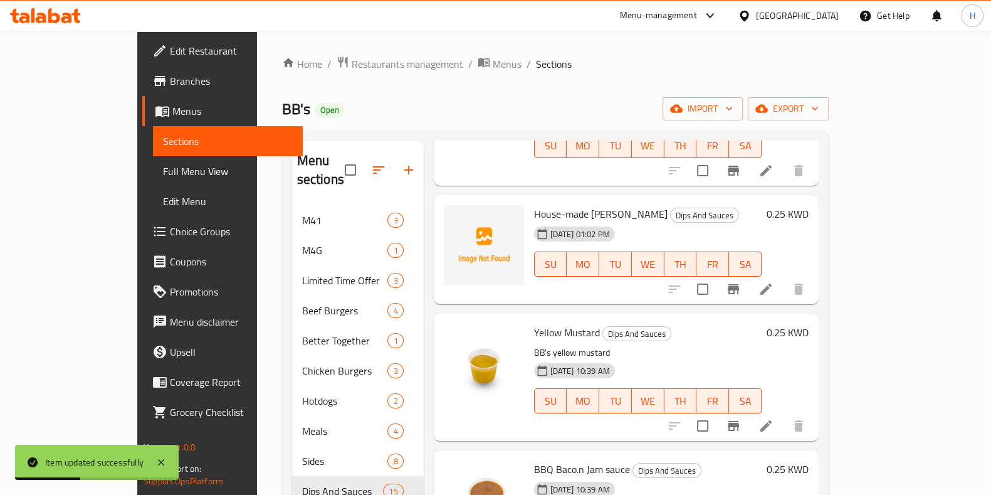
scroll to position [101, 0]
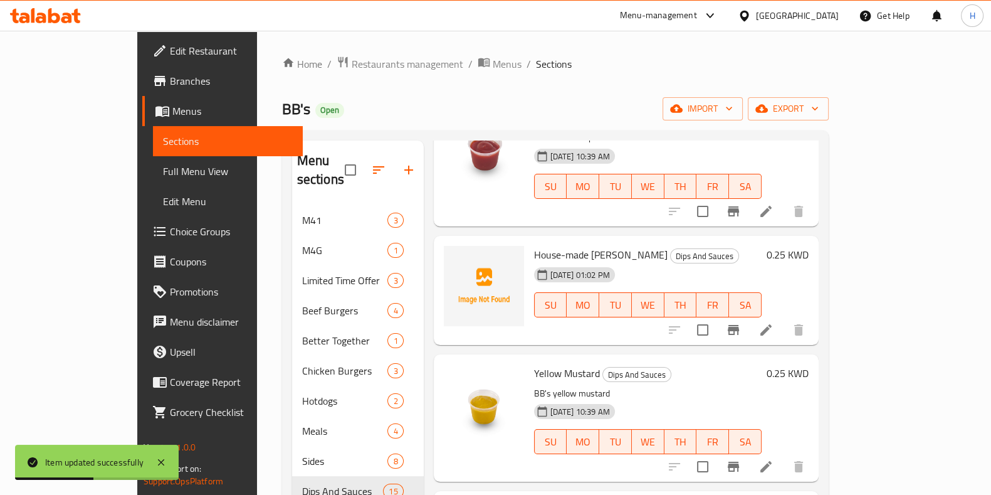
click at [784, 319] on li at bounding box center [766, 329] width 35 height 23
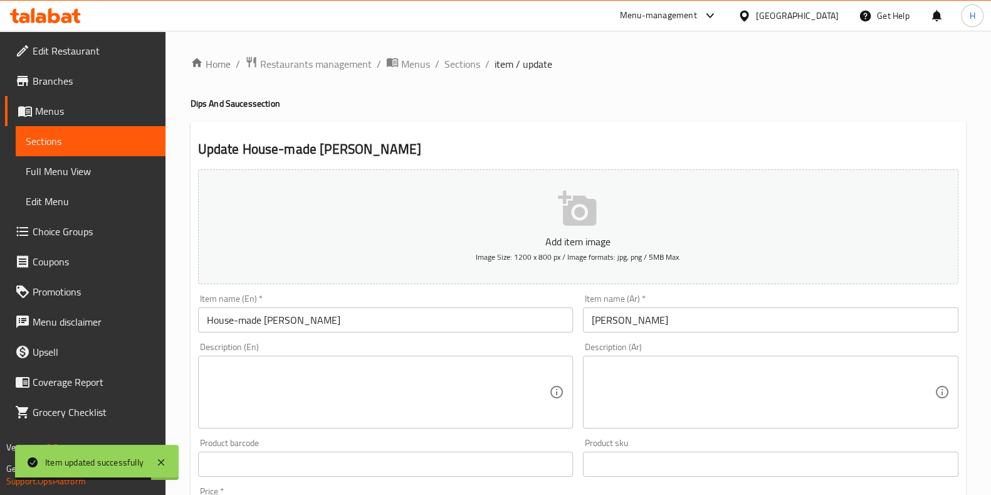
click at [379, 317] on input "House-made [PERSON_NAME]" at bounding box center [386, 319] width 376 height 25
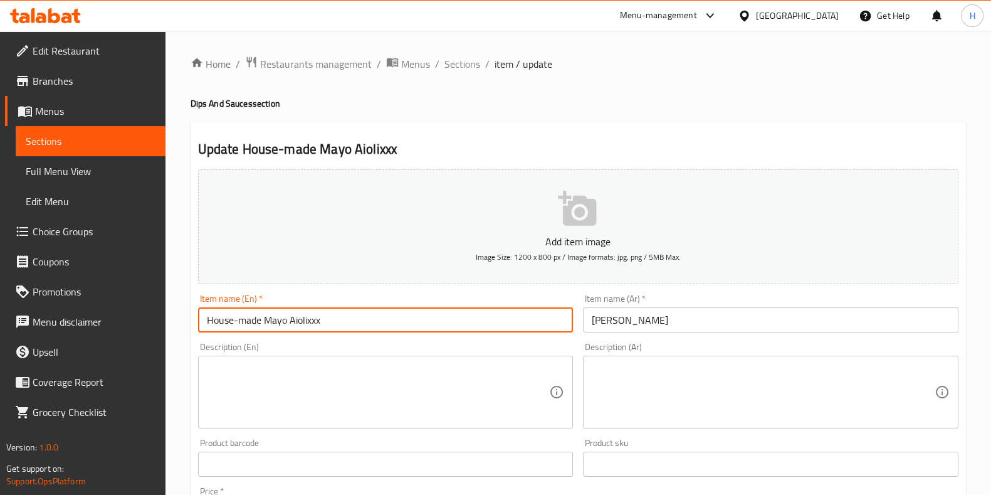
type input "House-made Mayo Aiolixxx"
click at [360, 287] on div "Add item image Image Size: 1200 x 800 px / Image formats: jpg, png / 5MB Max." at bounding box center [578, 226] width 770 height 125
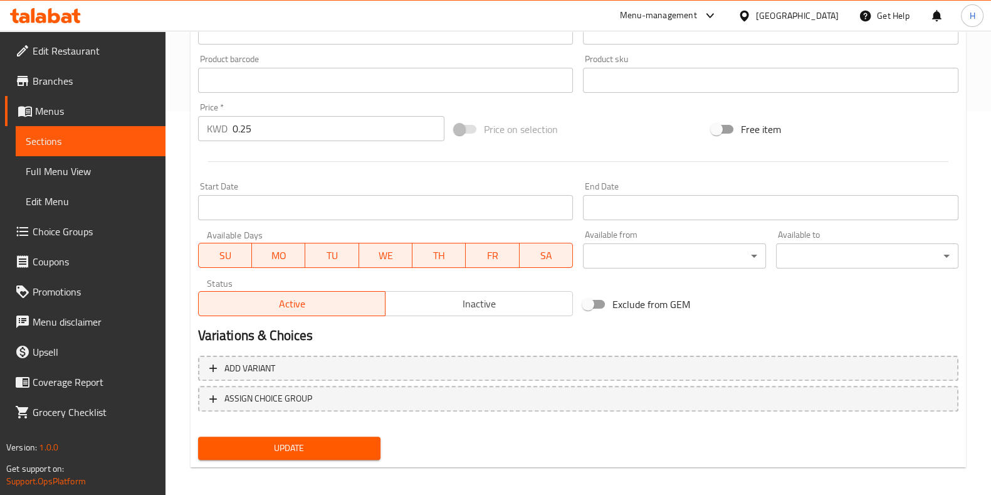
scroll to position [390, 0]
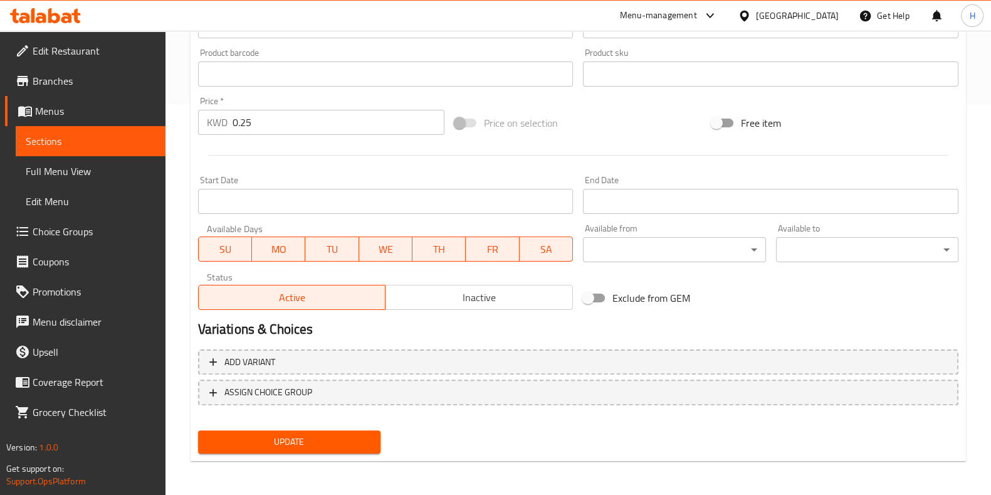
click at [283, 441] on span "Update" at bounding box center [289, 442] width 162 height 16
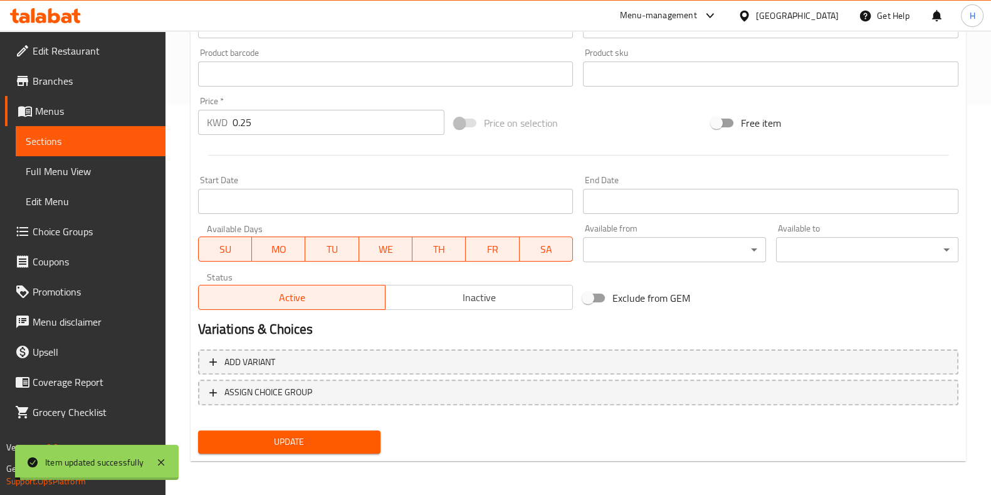
scroll to position [0, 0]
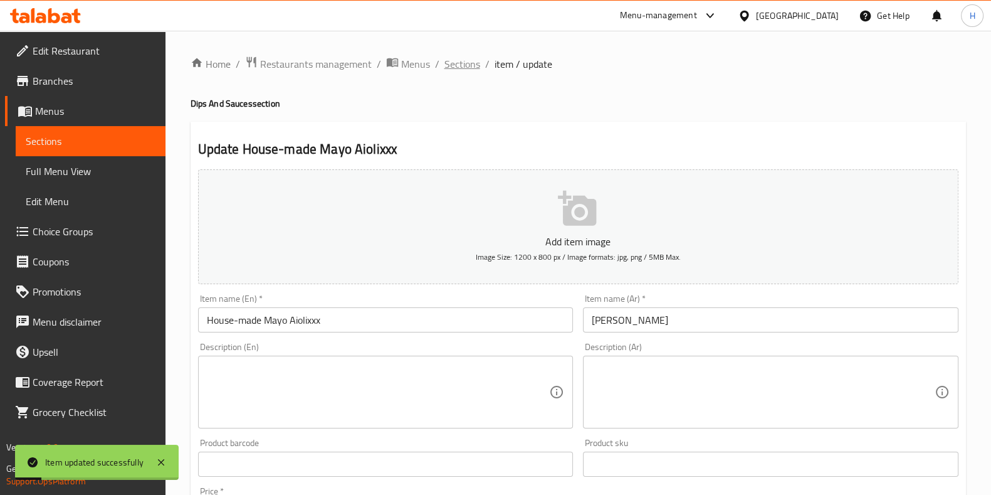
click at [461, 70] on span "Sections" at bounding box center [462, 63] width 36 height 15
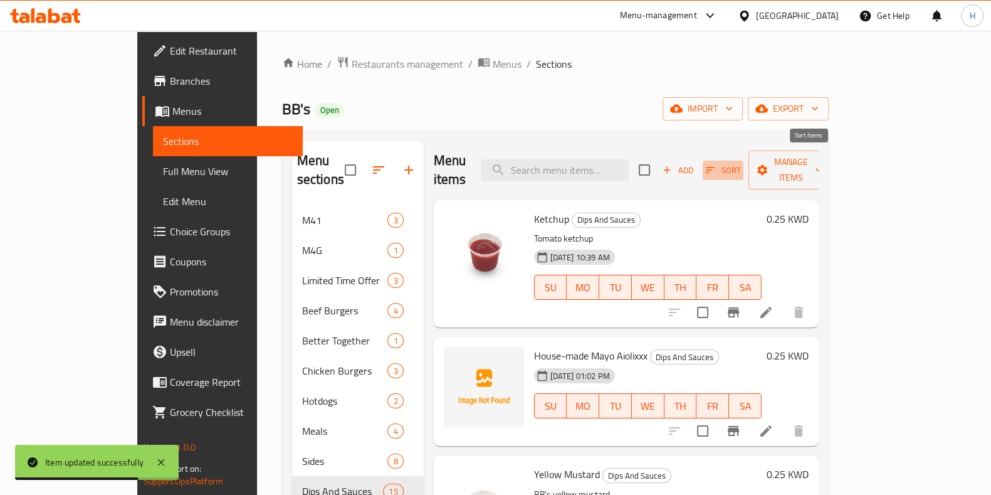
click at [744, 160] on button "Sort" at bounding box center [723, 169] width 41 height 19
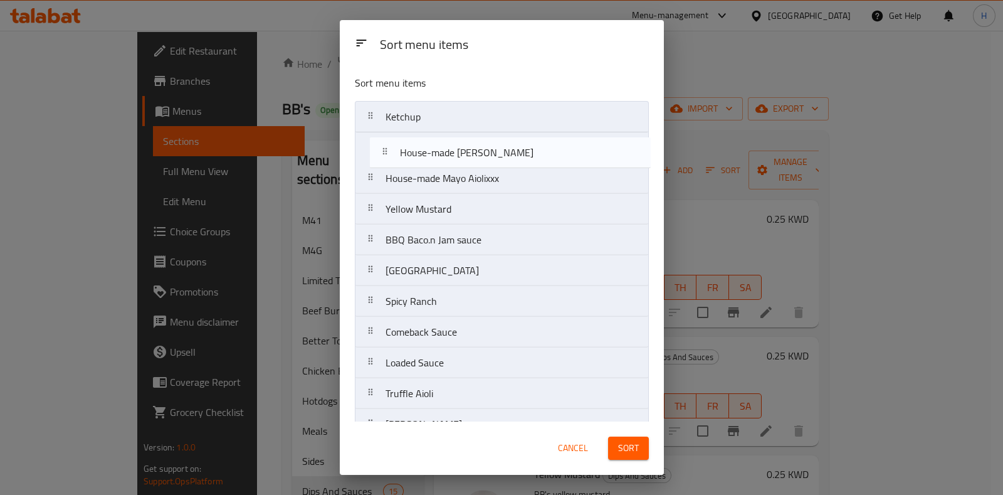
drag, startPoint x: 409, startPoint y: 370, endPoint x: 420, endPoint y: 144, distance: 226.6
click at [420, 144] on nav "Ketchup House-made Mayo Aiolixxx Yellow Mustard BBQ Baco.n Jam sauce Farmhouse …" at bounding box center [502, 332] width 294 height 462
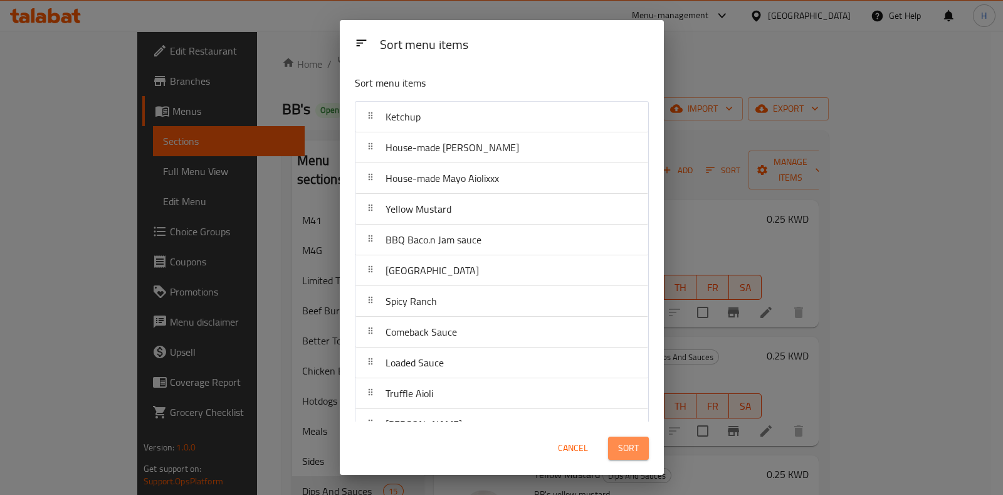
click at [624, 443] on span "Sort" at bounding box center [628, 448] width 21 height 16
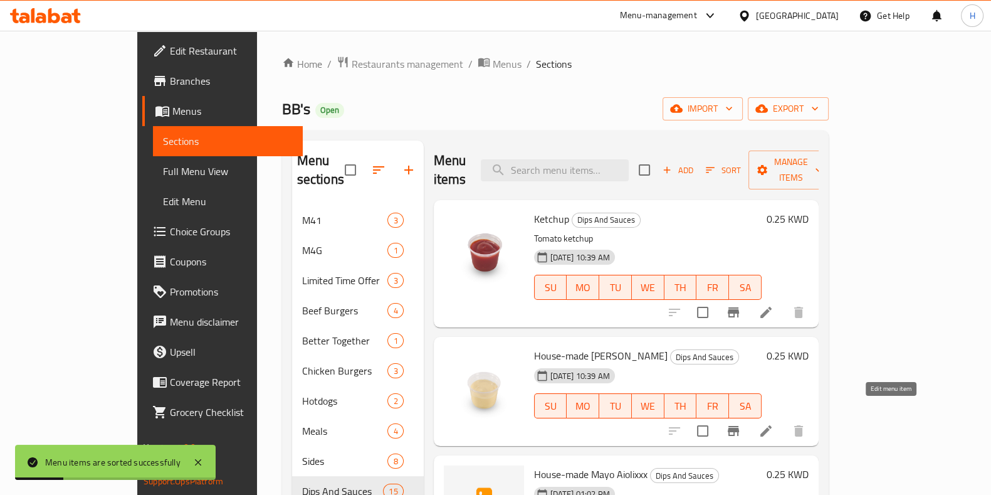
click at [774, 423] on icon at bounding box center [766, 430] width 15 height 15
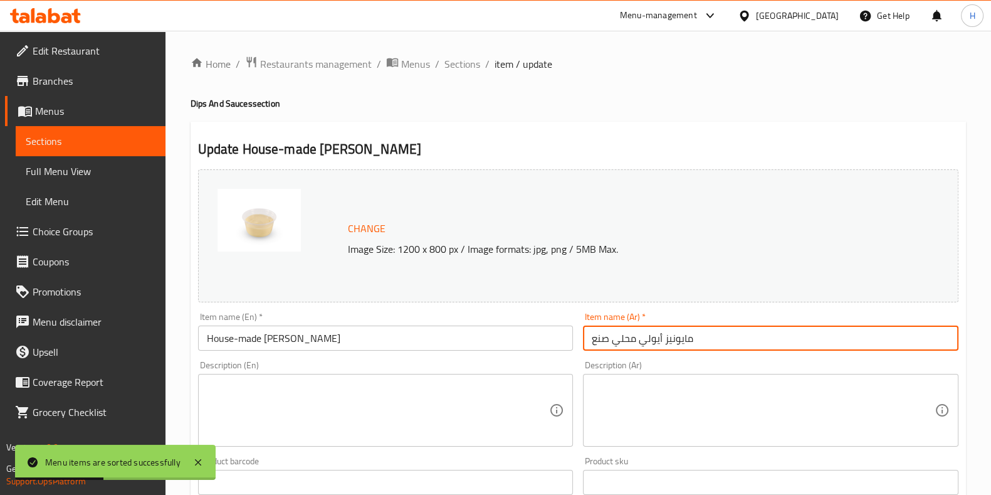
drag, startPoint x: 703, startPoint y: 349, endPoint x: 541, endPoint y: 349, distance: 162.4
click at [541, 349] on div "Change Image Size: 1200 x 800 px / Image formats: jpg, png / 5MB Max. Item name…" at bounding box center [578, 443] width 770 height 559
paste input "text"
type input "[PERSON_NAME]"
click at [509, 371] on div "Description (En) Description (En)" at bounding box center [386, 403] width 376 height 86
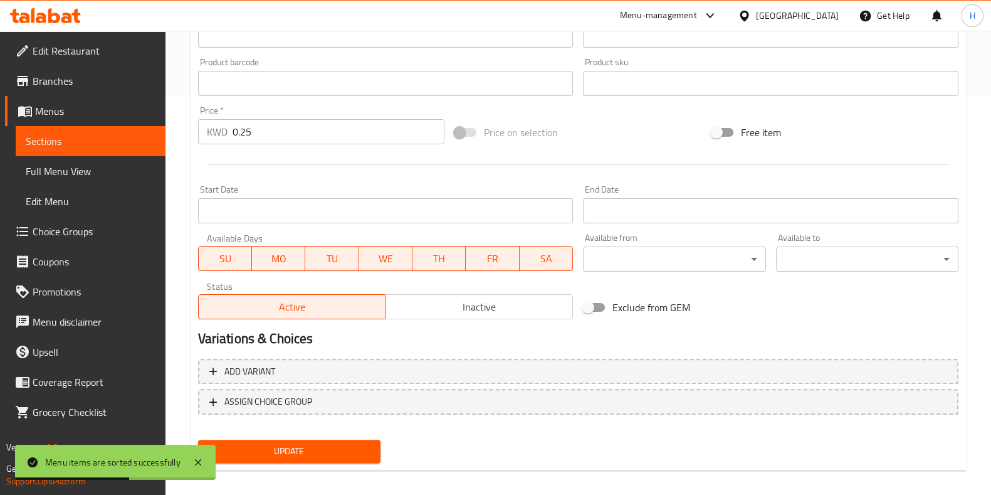
scroll to position [408, 0]
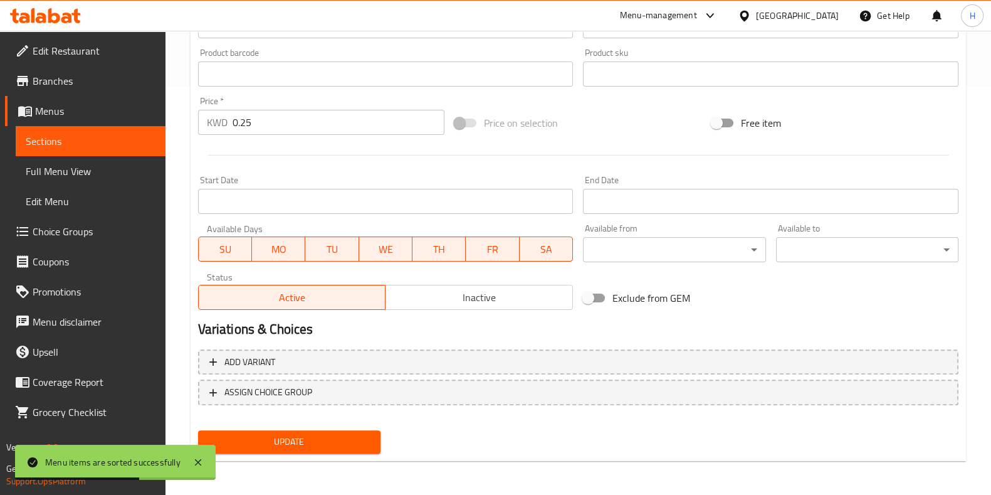
click at [327, 439] on span "Update" at bounding box center [289, 442] width 162 height 16
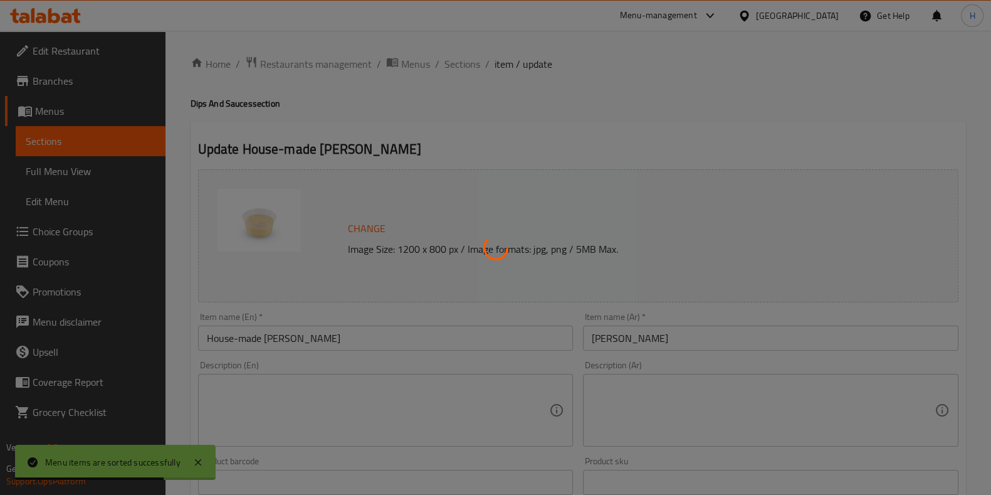
scroll to position [3, 0]
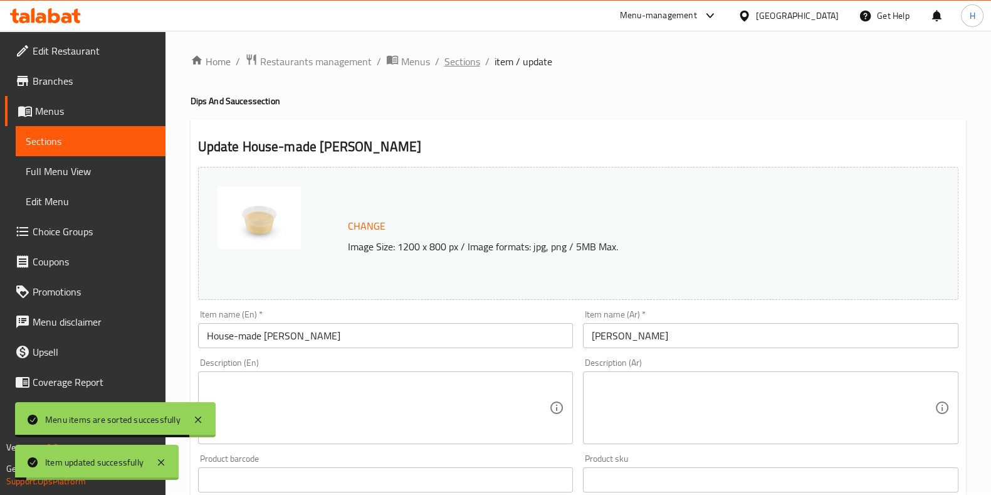
click at [465, 63] on span "Sections" at bounding box center [462, 61] width 36 height 15
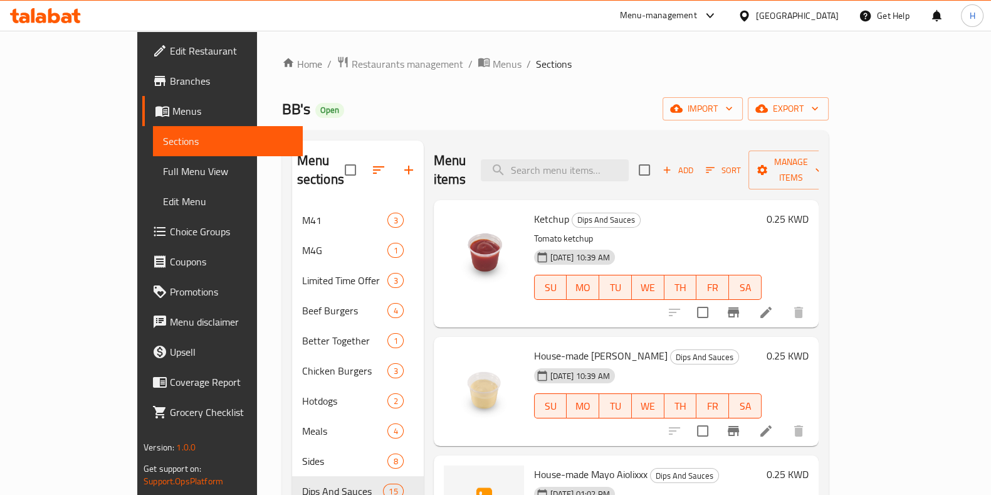
click at [282, 110] on span "BB's" at bounding box center [296, 109] width 28 height 28
copy span "BB's"
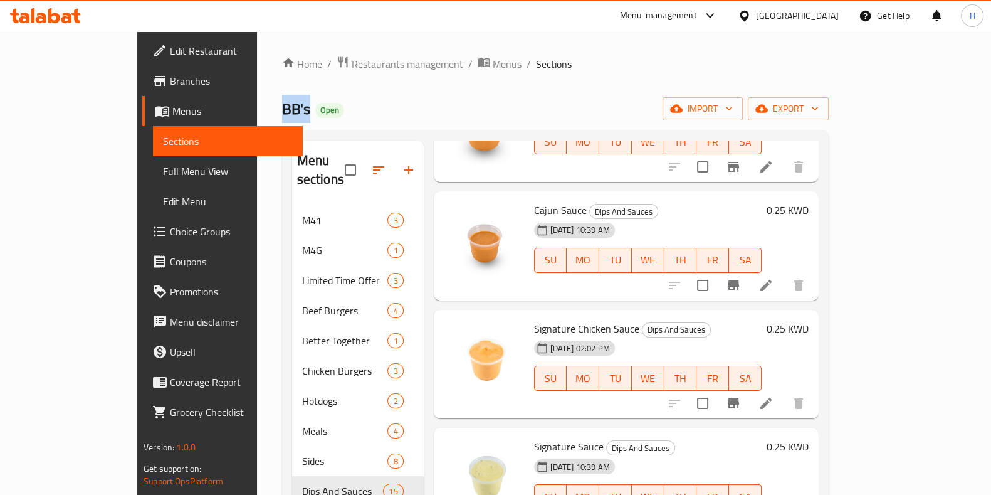
scroll to position [176, 0]
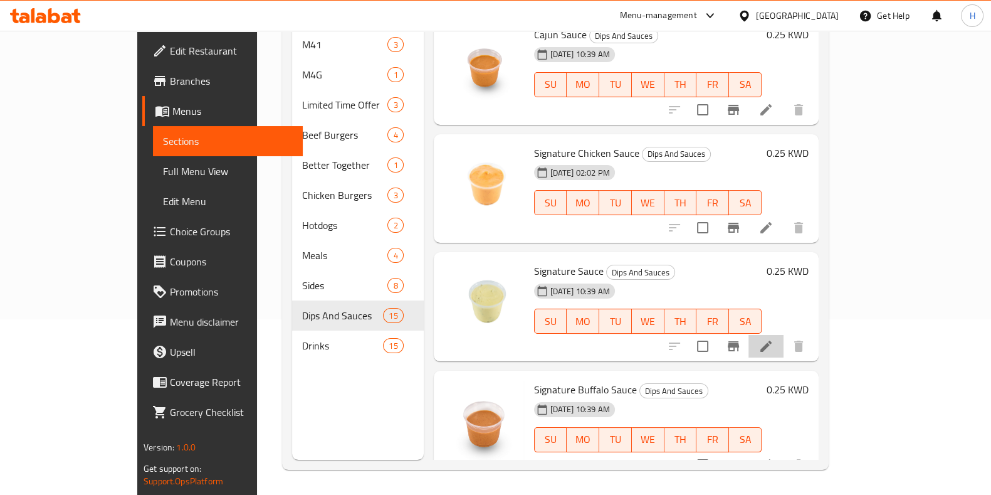
click at [784, 335] on li at bounding box center [766, 346] width 35 height 23
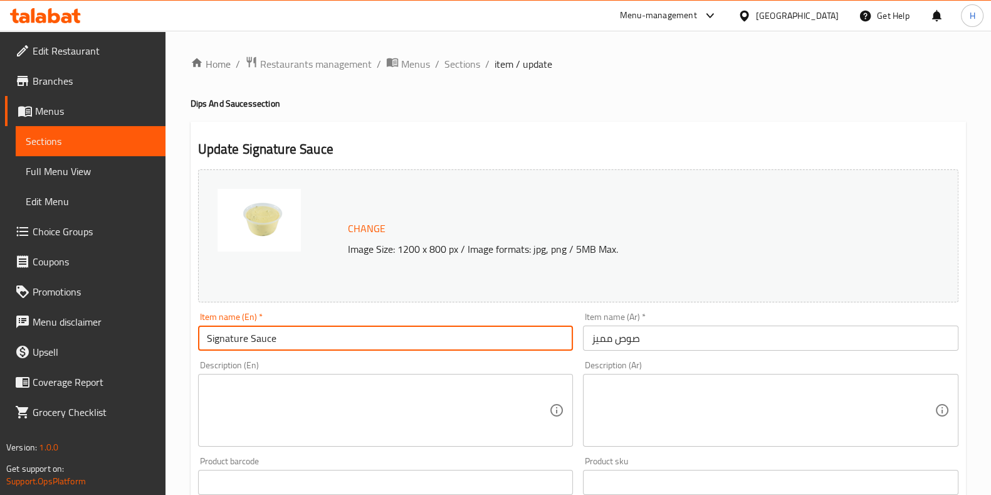
drag, startPoint x: 256, startPoint y: 346, endPoint x: 110, endPoint y: 361, distance: 146.8
click at [110, 361] on div "Edit Restaurant Branches Menus Sections Full Menu View Edit Menu Choice Groups …" at bounding box center [495, 467] width 991 height 873
paste input "BBs Signature Sauce"
type input "BBs Signature Sauce"
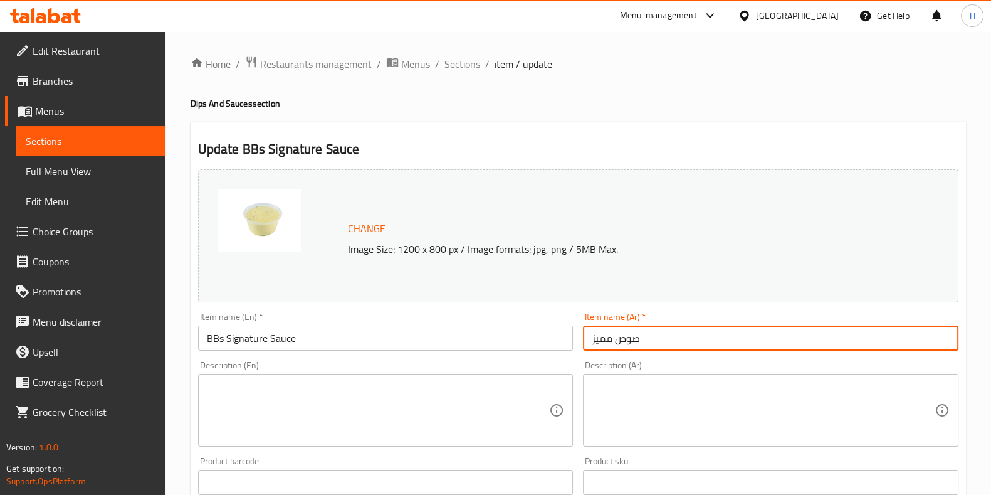
drag, startPoint x: 662, startPoint y: 343, endPoint x: 542, endPoint y: 352, distance: 120.7
click at [542, 352] on div "Change Image Size: 1200 x 800 px / Image formats: jpg, png / 5MB Max. Item name…" at bounding box center [578, 443] width 770 height 559
paste input "يجنتشر صوص"
type input "سيجنتشر صوص"
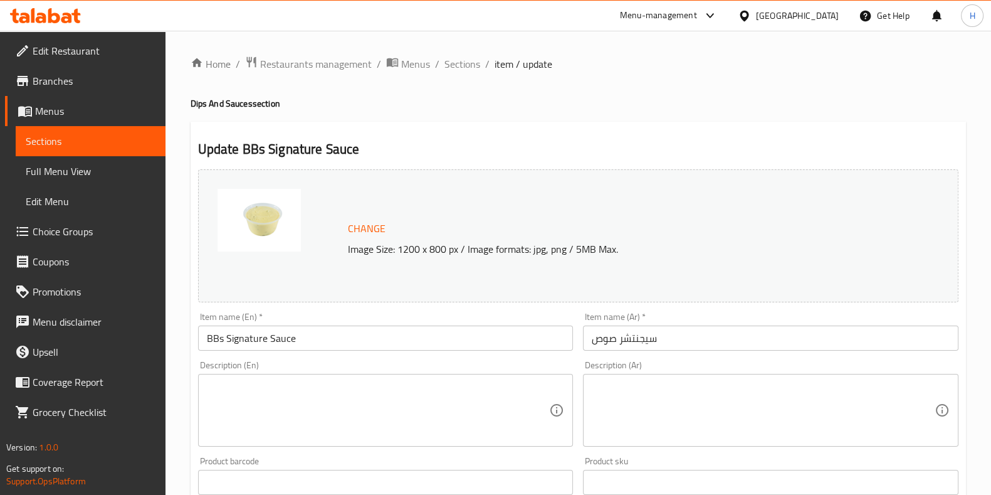
click at [495, 320] on div "Item name (En)   * BBs Signature Sauce Item name (En) *" at bounding box center [386, 331] width 376 height 38
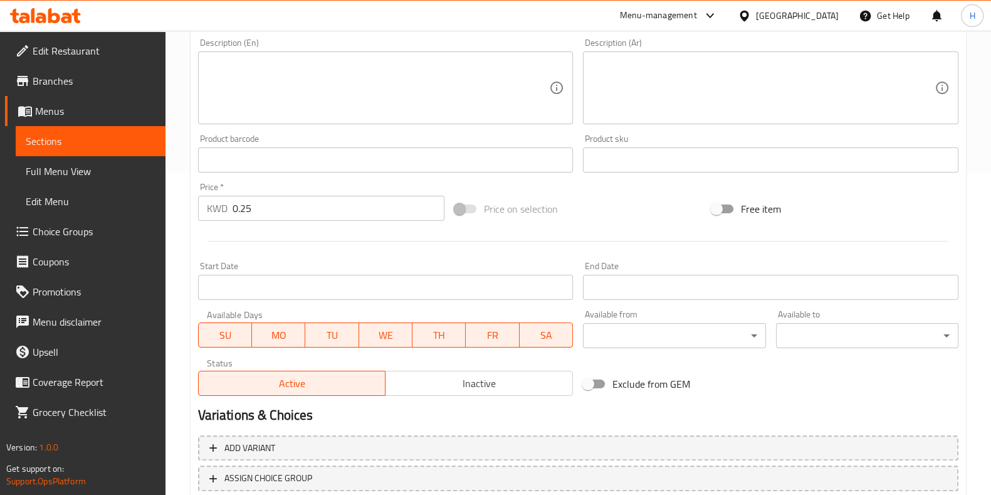
scroll to position [408, 0]
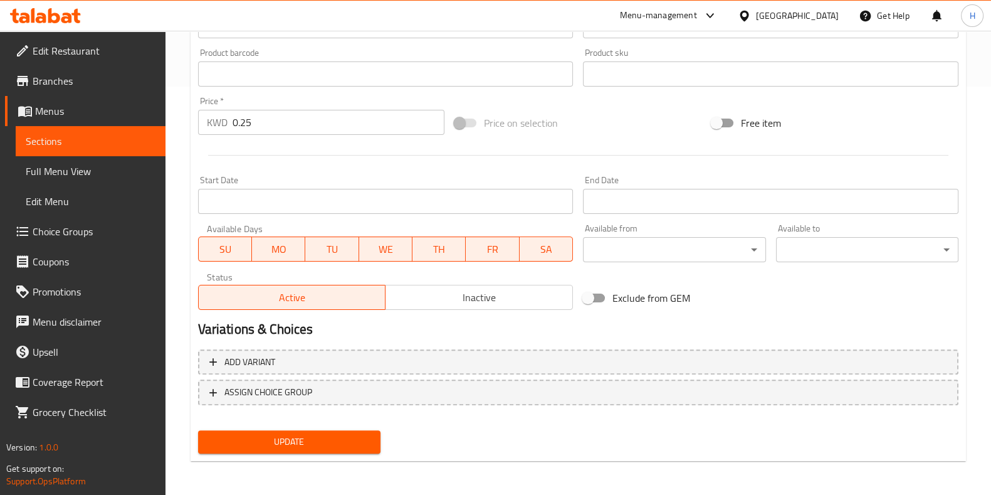
click at [318, 420] on div "Add variant ASSIGN CHOICE GROUP" at bounding box center [578, 384] width 770 height 81
click at [288, 446] on span "Update" at bounding box center [289, 442] width 162 height 16
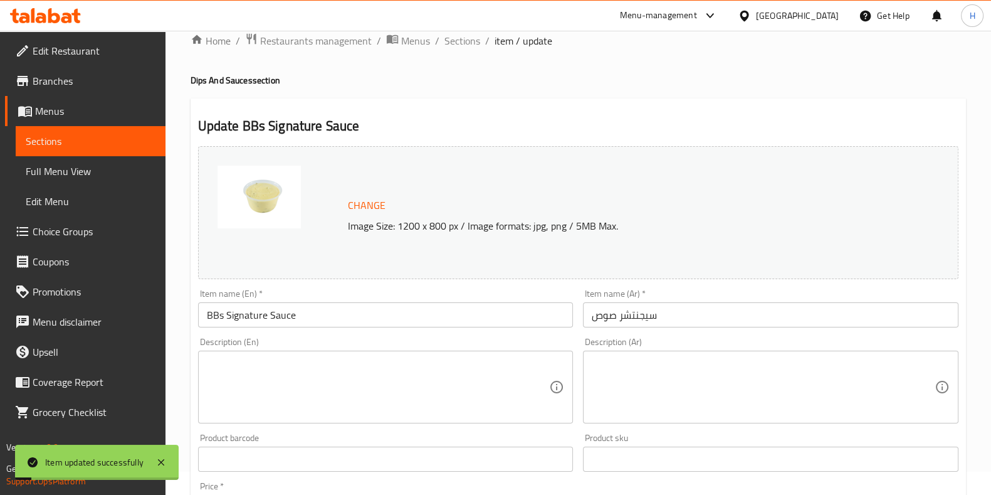
scroll to position [0, 0]
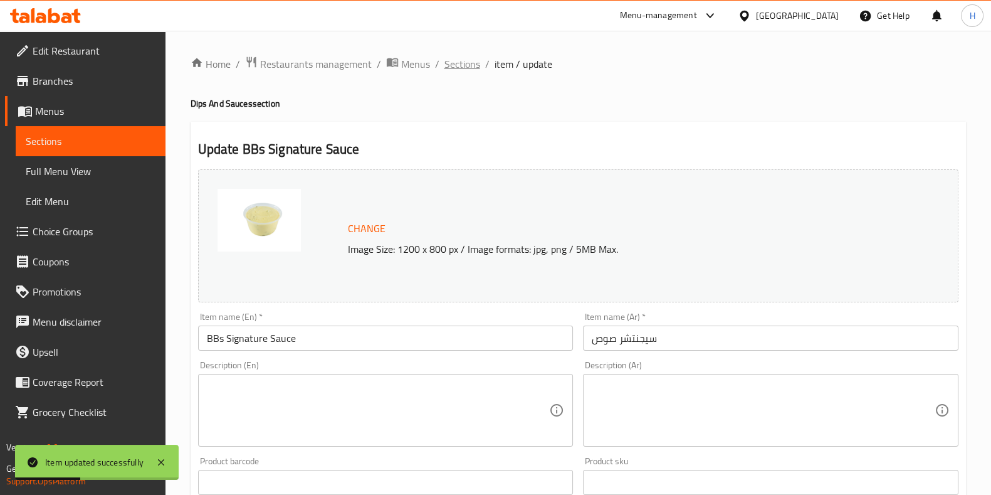
click at [448, 60] on span "Sections" at bounding box center [462, 63] width 36 height 15
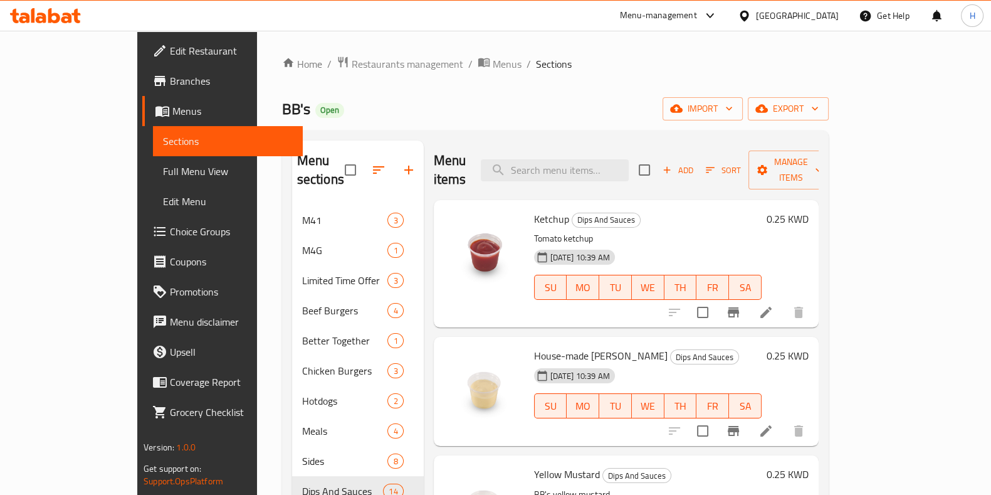
click at [740, 163] on span "Sort" at bounding box center [723, 170] width 34 height 14
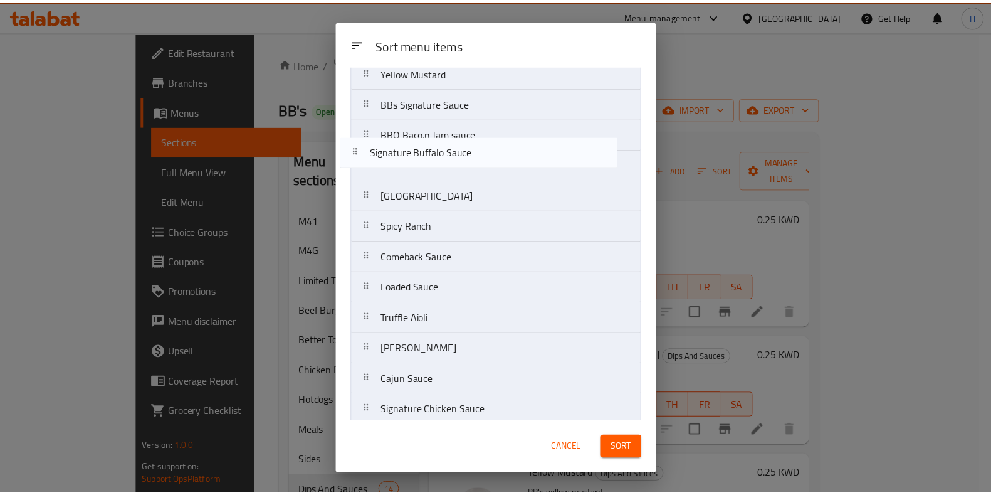
scroll to position [103, 0]
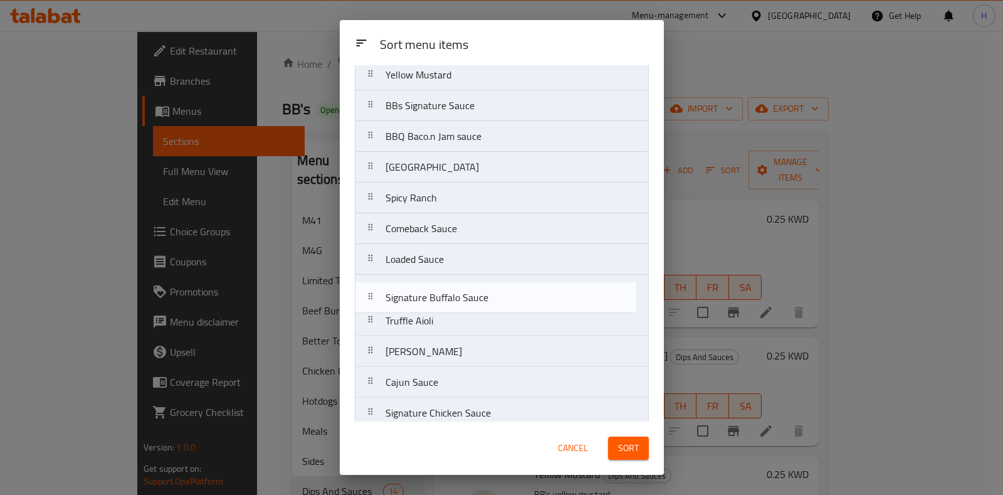
drag, startPoint x: 434, startPoint y: 402, endPoint x: 429, endPoint y: 294, distance: 108.6
click at [429, 294] on nav "Ketchup House-made Mayo Aioli Yellow Mustard BBs Signature Sauce BBQ Baco.n Jam…" at bounding box center [502, 212] width 294 height 431
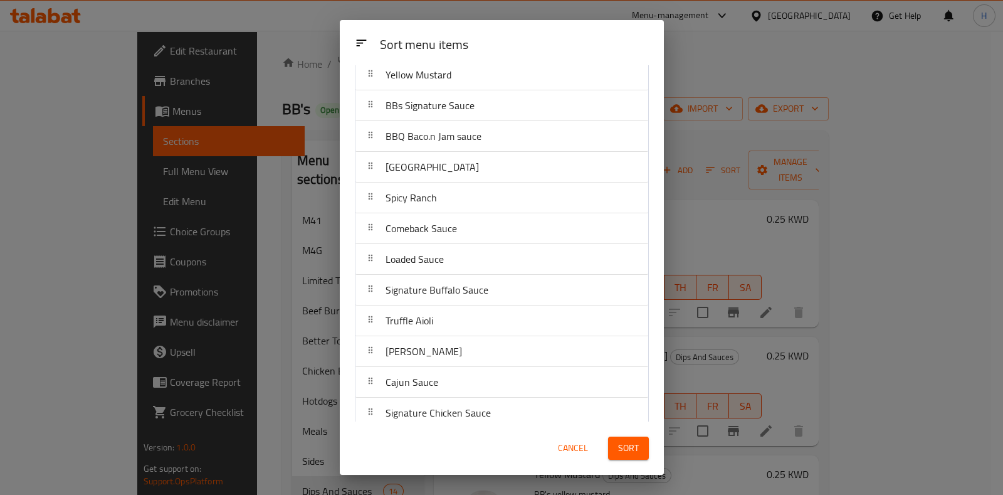
click at [639, 448] on button "Sort" at bounding box center [628, 447] width 41 height 23
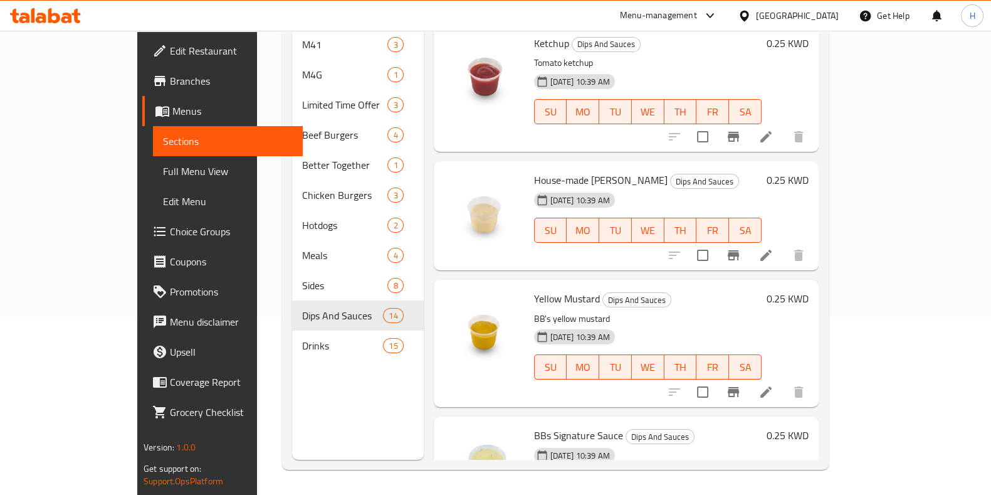
scroll to position [0, 0]
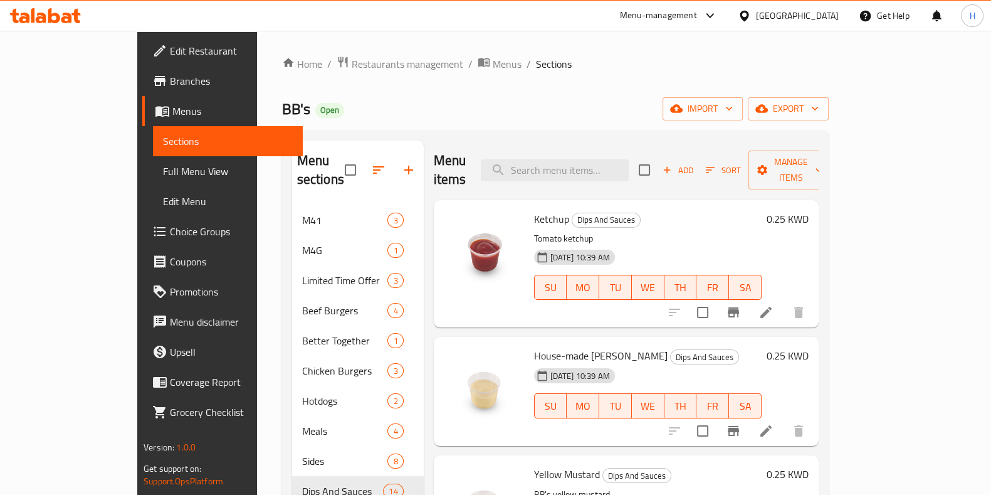
click at [760, 150] on div "Add Sort Manage items" at bounding box center [736, 169] width 194 height 39
click at [698, 160] on button "Add" at bounding box center [678, 169] width 40 height 19
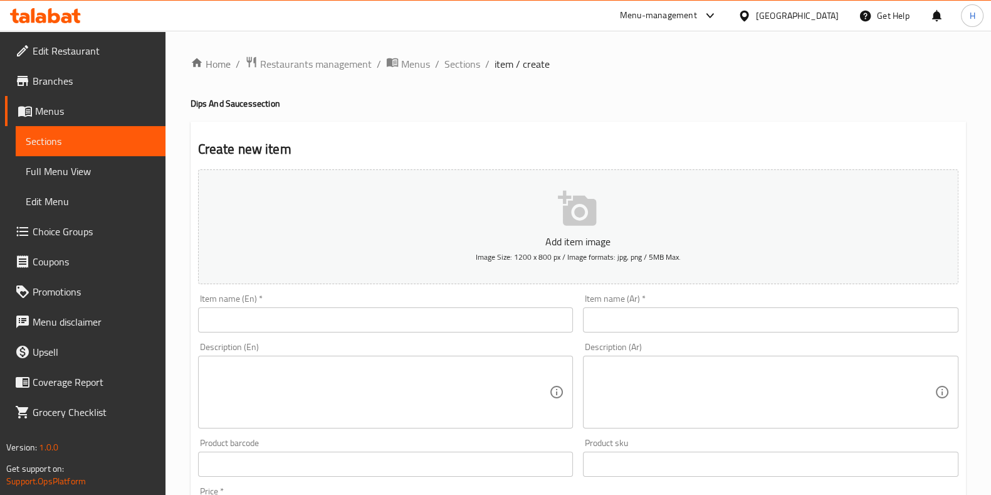
click at [356, 316] on input "text" at bounding box center [386, 319] width 376 height 25
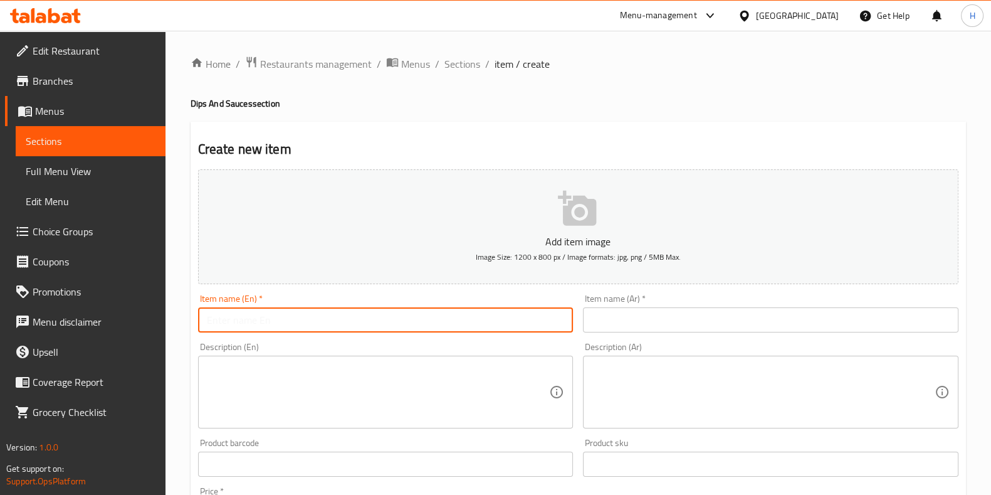
paste input "Maple Dijon Mayonnaise"
type input "Maple Dijon Mayonnaise"
click at [670, 315] on input "text" at bounding box center [771, 319] width 376 height 25
paste input "مايونيز ديجون القيقب"
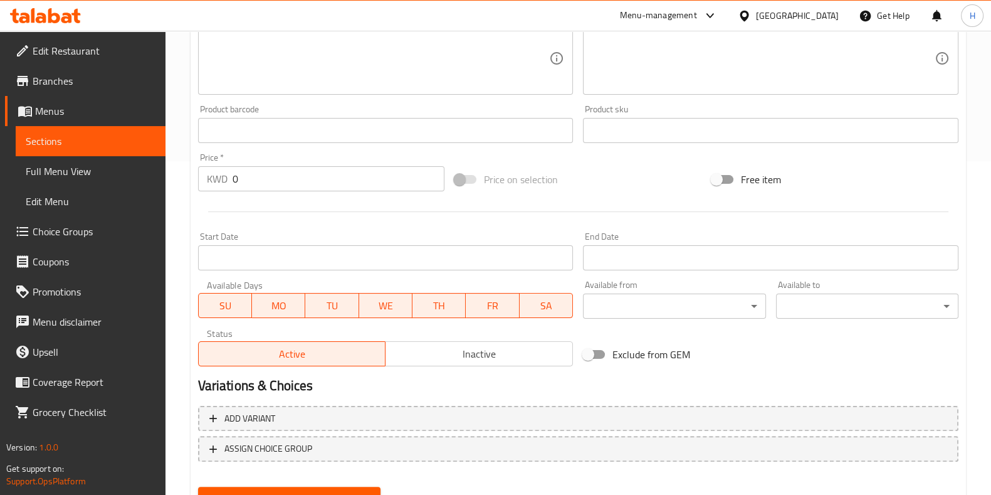
scroll to position [390, 0]
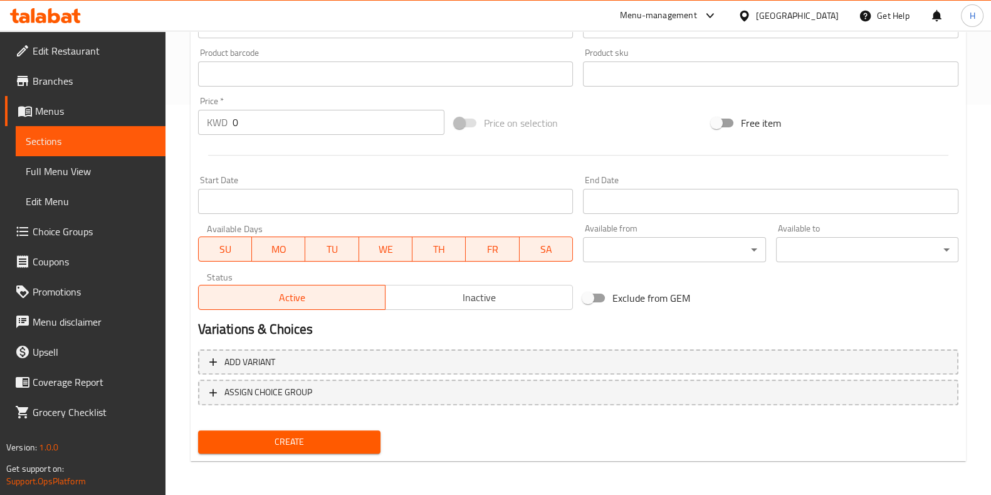
type input "مايونيز ديجون القيقب"
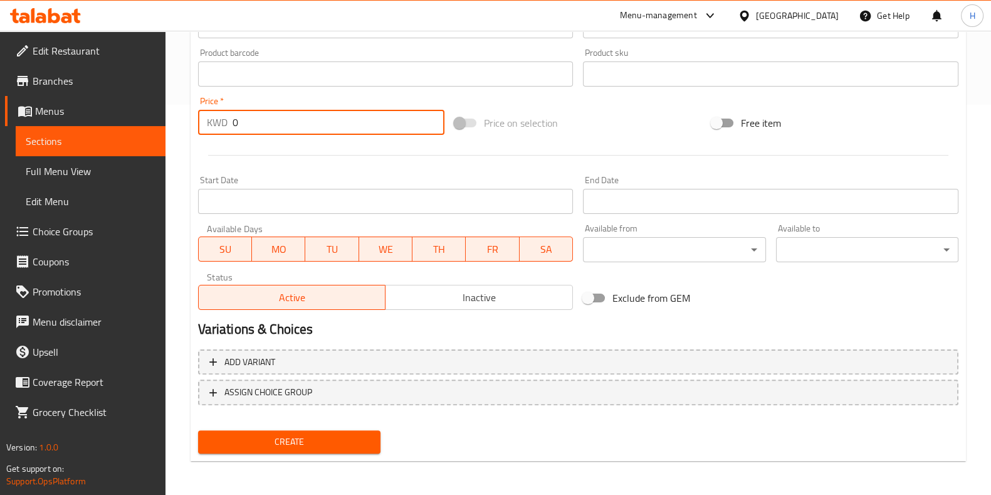
click at [258, 130] on input "0" at bounding box center [339, 122] width 213 height 25
type input "0.250"
click at [273, 155] on hr at bounding box center [578, 155] width 740 height 1
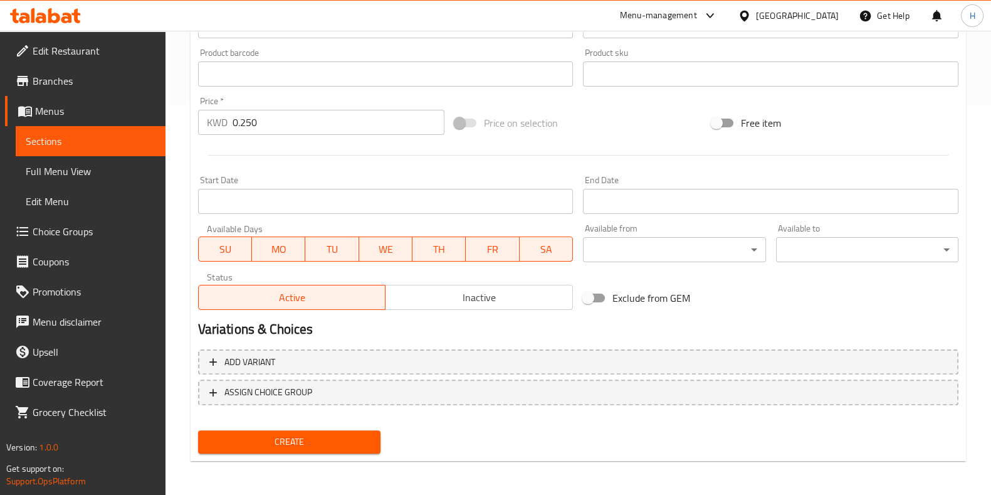
click at [307, 448] on span "Create" at bounding box center [289, 442] width 162 height 16
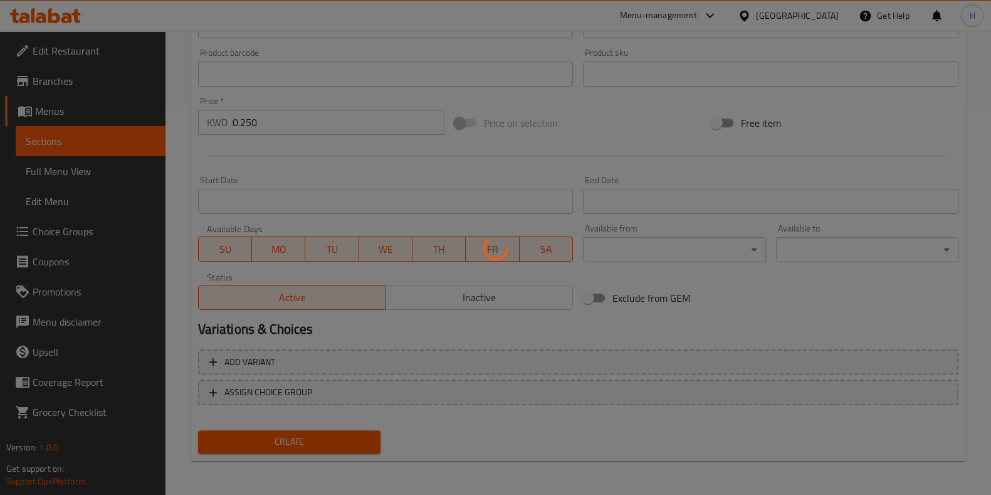
type input "0"
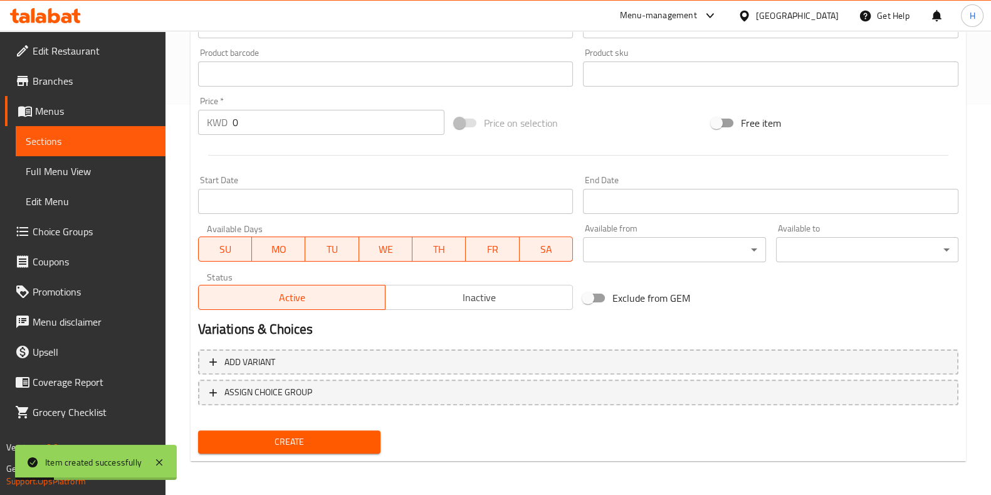
scroll to position [0, 0]
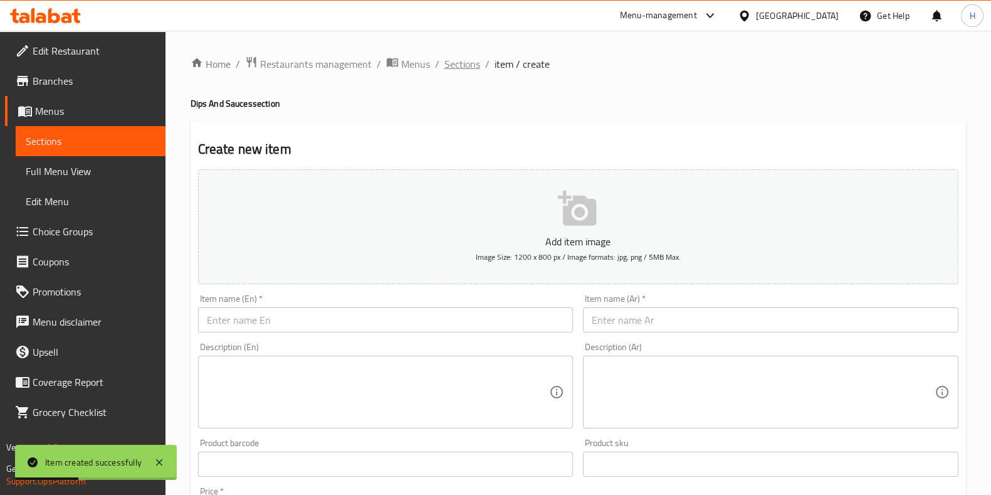
click at [458, 71] on span "Sections" at bounding box center [462, 63] width 36 height 15
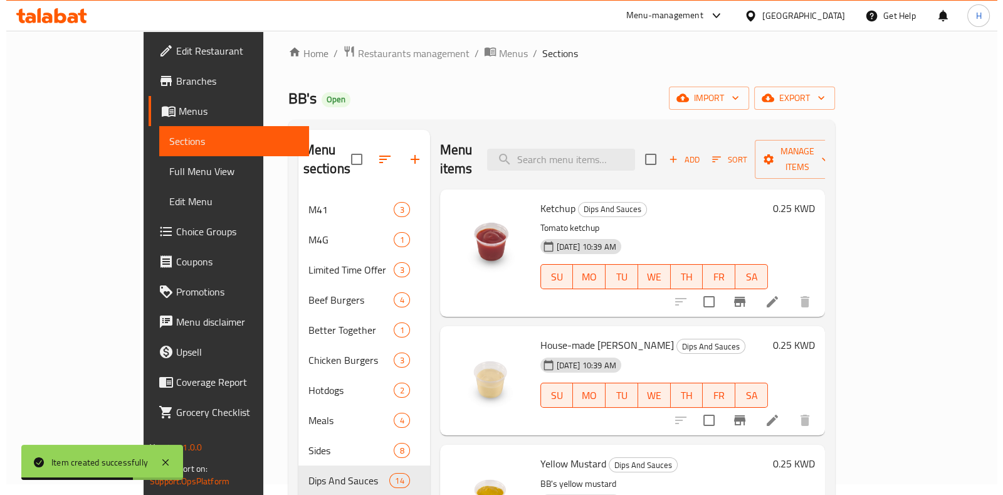
scroll to position [10, 0]
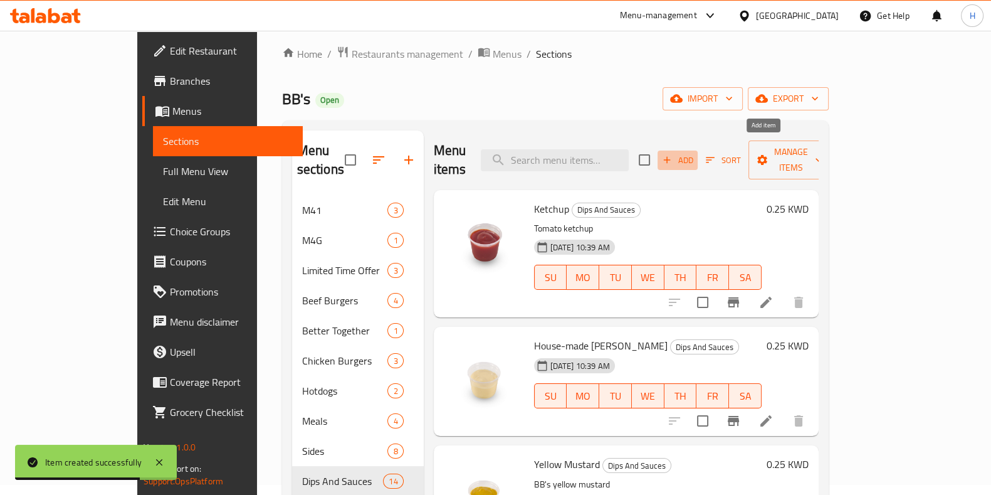
click at [695, 154] on span "Add" at bounding box center [678, 160] width 34 height 14
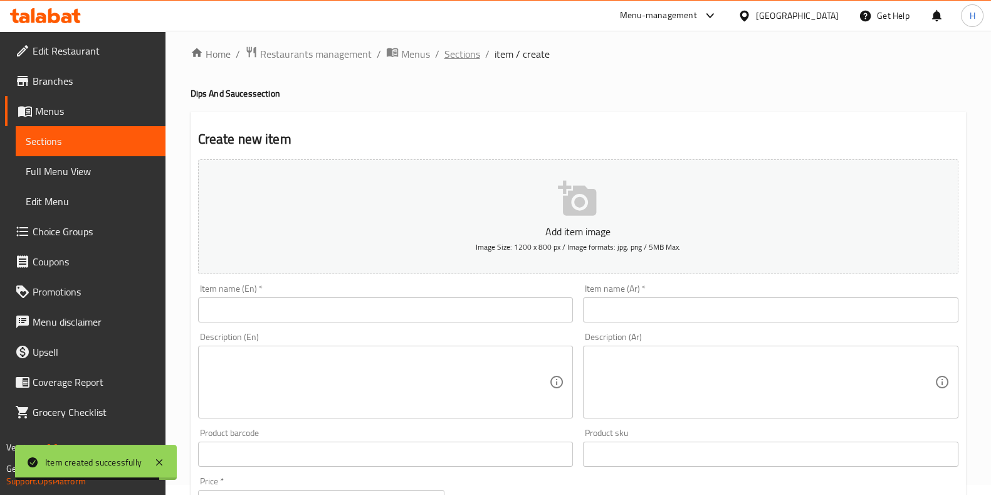
click at [465, 52] on span "Sections" at bounding box center [462, 53] width 36 height 15
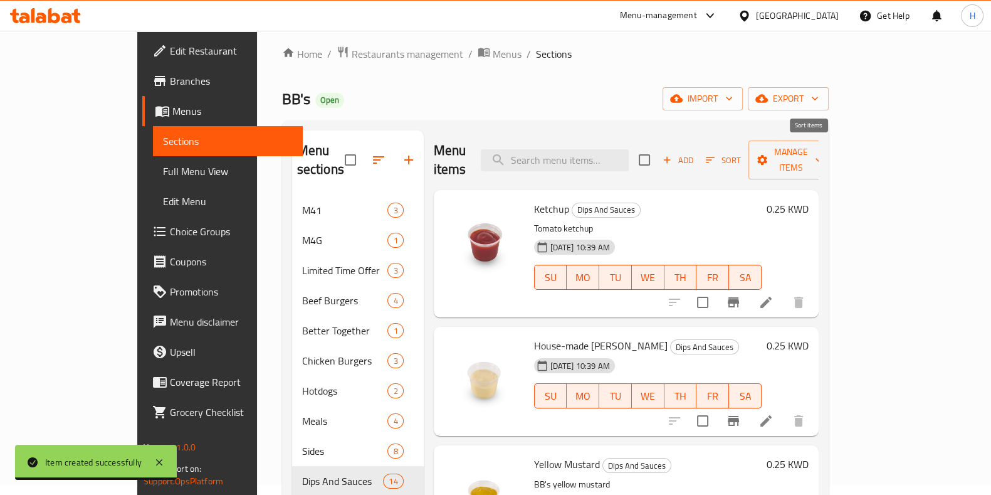
click at [744, 152] on button "Sort" at bounding box center [723, 159] width 41 height 19
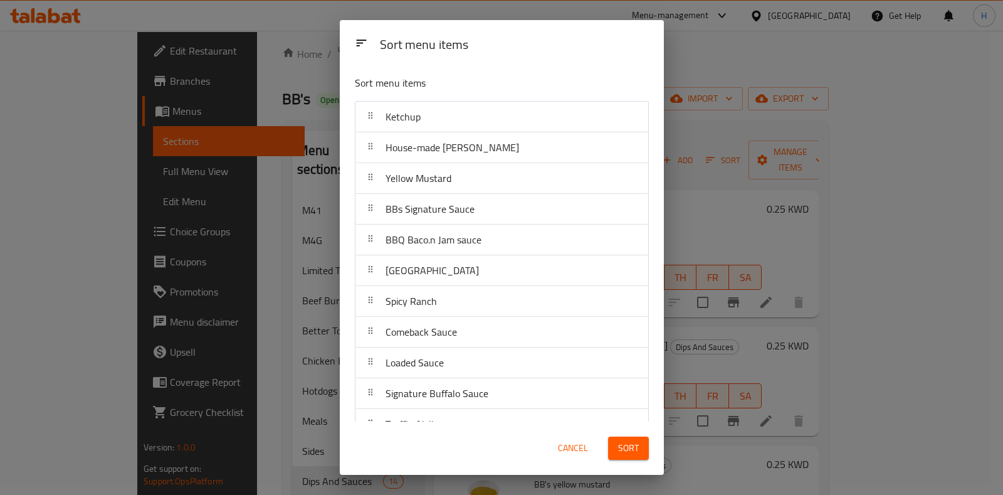
click at [716, 73] on div "Sort menu items Sort menu items Ketchup House-made Mayo Aioli Yellow Mustard BB…" at bounding box center [501, 247] width 1003 height 495
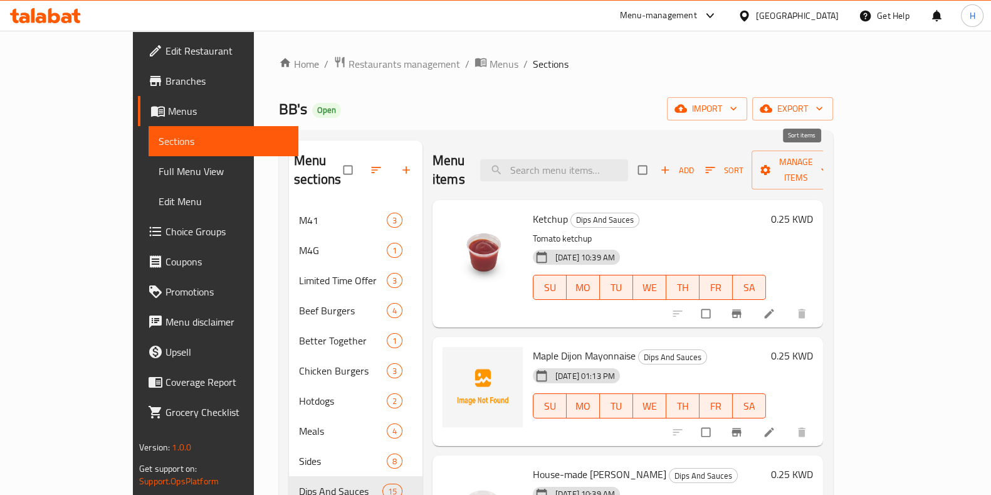
click at [744, 163] on span "Sort" at bounding box center [724, 170] width 38 height 14
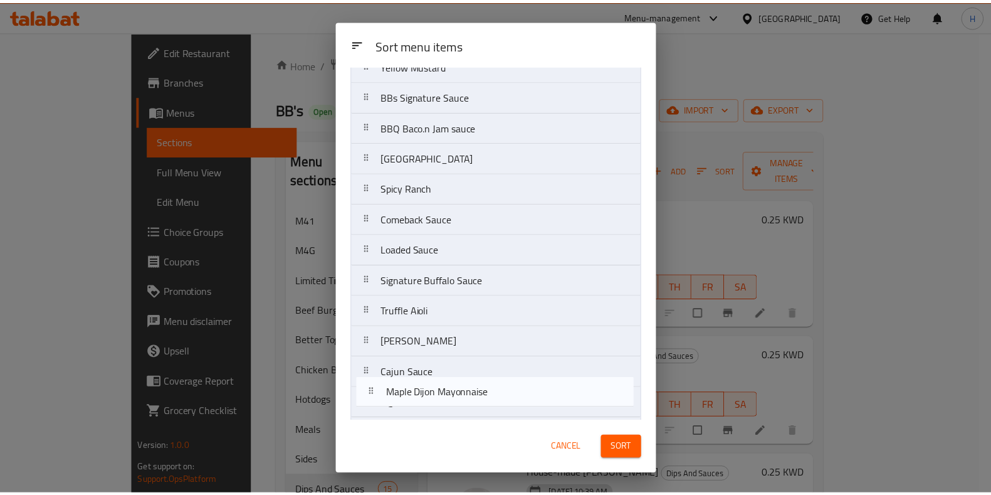
scroll to position [144, 0]
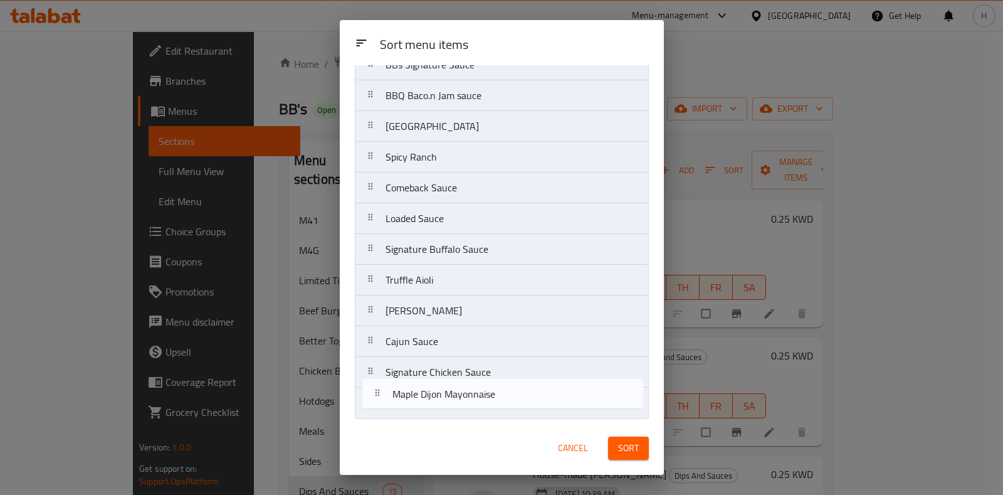
drag, startPoint x: 434, startPoint y: 147, endPoint x: 441, endPoint y: 397, distance: 249.6
click at [441, 397] on nav "Ketchup Maple Dijon Mayonnaise House-made Mayo Aioli Yellow Mustard BBs Signatu…" at bounding box center [502, 188] width 294 height 462
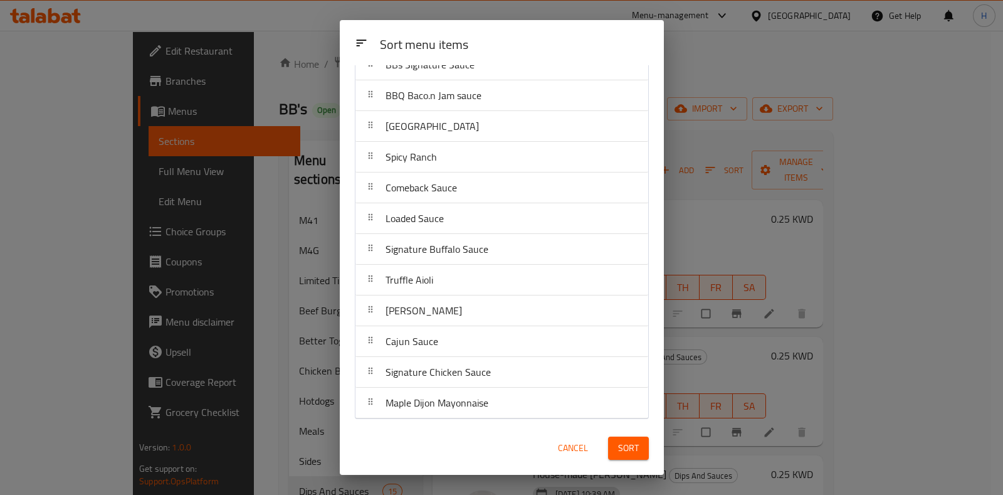
click at [624, 444] on span "Sort" at bounding box center [628, 448] width 21 height 16
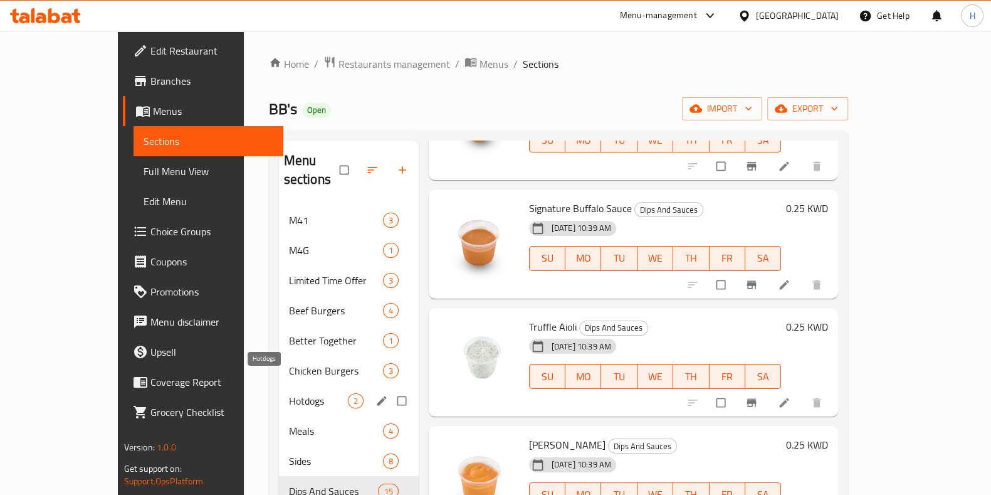
scroll to position [176, 0]
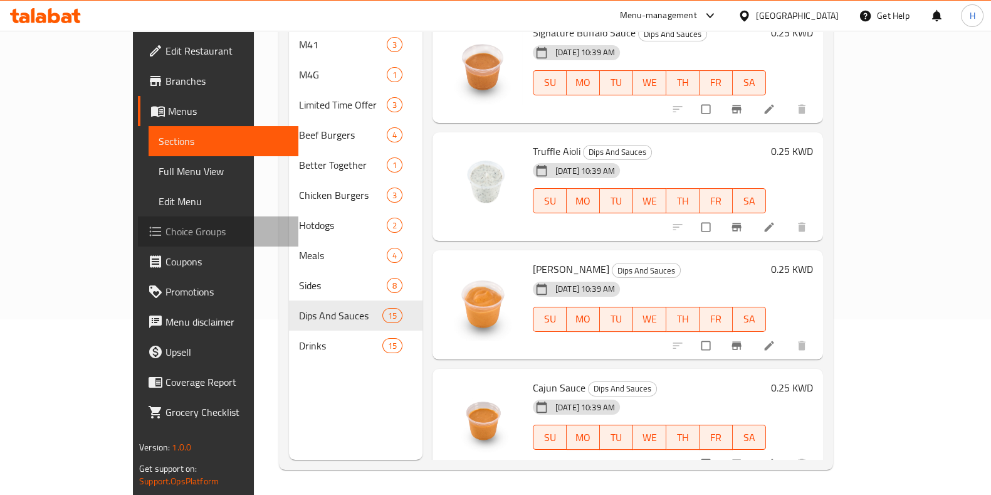
click at [166, 228] on span "Choice Groups" at bounding box center [227, 231] width 123 height 15
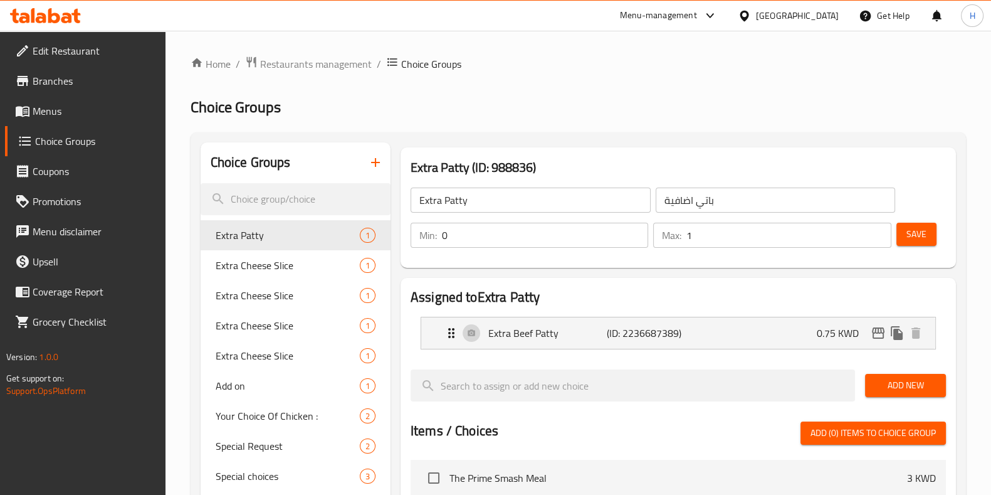
click at [374, 166] on icon "button" at bounding box center [375, 162] width 15 height 15
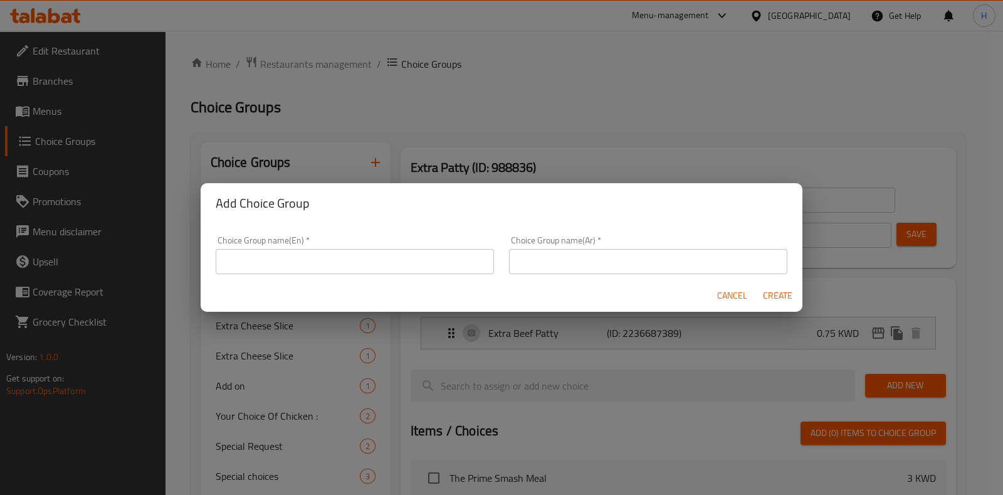
click at [391, 263] on input "text" at bounding box center [355, 261] width 278 height 25
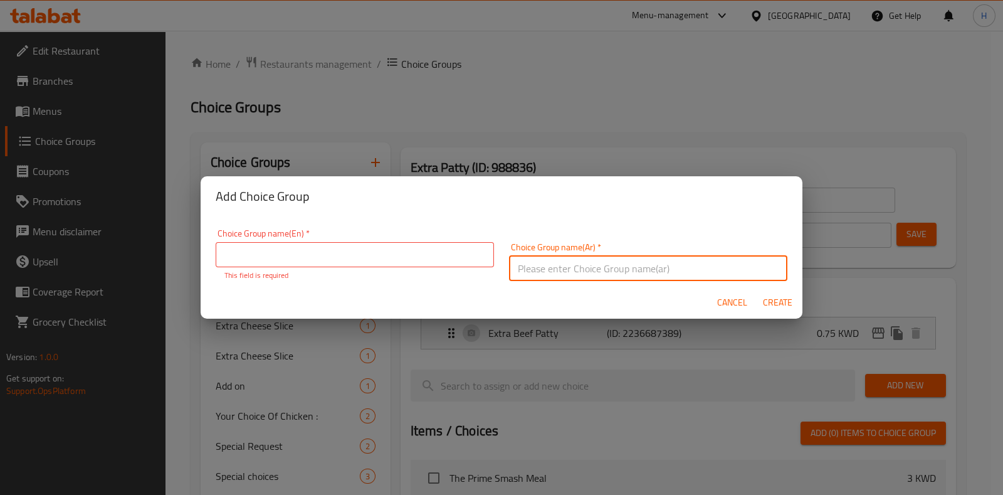
click at [633, 277] on div "Choice Group name(Ar)   * Choice Group name(Ar) *" at bounding box center [648, 261] width 293 height 53
type input "اختيارك من نوع الصوص"
click at [471, 256] on input "text" at bounding box center [355, 254] width 278 height 25
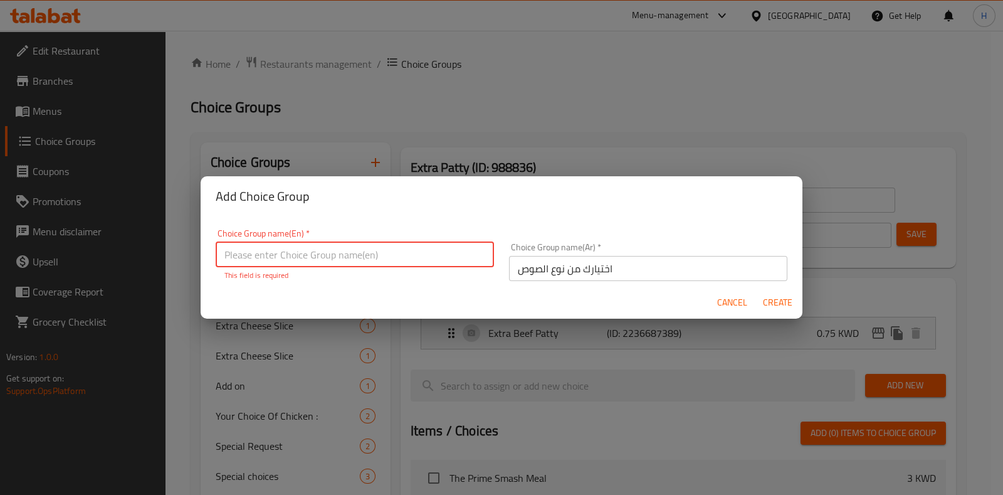
click at [471, 256] on input "text" at bounding box center [355, 254] width 278 height 25
type input "Your choice of sauce:"
click at [771, 303] on button "Create" at bounding box center [777, 302] width 40 height 23
type input "Your choice of sauce:"
type input "اختيارك من نوع الصوص"
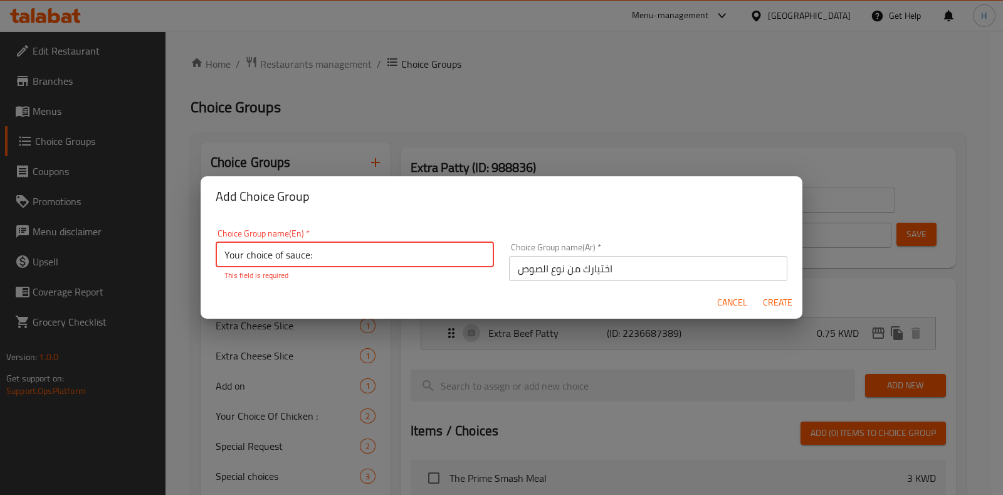
type input "0"
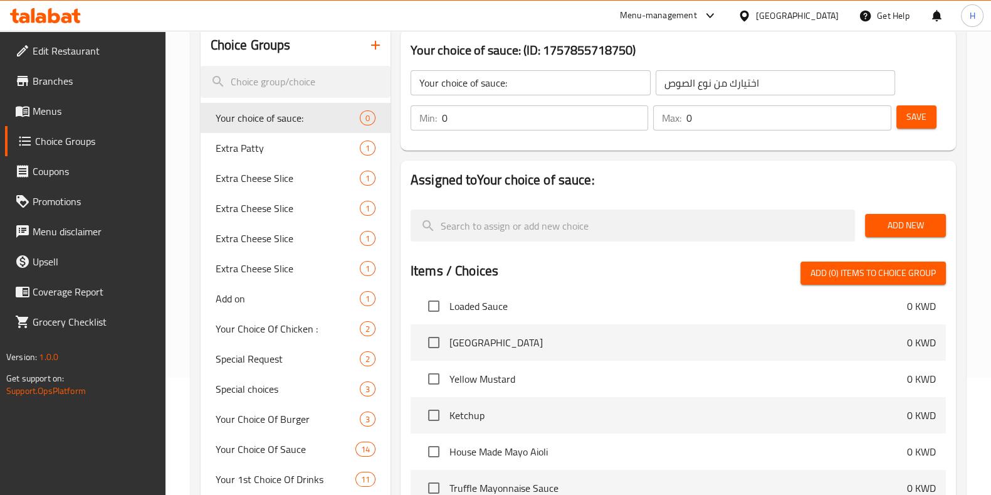
scroll to position [411, 0]
click at [432, 426] on input "checkbox" at bounding box center [434, 415] width 26 height 26
checkbox input "true"
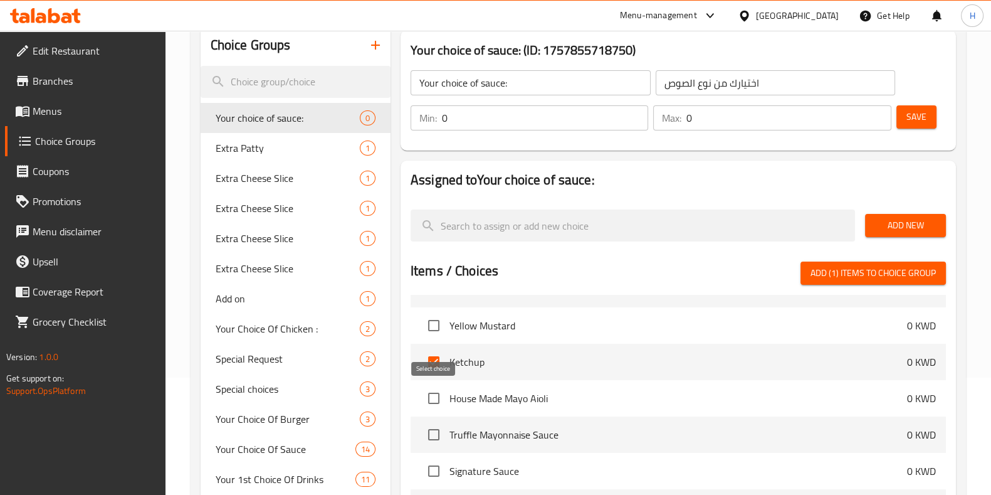
scroll to position [466, 0]
click at [439, 403] on input "checkbox" at bounding box center [434, 397] width 26 height 26
checkbox input "true"
click at [439, 434] on input "checkbox" at bounding box center [434, 433] width 26 height 26
checkbox input "true"
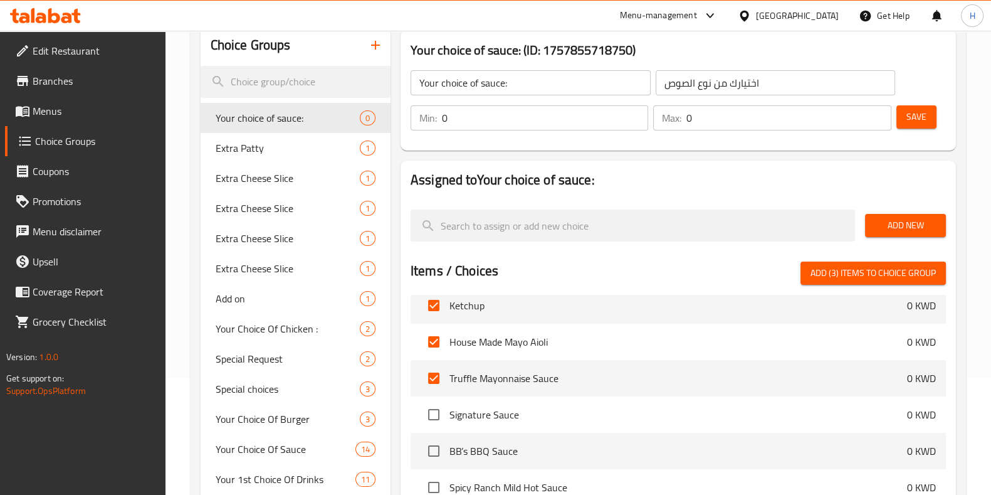
scroll to position [523, 0]
click at [428, 412] on input "checkbox" at bounding box center [434, 413] width 26 height 26
checkbox input "true"
click at [437, 450] on input "checkbox" at bounding box center [434, 449] width 26 height 26
checkbox input "true"
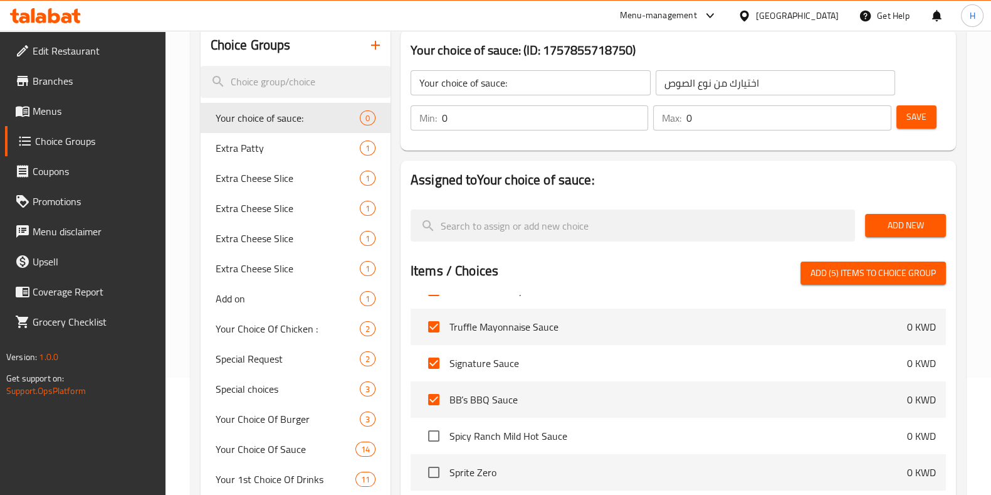
scroll to position [595, 0]
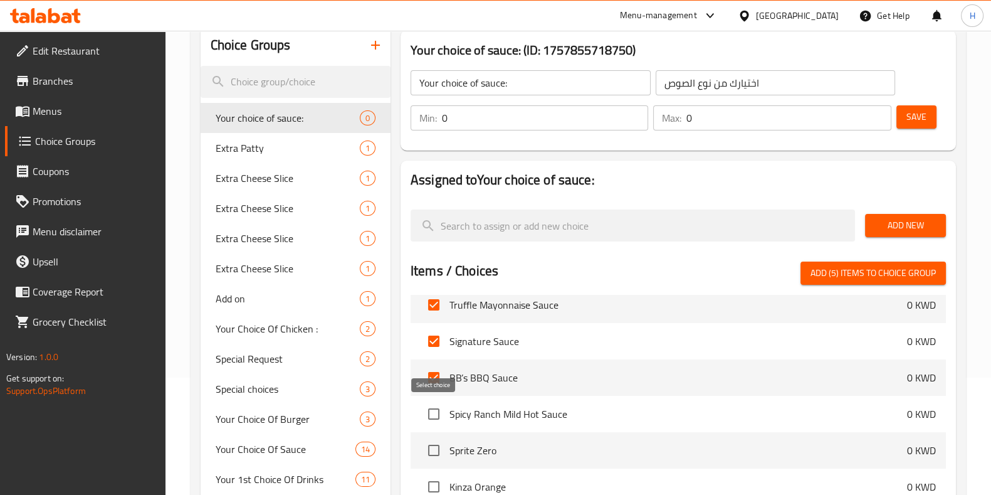
click at [435, 414] on input "checkbox" at bounding box center [434, 414] width 26 height 26
click at [437, 411] on input "checkbox" at bounding box center [434, 414] width 26 height 26
click at [439, 405] on input "checkbox" at bounding box center [434, 414] width 26 height 26
checkbox input "false"
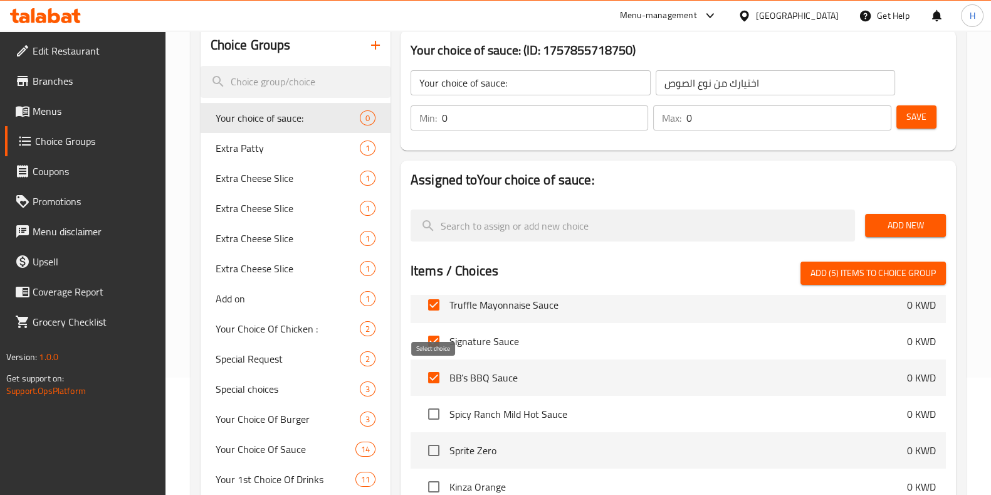
click at [437, 379] on input "checkbox" at bounding box center [434, 377] width 26 height 26
checkbox input "false"
click at [425, 343] on input "checkbox" at bounding box center [434, 341] width 26 height 26
checkbox input "false"
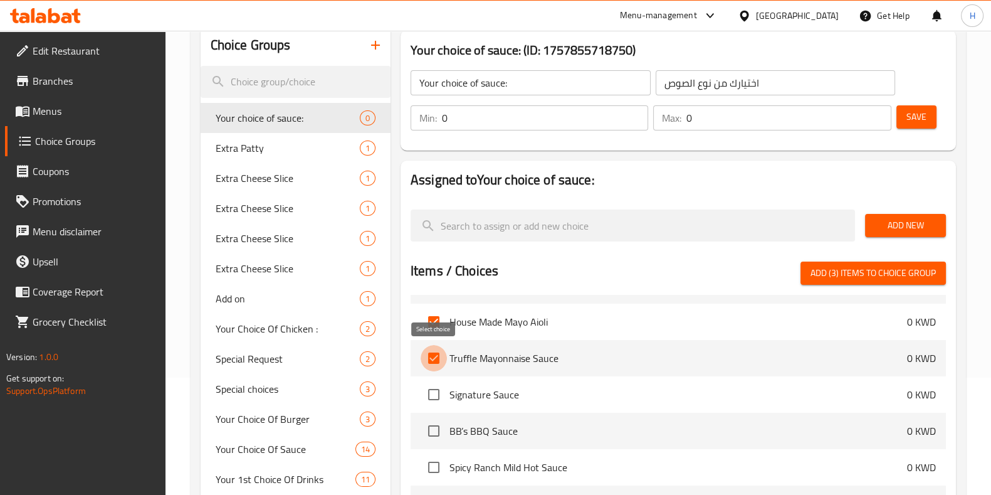
click at [431, 360] on input "checkbox" at bounding box center [434, 358] width 26 height 26
checkbox input "false"
click at [435, 319] on input "checkbox" at bounding box center [434, 321] width 26 height 26
checkbox input "false"
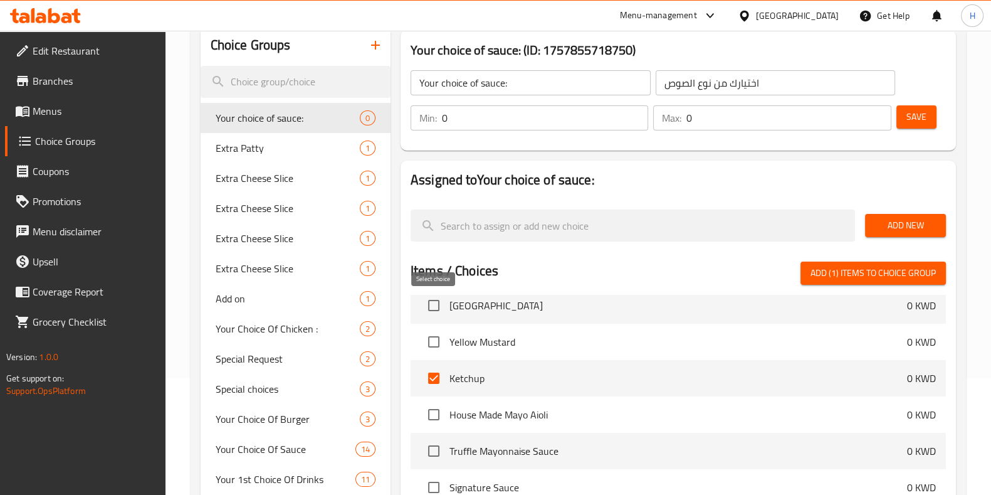
scroll to position [446, 0]
click at [442, 379] on input "checkbox" at bounding box center [434, 380] width 26 height 26
checkbox input "false"
click at [474, 374] on span "Ketchup" at bounding box center [679, 380] width 458 height 15
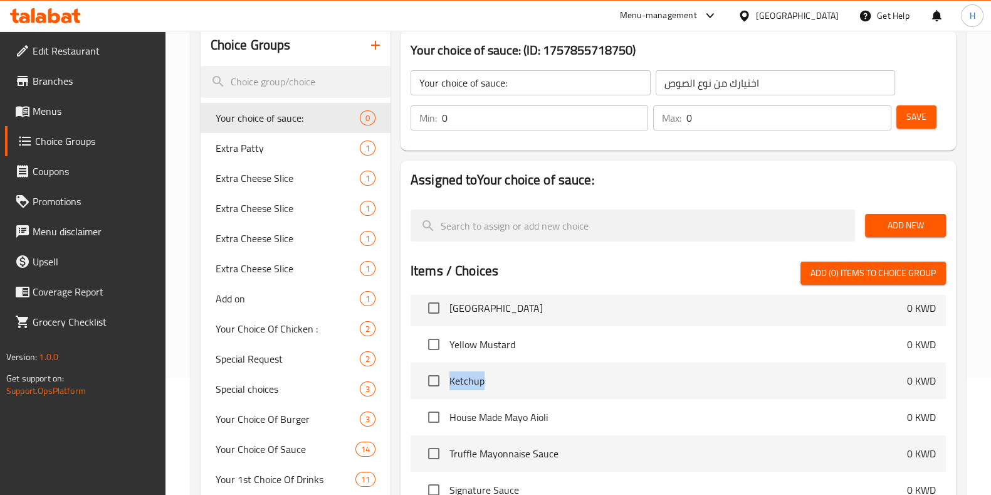
copy span "Ketchup"
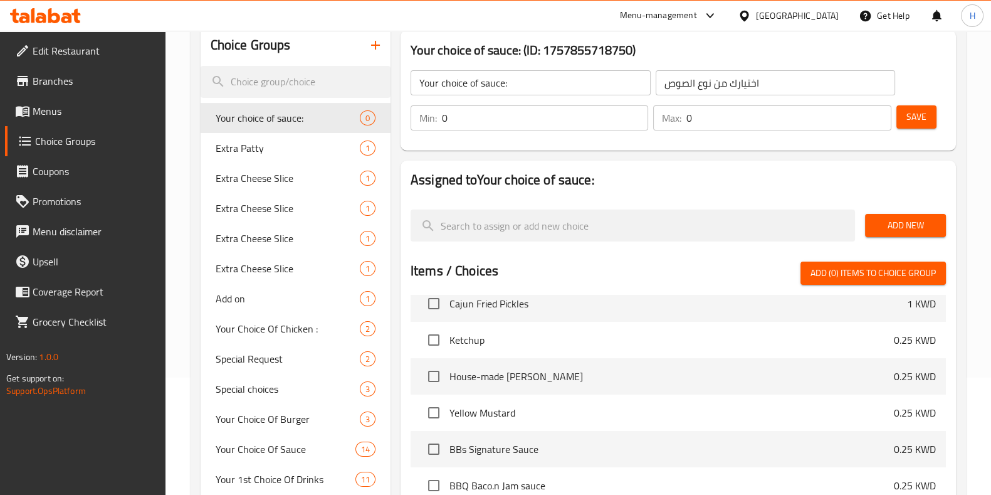
scroll to position [4050, 0]
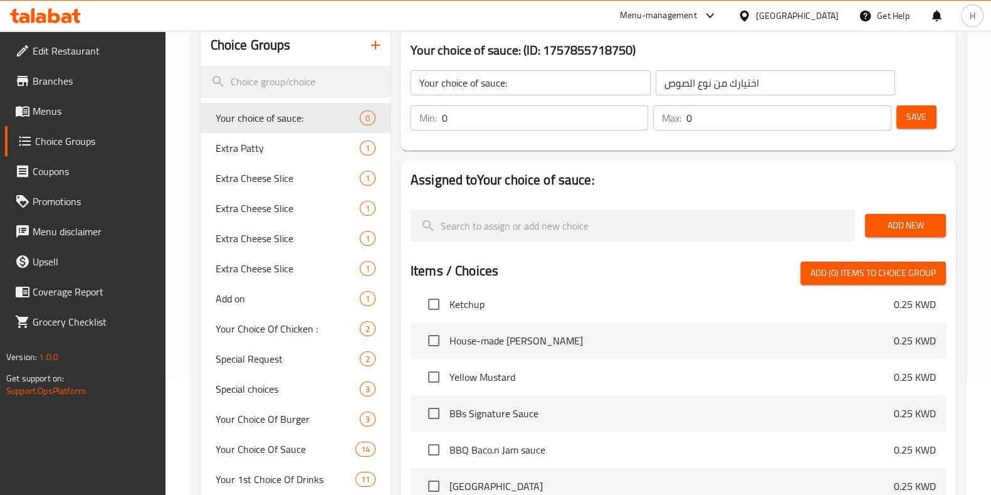
click at [433, 300] on input "checkbox" at bounding box center [434, 304] width 26 height 26
checkbox input "true"
click at [436, 333] on input "checkbox" at bounding box center [434, 340] width 26 height 26
checkbox input "true"
click at [438, 368] on input "checkbox" at bounding box center [434, 377] width 26 height 26
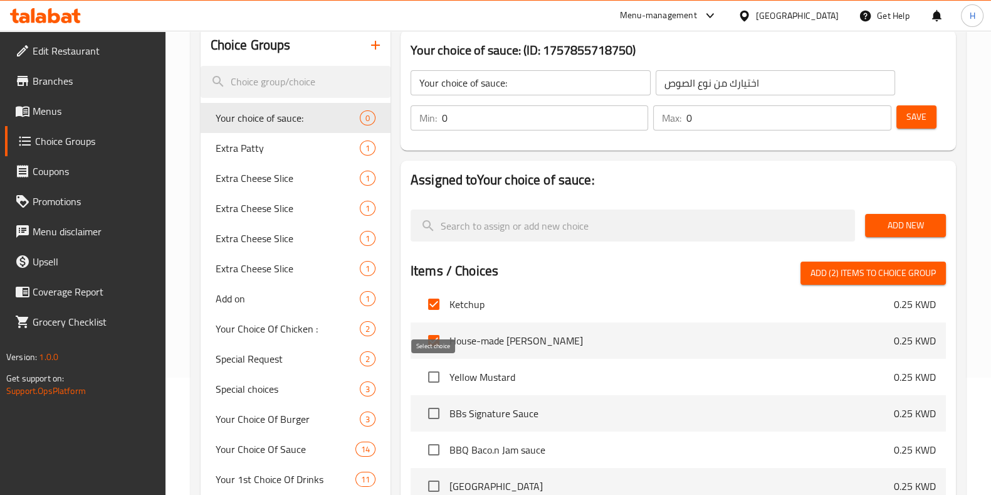
checkbox input "true"
click at [439, 406] on input "checkbox" at bounding box center [434, 413] width 26 height 26
checkbox input "true"
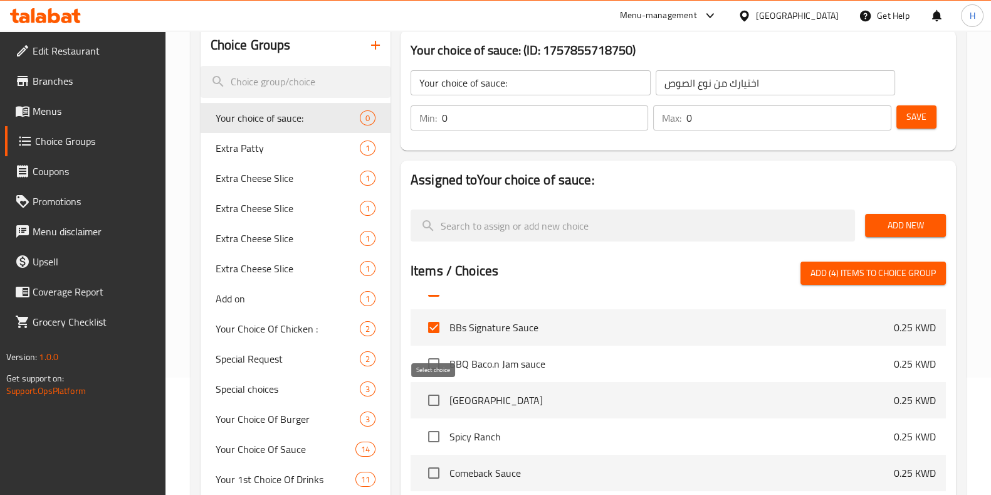
scroll to position [4136, 0]
click at [433, 355] on input "checkbox" at bounding box center [434, 363] width 26 height 26
checkbox input "true"
click at [436, 386] on input "checkbox" at bounding box center [434, 399] width 26 height 26
checkbox input "true"
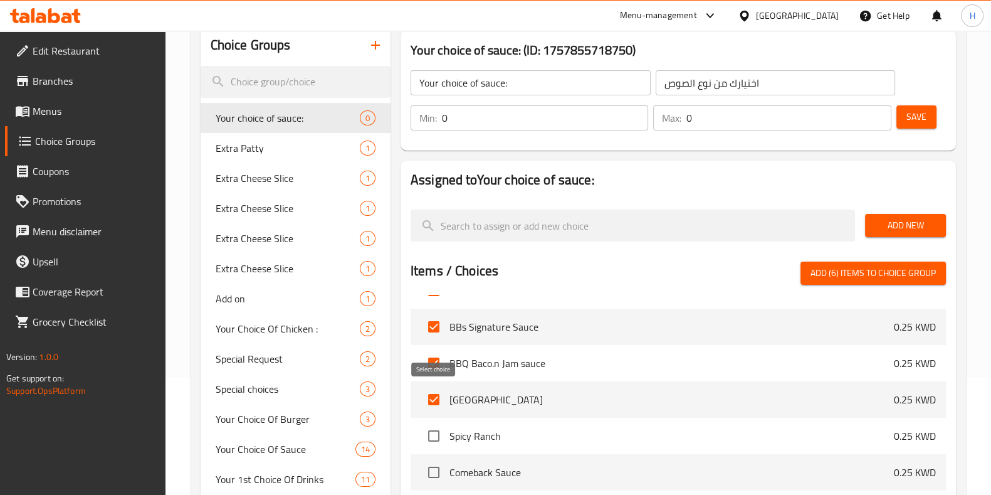
scroll to position [4158, 0]
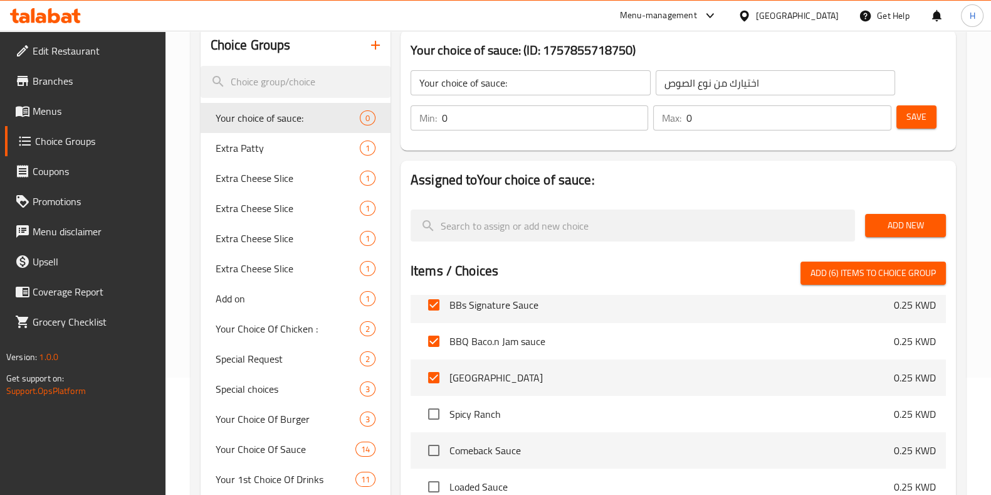
click at [439, 404] on input "checkbox" at bounding box center [434, 414] width 26 height 26
checkbox input "true"
click at [441, 437] on input "checkbox" at bounding box center [434, 450] width 26 height 26
checkbox input "true"
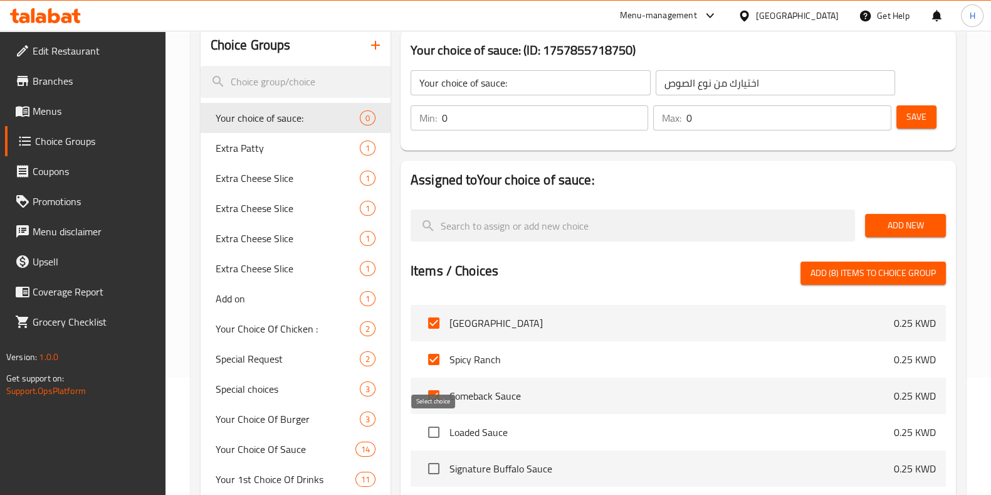
click at [439, 434] on input "checkbox" at bounding box center [434, 432] width 26 height 26
checkbox input "true"
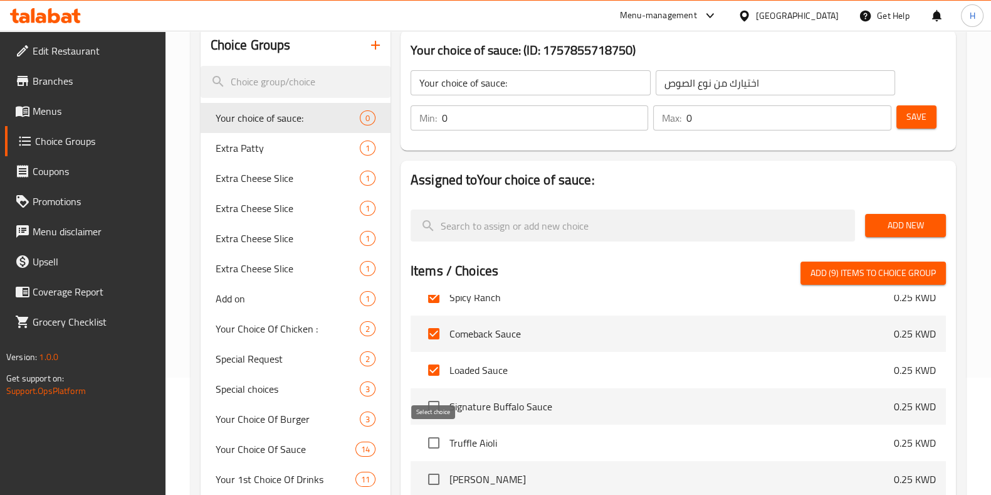
scroll to position [4276, 0]
click at [436, 402] on input "checkbox" at bounding box center [434, 405] width 26 height 26
checkbox input "true"
click at [436, 446] on input "checkbox" at bounding box center [434, 442] width 26 height 26
checkbox input "true"
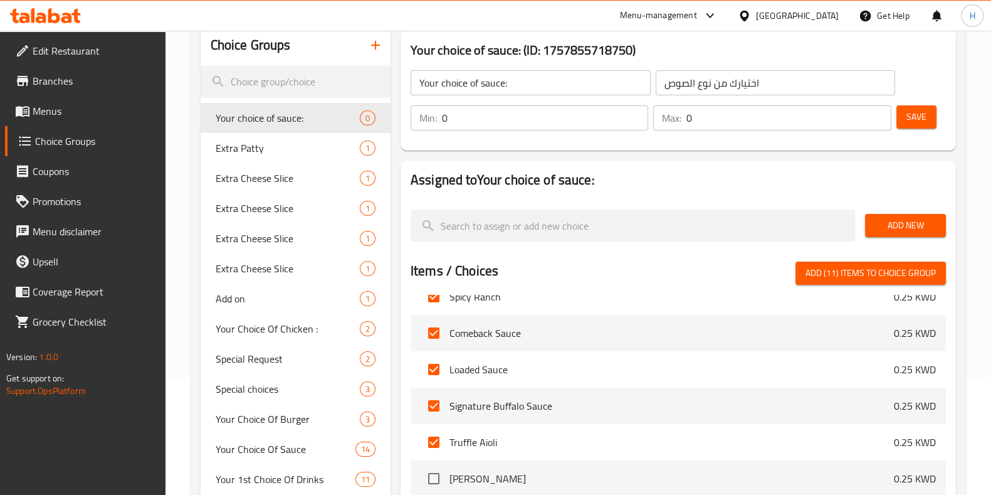
click at [436, 456] on li "Truffle Aioli 0.25 KWD" at bounding box center [678, 442] width 535 height 36
click at [432, 469] on input "checkbox" at bounding box center [434, 478] width 26 height 26
checkbox input "true"
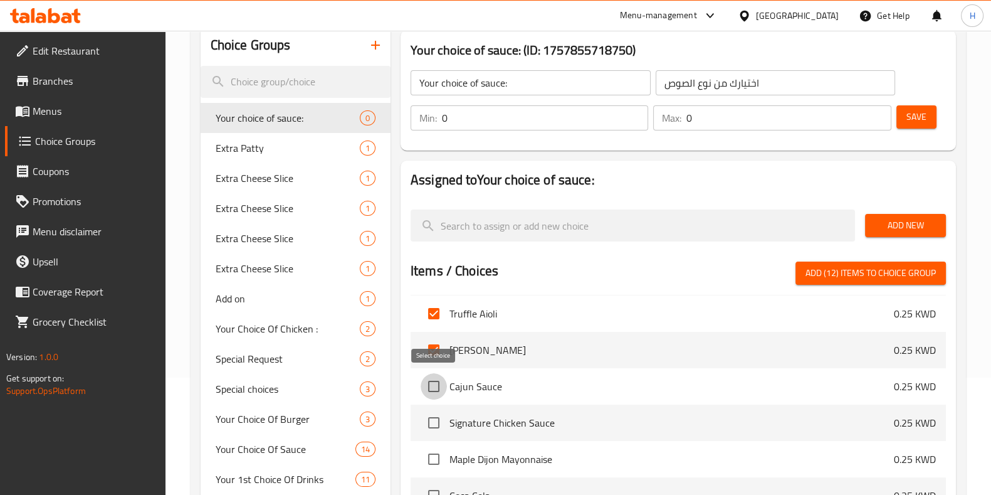
click at [440, 389] on input "checkbox" at bounding box center [434, 386] width 26 height 26
checkbox input "true"
click at [440, 409] on input "checkbox" at bounding box center [434, 422] width 26 height 26
checkbox input "true"
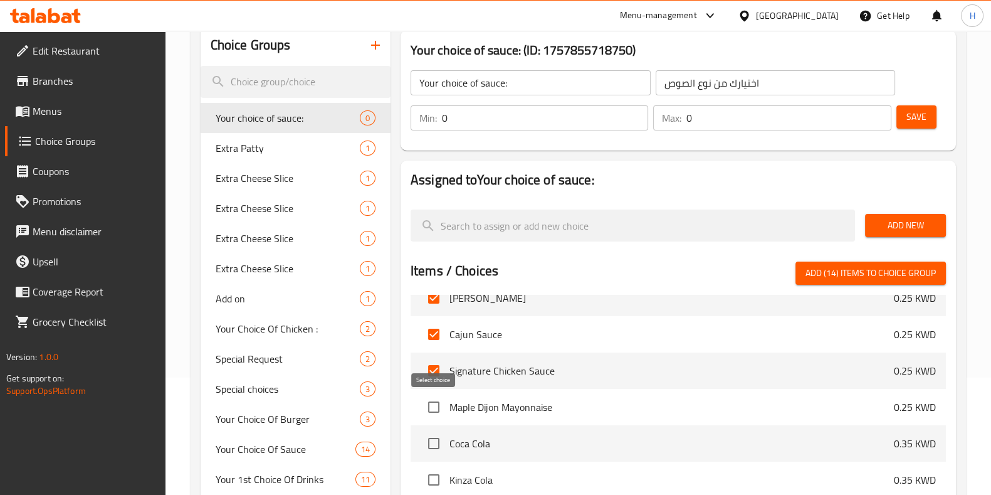
scroll to position [4457, 0]
click at [440, 407] on input "checkbox" at bounding box center [434, 406] width 26 height 26
checkbox input "true"
click at [878, 268] on span "Add (15) items to choice group" at bounding box center [871, 273] width 130 height 16
checkbox input "false"
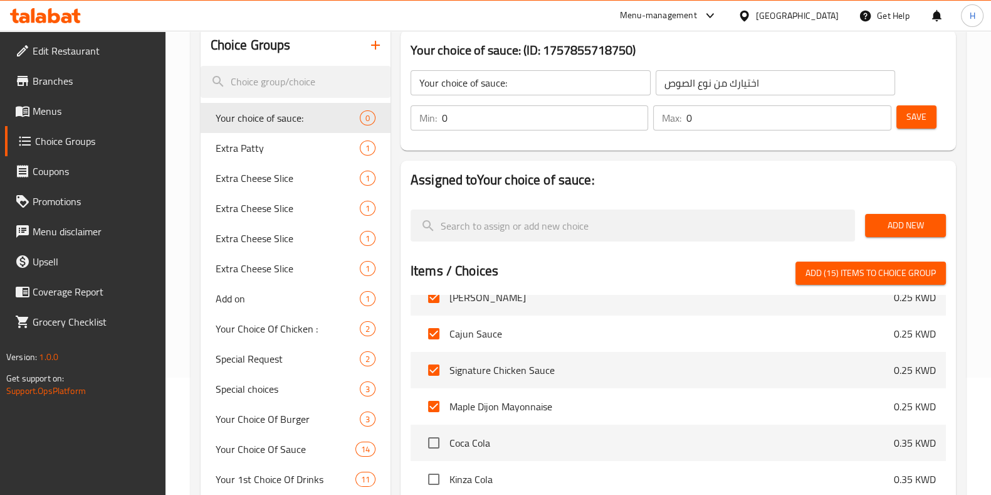
checkbox input "false"
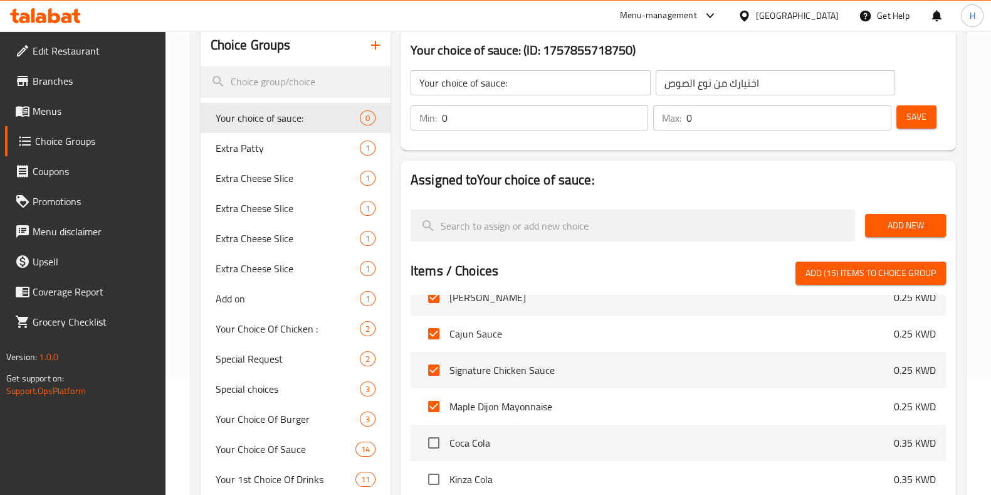
checkbox input "false"
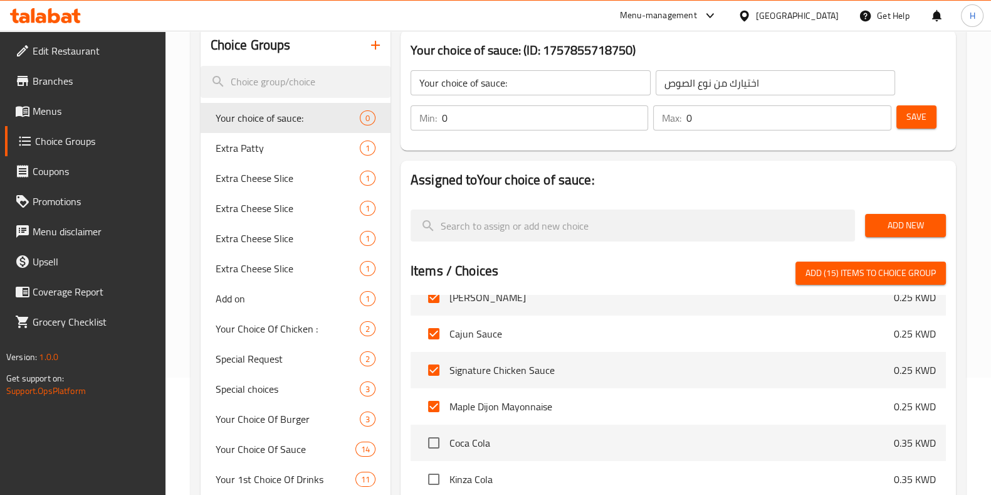
checkbox input "false"
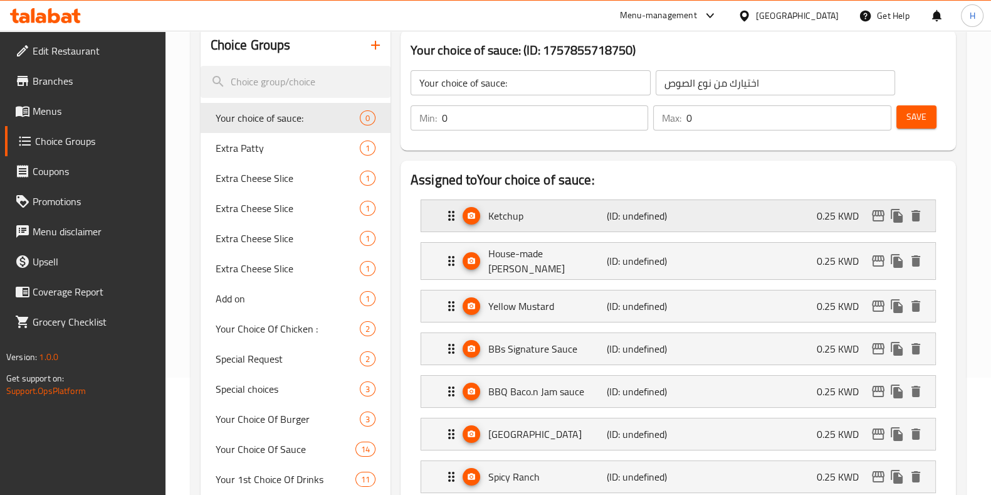
click at [808, 227] on div "Ketchup (ID: undefined) 0.25 KWD" at bounding box center [682, 215] width 476 height 31
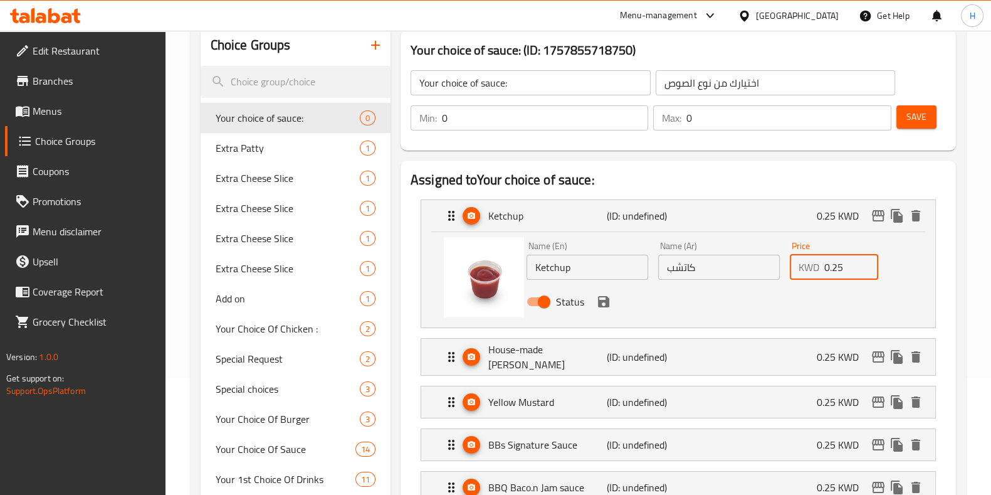
drag, startPoint x: 850, startPoint y: 270, endPoint x: 775, endPoint y: 270, distance: 74.6
click at [775, 270] on div "Name (En) Ketchup Name (En) Name (Ar) كاتشب Name (Ar) Price KWD 0.25 Price Stat…" at bounding box center [719, 277] width 395 height 82
click at [608, 303] on icon "save" at bounding box center [603, 301] width 15 height 15
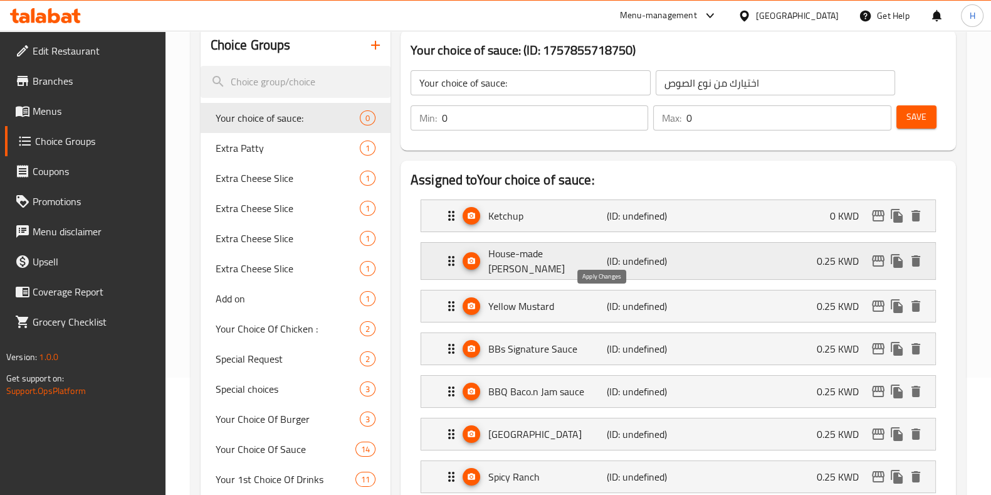
type input "0"
click at [791, 260] on div "House-made Mayo Aioli (ID: undefined) 0.25 KWD" at bounding box center [682, 261] width 476 height 36
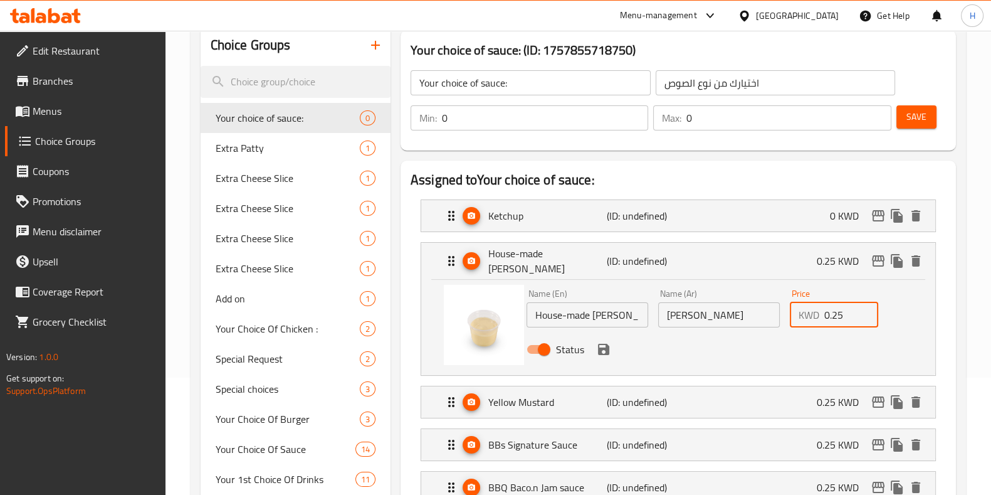
drag, startPoint x: 848, startPoint y: 306, endPoint x: 777, endPoint y: 312, distance: 71.1
click at [777, 312] on div "Name (En) House-made Mayo Aioli Name (En) Name (Ar) مايونيز أيولي Name (Ar) Pri…" at bounding box center [719, 325] width 395 height 82
click at [600, 342] on icon "save" at bounding box center [603, 349] width 15 height 15
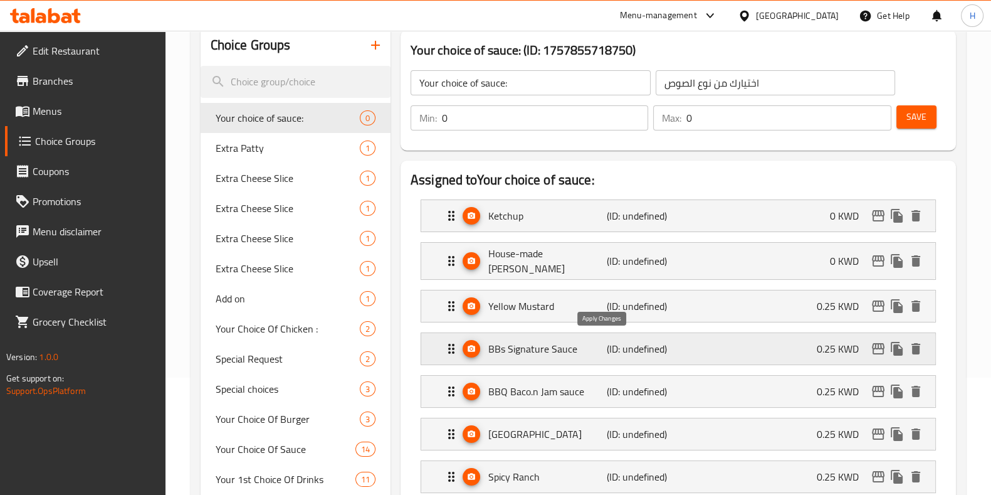
type input "0"
click at [839, 298] on p "0.25 KWD" at bounding box center [843, 305] width 52 height 15
click at [834, 308] on p "0.25 KWD" at bounding box center [843, 305] width 52 height 15
click at [812, 297] on div "Yellow Mustard (ID: undefined) 0.25 KWD" at bounding box center [682, 305] width 476 height 31
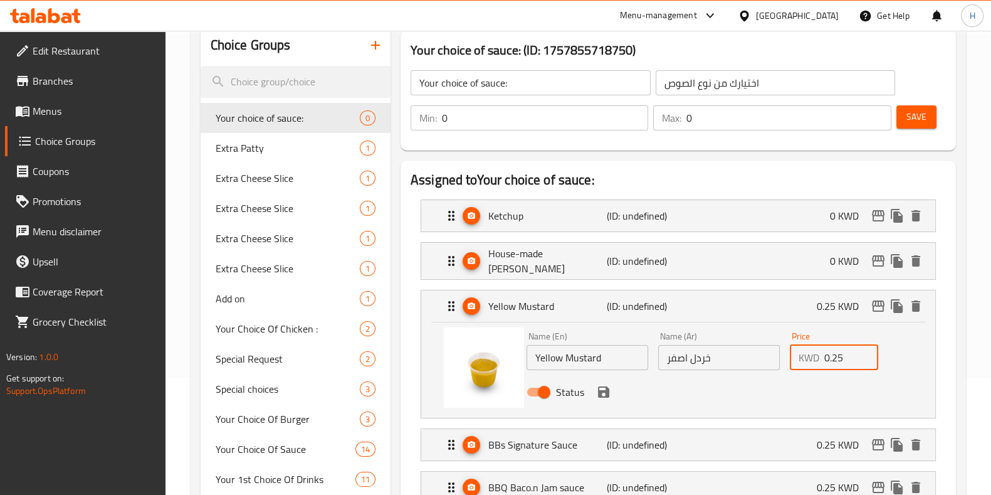
drag, startPoint x: 847, startPoint y: 354, endPoint x: 777, endPoint y: 354, distance: 69.6
click at [777, 354] on div "Name (En) Yellow Mustard Name (En) Name (Ar) خردل اصفر Name (Ar) Price KWD 0.25…" at bounding box center [719, 368] width 395 height 82
click at [602, 384] on icon "save" at bounding box center [603, 391] width 15 height 15
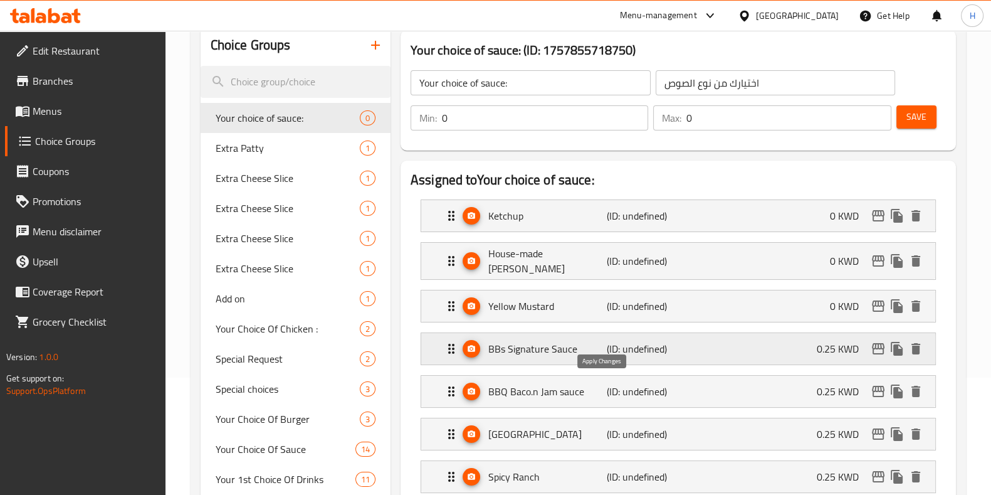
type input "0"
click at [827, 345] on p "0.25 KWD" at bounding box center [843, 348] width 52 height 15
click at [831, 342] on p "0.25 KWD" at bounding box center [843, 348] width 52 height 15
click at [744, 350] on div "BBs Signature Sauce (ID: undefined) 0.25 KWD" at bounding box center [682, 348] width 476 height 31
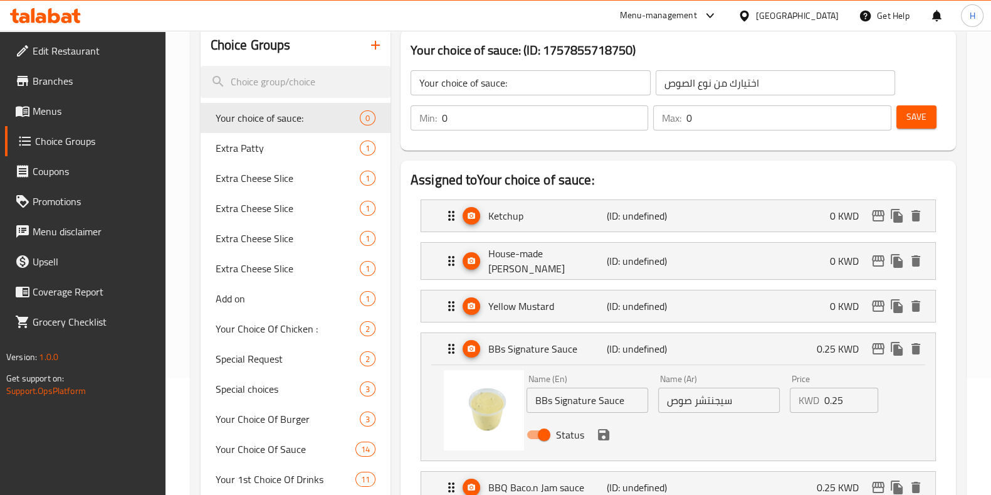
drag, startPoint x: 847, startPoint y: 391, endPoint x: 765, endPoint y: 385, distance: 82.3
click at [765, 385] on div "Name (En) BBs Signature Sauce Name (En) Name (Ar) سيجنتشر صوص Name (Ar) Price K…" at bounding box center [719, 410] width 395 height 82
click at [606, 429] on icon "save" at bounding box center [603, 434] width 11 height 11
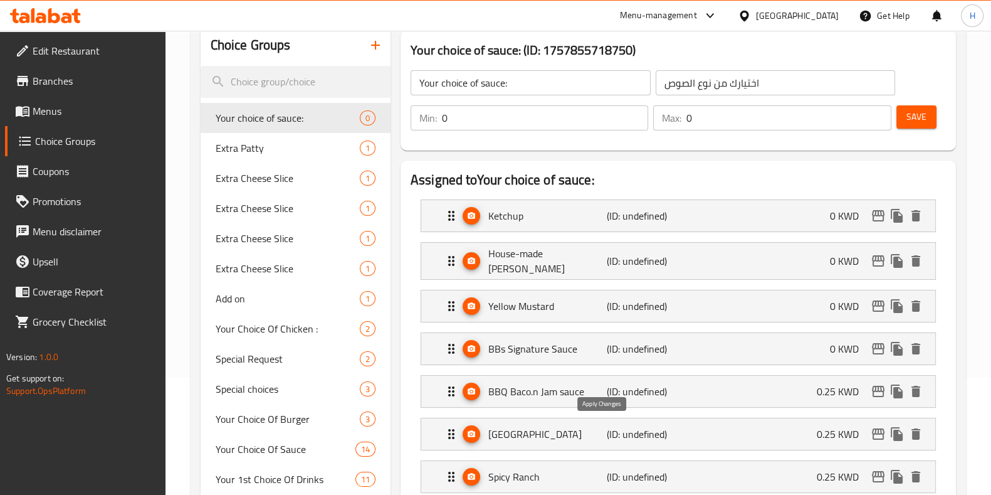
type input "0"
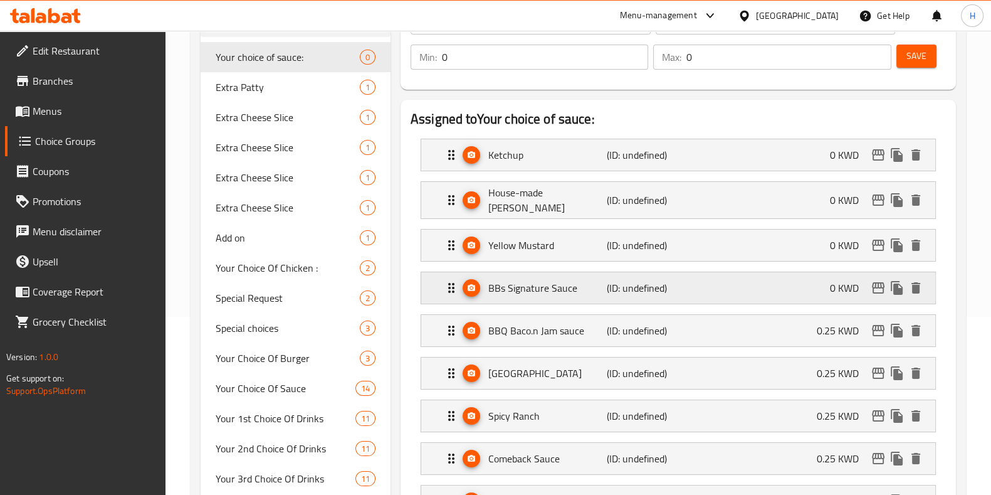
scroll to position [179, 0]
click at [910, 58] on span "Save" at bounding box center [917, 56] width 20 height 16
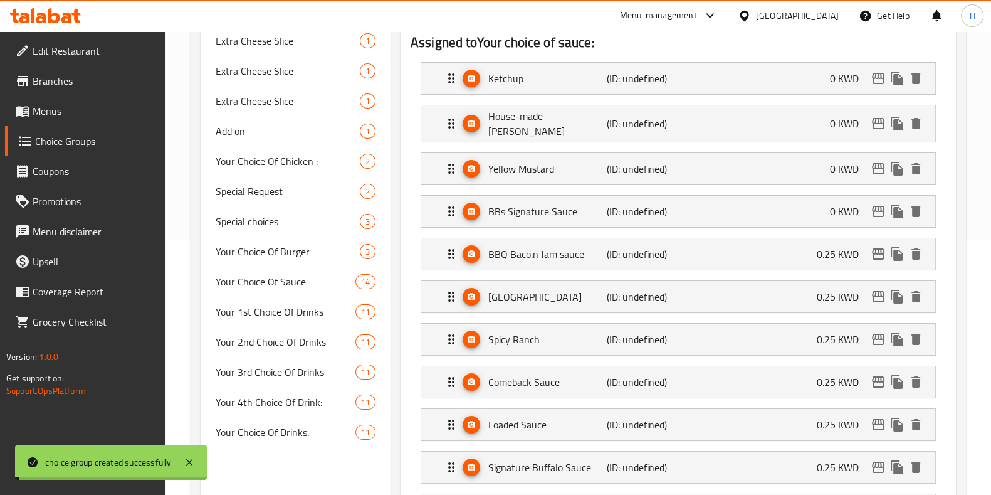
scroll to position [255, 0]
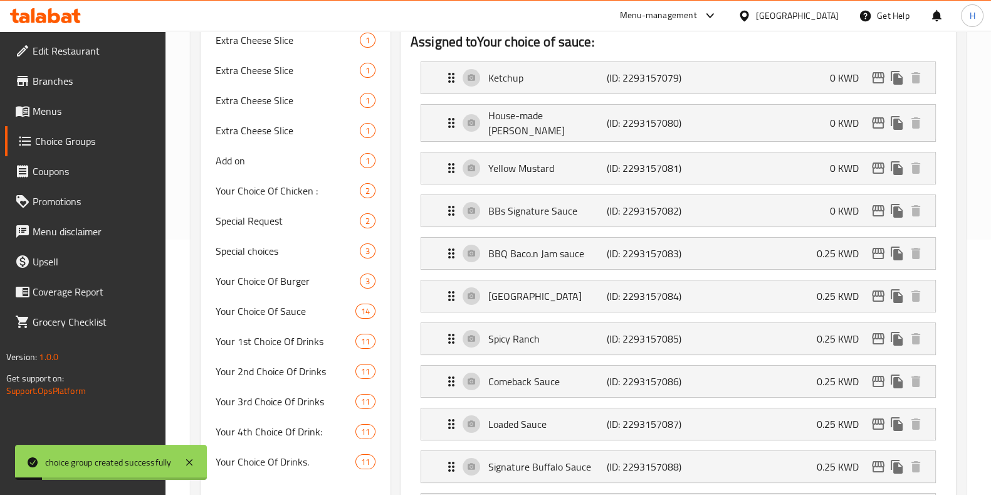
click at [851, 232] on li "BBQ Baco.n Jam sauce (ID: 2293157083) 0.25 KWD Name (En) BBQ Baco.n Jam sauce N…" at bounding box center [678, 253] width 535 height 43
click at [839, 246] on p "0.25 KWD" at bounding box center [843, 253] width 52 height 15
click at [796, 239] on div "BBQ Baco.n Jam sauce (ID: 2293157083) 0.25 KWD" at bounding box center [682, 253] width 476 height 31
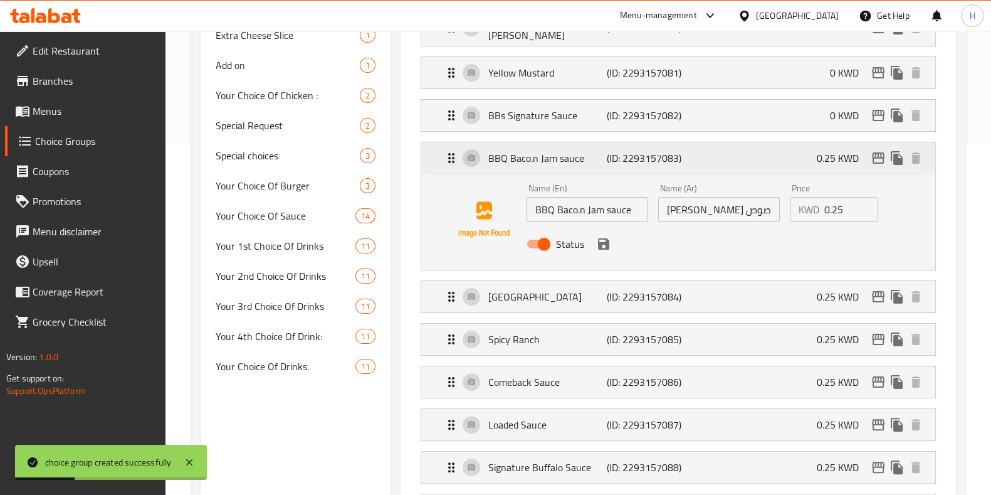
scroll to position [351, 0]
drag, startPoint x: 843, startPoint y: 202, endPoint x: 768, endPoint y: 197, distance: 75.4
click at [768, 197] on div "Name (En) BBQ Baco.n Jam sauce Name (En) Name (Ar) بيبيز باربيكيو صوص Name (Ar)…" at bounding box center [719, 219] width 395 height 82
click at [605, 238] on icon "save" at bounding box center [603, 243] width 11 height 11
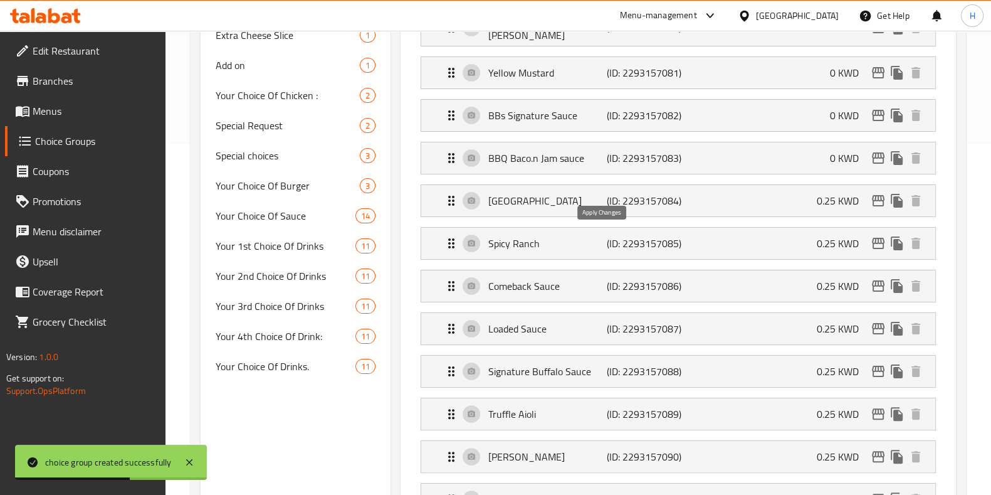
type input "0"
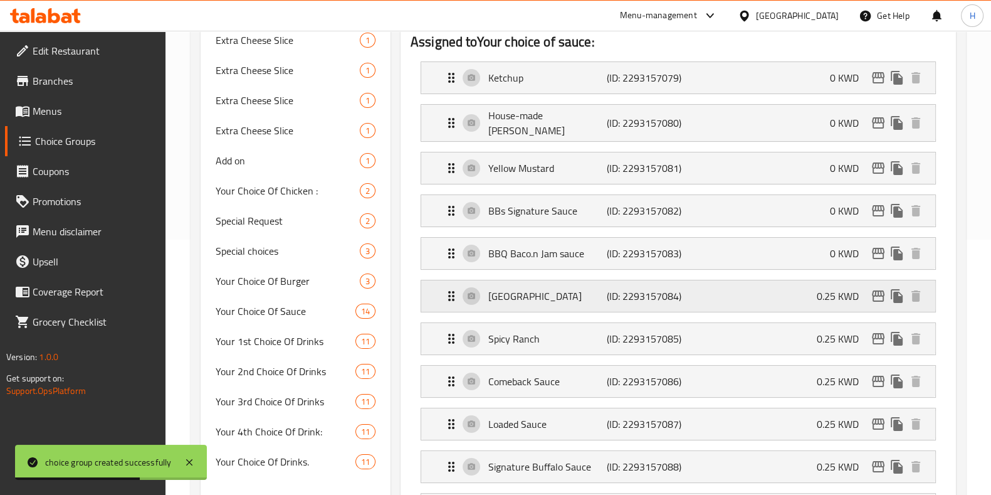
click at [775, 293] on div "Farmhouse Ranch (ID: 2293157084) 0.25 KWD" at bounding box center [682, 295] width 476 height 31
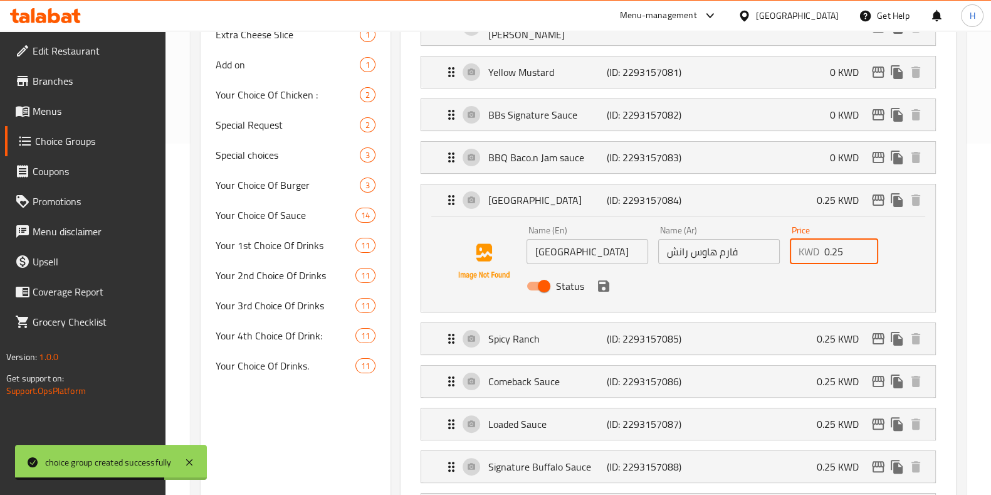
drag, startPoint x: 846, startPoint y: 249, endPoint x: 792, endPoint y: 242, distance: 53.7
click at [792, 242] on div "KWD 0.25 Price" at bounding box center [834, 251] width 89 height 25
type input "0"
click at [606, 288] on button "save" at bounding box center [603, 285] width 19 height 19
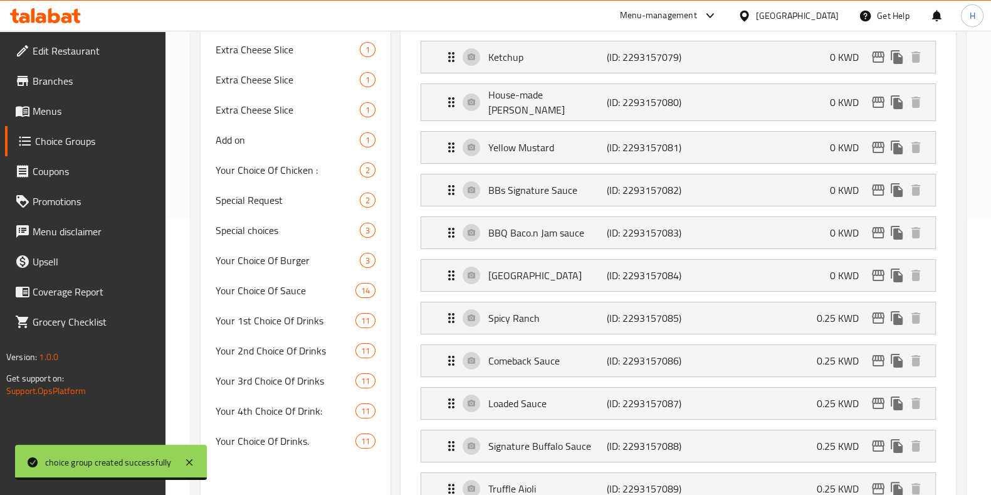
scroll to position [255, 0]
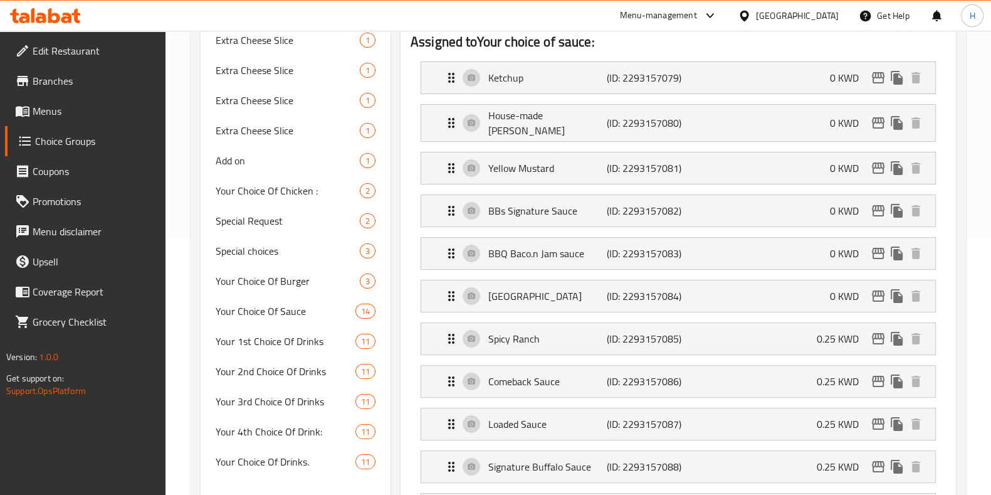
click at [724, 307] on li "Farmhouse Ranch (ID: 2293157084) 0 KWD Name (En) Farmhouse Ranch Name (En) Name…" at bounding box center [678, 296] width 535 height 43
click at [732, 337] on div "Spicy Ranch (ID: 2293157085) 0.25 KWD" at bounding box center [682, 338] width 476 height 31
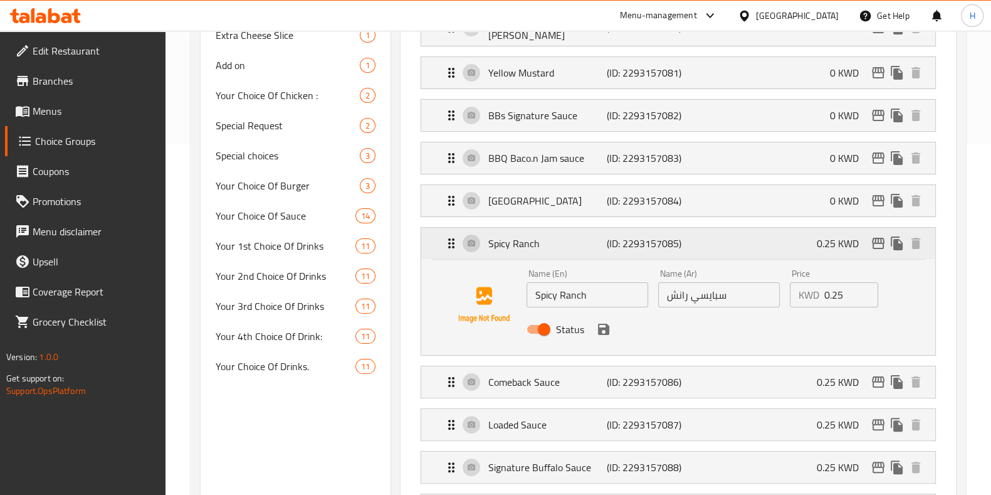
scroll to position [351, 0]
drag, startPoint x: 849, startPoint y: 283, endPoint x: 769, endPoint y: 276, distance: 80.5
click at [769, 276] on div "Name (En) Spicy Ranch Name (En) Name (Ar) سبايسي رانش Name (Ar) Price KWD 0.25 …" at bounding box center [719, 304] width 395 height 82
type input "0"
click at [613, 297] on input "Spicy Ranch" at bounding box center [588, 293] width 122 height 25
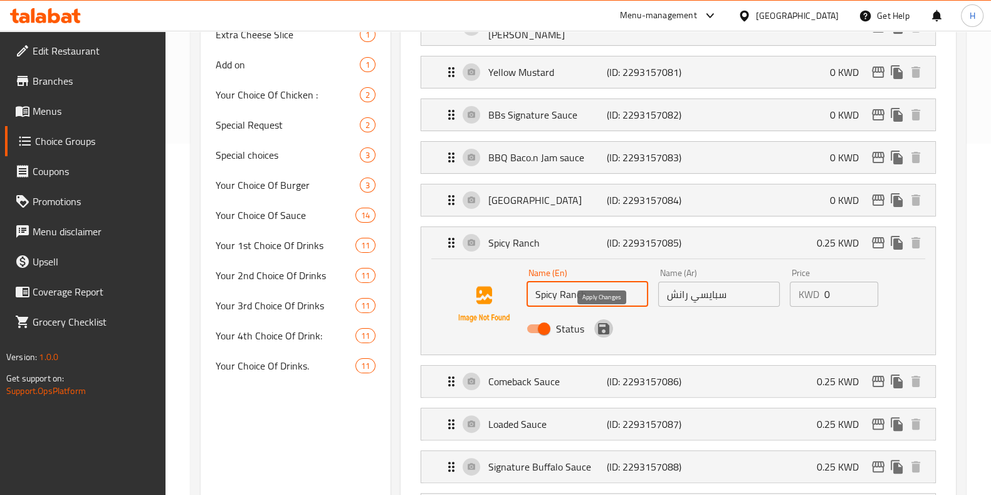
click at [602, 321] on icon "save" at bounding box center [603, 328] width 15 height 15
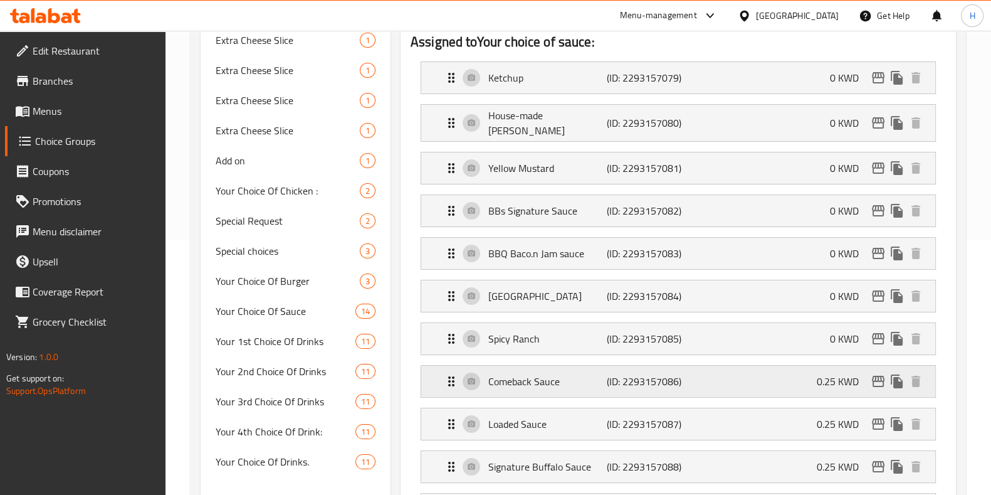
click at [788, 378] on div "Comeback Sauce (ID: 2293157086) 0.25 KWD" at bounding box center [682, 380] width 476 height 31
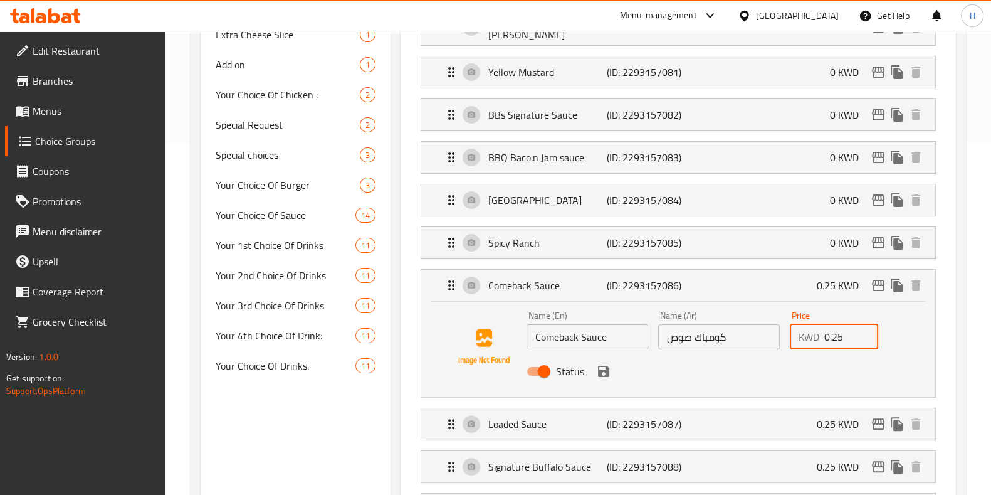
drag, startPoint x: 856, startPoint y: 339, endPoint x: 783, endPoint y: 330, distance: 73.3
click at [783, 330] on div "Name (En) Comeback Sauce Name (En) Name (Ar) كومباك صوص Name (Ar) Price KWD 0.2…" at bounding box center [719, 347] width 395 height 82
click at [604, 365] on icon "save" at bounding box center [603, 370] width 11 height 11
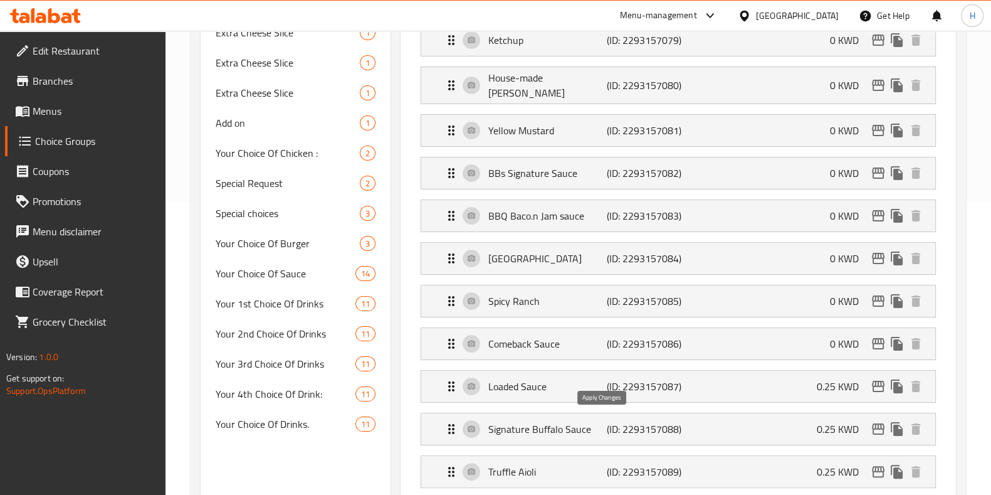
type input "0"
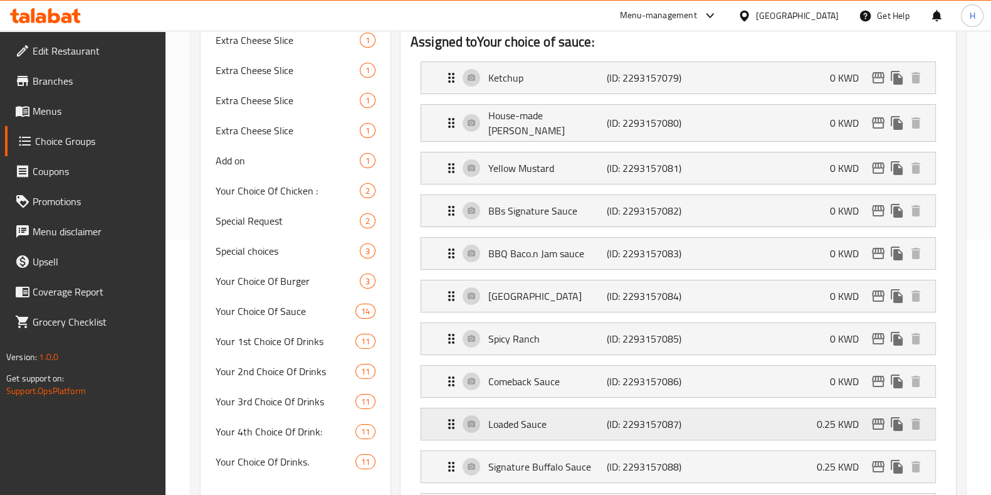
click at [730, 408] on div "Loaded Sauce (ID: 2293157087) 0.25 KWD" at bounding box center [682, 423] width 476 height 31
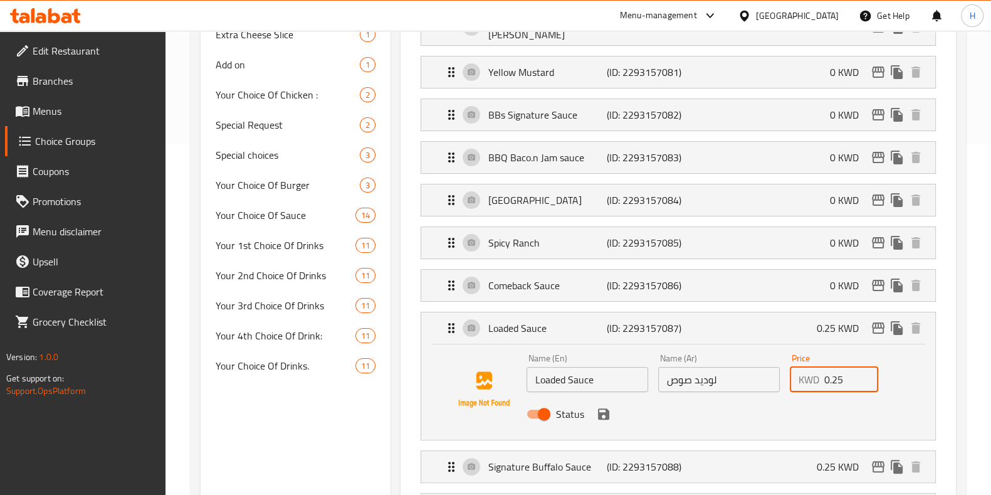
drag, startPoint x: 849, startPoint y: 371, endPoint x: 760, endPoint y: 365, distance: 89.9
click at [760, 365] on div "Name (En) Loaded Sauce Name (En) Name (Ar) لوديد صوص Name (Ar) Price KWD 0.25 P…" at bounding box center [719, 390] width 395 height 82
type input "0"
click at [607, 413] on icon "save" at bounding box center [603, 413] width 15 height 15
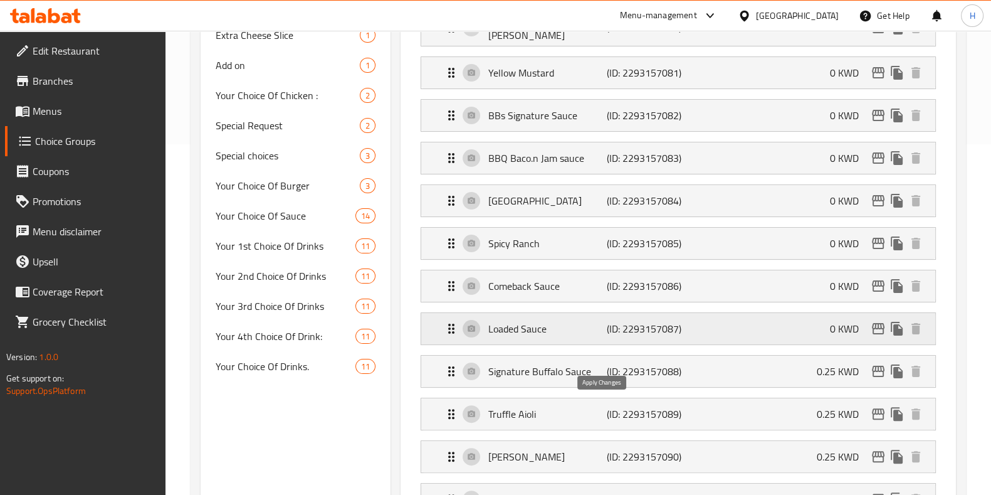
type input "0"
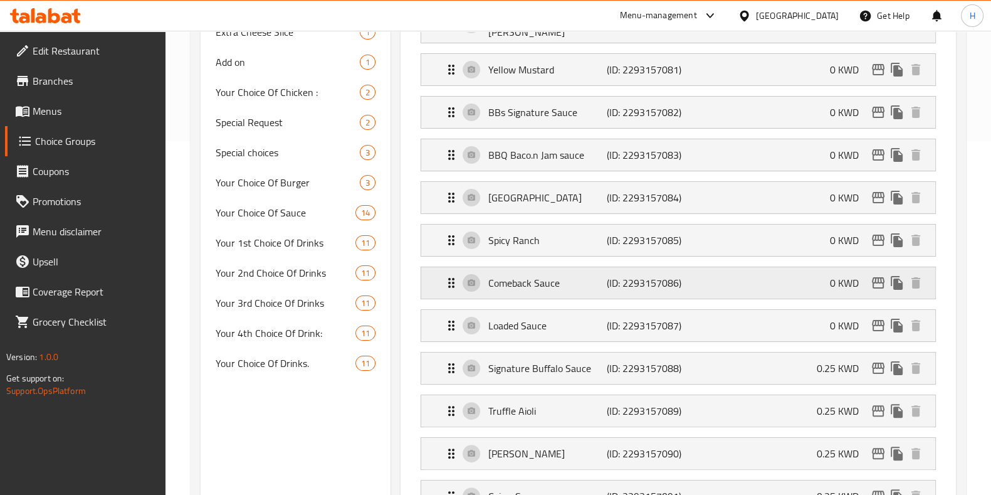
scroll to position [365, 0]
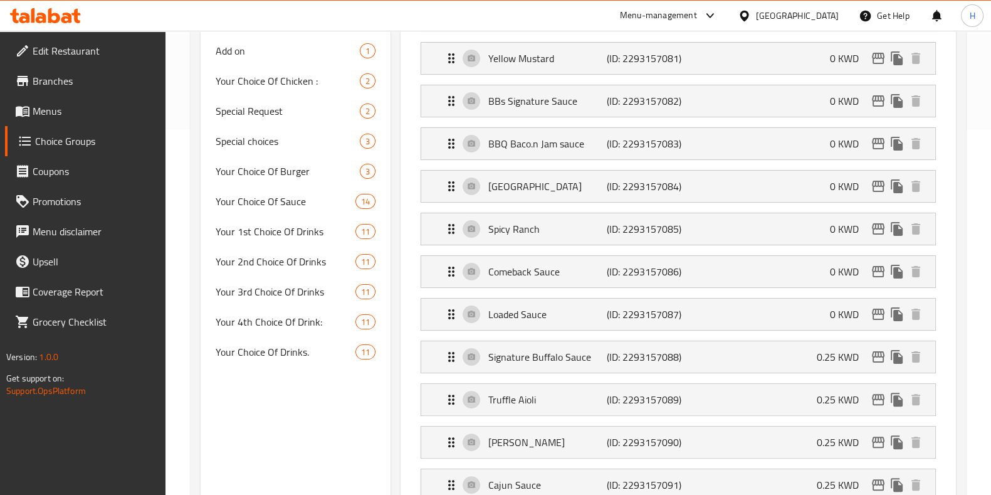
click at [767, 335] on li "Signature Buffalo Sauce (ID: 2293157088) 0.25 KWD Name (En) Signature Buffalo S…" at bounding box center [678, 356] width 535 height 43
click at [767, 341] on div "Signature Buffalo Sauce (ID: 2293157088) 0.25 KWD" at bounding box center [682, 356] width 476 height 31
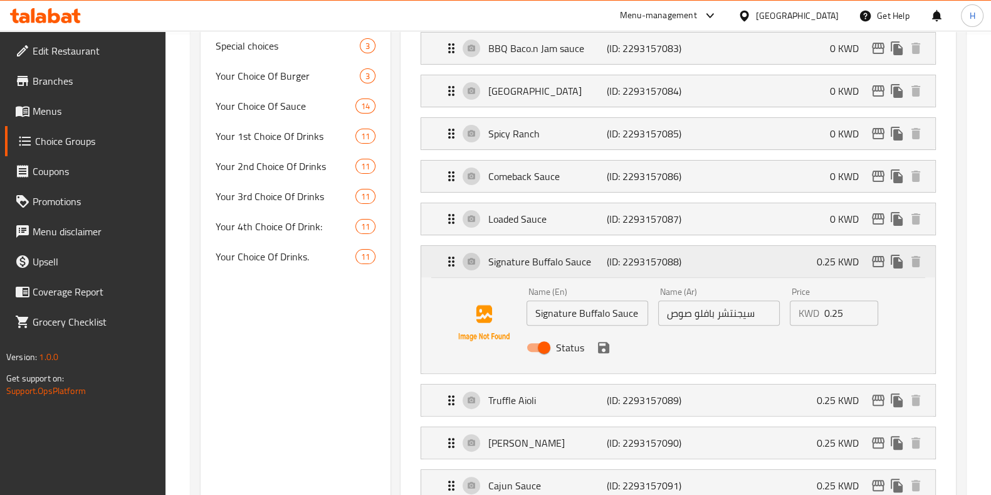
scroll to position [461, 0]
drag, startPoint x: 851, startPoint y: 300, endPoint x: 786, endPoint y: 312, distance: 66.9
click at [786, 312] on div "Price KWD 0.25 Price" at bounding box center [834, 305] width 99 height 48
click at [604, 341] on icon "save" at bounding box center [603, 346] width 11 height 11
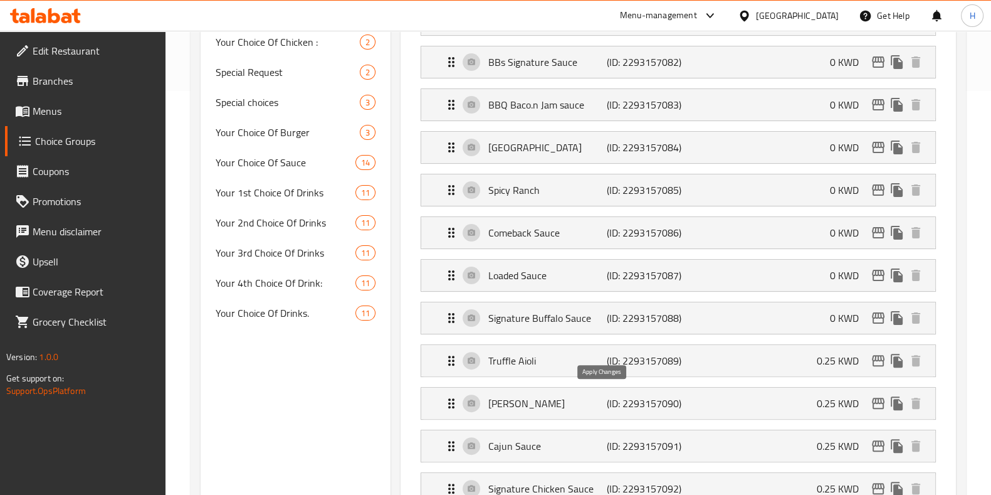
type input "0"
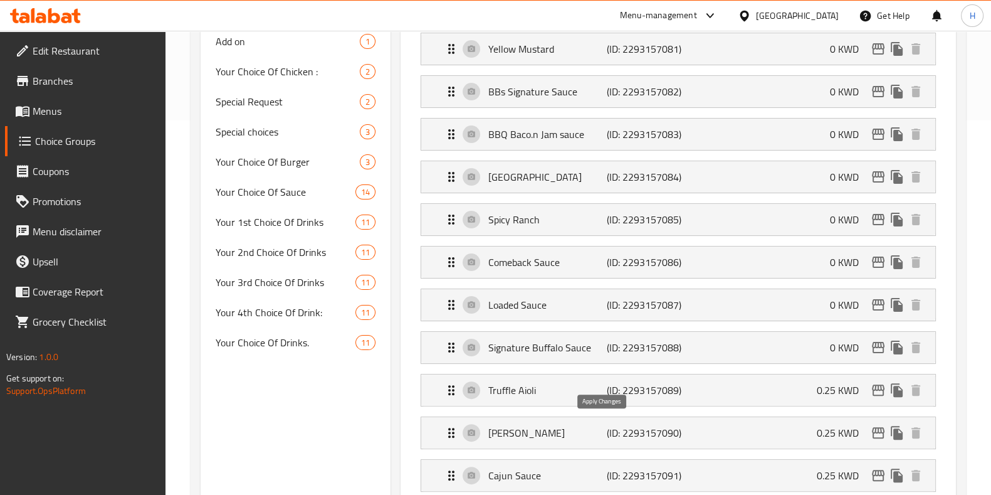
scroll to position [365, 0]
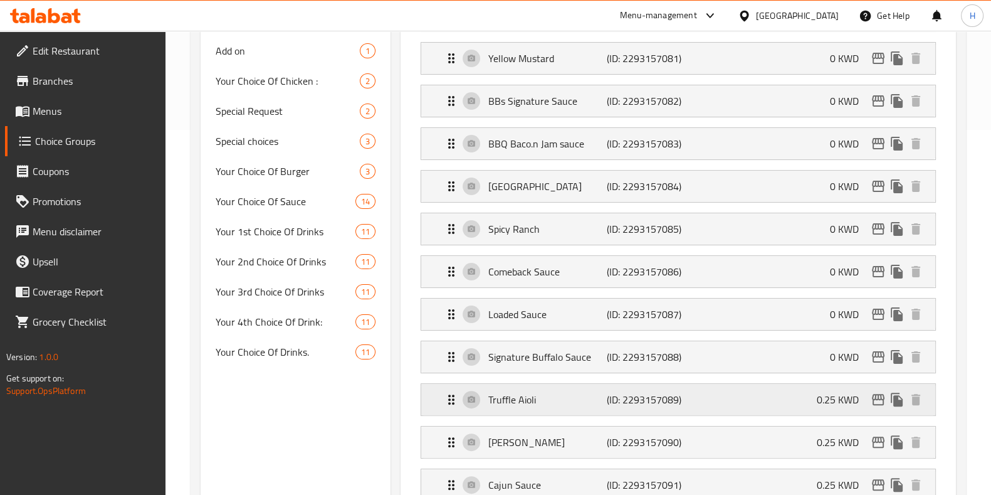
click at [789, 392] on div "Truffle Aioli (ID: 2293157089) 0.25 KWD" at bounding box center [682, 399] width 476 height 31
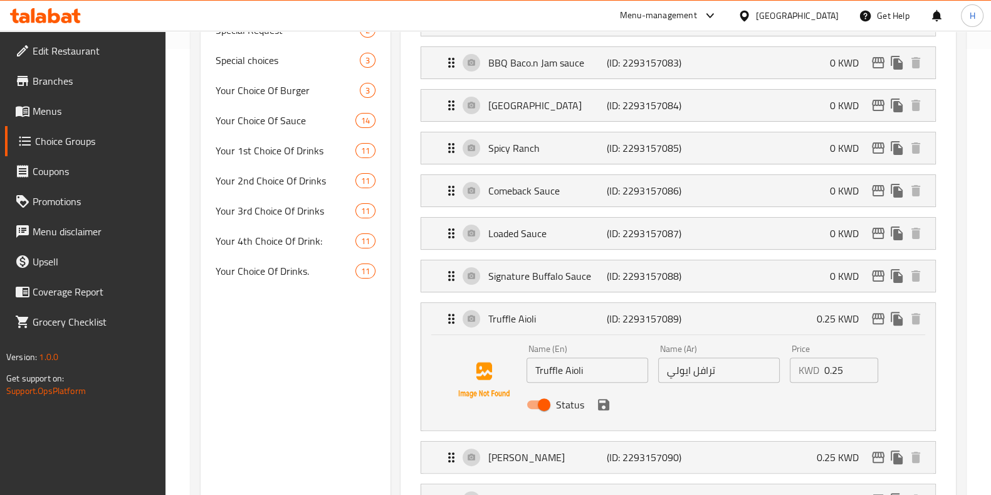
scroll to position [461, 0]
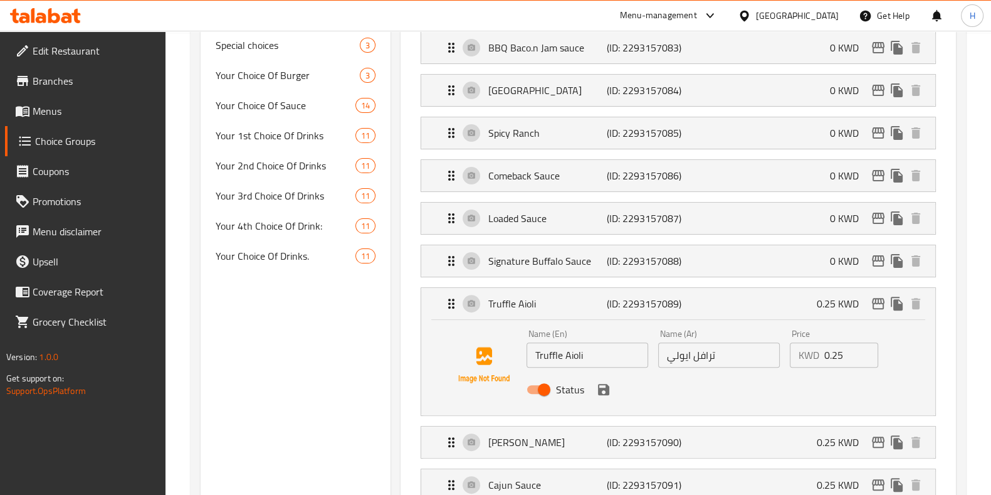
drag, startPoint x: 819, startPoint y: 345, endPoint x: 806, endPoint y: 337, distance: 14.6
click at [806, 342] on div "KWD 0.25 Price" at bounding box center [834, 354] width 89 height 25
click at [600, 386] on icon "save" at bounding box center [603, 389] width 11 height 11
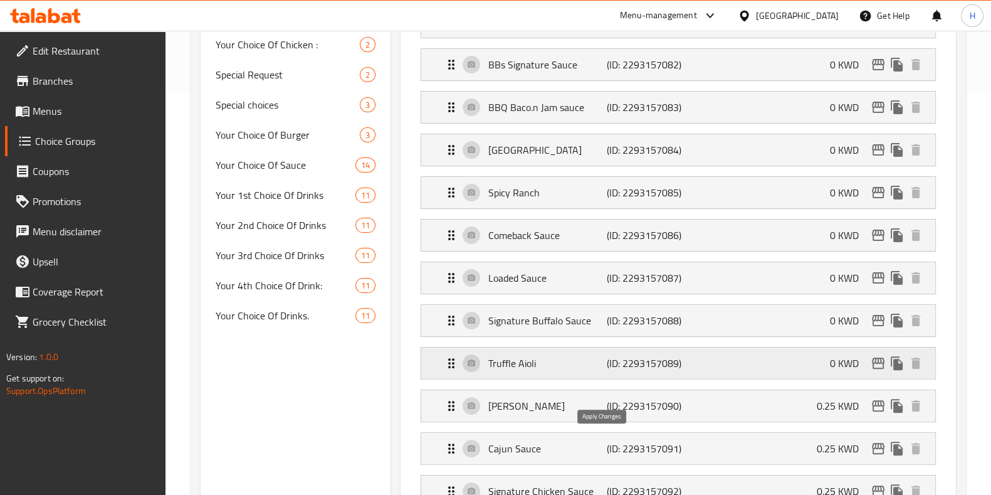
type input "0"
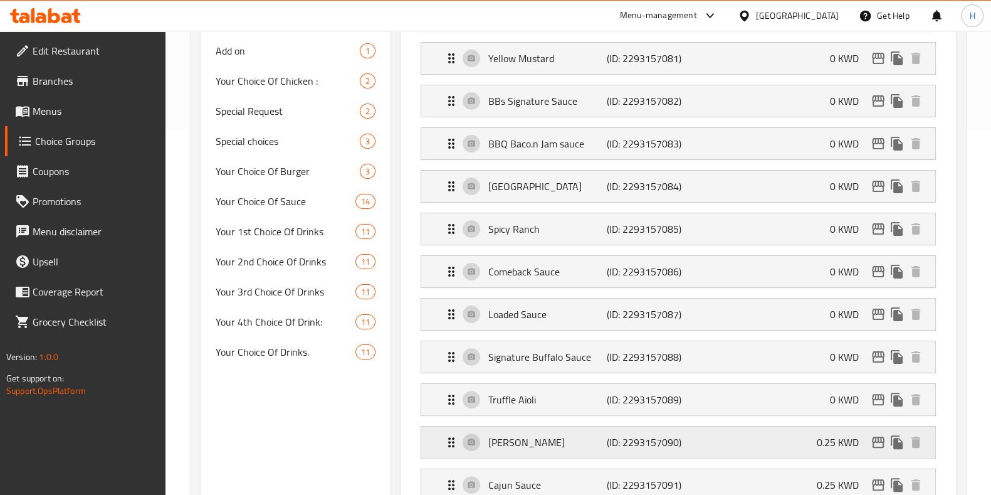
click at [813, 435] on div "Siracha Aioli (ID: 2293157090) 0.25 KWD" at bounding box center [682, 441] width 476 height 31
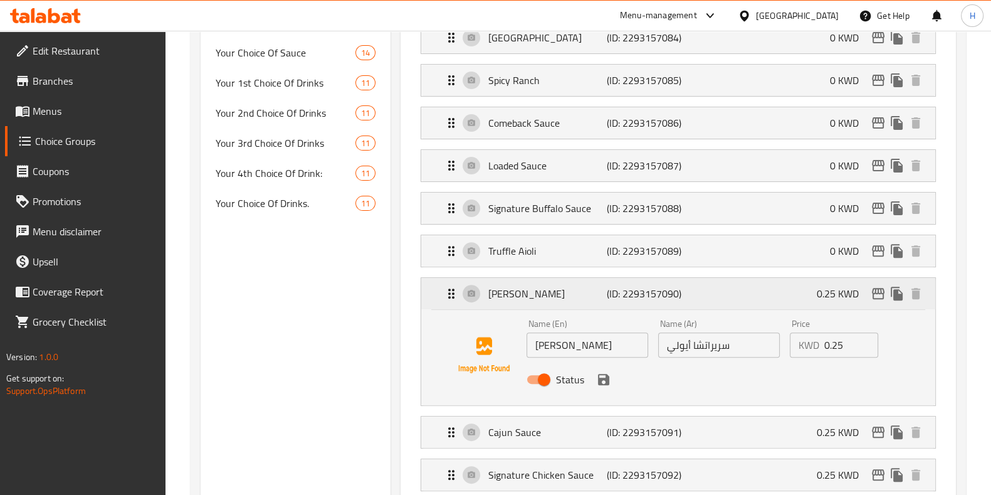
scroll to position [571, 0]
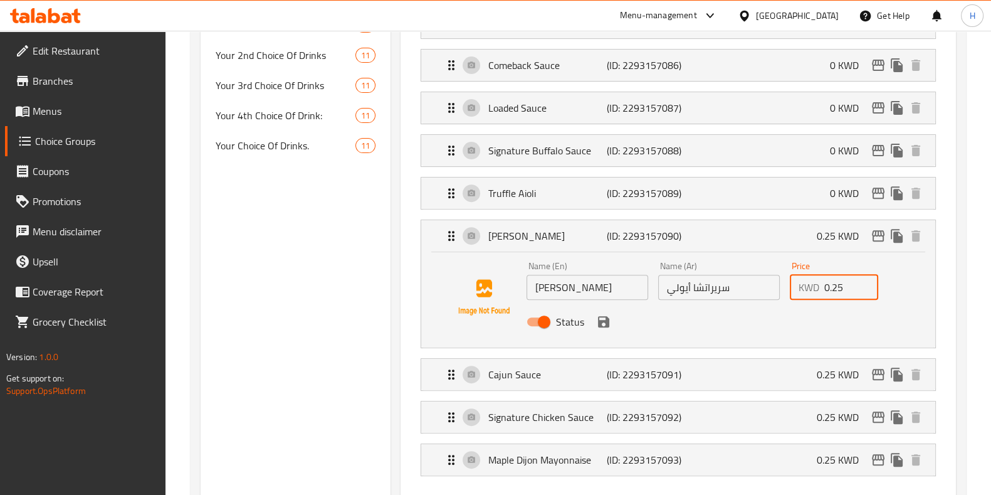
drag, startPoint x: 858, startPoint y: 283, endPoint x: 749, endPoint y: 290, distance: 108.7
click at [749, 290] on div "Name (En) Siracha Aioli Name (En) Name (Ar) سريراتشا أيولي Name (Ar) Price KWD …" at bounding box center [719, 297] width 395 height 82
click at [602, 316] on icon "save" at bounding box center [603, 321] width 11 height 11
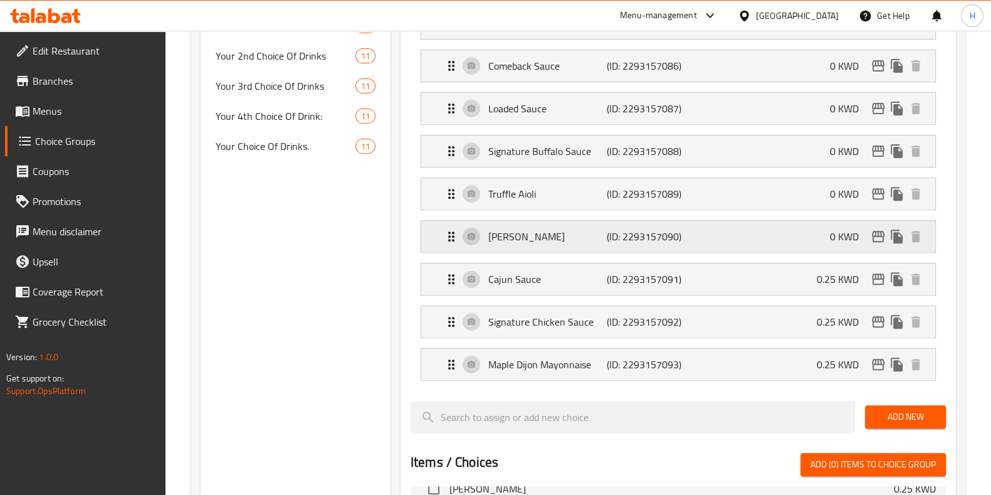
type input "0"
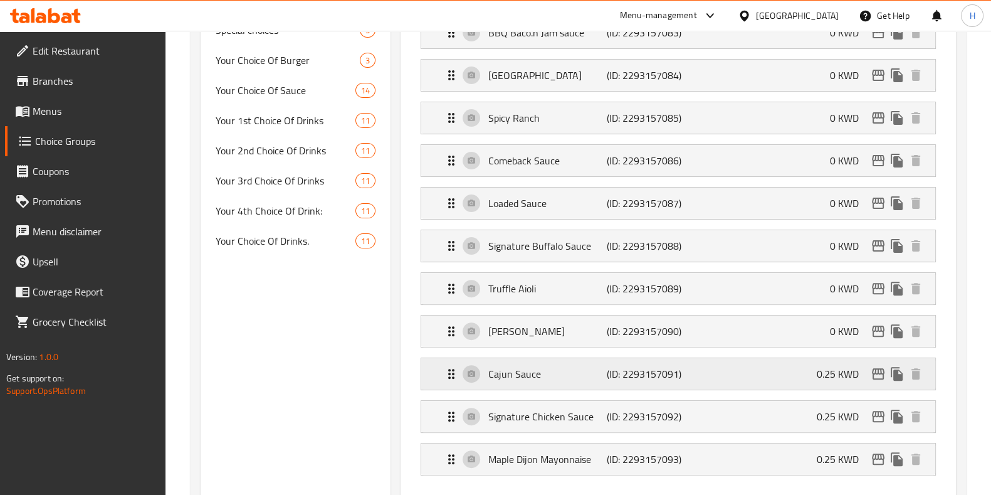
click at [775, 359] on div "Cajun Sauce (ID: 2293157091) 0.25 KWD" at bounding box center [682, 373] width 476 height 31
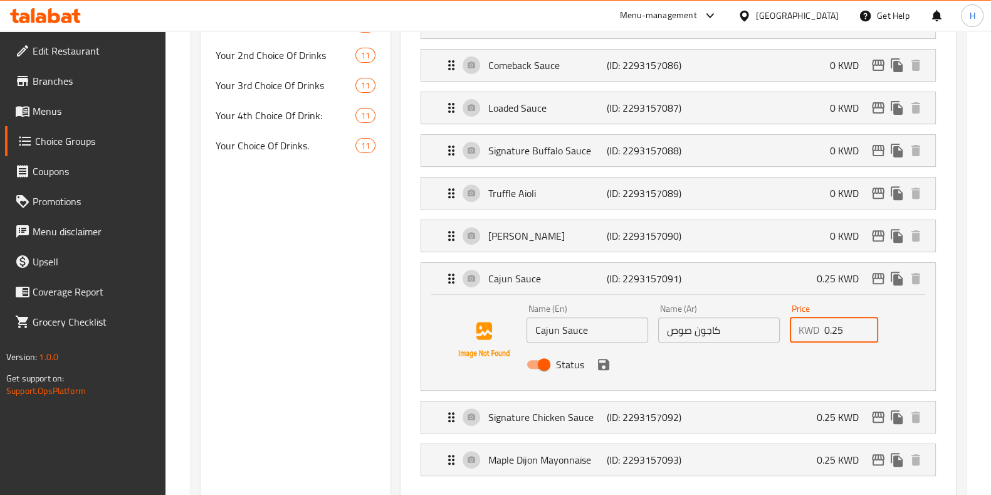
drag, startPoint x: 849, startPoint y: 324, endPoint x: 750, endPoint y: 315, distance: 98.9
click at [750, 315] on div "Name (En) Cajun Sauce Name (En) Name (Ar) كاجون صوص Name (Ar) Price KWD 0.25 Pr…" at bounding box center [719, 340] width 395 height 82
click at [607, 362] on icon "save" at bounding box center [603, 364] width 15 height 15
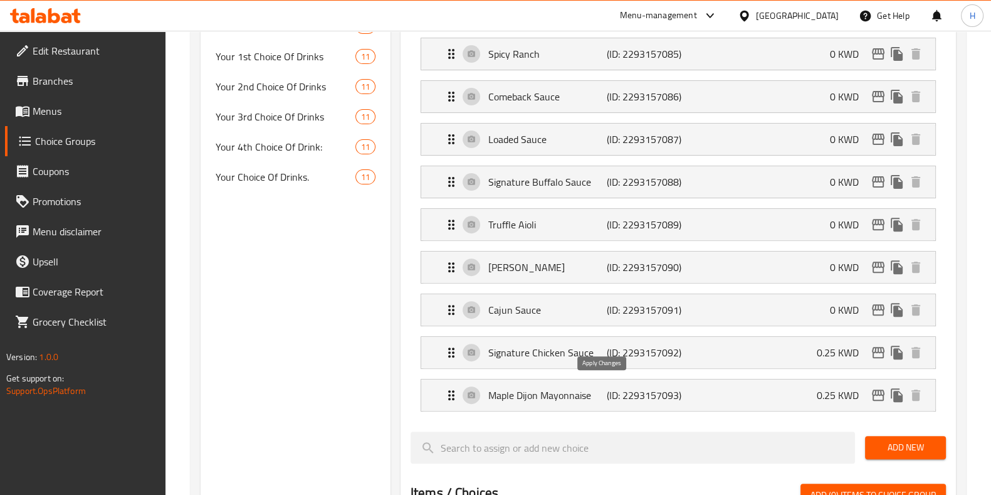
type input "0"
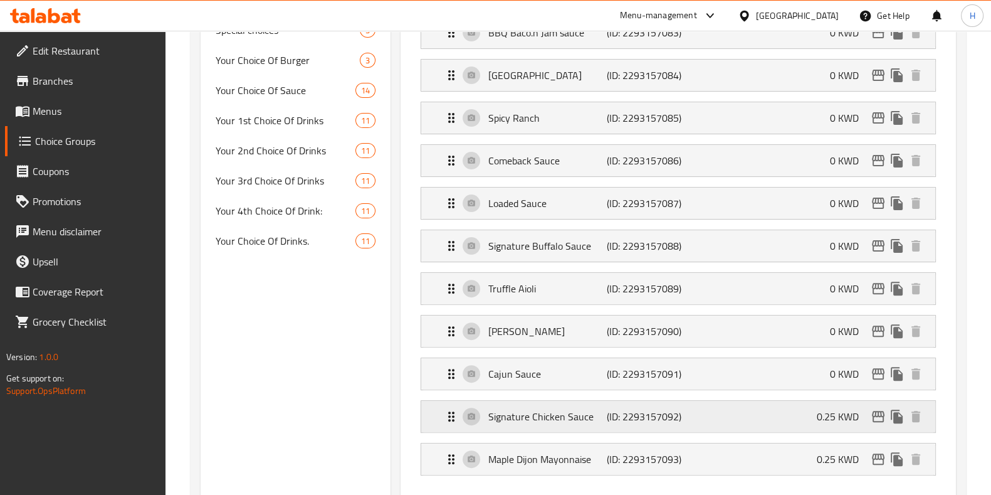
click at [786, 401] on div "Signature Chicken Sauce (ID: 2293157092) 0.25 KWD" at bounding box center [682, 416] width 476 height 31
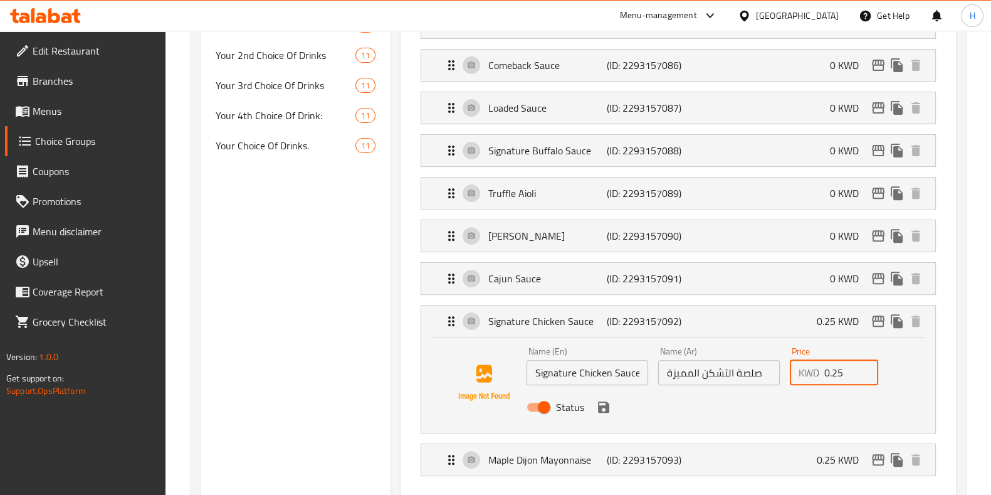
drag, startPoint x: 849, startPoint y: 362, endPoint x: 749, endPoint y: 362, distance: 100.3
click at [749, 362] on div "Name (En) Signature Chicken Sauce Name (En) Name (Ar) صلصة التشكن المميزة Name …" at bounding box center [719, 383] width 395 height 82
click at [604, 404] on icon "save" at bounding box center [603, 406] width 15 height 15
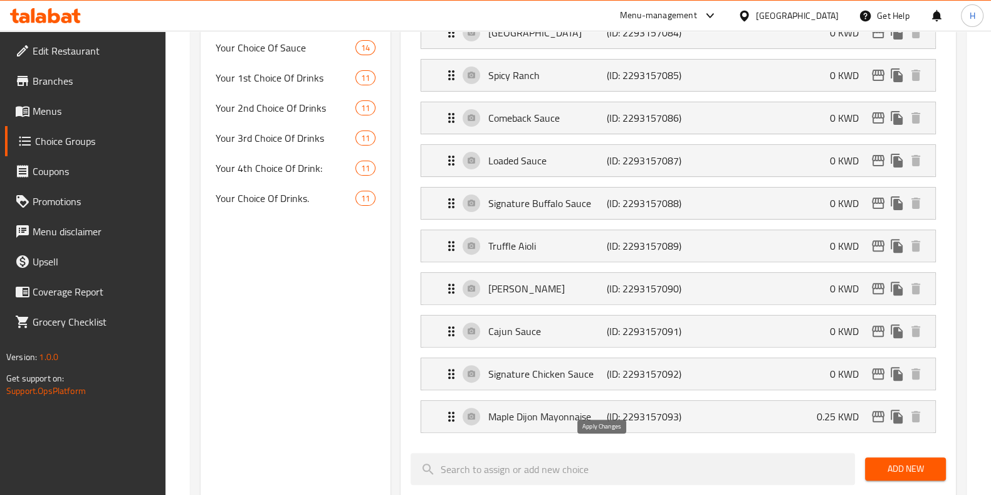
type input "0"
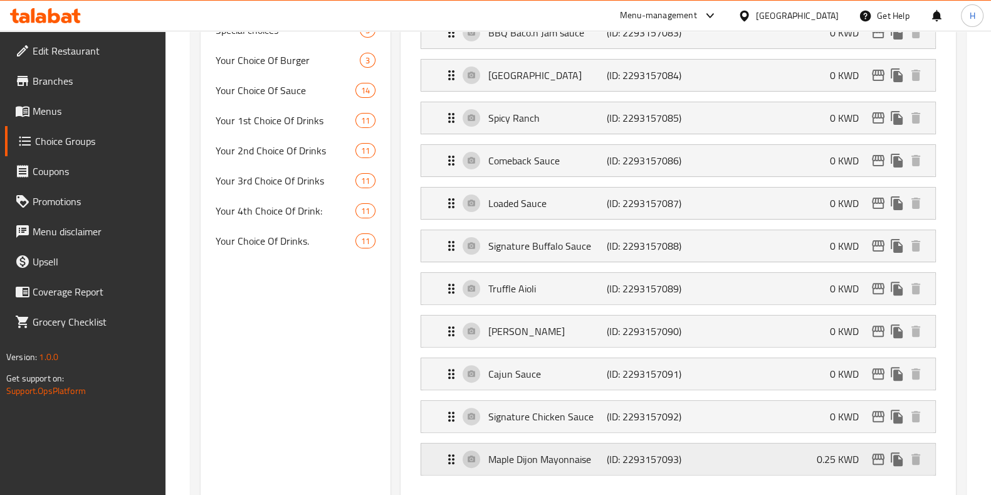
click at [735, 443] on div "Maple Dijon Mayonnaise (ID: 2293157093) 0.25 KWD" at bounding box center [682, 458] width 476 height 31
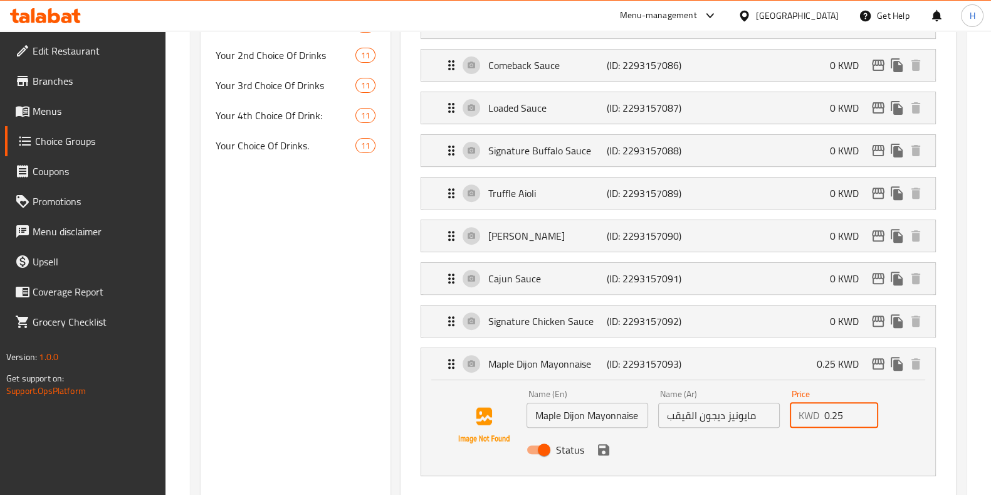
drag, startPoint x: 814, startPoint y: 413, endPoint x: 784, endPoint y: 412, distance: 30.7
click at [784, 412] on div "Name (En) Maple Dijon Mayonnaise Name (En) Name (Ar) مايونيز ديجون القيقب Name …" at bounding box center [719, 425] width 395 height 82
click at [605, 444] on icon "save" at bounding box center [603, 449] width 11 height 11
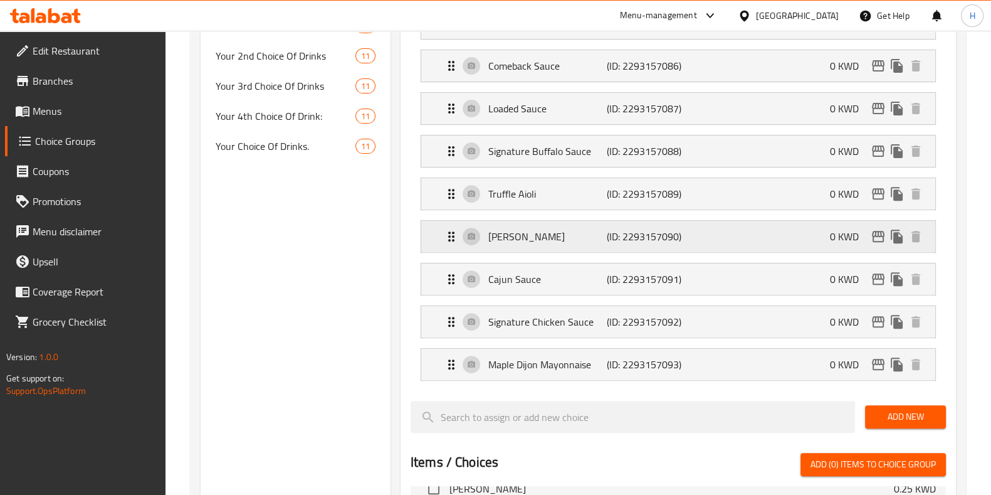
type input "0"
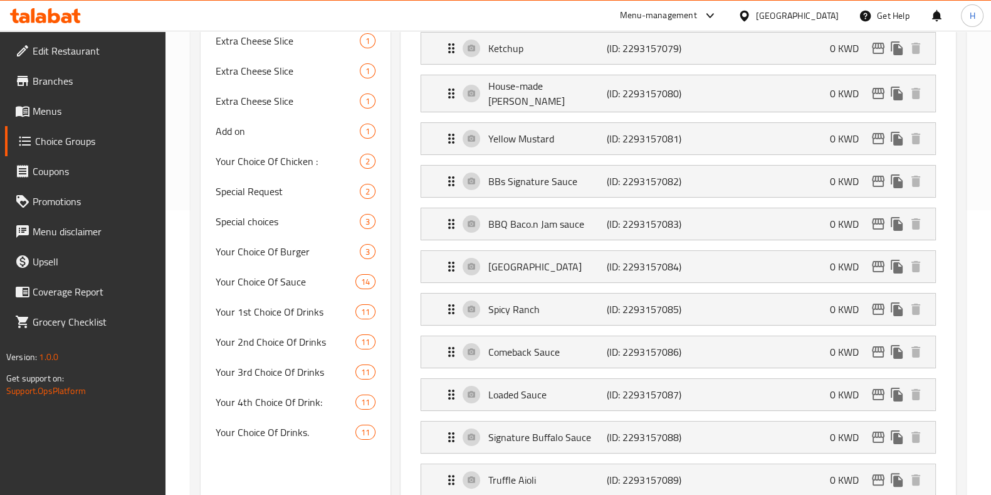
scroll to position [0, 0]
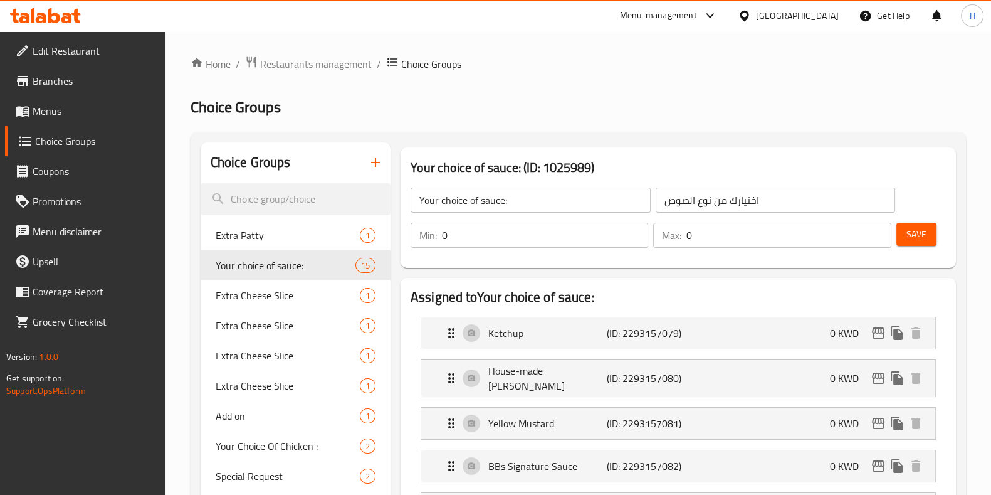
click at [907, 242] on span "Save" at bounding box center [917, 234] width 20 height 16
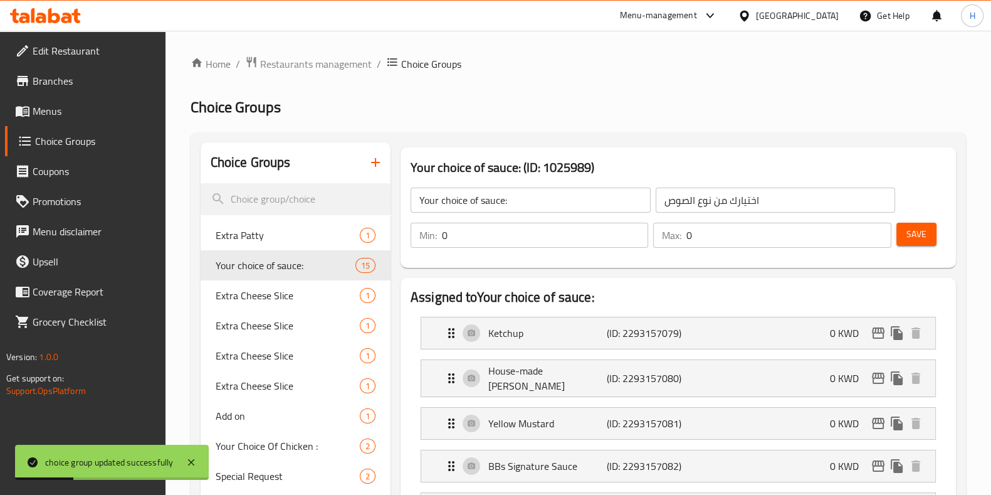
click at [934, 234] on button "Save" at bounding box center [916, 234] width 40 height 23
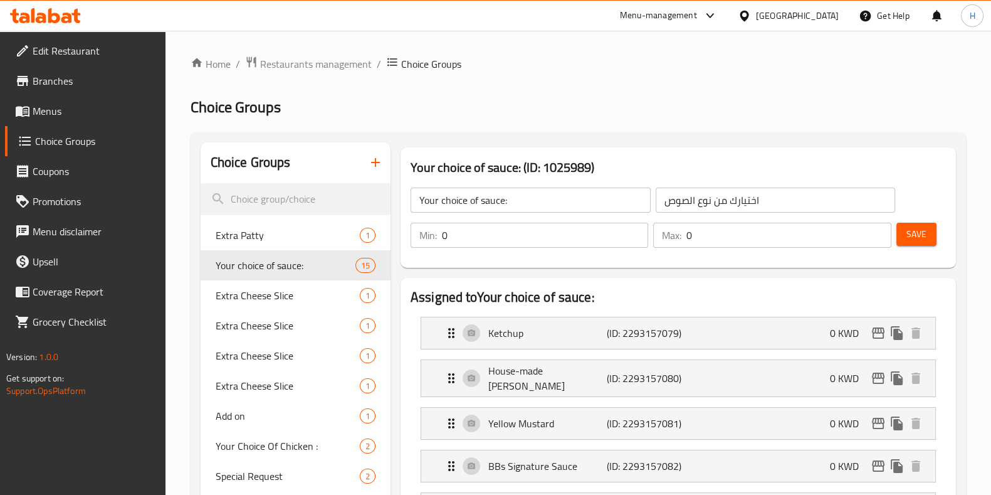
click at [925, 239] on span "Save" at bounding box center [917, 234] width 20 height 16
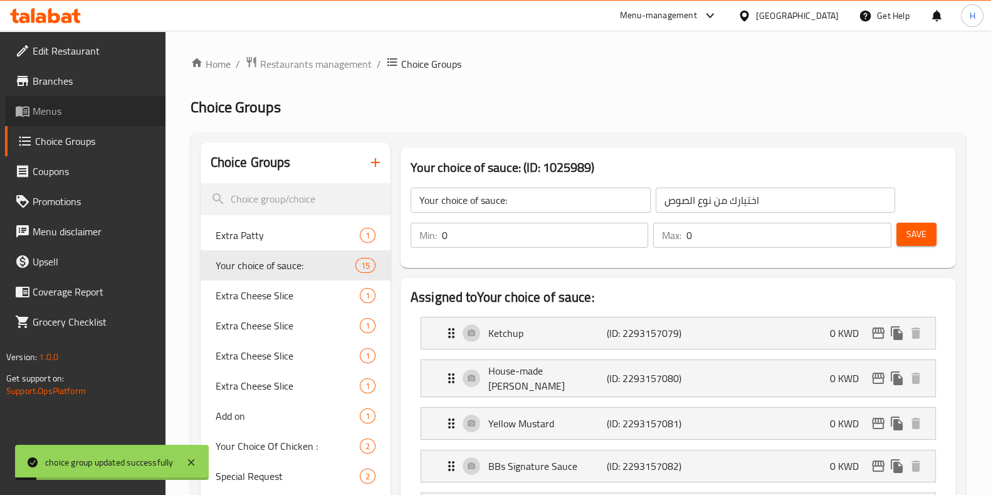
click at [73, 110] on span "Menus" at bounding box center [94, 110] width 123 height 15
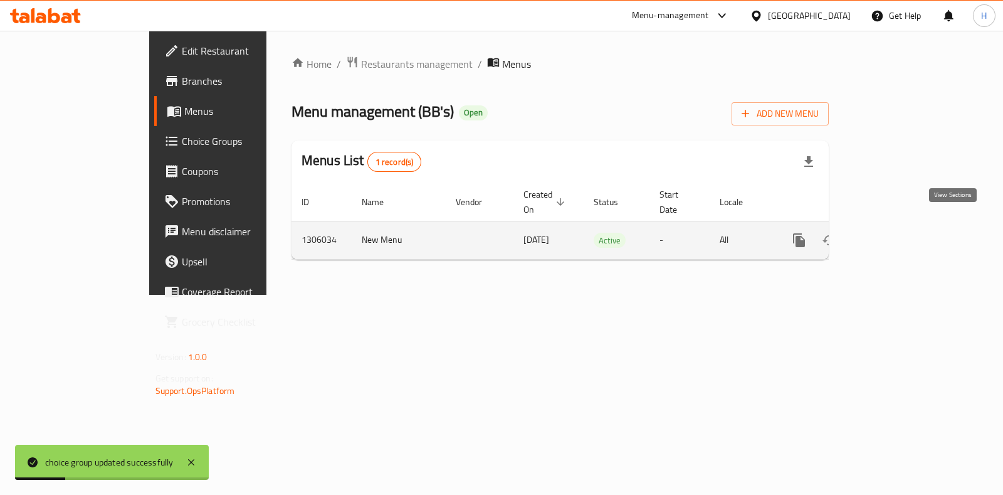
click at [905, 225] on link "enhanced table" at bounding box center [890, 240] width 30 height 30
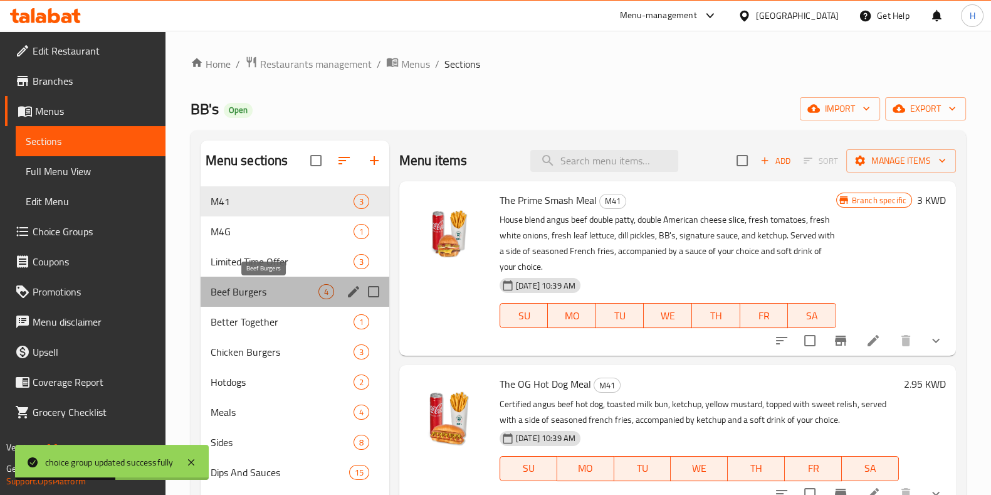
click at [237, 291] on span "Beef Burgers" at bounding box center [265, 291] width 108 height 15
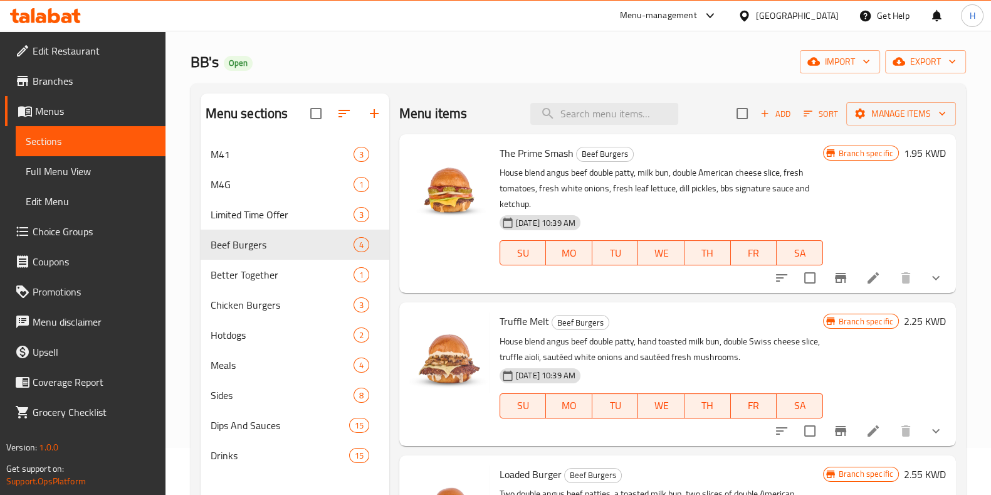
scroll to position [50, 0]
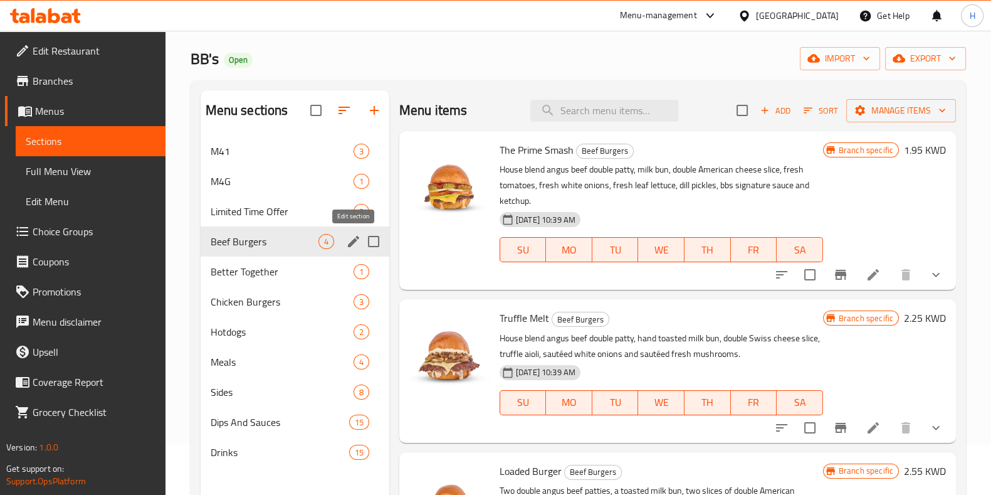
click at [350, 243] on icon "edit" at bounding box center [353, 241] width 11 height 11
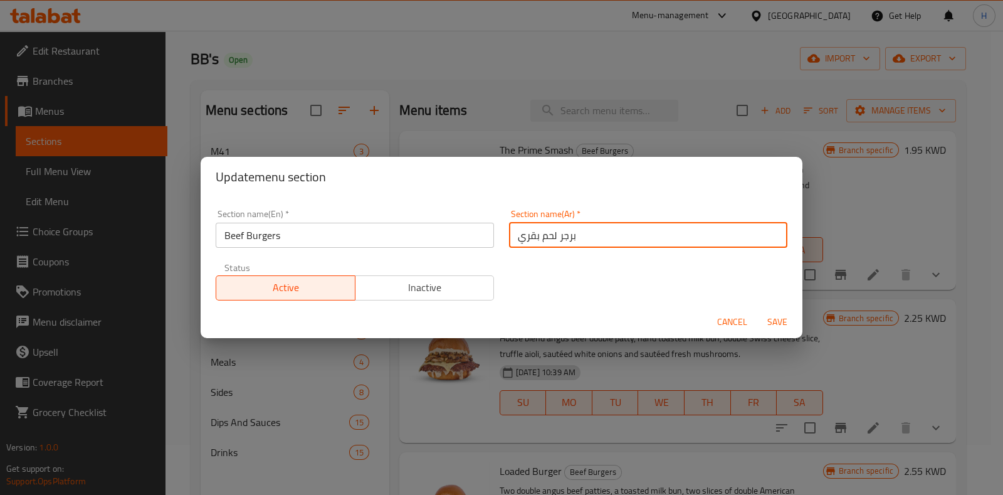
drag, startPoint x: 598, startPoint y: 236, endPoint x: 456, endPoint y: 244, distance: 141.9
click at [456, 244] on div "Section name(En)   * Beef Burgers Section name(En) * Section name(Ar)   * برجر …" at bounding box center [501, 255] width 587 height 106
paste input "اللحم"
type input "برجر اللحم"
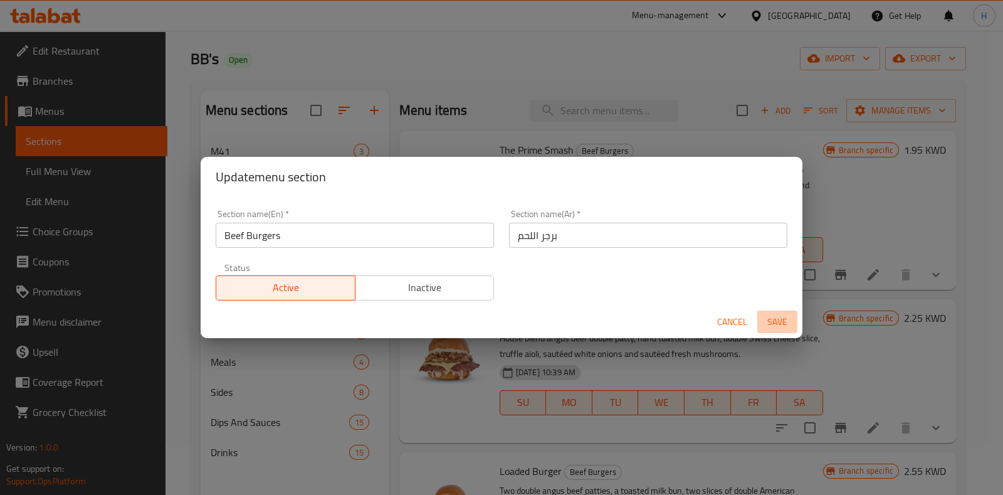
click at [773, 318] on span "Save" at bounding box center [777, 322] width 30 height 16
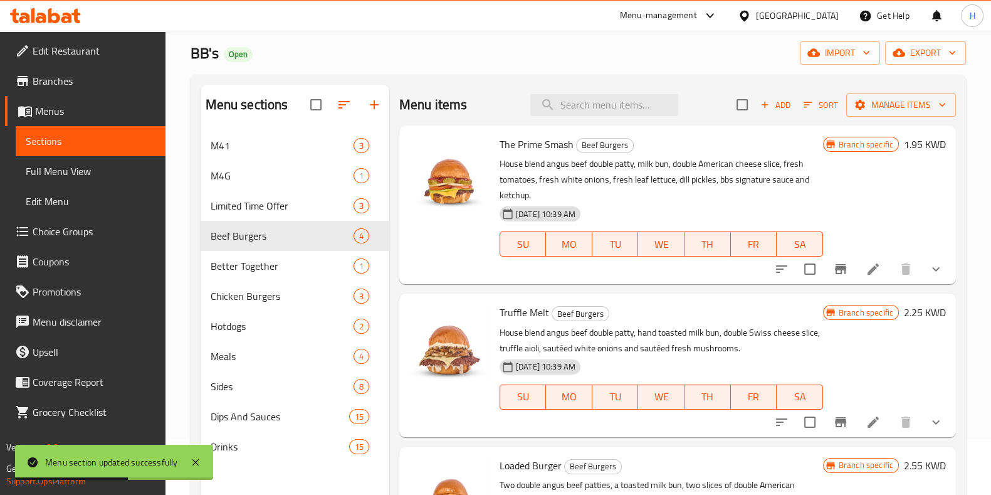
scroll to position [62, 0]
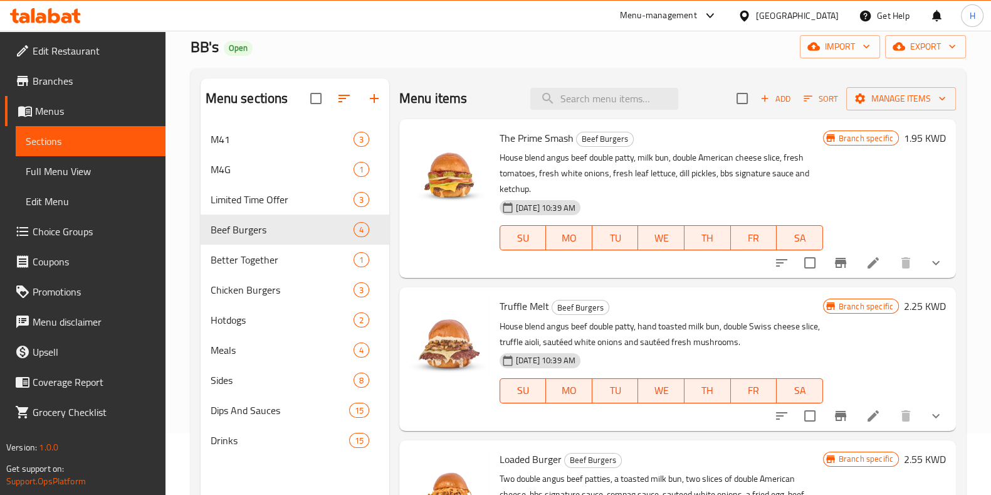
click at [866, 251] on li at bounding box center [873, 262] width 35 height 23
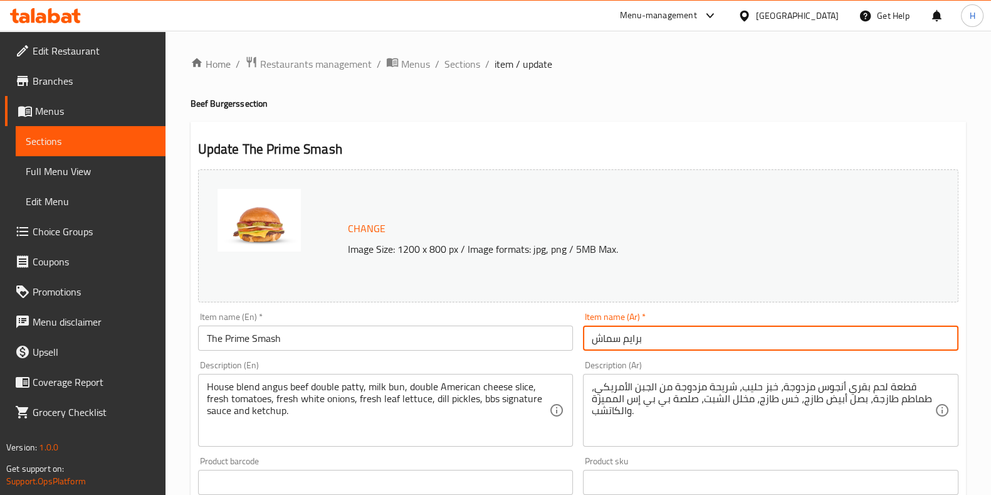
drag, startPoint x: 670, startPoint y: 334, endPoint x: 540, endPoint y: 341, distance: 130.0
click at [540, 341] on div "Change Image Size: 1200 x 800 px / Image formats: jpg, png / 5MB Max. Item name…" at bounding box center [578, 443] width 770 height 559
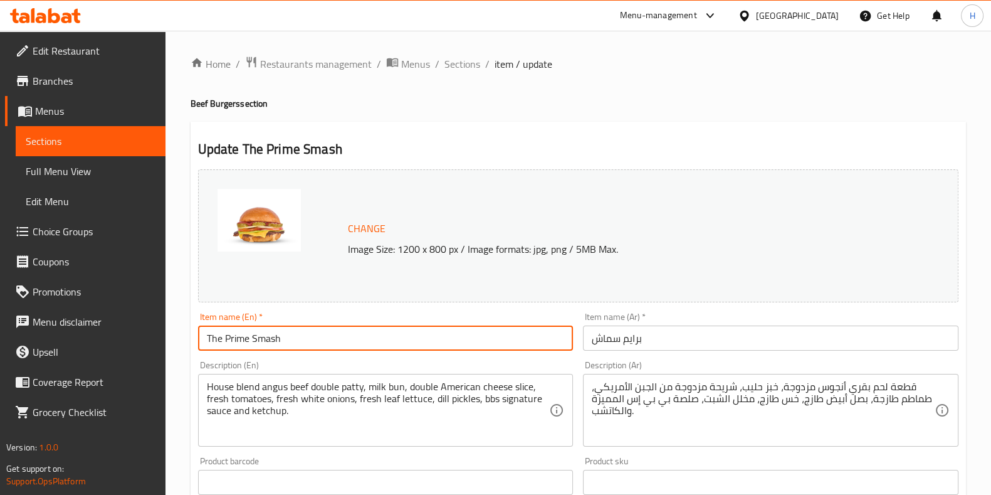
drag, startPoint x: 313, startPoint y: 336, endPoint x: 121, endPoint y: 352, distance: 193.1
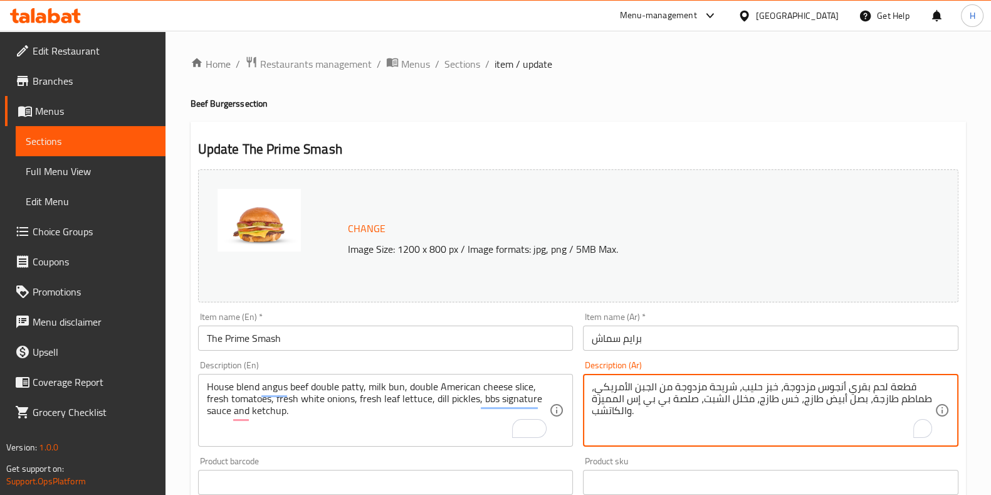
click at [769, 402] on textarea "قطعة لحم بقري أنجوس مزدوجة، خبز حليب، شريحة مزدوجة من الجبن الأمريكي، طماطم طاز…" at bounding box center [763, 411] width 343 height 60
paste textarea "شريحتين برجر لحم أنجوس معتمد، خبز حليب، شريحتين من الجبن الأمريكي، طماطم طازجة،…"
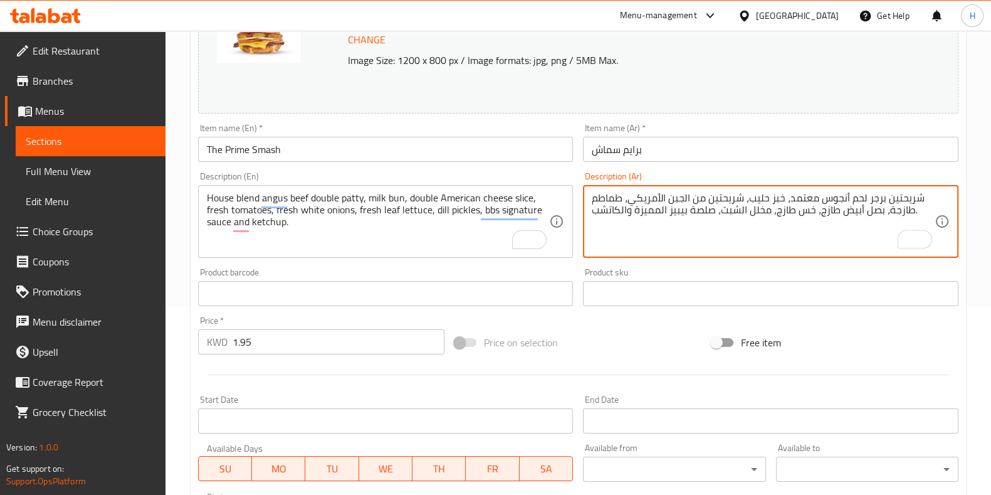
type textarea "شريحتين برجر لحم أنجوس معتمد، خبز حليب، شريحتين من الجبن الأمريكي، طماطم طازجة،…"
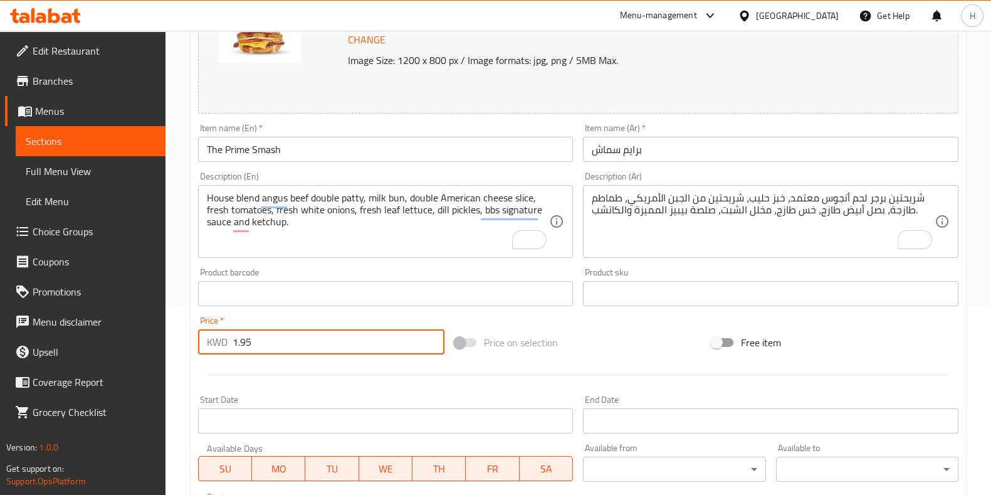
paste input "2.300"
drag, startPoint x: 295, startPoint y: 340, endPoint x: 190, endPoint y: 342, distance: 104.7
click at [191, 342] on div "Update The Prime Smash Change Image Size: 1200 x 800 px / Image formats: jpg, p…" at bounding box center [578, 368] width 775 height 871
type input "2.300"
click at [278, 359] on div at bounding box center [578, 374] width 770 height 31
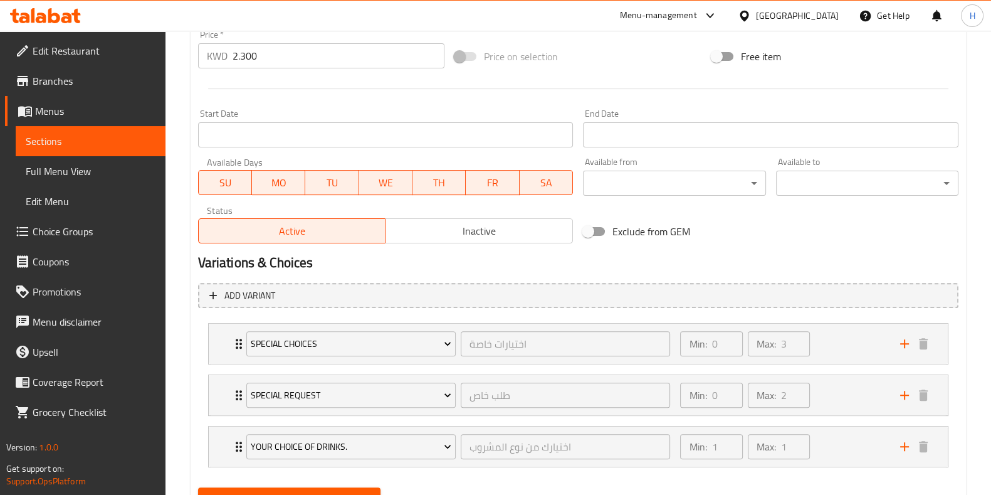
scroll to position [532, 0]
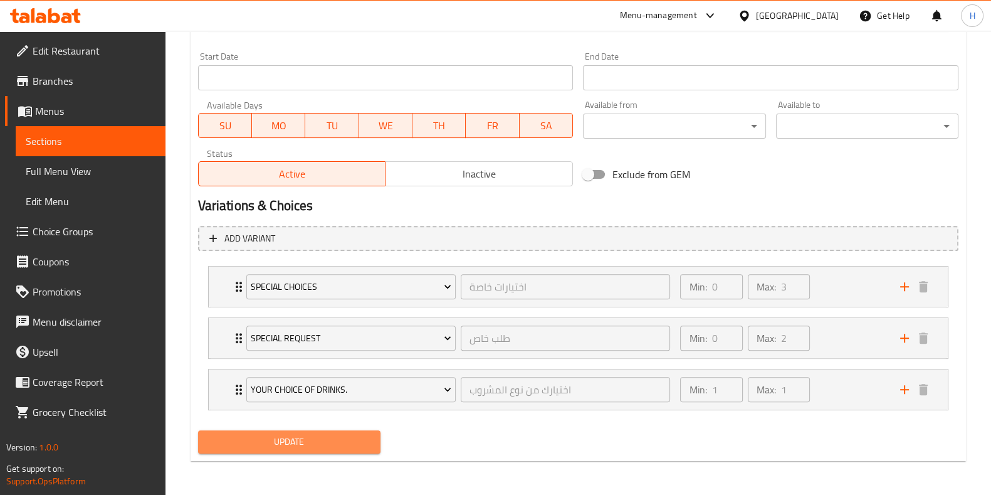
click at [279, 443] on span "Update" at bounding box center [289, 442] width 162 height 16
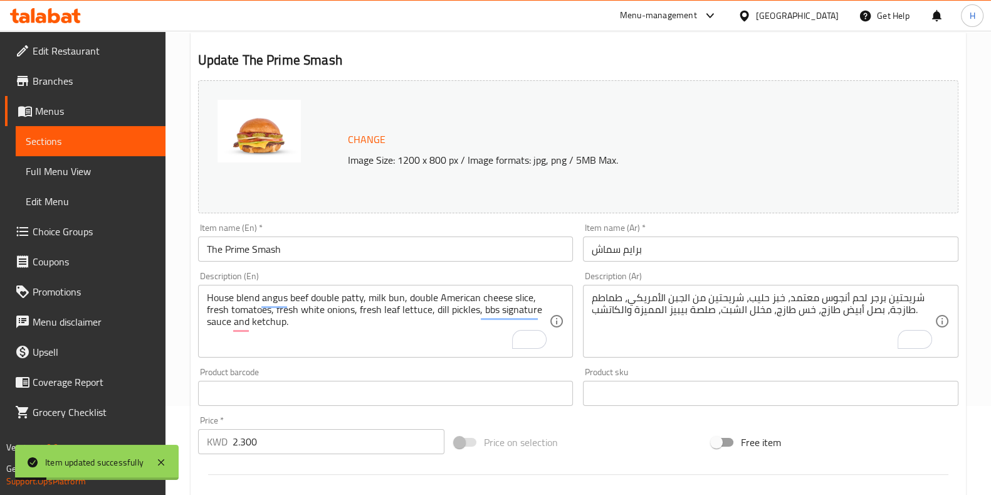
scroll to position [0, 0]
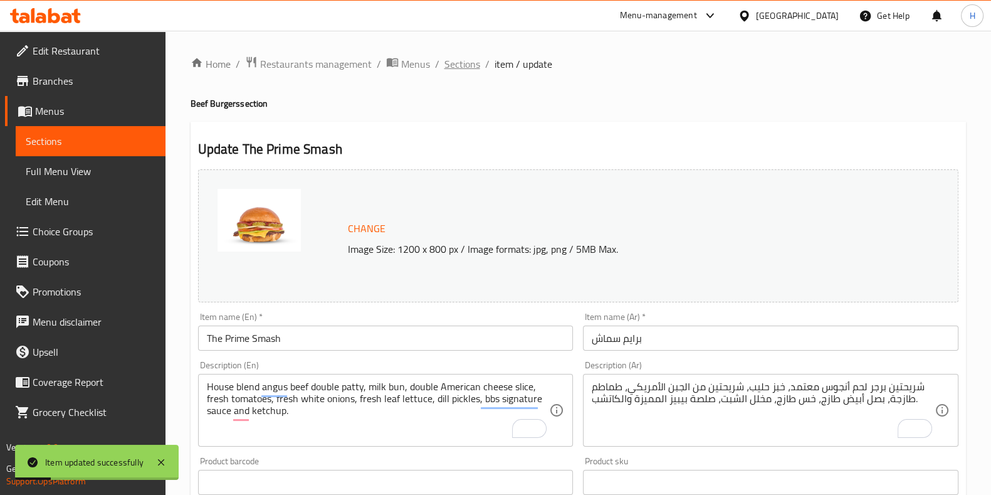
click at [470, 65] on span "Sections" at bounding box center [462, 63] width 36 height 15
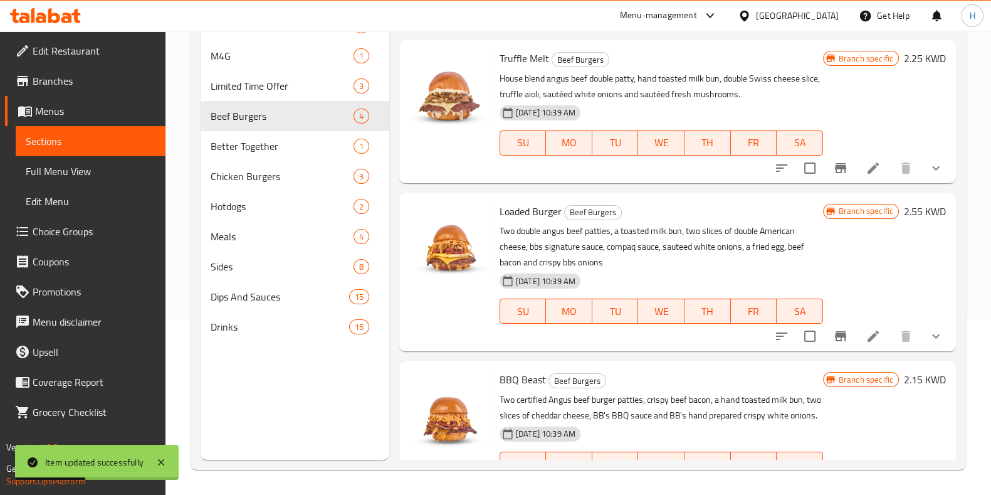
scroll to position [135, 0]
click at [867, 329] on icon at bounding box center [873, 334] width 15 height 15
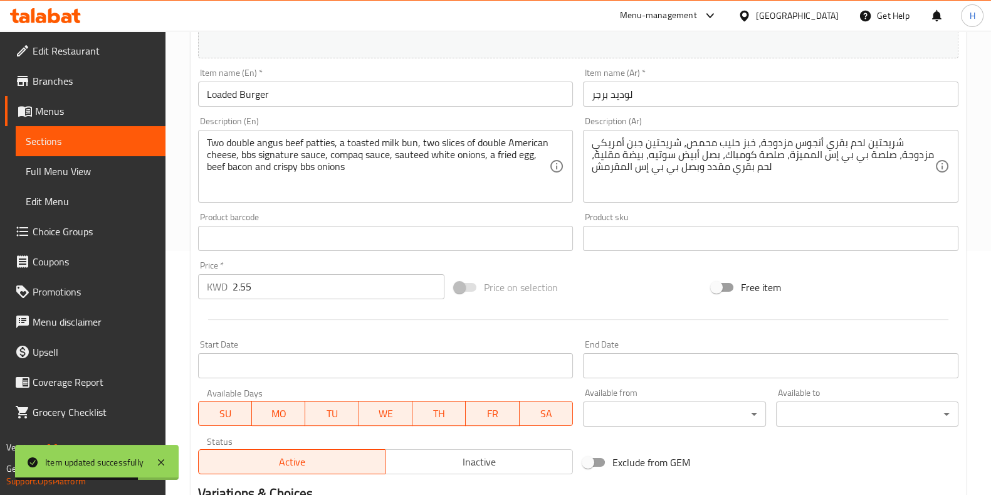
scroll to position [244, 0]
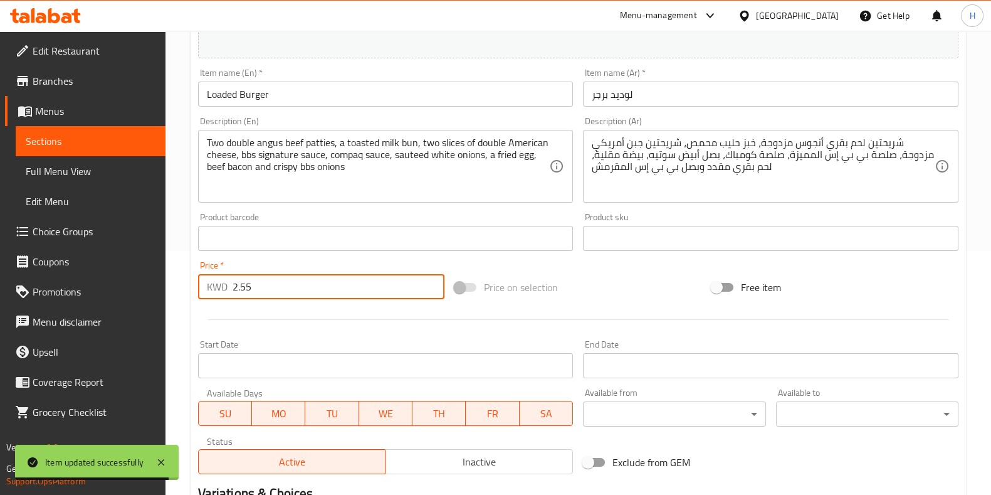
paste input "750"
drag, startPoint x: 238, startPoint y: 283, endPoint x: 185, endPoint y: 287, distance: 53.4
click at [185, 287] on div "Home / Restaurants management / Menus / Sections / item / update Beef Burgers s…" at bounding box center [579, 234] width 826 height 894
type input "2.750"
click at [271, 304] on div at bounding box center [578, 319] width 770 height 31
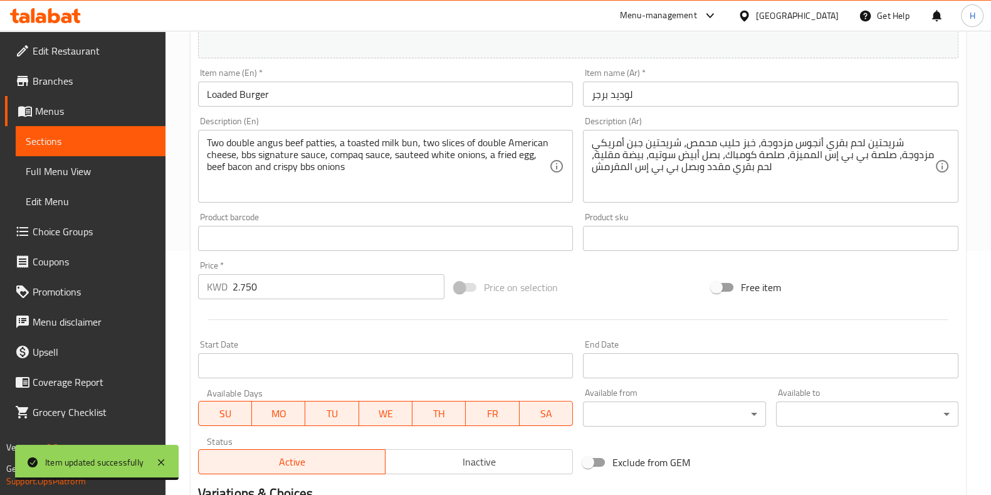
scroll to position [429, 0]
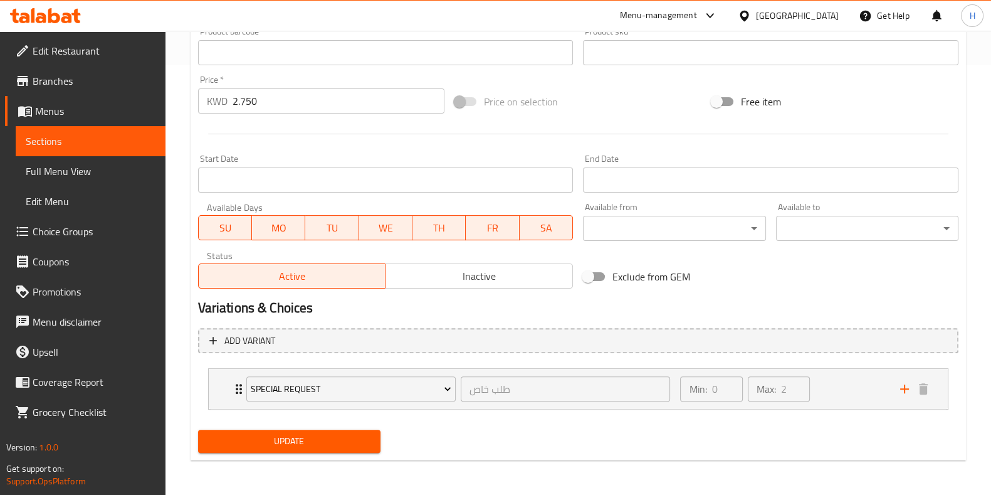
click at [306, 443] on span "Update" at bounding box center [289, 441] width 162 height 16
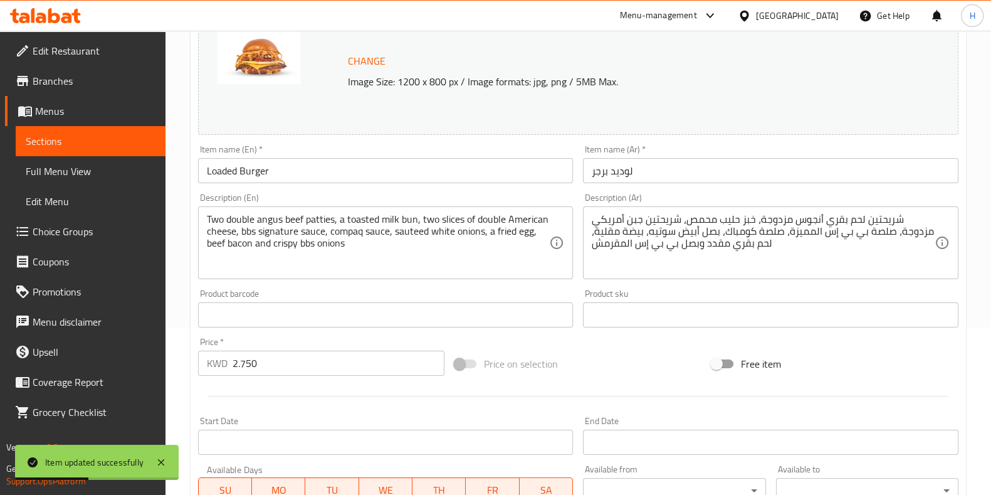
scroll to position [0, 0]
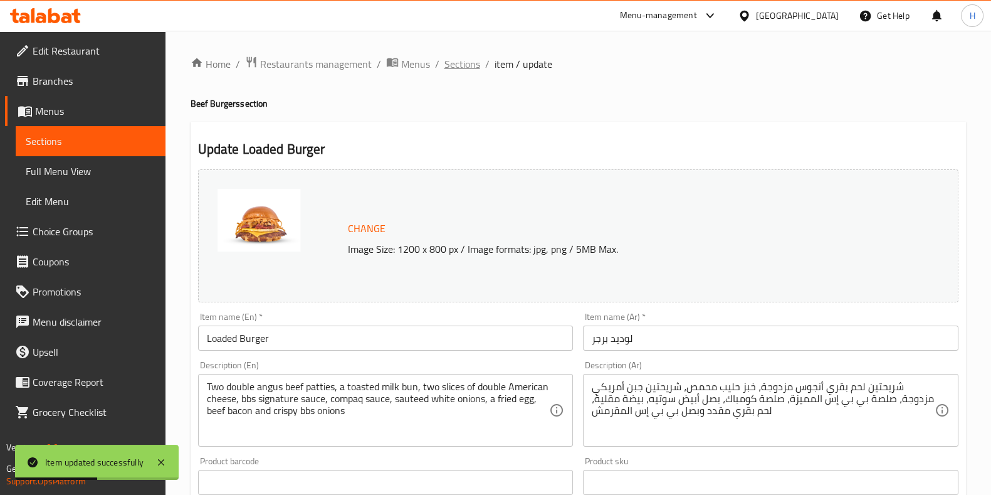
click at [465, 67] on span "Sections" at bounding box center [462, 63] width 36 height 15
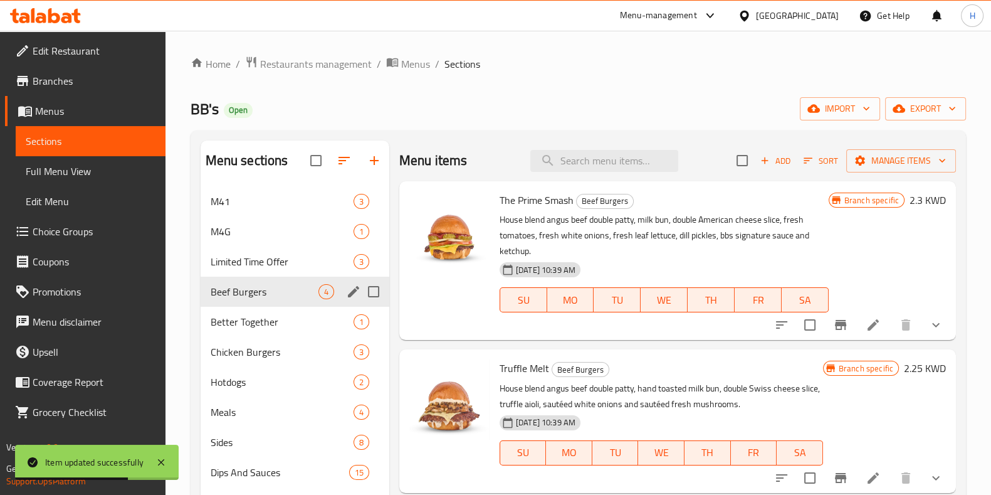
scroll to position [176, 0]
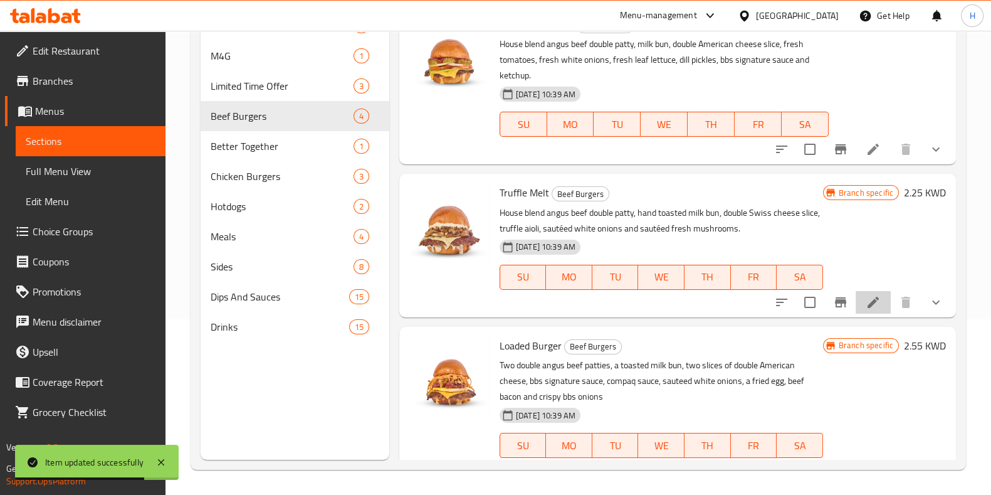
click at [862, 293] on li at bounding box center [873, 302] width 35 height 23
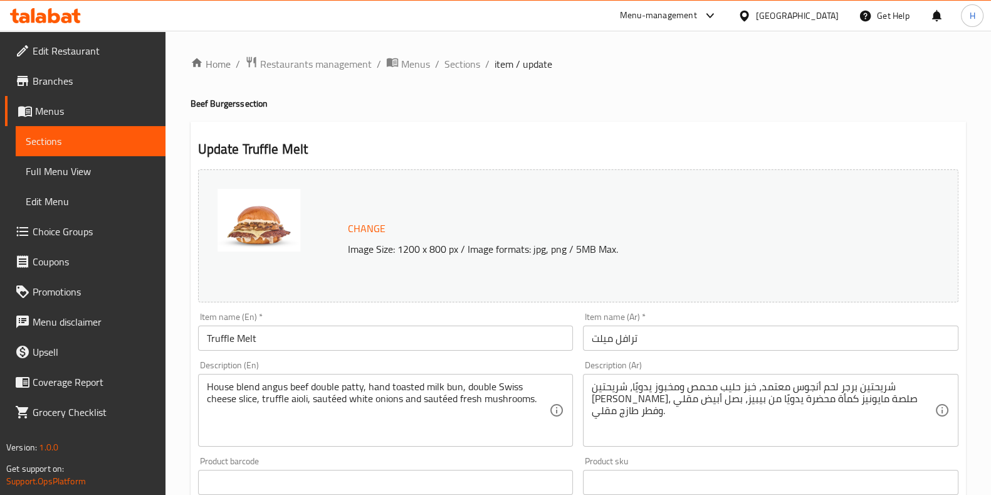
scroll to position [12, 0]
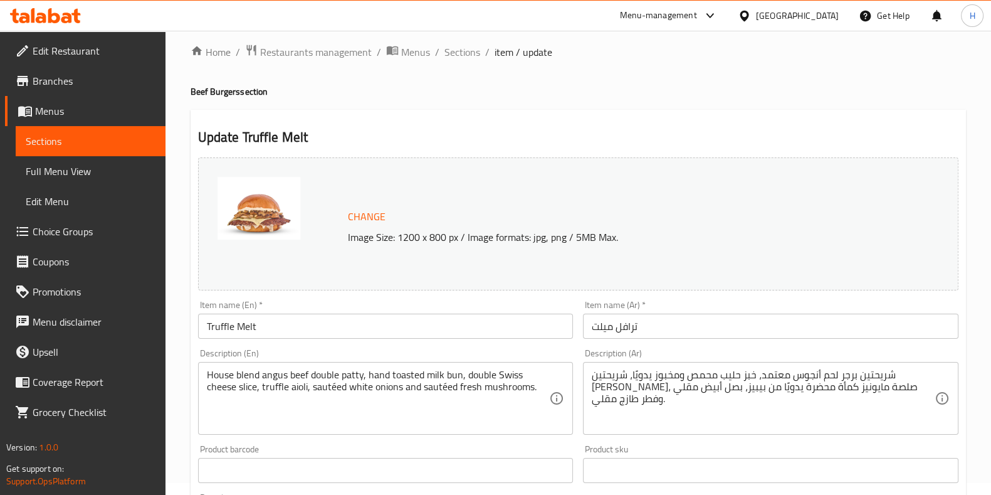
click at [351, 385] on textarea "House blend angus beef double patty, hand toasted milk bun, double Swiss cheese…" at bounding box center [378, 399] width 343 height 60
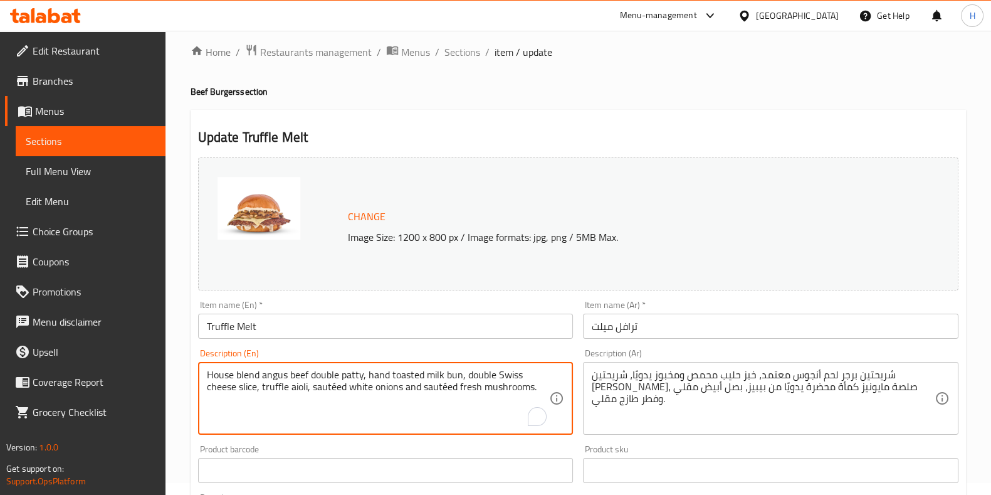
click at [351, 385] on textarea "House blend angus beef double patty, hand toasted milk bun, double Swiss cheese…" at bounding box center [378, 399] width 343 height 60
paste textarea "milk bun, double Swiss cheese slice, truffle aioli, sautéed white onions,"
type textarea "House blend angus beef double patty, milk bun, double Swiss cheese slice, truff…"
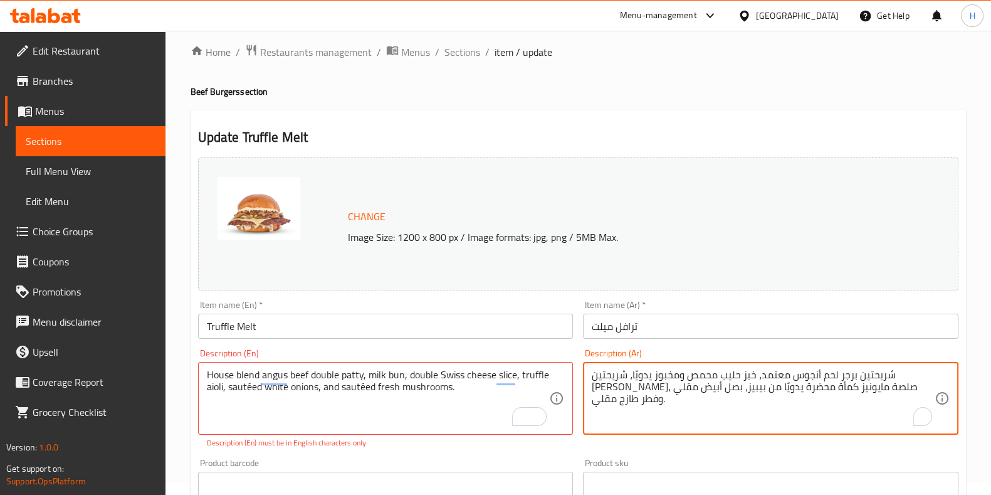
click at [693, 386] on textarea "شريحتين برجر لحم أنجوس معتمد، خبز حليب محمص ومخبوز يدويًا، شريحتين جبن سويسري، …" at bounding box center [763, 399] width 343 height 60
paste textarea "، شريحتين من الجبن السويسري، صلصة مايونيز كمأة"
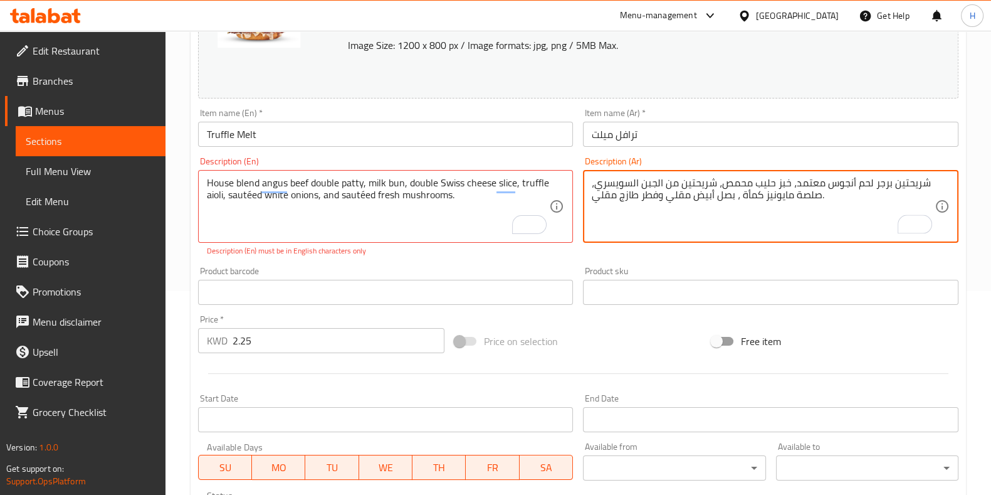
scroll to position [216, 0]
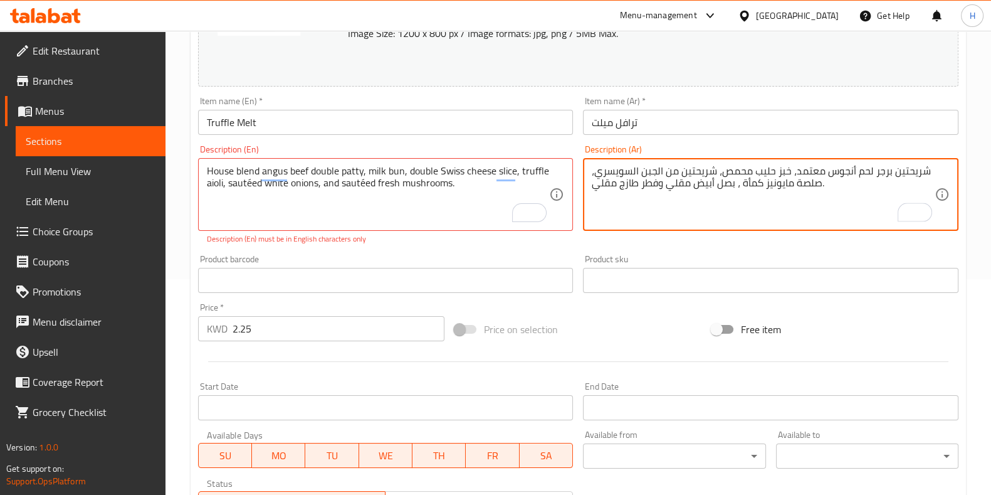
type textarea "شريحتين برجر لحم أنجوس معتمد، خبز حليب محمص، شريحتين من الجبن السويسري، صلصة ما…"
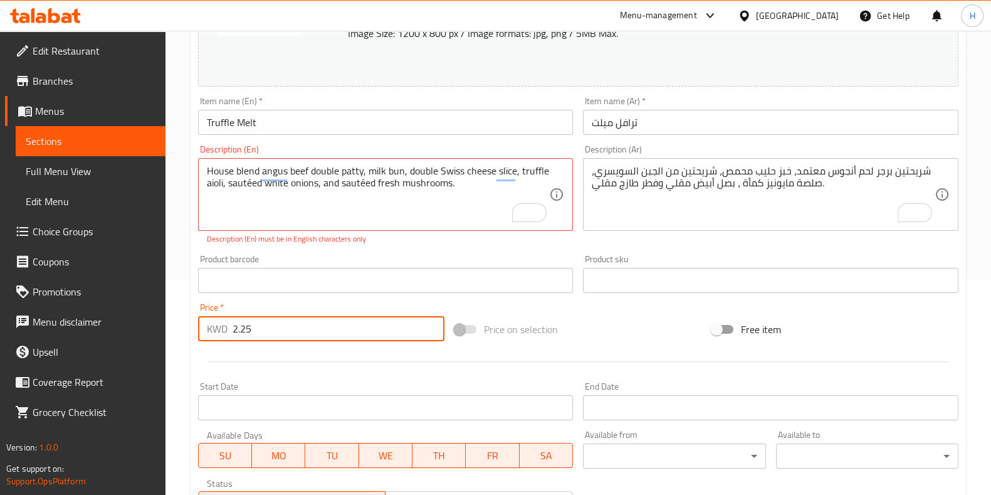
drag, startPoint x: 275, startPoint y: 320, endPoint x: 184, endPoint y: 329, distance: 91.3
click at [184, 329] on div "Home / Restaurants management / Menus / Sections / item / update Beef Burgers s…" at bounding box center [579, 269] width 826 height 908
paste input "750"
type input "2.750"
click at [255, 356] on div at bounding box center [578, 361] width 770 height 31
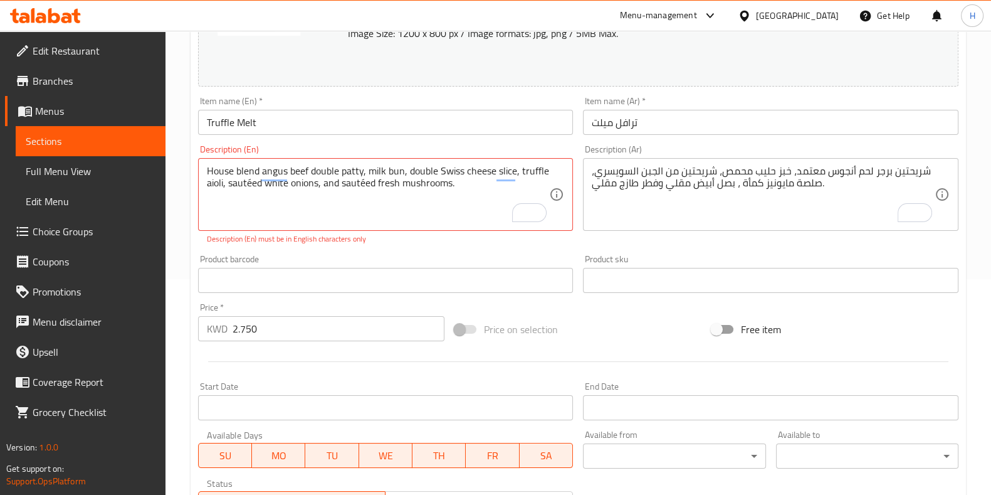
scroll to position [443, 0]
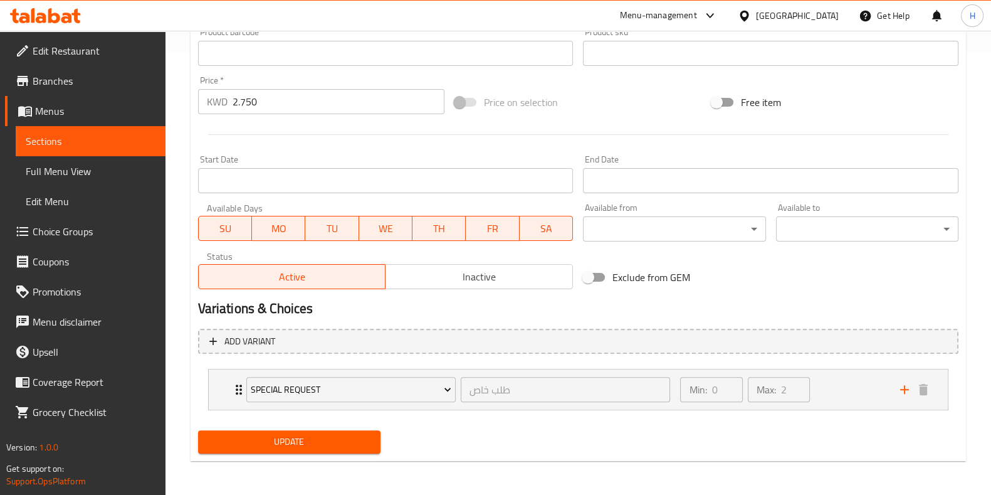
click at [275, 456] on div "Update" at bounding box center [289, 441] width 192 height 33
click at [270, 451] on button "Update" at bounding box center [289, 441] width 182 height 23
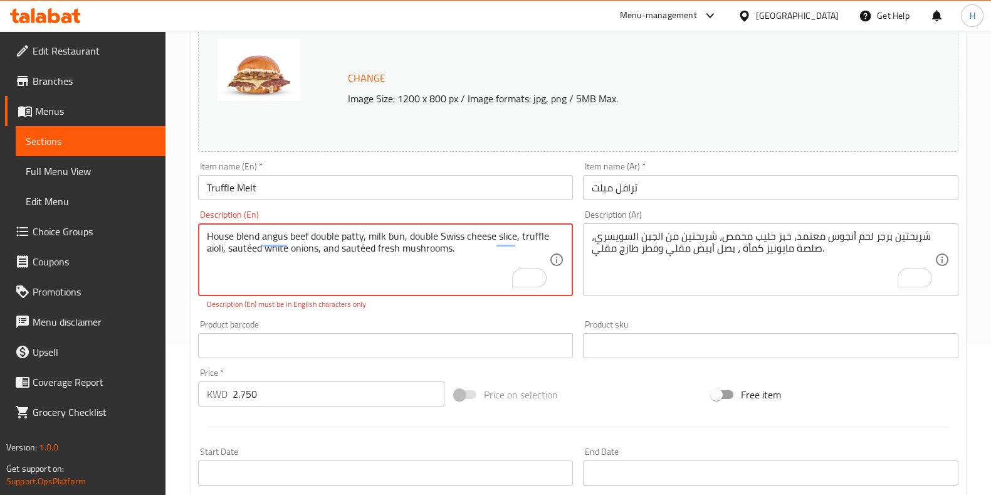
click at [470, 261] on textarea "House blend angus beef double patty, milk bun, double Swiss cheese slice, truff…" at bounding box center [378, 260] width 343 height 60
click at [278, 238] on textarea "House blend angus beef double patty, milk bun, double Swiss cheese slice, truff…" at bounding box center [378, 260] width 343 height 60
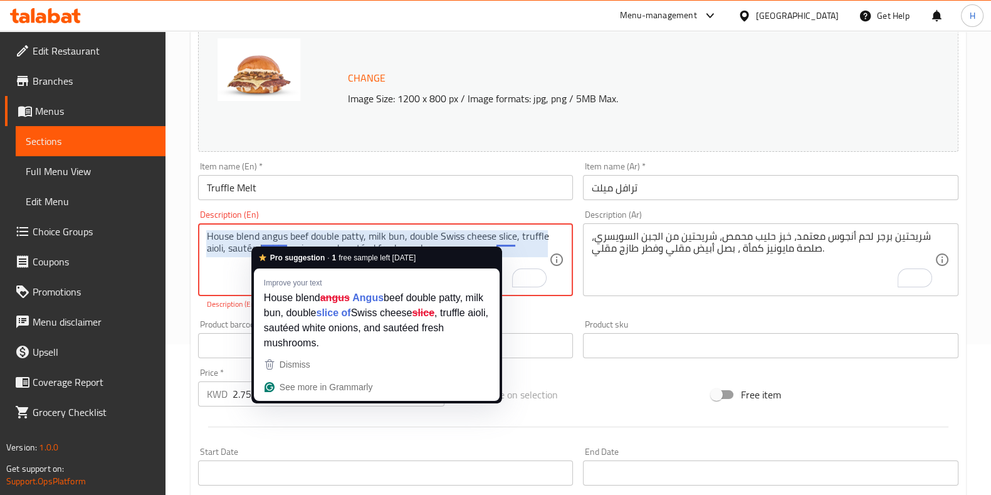
click at [496, 242] on textarea "House blend angus beef double patty, milk bun, double Swiss cheese slice, truff…" at bounding box center [378, 260] width 343 height 60
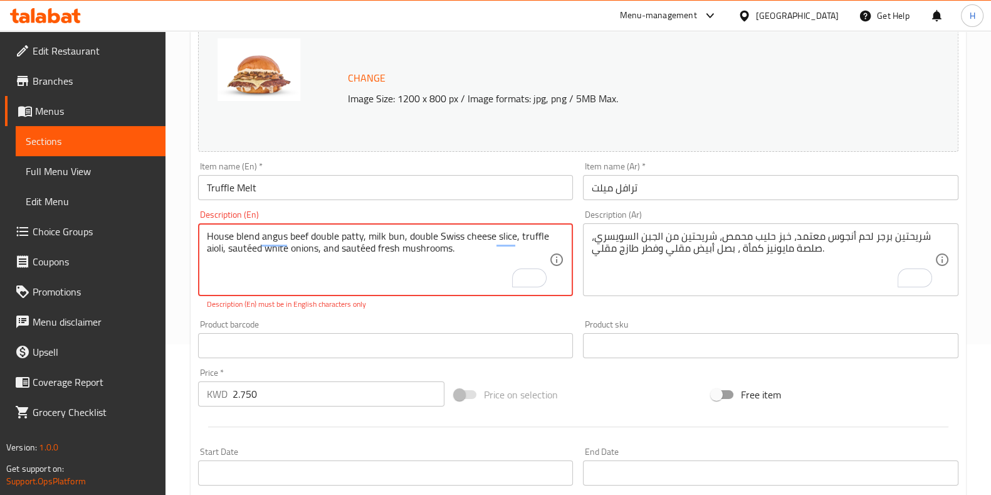
click at [507, 241] on textarea "House blend angus beef double patty, milk bun, double Swiss cheese slice, truff…" at bounding box center [378, 260] width 343 height 60
click at [352, 266] on textarea "House blend angus beef double patty, milk bun, double Swiss cheese slice, truff…" at bounding box center [378, 260] width 343 height 60
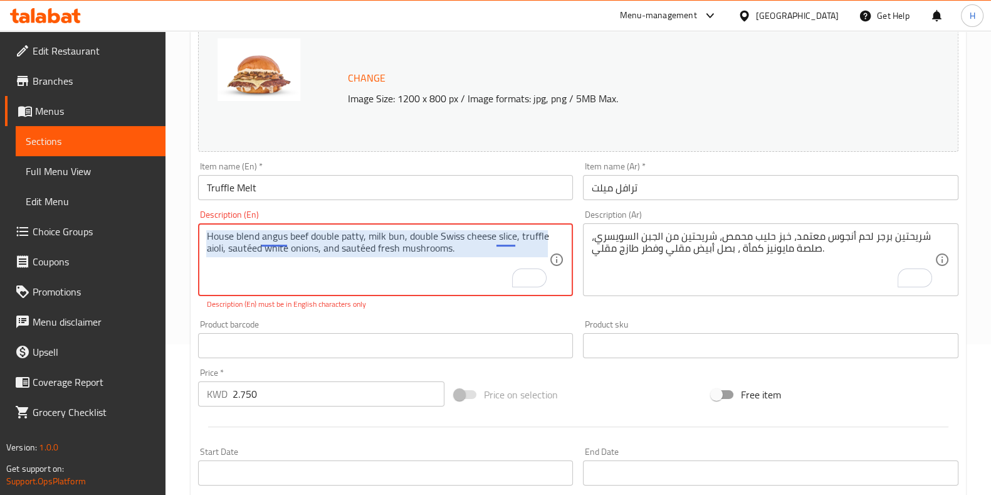
click at [279, 242] on textarea "House blend angus beef double patty, milk bun, double Swiss cheese slice, truff…" at bounding box center [378, 260] width 343 height 60
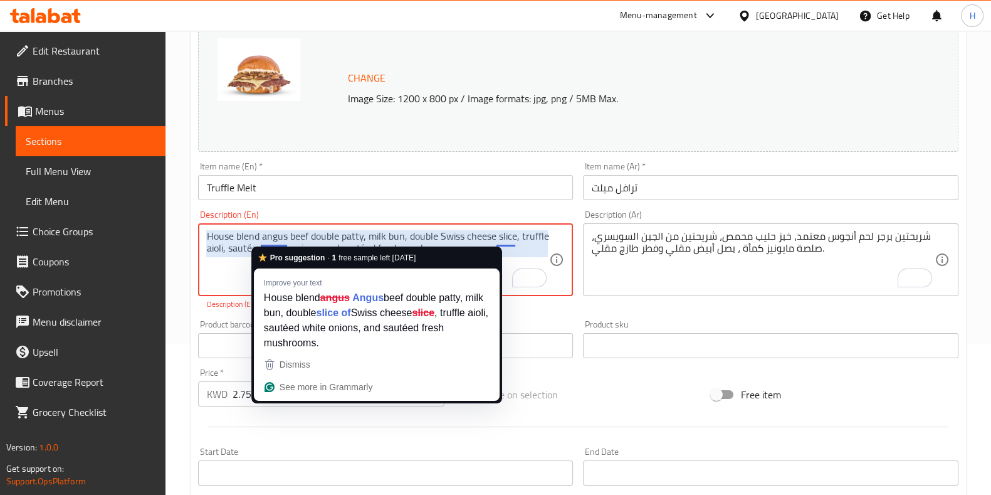
click at [379, 246] on div "Pro suggestion · 1 free sample left today Improve your text House blend angus A…" at bounding box center [376, 324] width 251 height 156
click at [399, 234] on textarea "House blend angus beef double patty, milk bun, double Swiss cheese slice, truff…" at bounding box center [378, 260] width 343 height 60
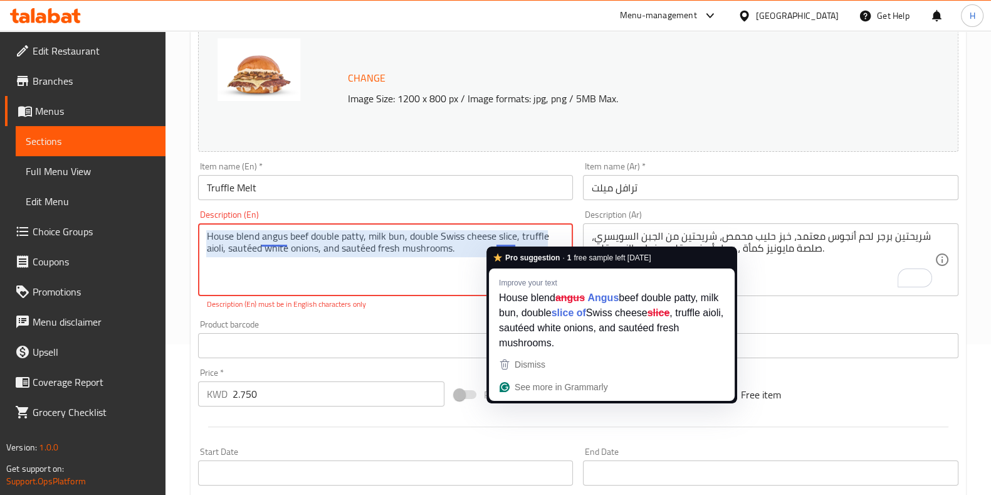
click at [287, 268] on textarea "House blend angus beef double patty, milk bun, double Swiss cheese slice, truff…" at bounding box center [378, 260] width 343 height 60
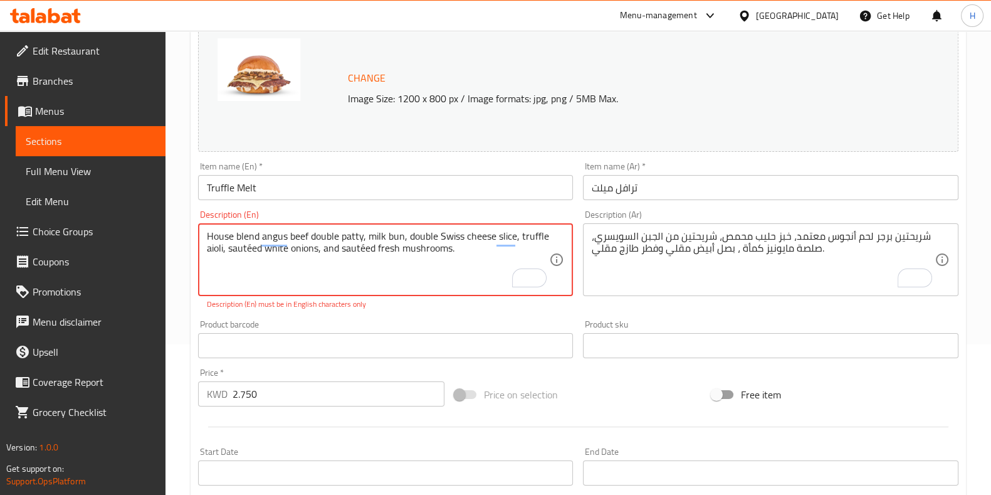
click at [251, 248] on textarea "House blend angus beef double patty, milk bun, double Swiss cheese slice, truff…" at bounding box center [378, 260] width 343 height 60
type textarea "House blend angus beef double patty, milk bun, double Swiss cheese slice, truff…"
click at [214, 243] on textarea "House blend angus beef double patty, milk bun, double Swiss cheese slice, truff…" at bounding box center [378, 260] width 343 height 60
click at [289, 270] on textarea "House blend angus beef double patty, milk bun, double Swiss cheese slice, truff…" at bounding box center [378, 260] width 343 height 60
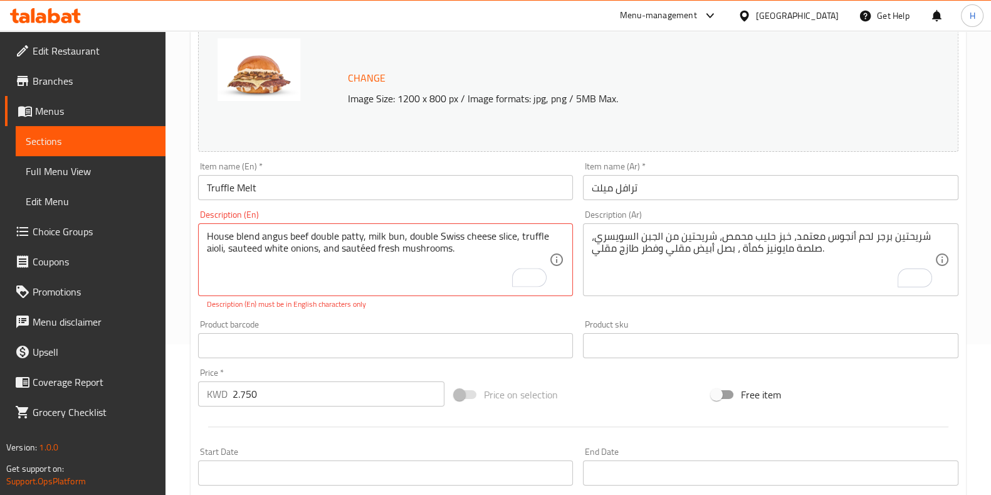
scroll to position [153, 0]
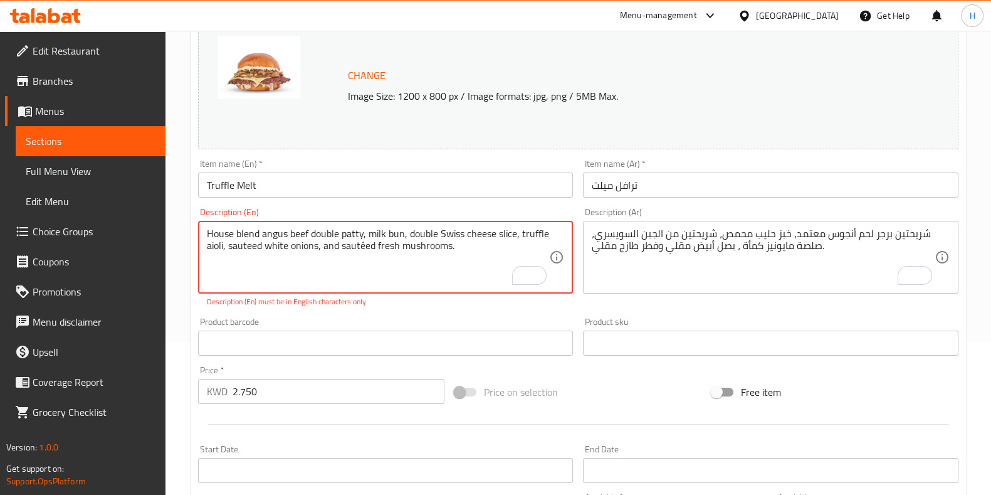
click at [362, 246] on textarea "House blend angus beef double patty, milk bun, double Swiss cheese slice, truff…" at bounding box center [378, 258] width 343 height 60
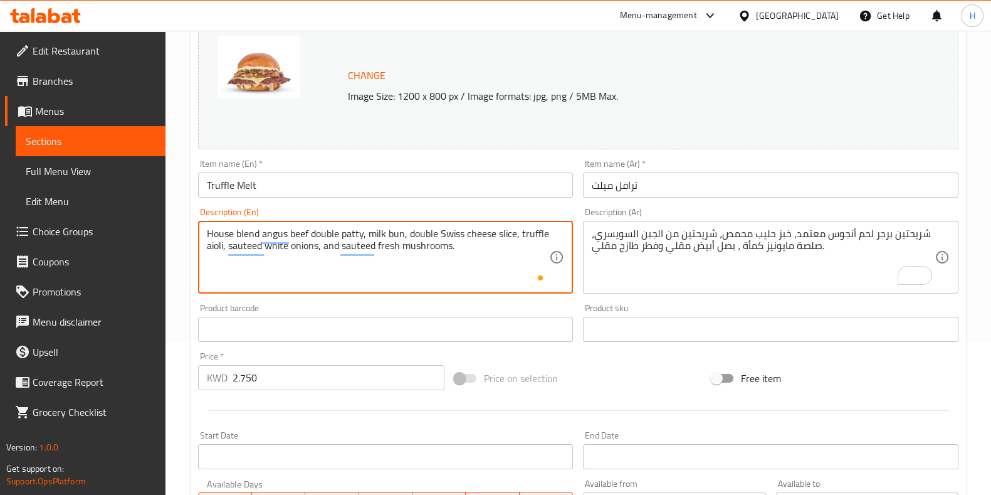
type textarea "House blend angus beef double patty, milk bun, double Swiss cheese slice, truff…"
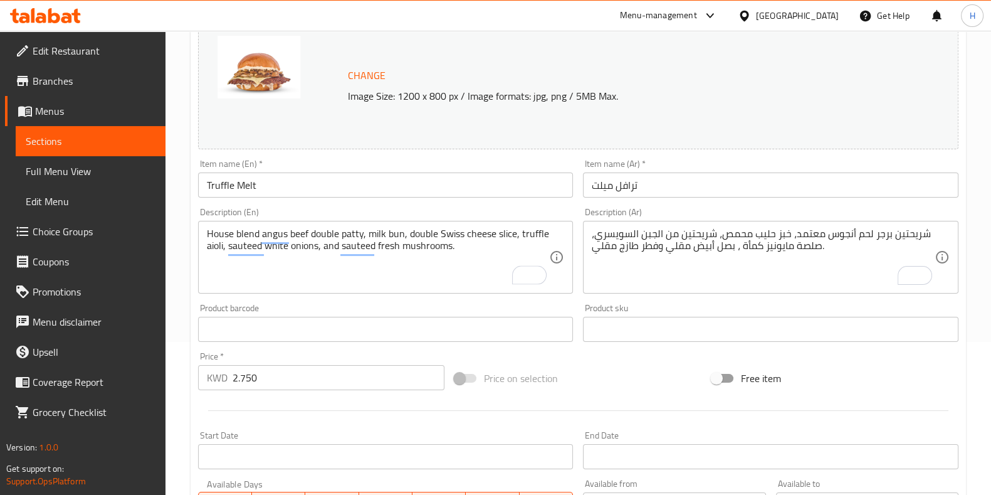
click at [344, 303] on div "Product barcode Product barcode" at bounding box center [386, 322] width 376 height 38
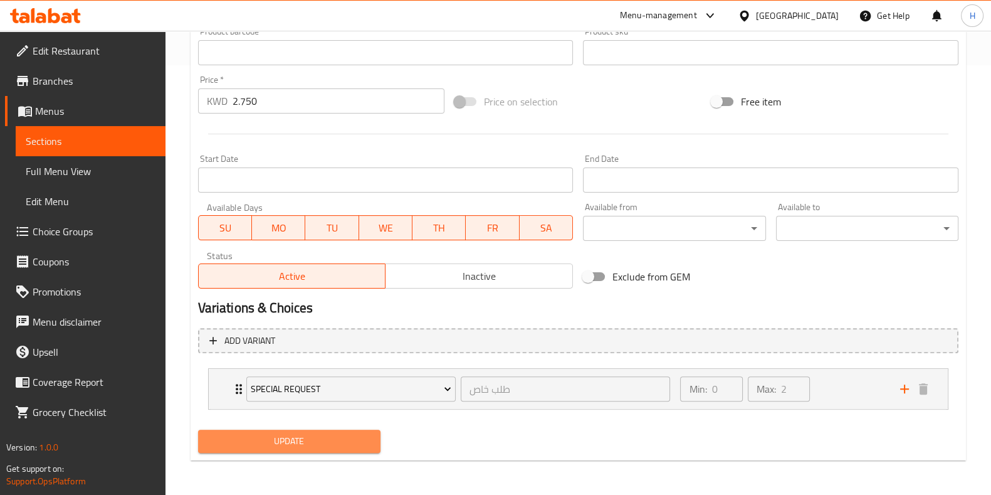
click at [275, 440] on span "Update" at bounding box center [289, 441] width 162 height 16
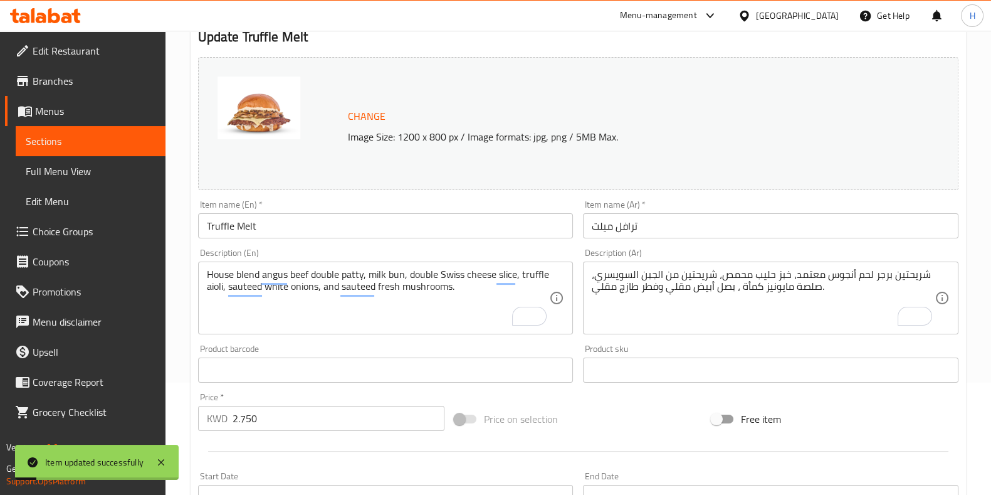
scroll to position [0, 0]
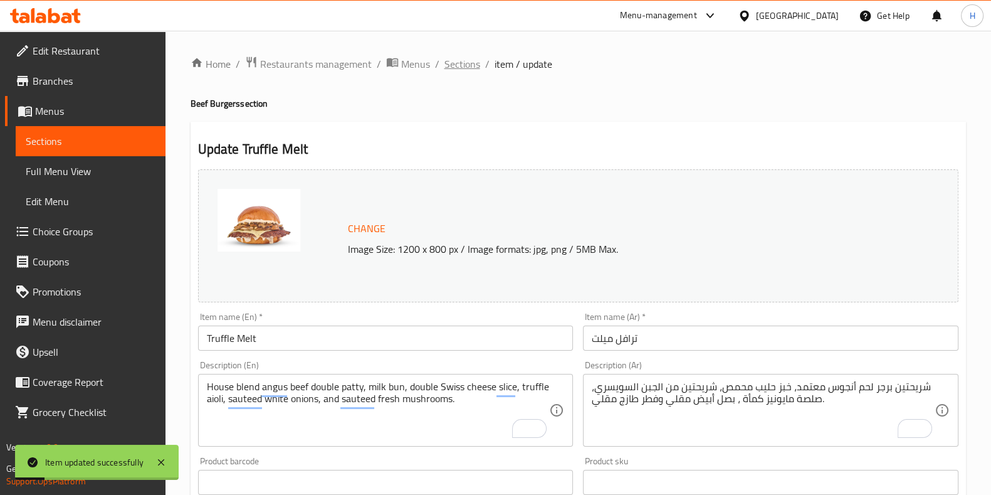
click at [451, 66] on span "Sections" at bounding box center [462, 63] width 36 height 15
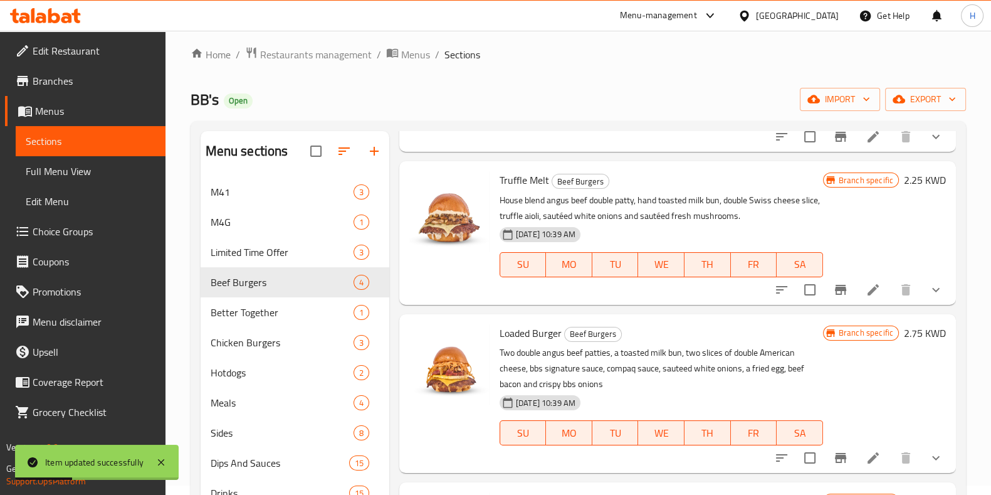
scroll to position [176, 0]
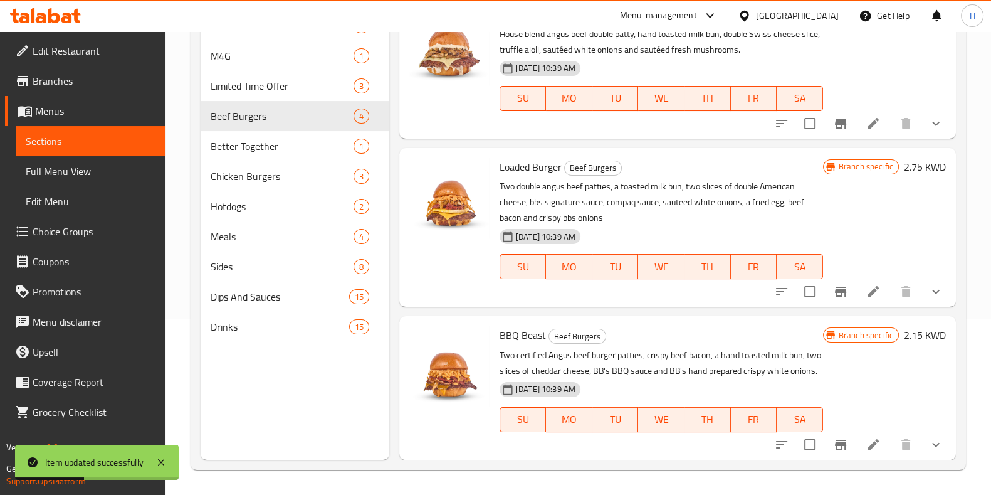
click at [866, 446] on icon at bounding box center [873, 444] width 15 height 15
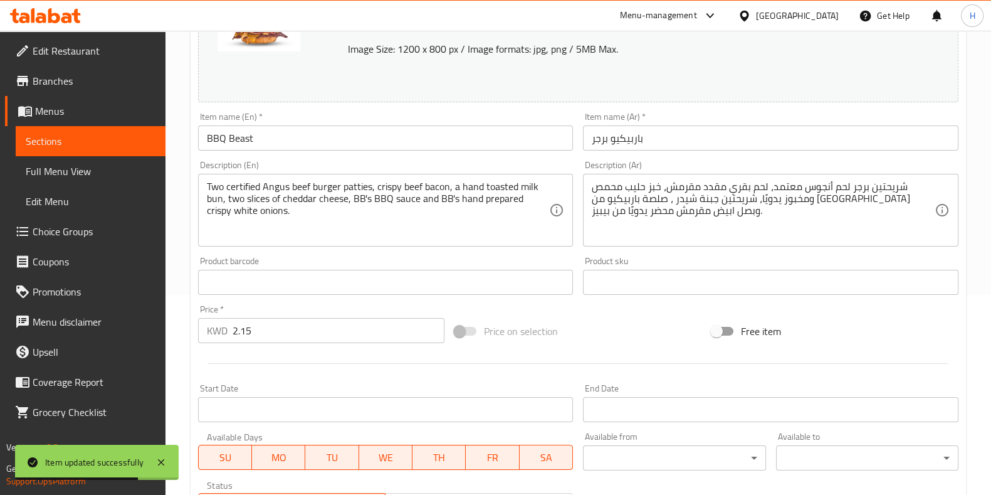
scroll to position [201, 0]
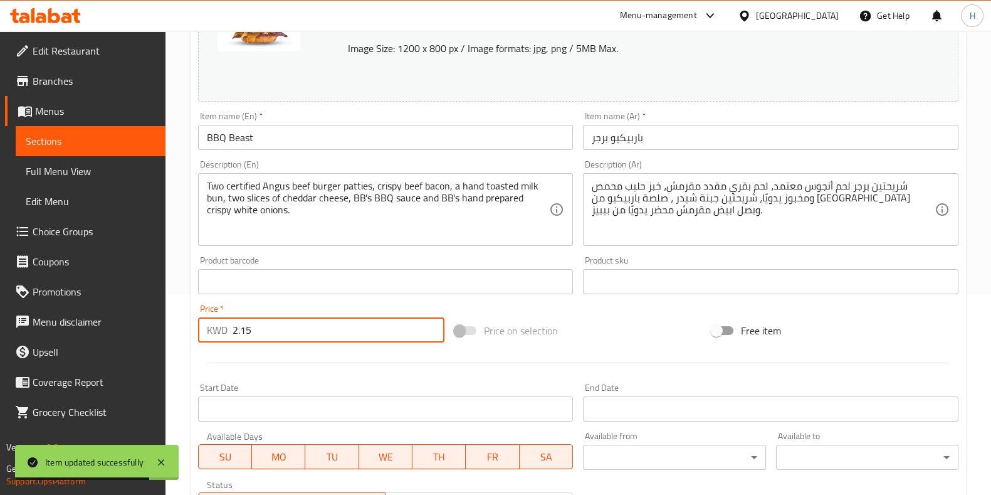
paste input "750"
drag, startPoint x: 261, startPoint y: 336, endPoint x: 181, endPoint y: 338, distance: 80.3
click at [181, 338] on div "Home / Restaurants management / Menus / Sections / item / update Beef Burgers s…" at bounding box center [579, 302] width 826 height 945
type input "2.750"
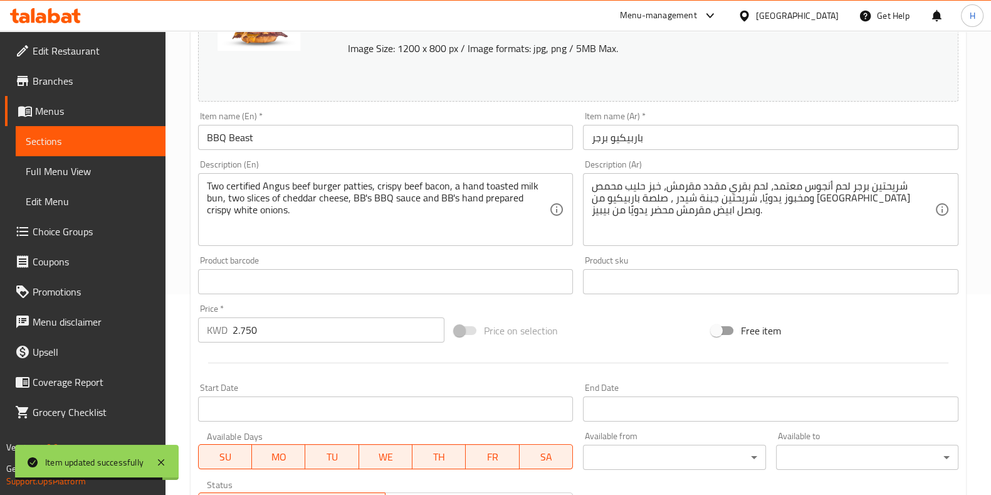
click at [259, 365] on div at bounding box center [578, 362] width 770 height 31
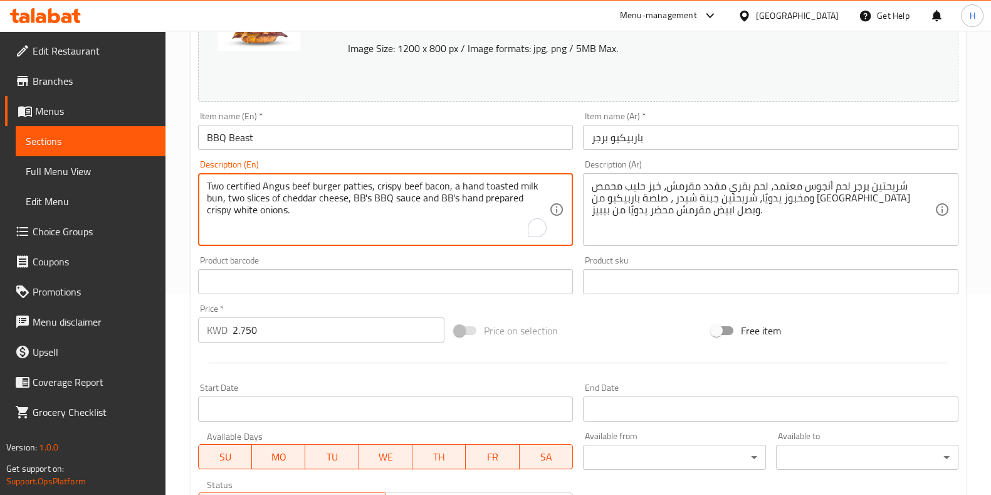
drag, startPoint x: 223, startPoint y: 199, endPoint x: 174, endPoint y: 171, distance: 56.2
paste textarea "House blend angus beef double patty, milk bun, double"
type textarea "House blend angus beef double patty, milk bun, double cheddar cheese, BB's BBQ …"
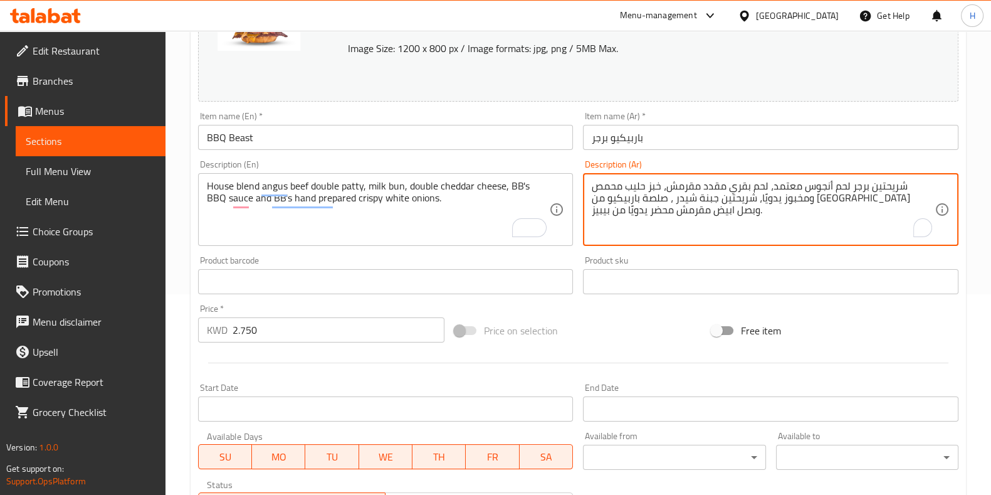
click at [739, 205] on textarea "شريحتين برجر لحم أنجوس معتمد، لحم بقري مقدد مقرمش، خبز حليب محمص ومخبوز يدويًا،…" at bounding box center [763, 210] width 343 height 60
paste textarea "، شريحتين من جبنة ال"
type textarea "شريحتين برجر لحم أنجوس معتمد، لحم بقري مقدد مقرمش، خبز حليب محمص، شريحتين من جب…"
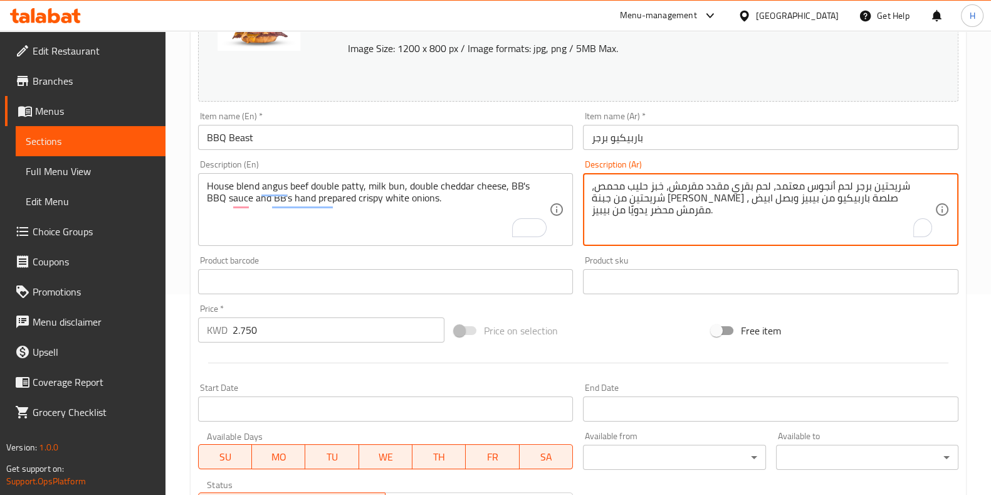
click at [548, 337] on span "Price on selection" at bounding box center [521, 330] width 74 height 15
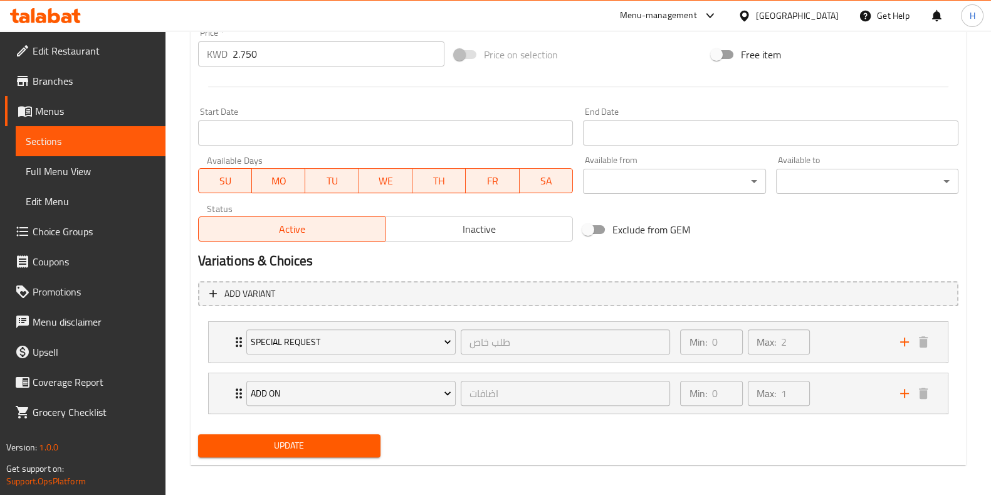
scroll to position [480, 0]
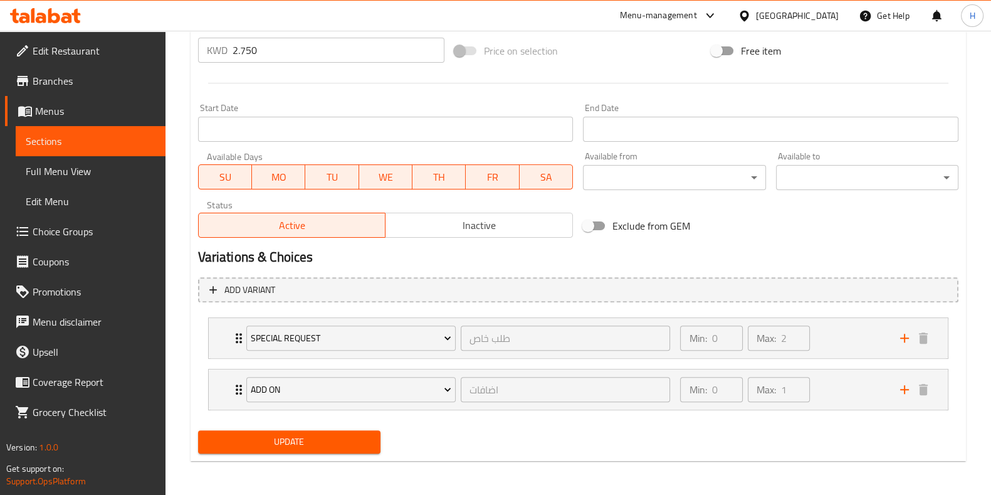
click at [280, 452] on div "Update" at bounding box center [289, 441] width 192 height 33
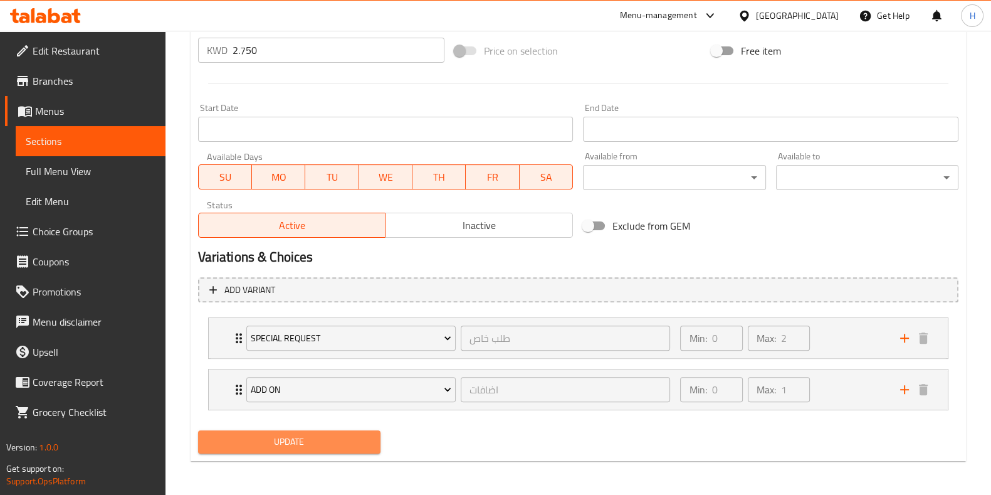
click at [287, 437] on span "Update" at bounding box center [289, 442] width 162 height 16
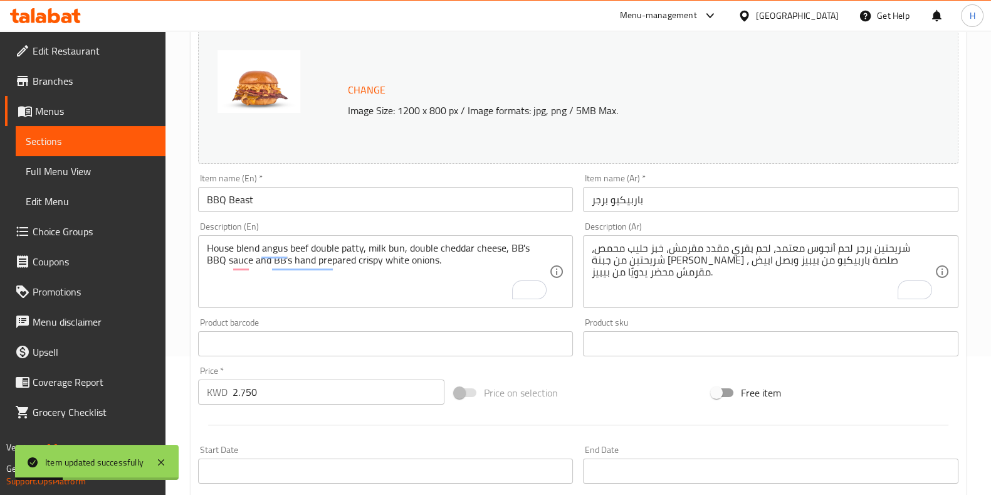
scroll to position [0, 0]
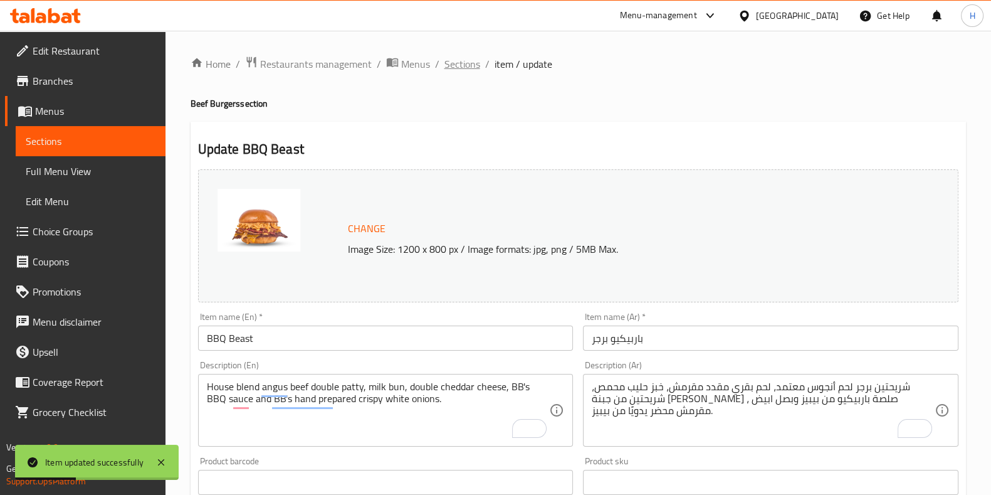
click at [448, 63] on span "Sections" at bounding box center [462, 63] width 36 height 15
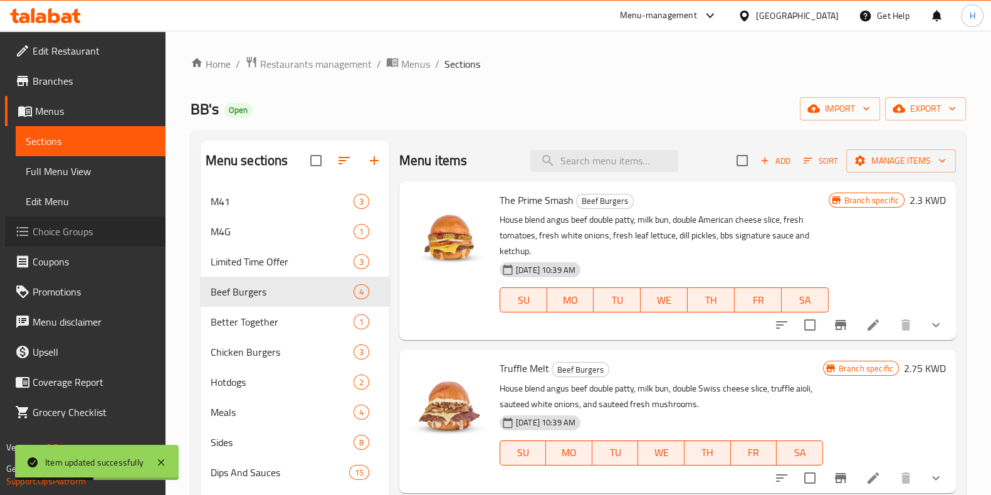
click at [80, 232] on span "Choice Groups" at bounding box center [94, 231] width 123 height 15
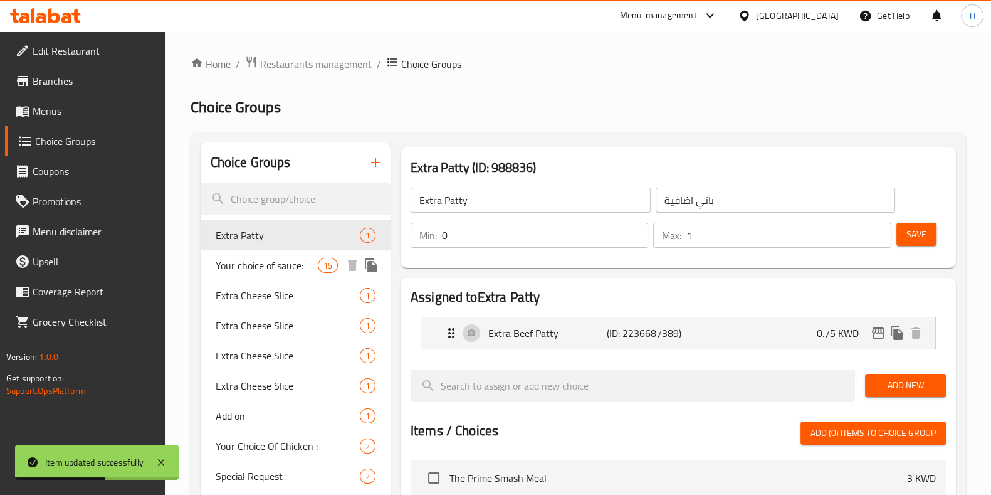
click at [274, 273] on span "Your choice of sauce:" at bounding box center [267, 265] width 102 height 15
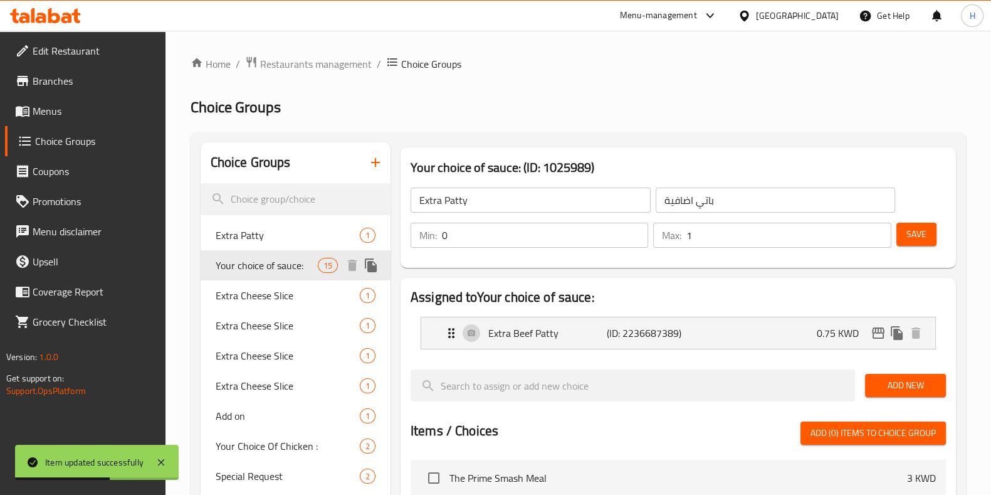
type input "Your choice of sauce:"
type input "اختيارك من نوع الصوص"
type input "0"
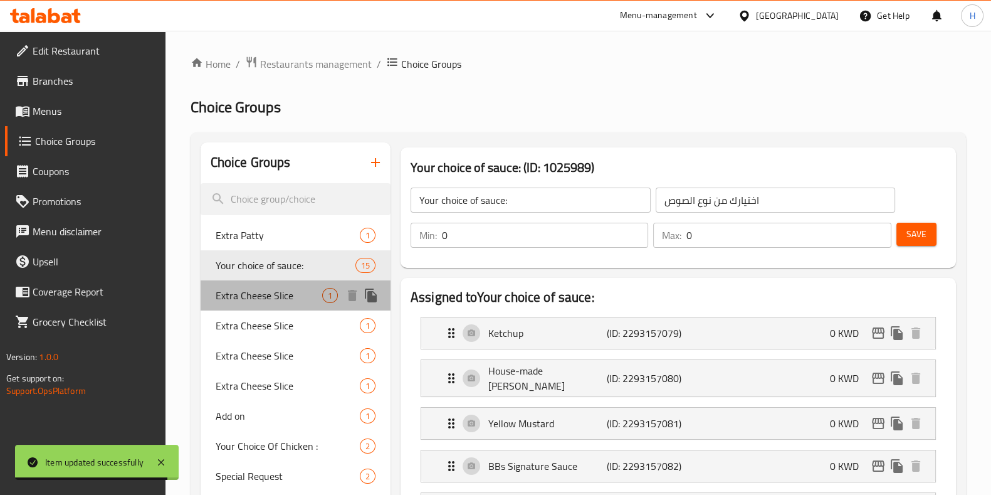
click at [273, 299] on span "Extra Cheese Slice" at bounding box center [269, 295] width 107 height 15
type input "Extra Cheese Slice"
type input "شريحة جبن إضافية"
type input "1"
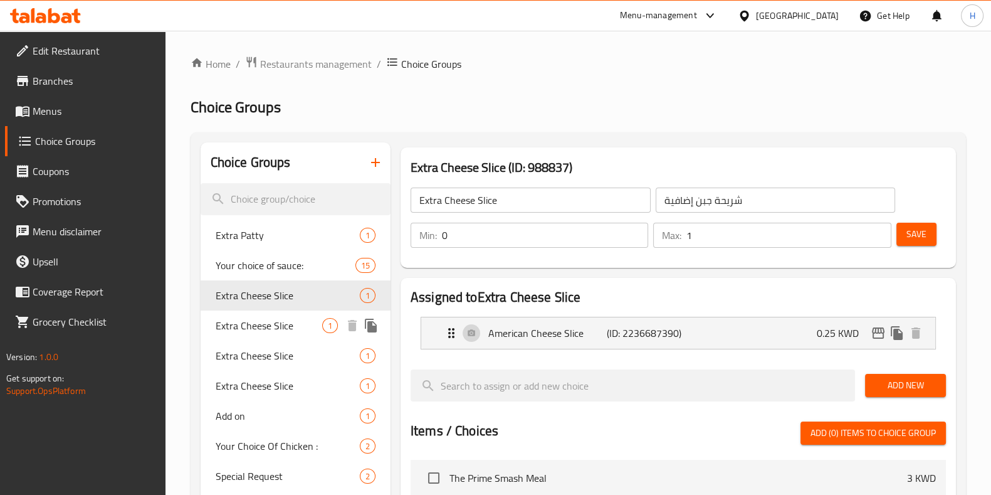
click at [271, 330] on span "Extra Cheese Slice" at bounding box center [269, 325] width 107 height 15
type input "Extra Cheese Slice"
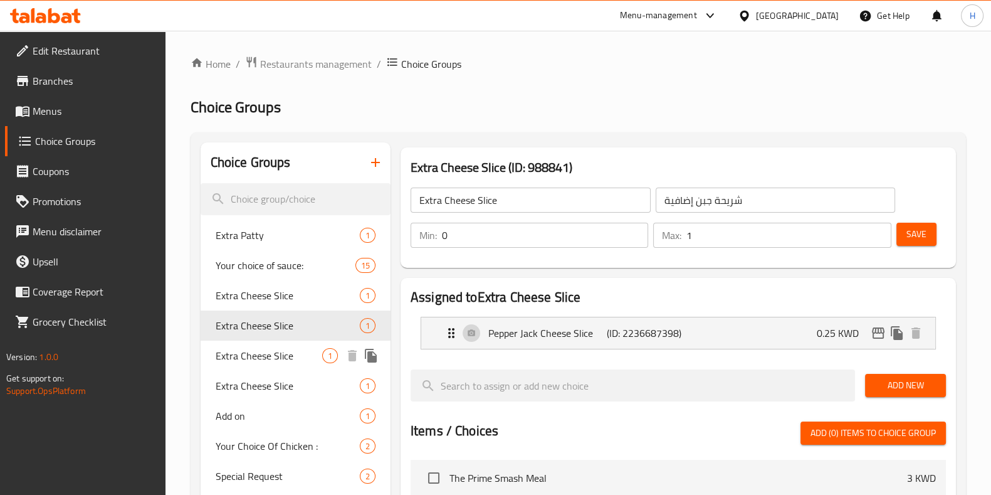
click at [258, 355] on span "Extra Cheese Slice" at bounding box center [269, 355] width 107 height 15
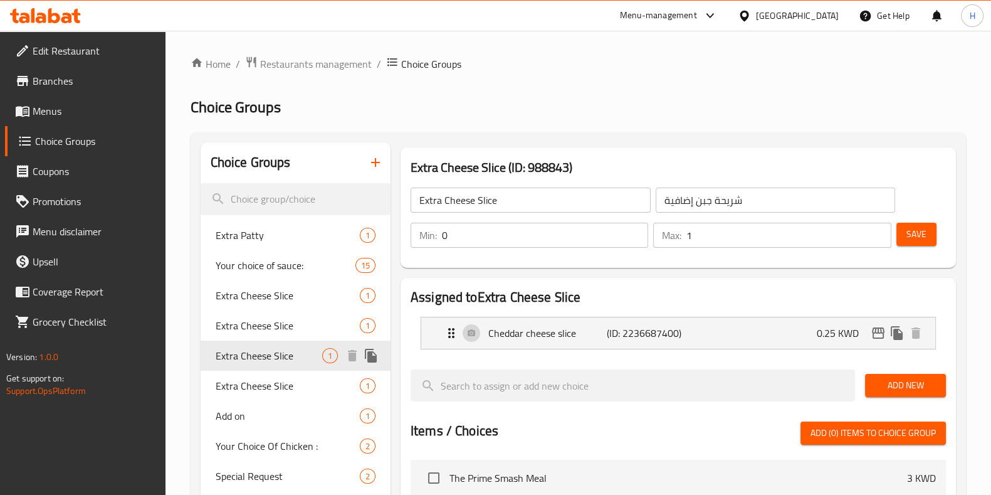
type input "شريحة جبن اضافية"
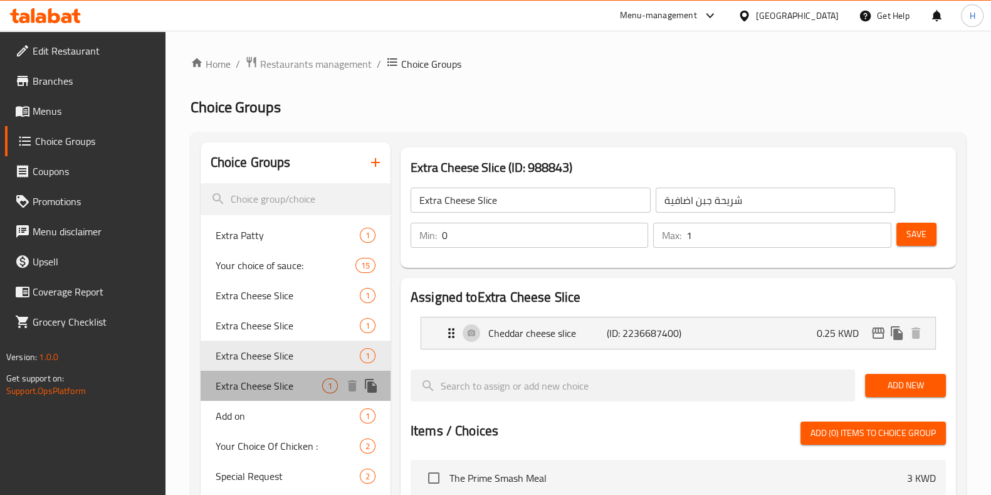
click at [281, 381] on span "Extra Cheese Slice" at bounding box center [269, 385] width 107 height 15
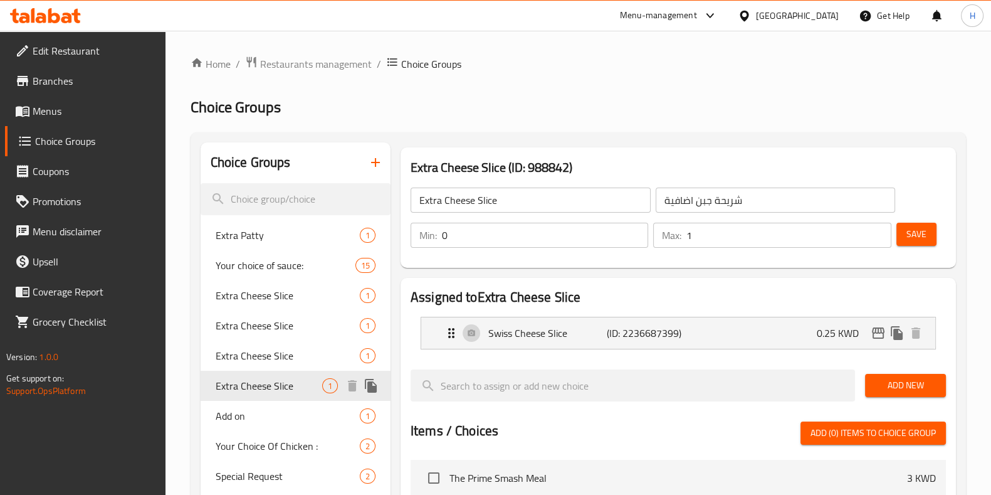
scroll to position [45, 0]
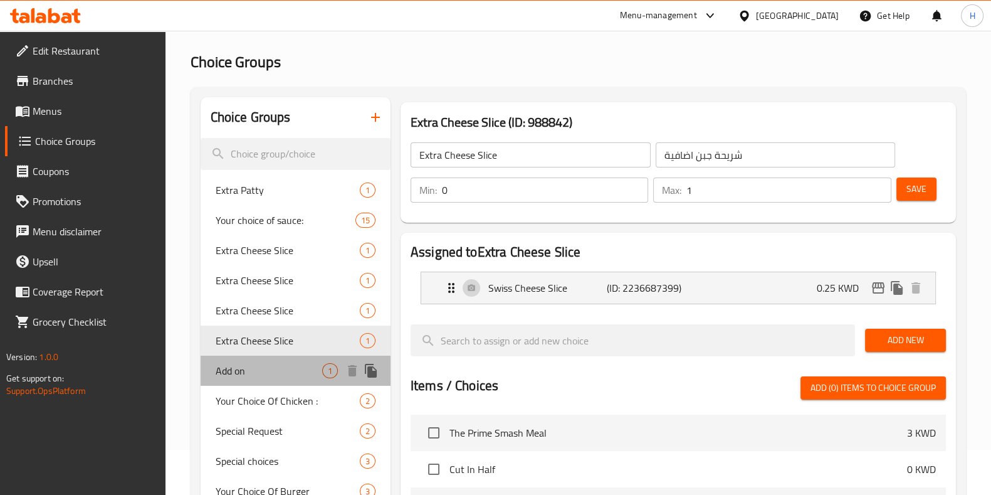
click at [250, 371] on span "Add on" at bounding box center [269, 370] width 107 height 15
type input "Add on"
type input "اضافات"
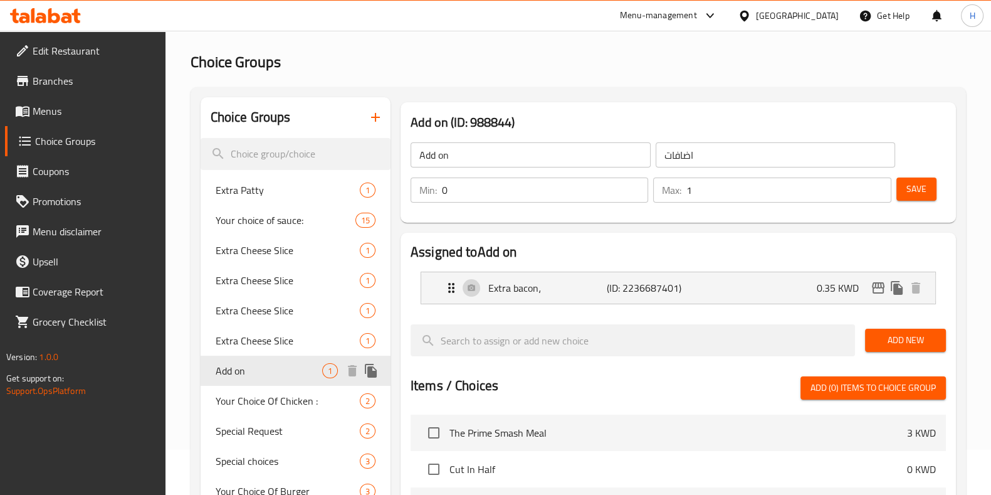
scroll to position [114, 0]
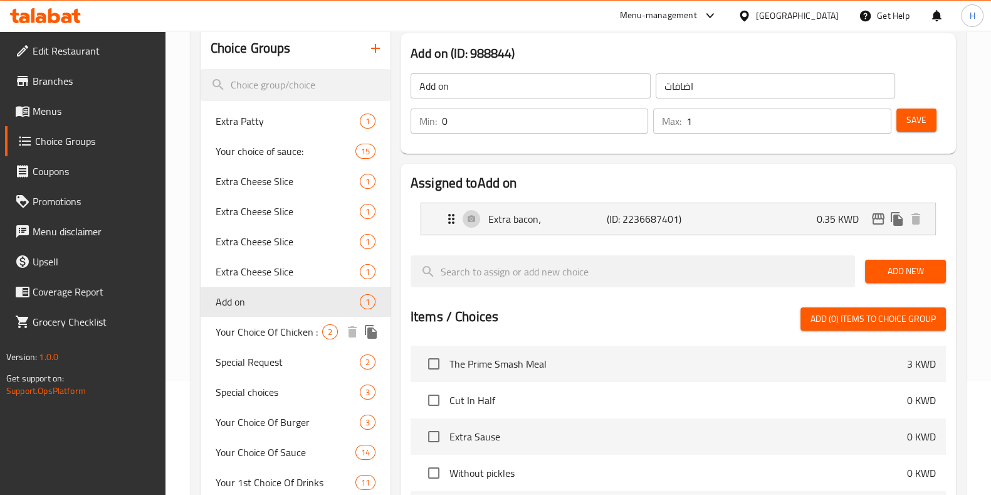
click at [255, 329] on span "Your Choice Of Chicken :" at bounding box center [269, 331] width 107 height 15
type input "Your Choice Of Chicken :"
type input "اختيارك من نوع الدجاج:"
type input "1"
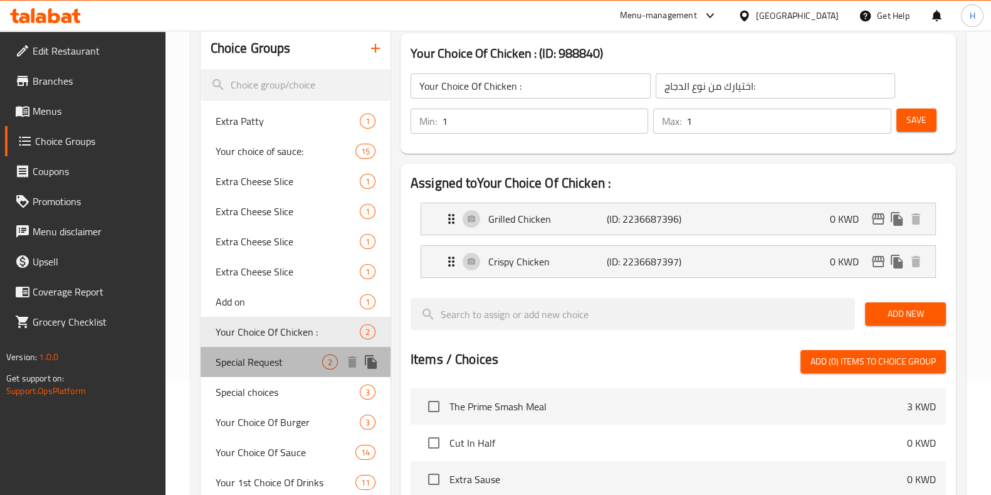
click at [274, 369] on span "Special Request" at bounding box center [269, 361] width 107 height 15
type input "Special Request"
type input "طلب خاص"
type input "0"
type input "2"
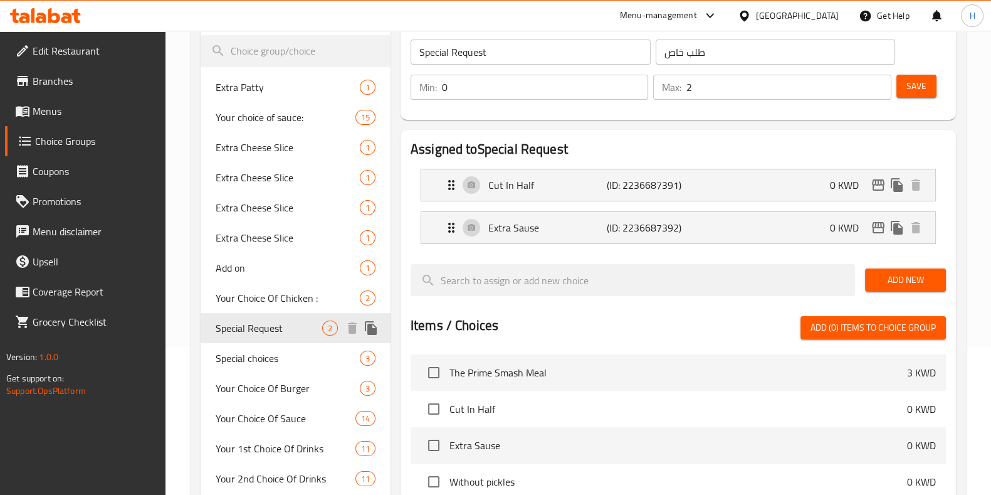
scroll to position [149, 0]
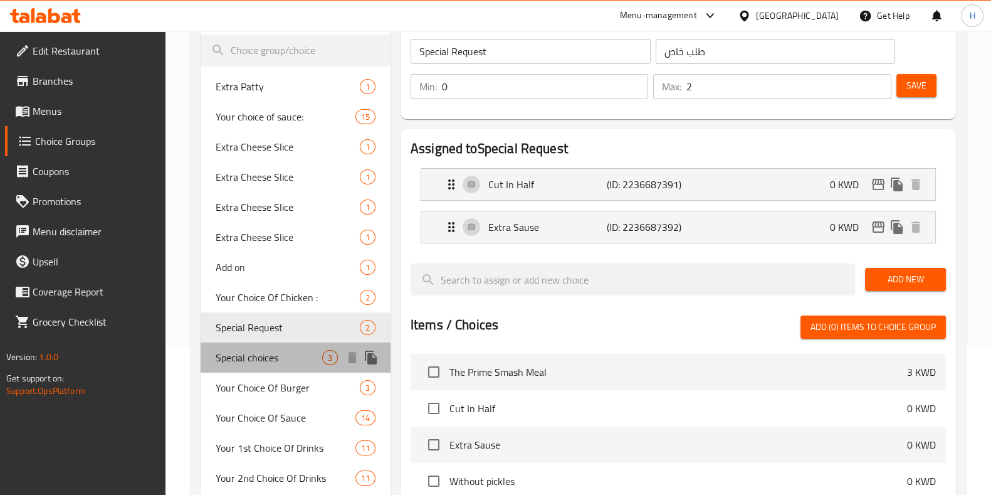
click at [257, 365] on span "Special choices" at bounding box center [269, 357] width 107 height 15
type input "Special choices"
type input "اختيارات خاصة"
type input "3"
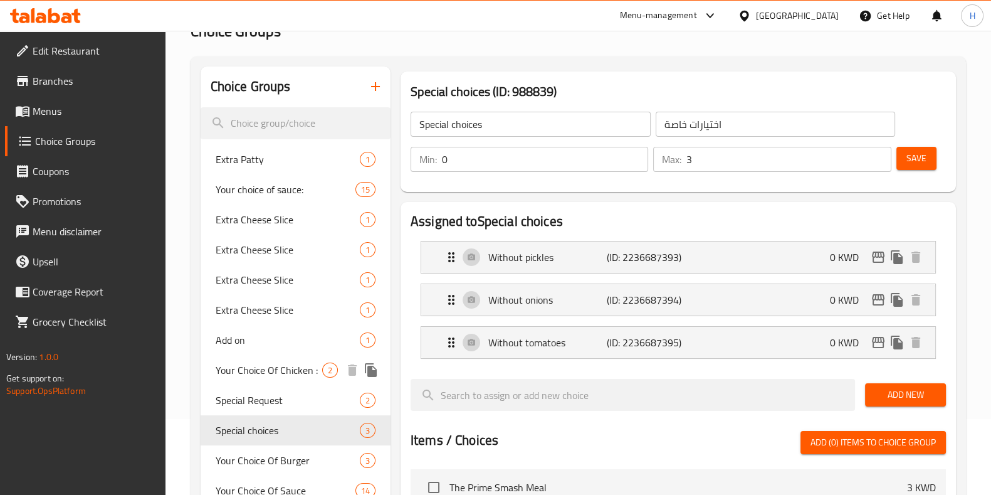
scroll to position [0, 0]
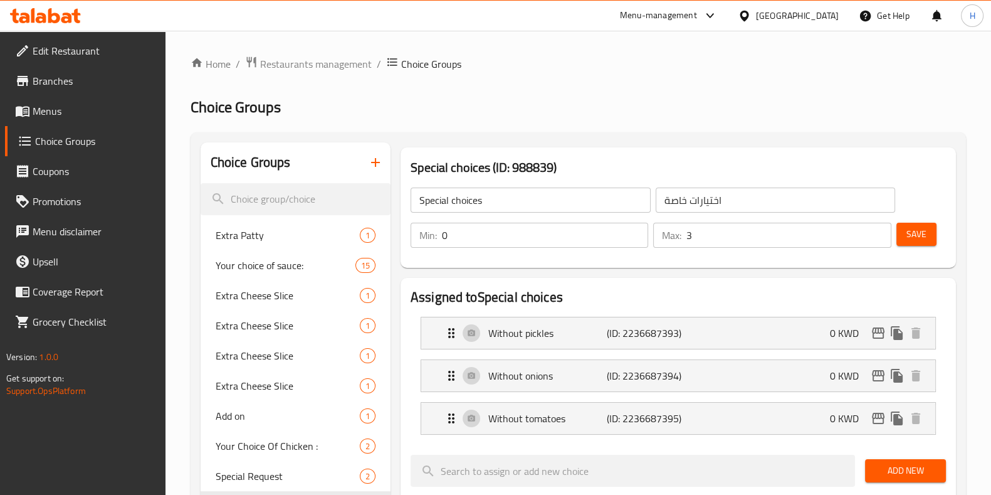
click at [726, 4] on div "Menu-management" at bounding box center [669, 16] width 118 height 30
click at [700, 6] on div "Menu-management" at bounding box center [669, 16] width 118 height 30
click at [697, 20] on div "Menu-management" at bounding box center [658, 15] width 77 height 15
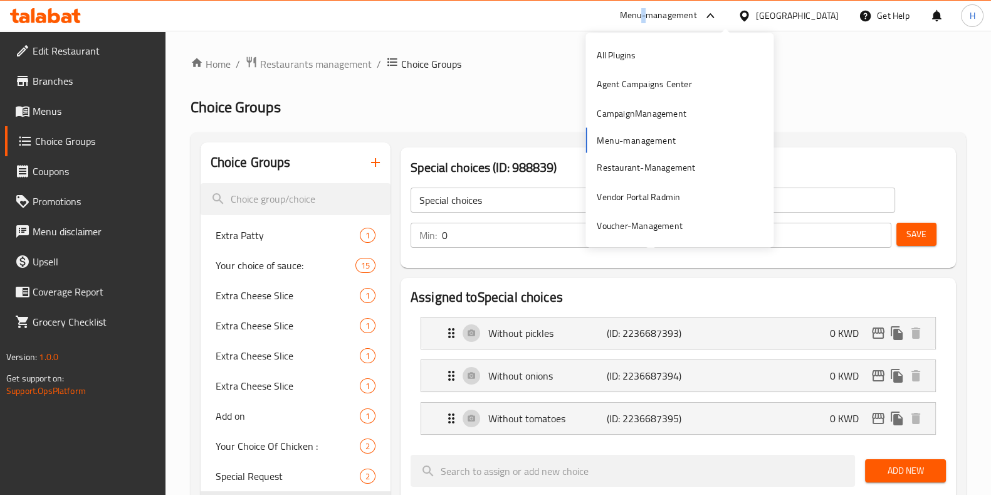
click at [697, 20] on div "Menu-management" at bounding box center [658, 15] width 77 height 15
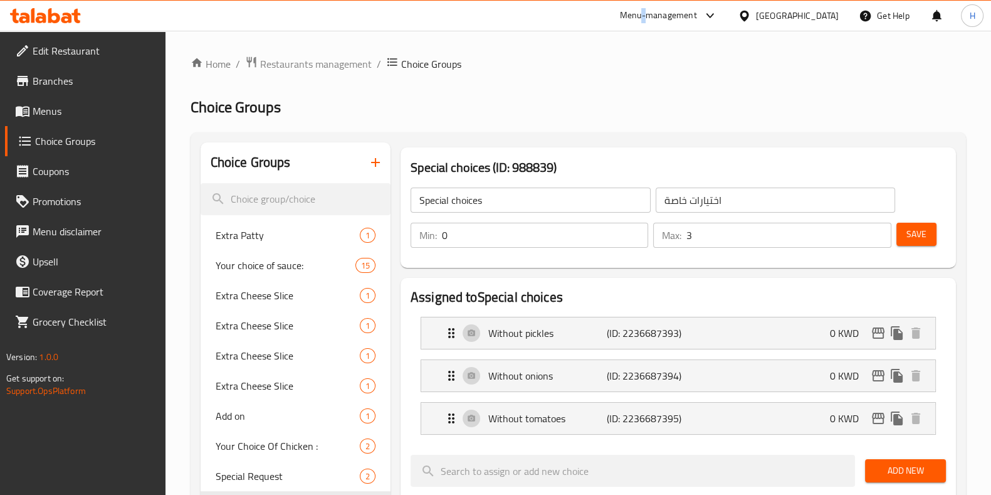
click at [705, 5] on div "Menu-management" at bounding box center [669, 16] width 118 height 30
click at [697, 19] on div "Menu-management" at bounding box center [658, 15] width 77 height 15
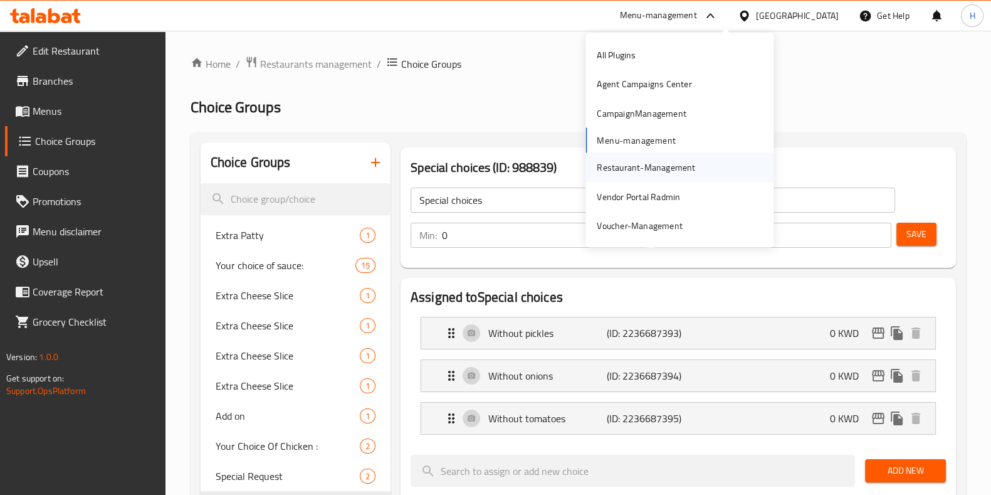
click at [616, 164] on div "Restaurant-Management" at bounding box center [646, 167] width 98 height 14
